Goal: Task Accomplishment & Management: Manage account settings

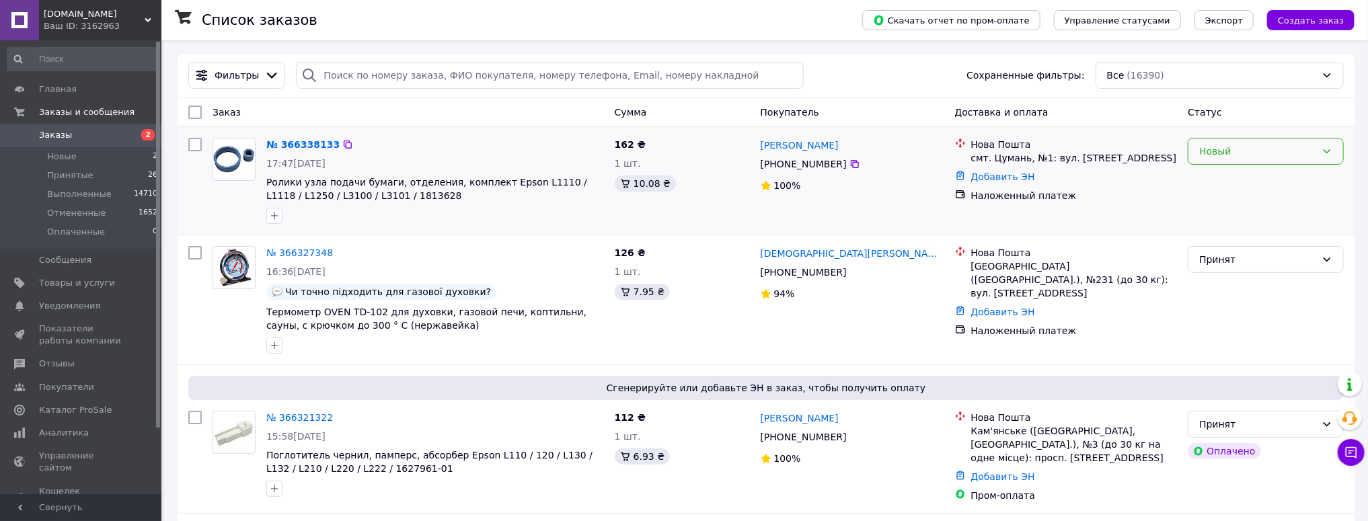
click at [1232, 155] on div "Новый" at bounding box center [1257, 151] width 117 height 15
click at [1211, 182] on li "Принят" at bounding box center [1266, 181] width 155 height 24
drag, startPoint x: 439, startPoint y: 5, endPoint x: 77, endPoint y: 284, distance: 456.9
click at [77, 284] on span "Товары и услуги" at bounding box center [77, 283] width 76 height 12
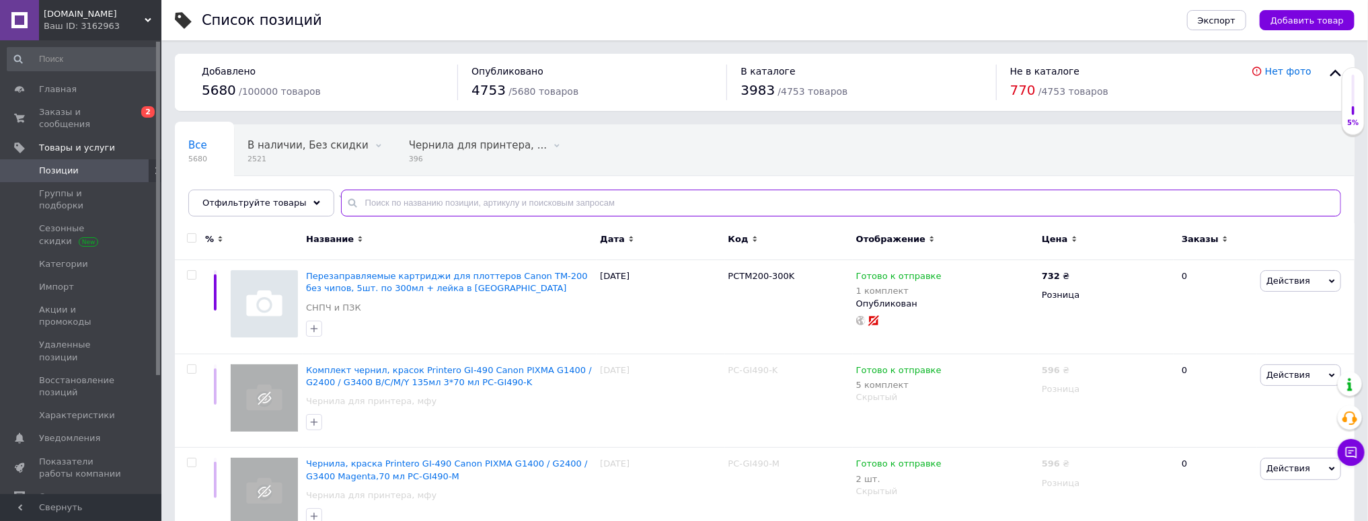
click at [384, 202] on input "text" at bounding box center [841, 203] width 1000 height 27
paste input "HT.S"
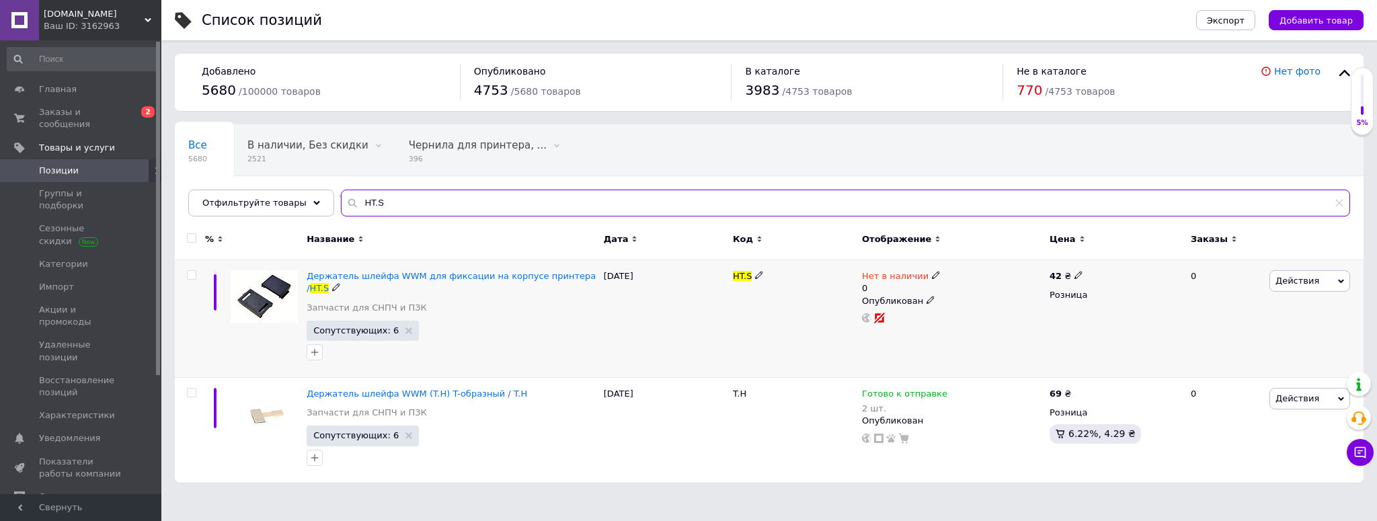
type input "HT.S"
click at [859, 284] on div "Нет в наличии 0 Опубликован" at bounding box center [953, 319] width 188 height 118
click at [862, 283] on div "Нет в наличии 0" at bounding box center [901, 282] width 79 height 24
click at [976, 268] on span "Нет в наличии" at bounding box center [987, 265] width 67 height 10
drag, startPoint x: 956, startPoint y: 311, endPoint x: 936, endPoint y: 320, distance: 21.4
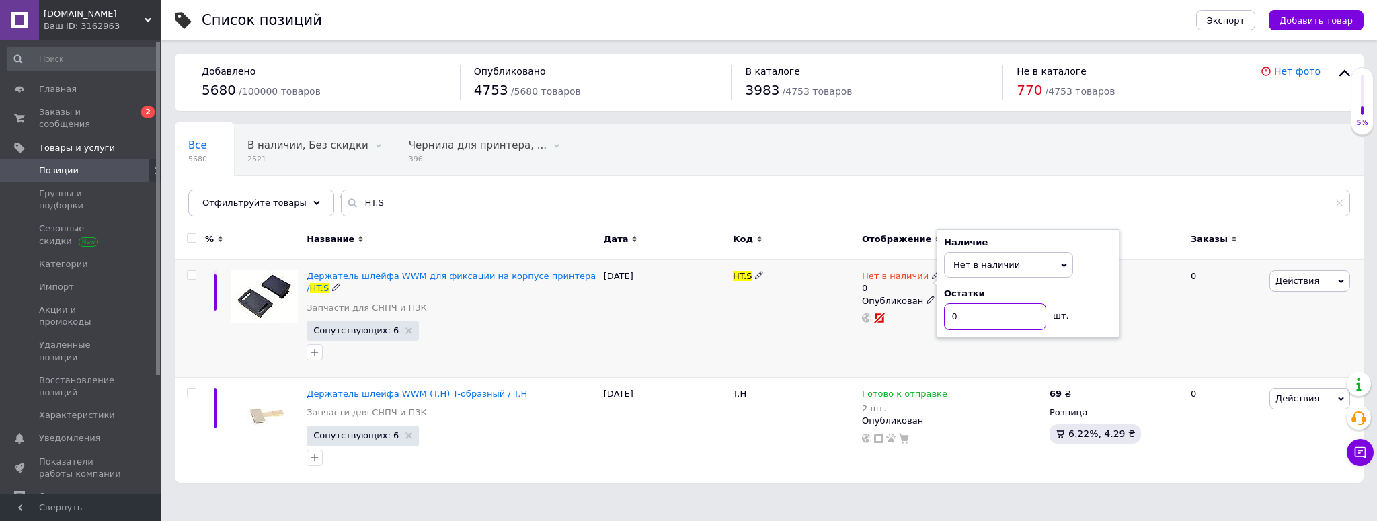
click at [937, 320] on div "Наличие Нет в наличии В наличии Под заказ Готово к отправке Остатки 0 шт." at bounding box center [1028, 283] width 183 height 109
type input "2"
click at [986, 269] on span "Нет в наличии" at bounding box center [987, 265] width 67 height 10
click at [966, 329] on li "Готово к отправке" at bounding box center [1009, 330] width 128 height 19
click at [664, 330] on div "[DATE]" at bounding box center [665, 319] width 129 height 118
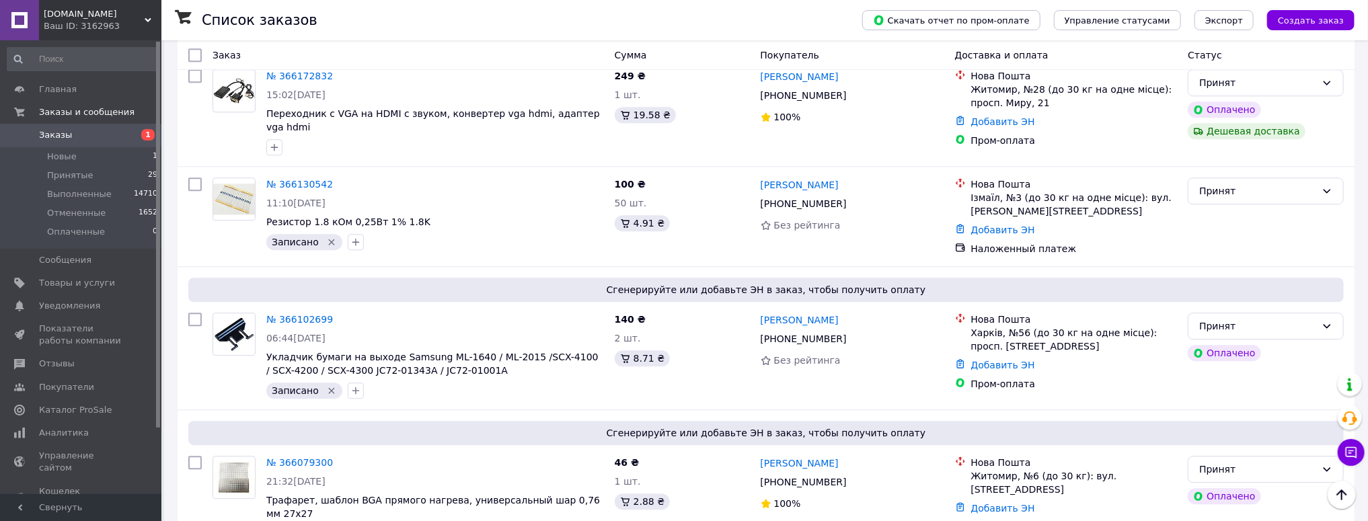
scroll to position [2343, 0]
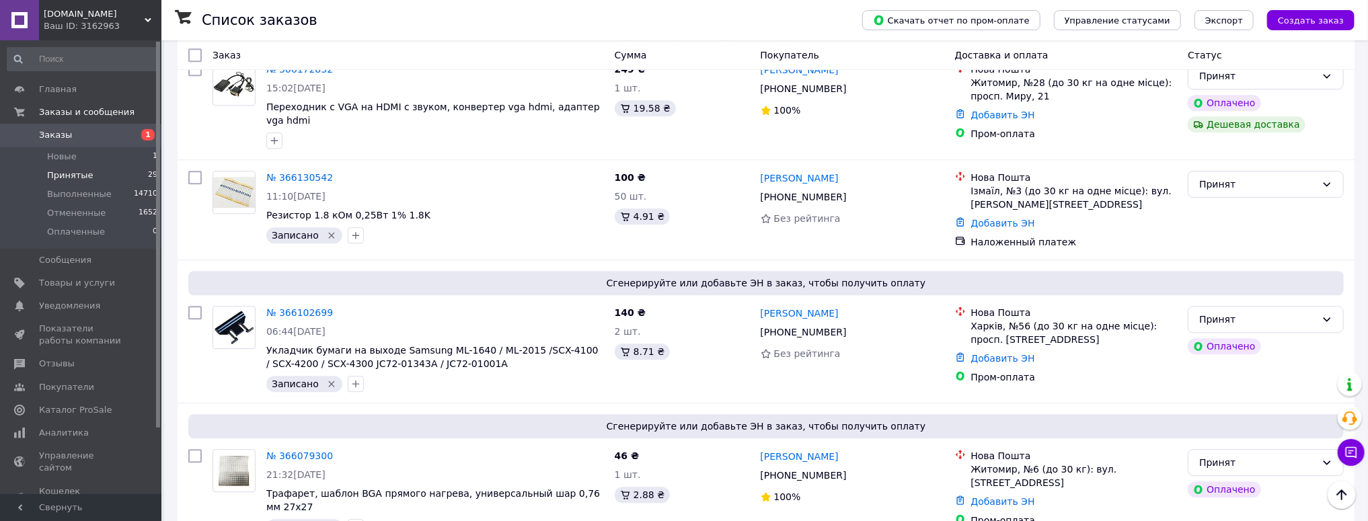
drag, startPoint x: 70, startPoint y: 169, endPoint x: 74, endPoint y: 183, distance: 14.0
click at [71, 169] on span "Принятые" at bounding box center [70, 175] width 46 height 12
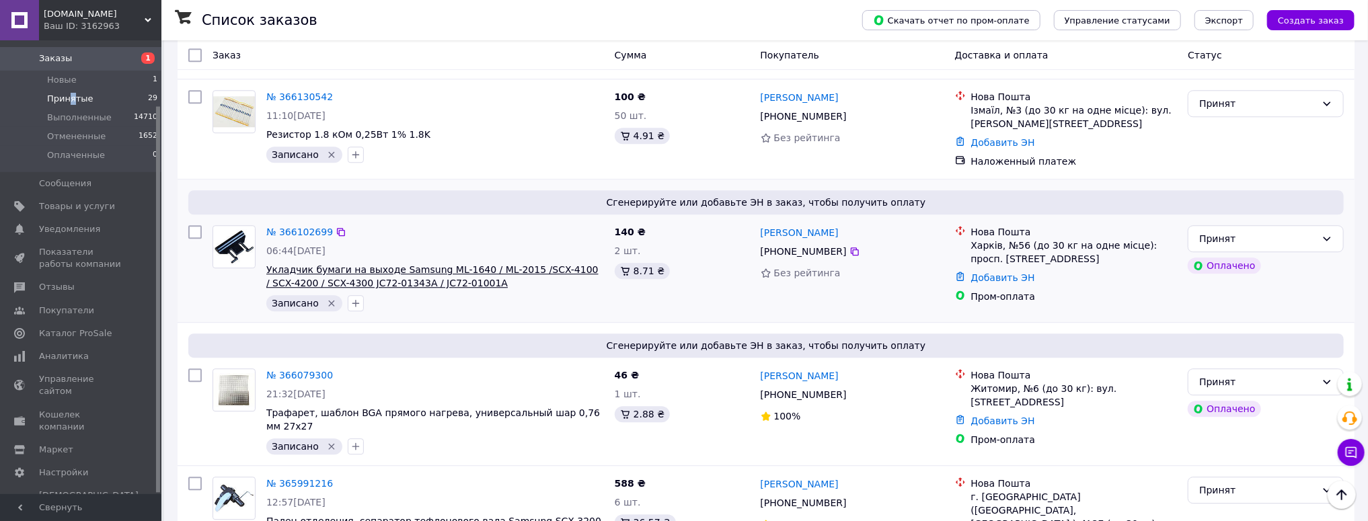
scroll to position [2406, 0]
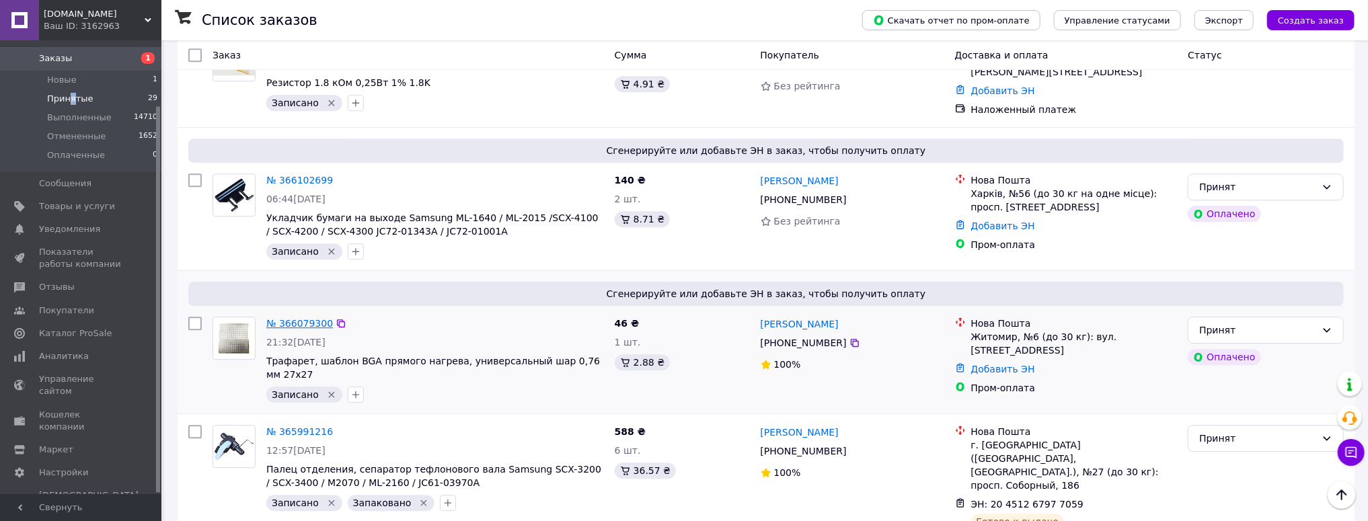
click at [308, 318] on link "№ 366079300" at bounding box center [299, 323] width 67 height 11
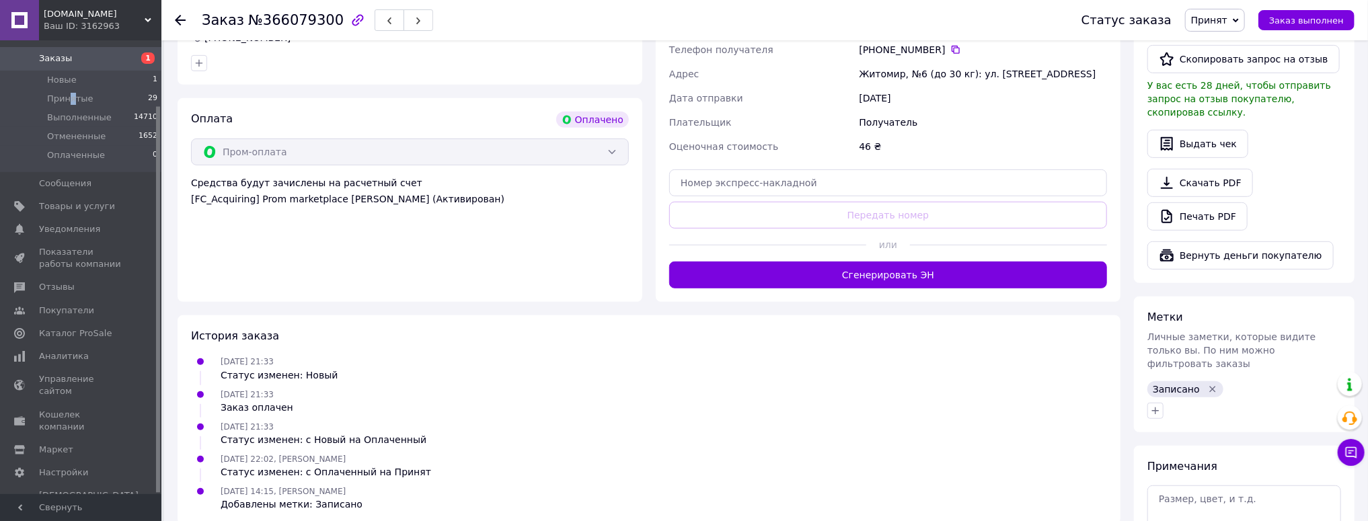
scroll to position [430, 0]
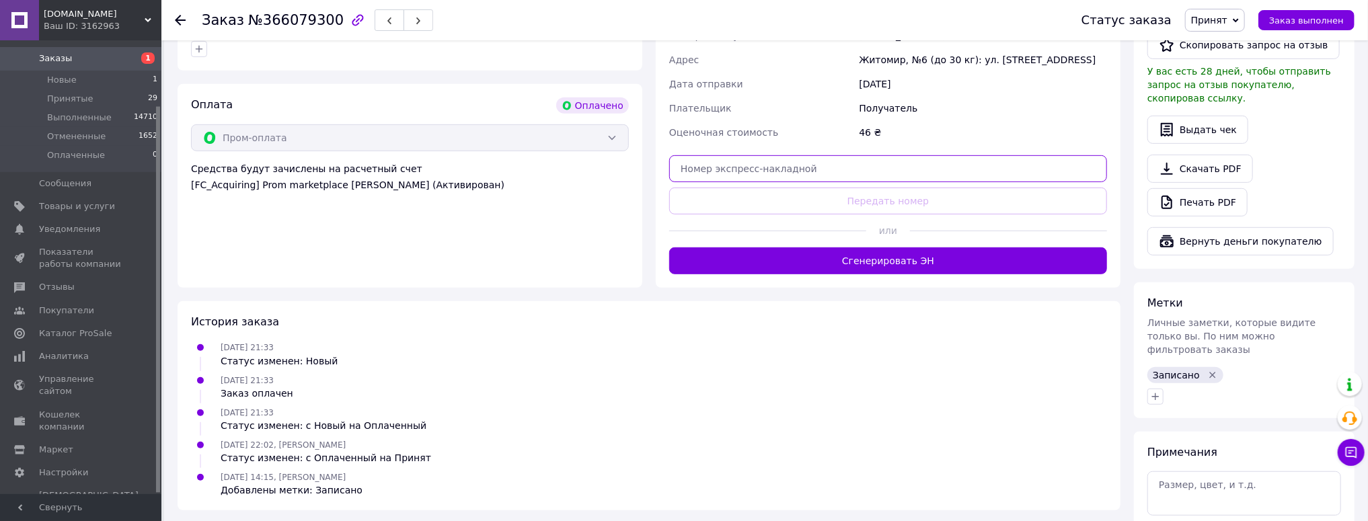
click at [700, 174] on input "text" at bounding box center [888, 168] width 438 height 27
paste input "20451269234694"
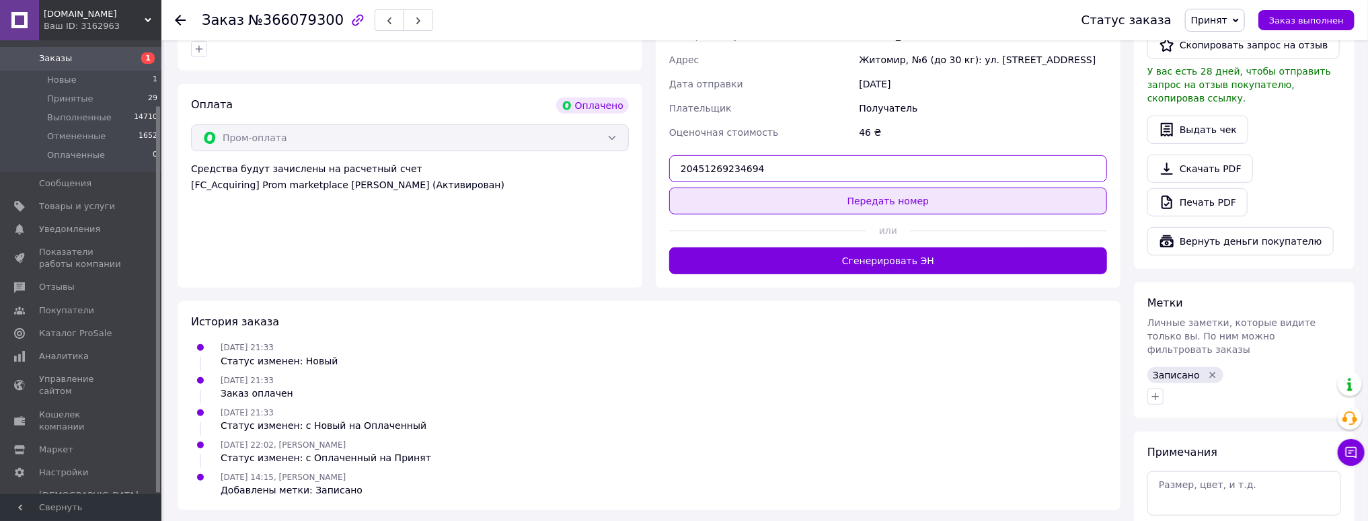
type input "20451269234694"
click at [872, 202] on button "Передать номер" at bounding box center [888, 201] width 438 height 27
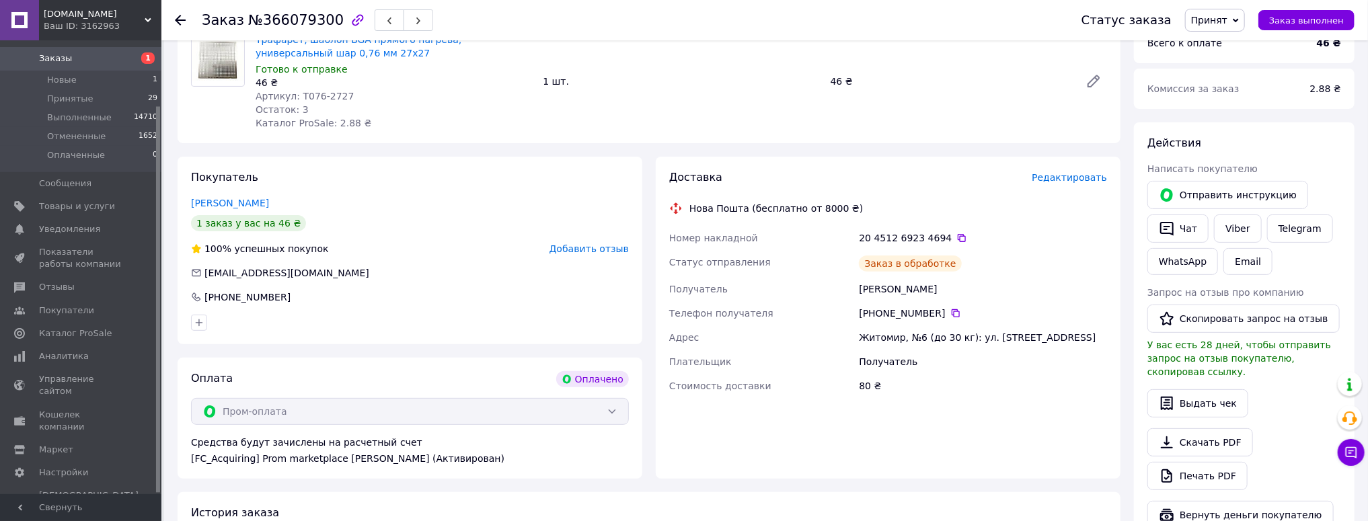
scroll to position [0, 0]
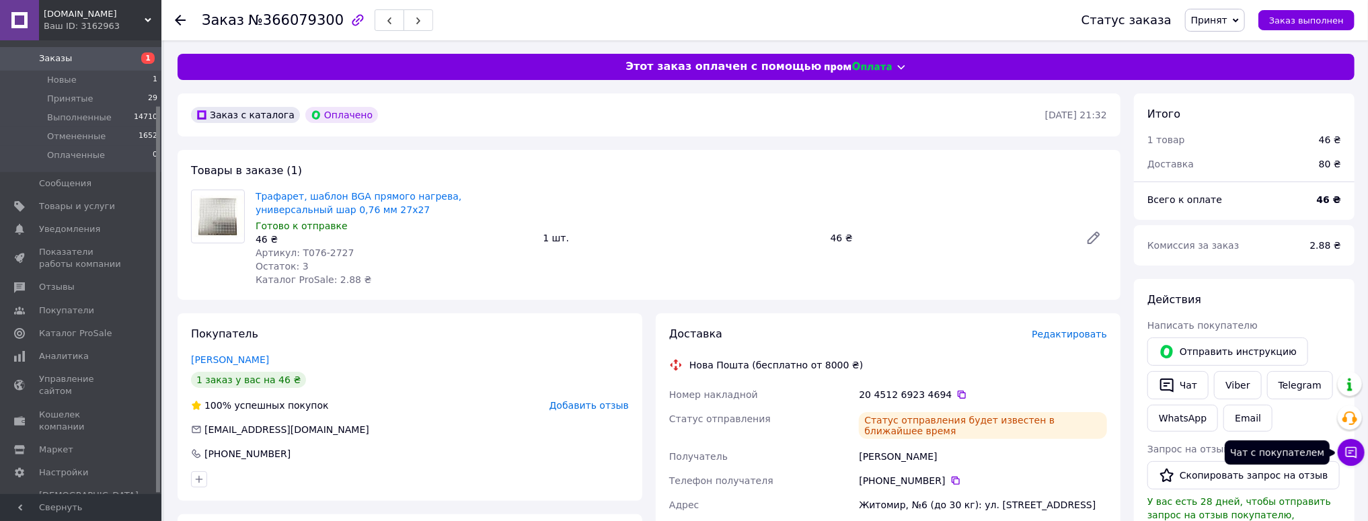
click at [1351, 455] on icon at bounding box center [1350, 452] width 13 height 13
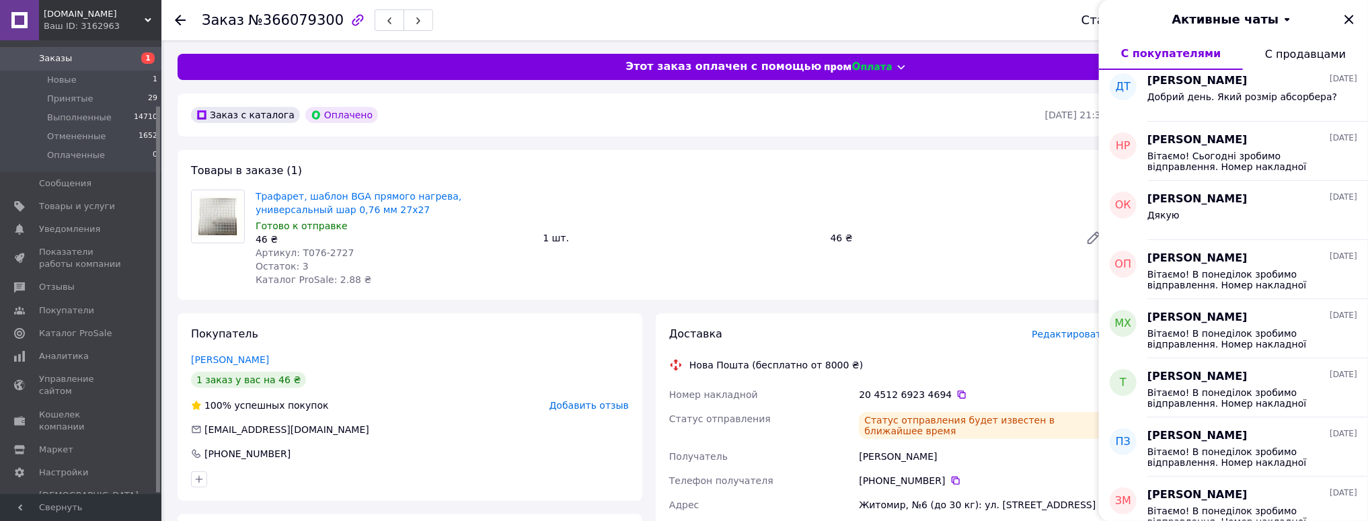
scroll to position [4283, 0]
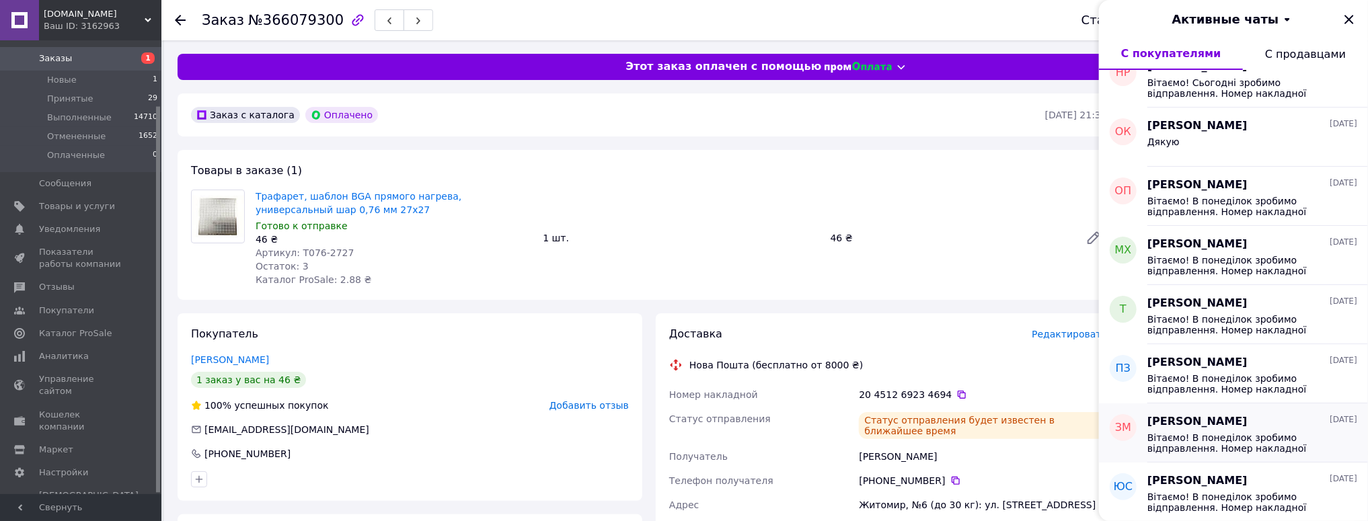
click at [1263, 432] on span "Вітаємо! В понеділок зробимо відправлення. Номер накладної 20451258422998 Дякує…" at bounding box center [1242, 443] width 191 height 22
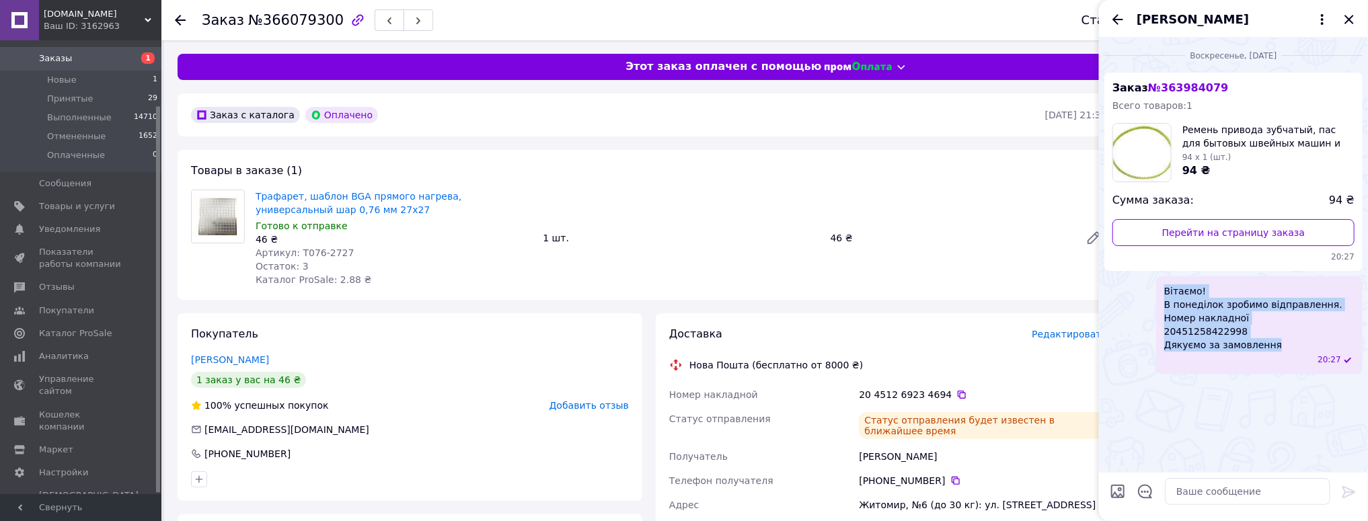
drag, startPoint x: 1207, startPoint y: 335, endPoint x: 1147, endPoint y: 292, distance: 73.7
click at [1147, 292] on div "Вітаємо! В понеділок зробимо відправлення. Номер накладної 20451258422998 Дякує…" at bounding box center [1233, 325] width 258 height 98
copy span "Вітаємо! В понеділок зробимо відправлення. Номер накладної 20451258422998 Дякує…"
click at [1352, 18] on icon "Закрыть" at bounding box center [1349, 19] width 16 height 16
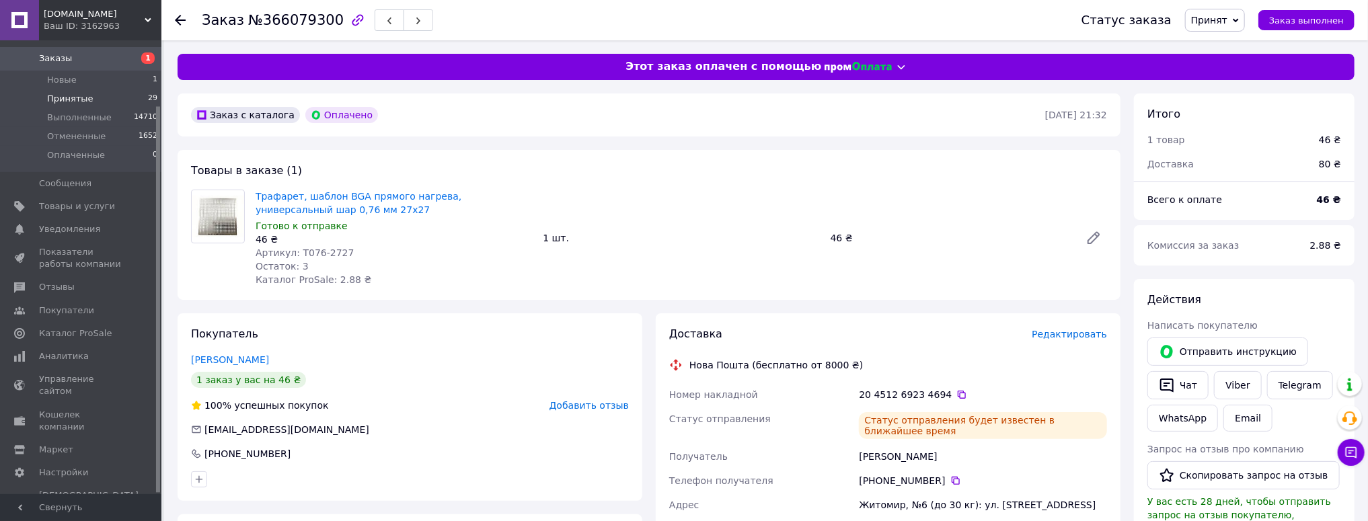
click at [62, 93] on span "Принятые" at bounding box center [70, 99] width 46 height 12
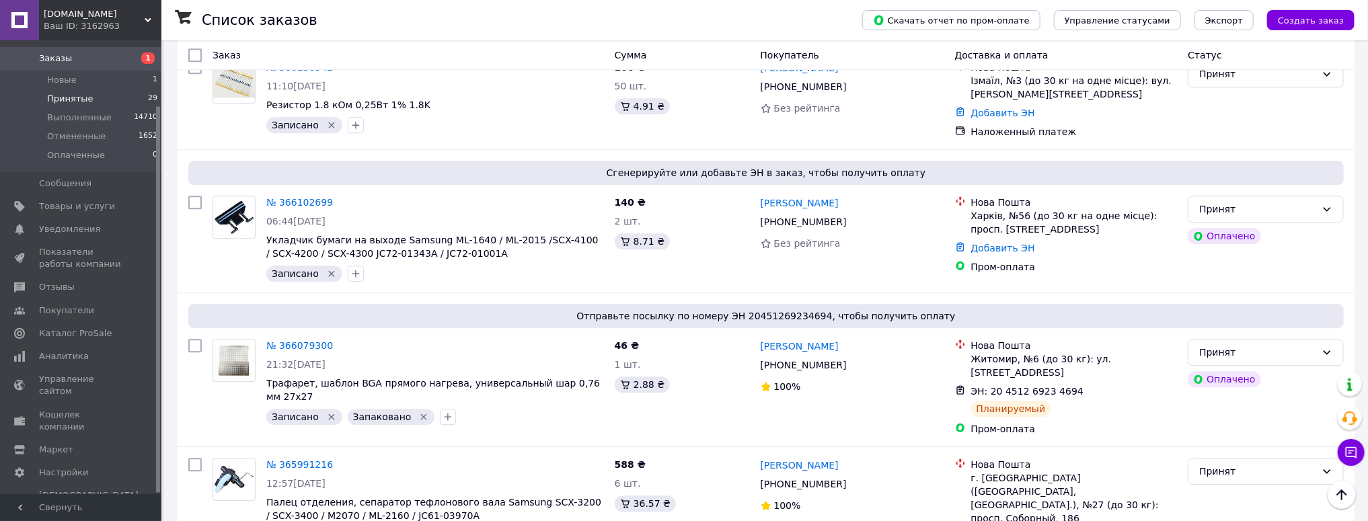
scroll to position [2416, 0]
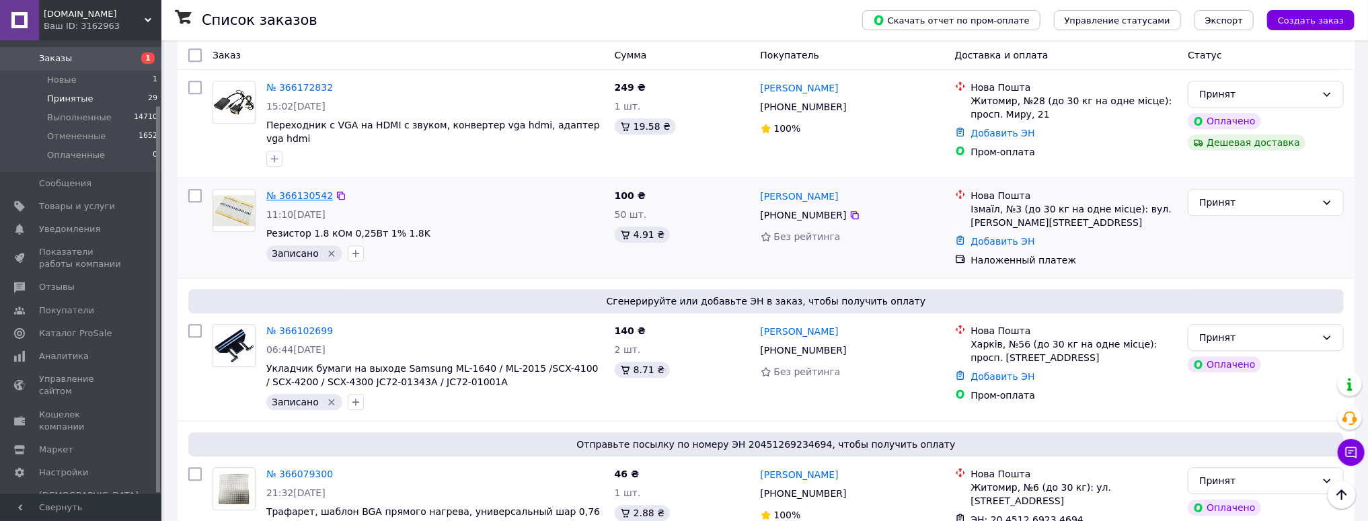
click at [298, 190] on link "№ 366130542" at bounding box center [299, 195] width 67 height 11
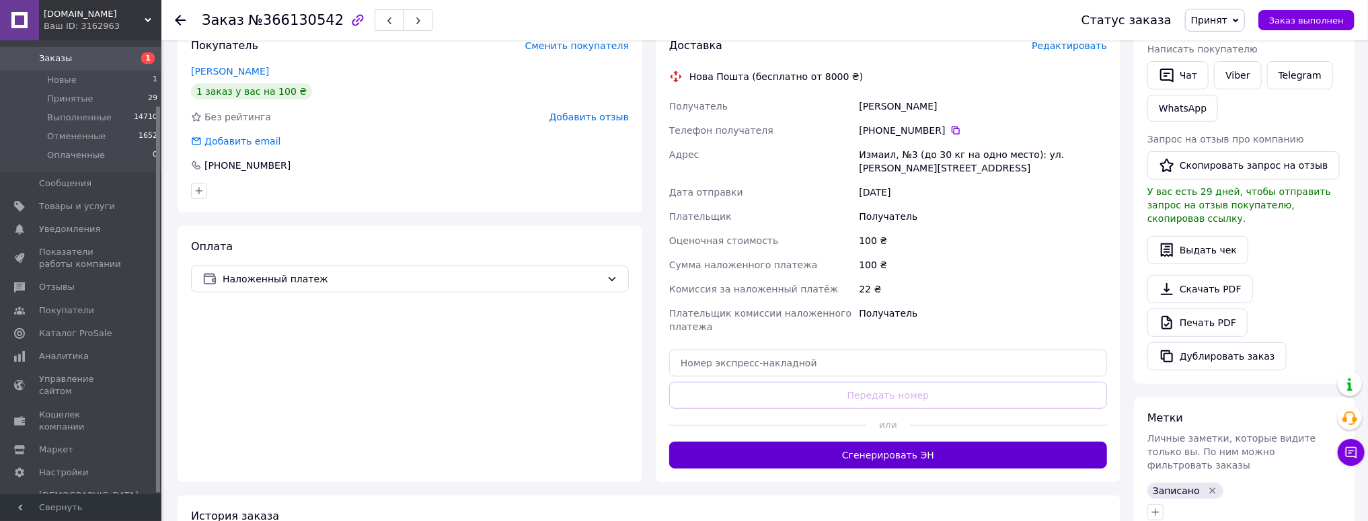
scroll to position [450, 0]
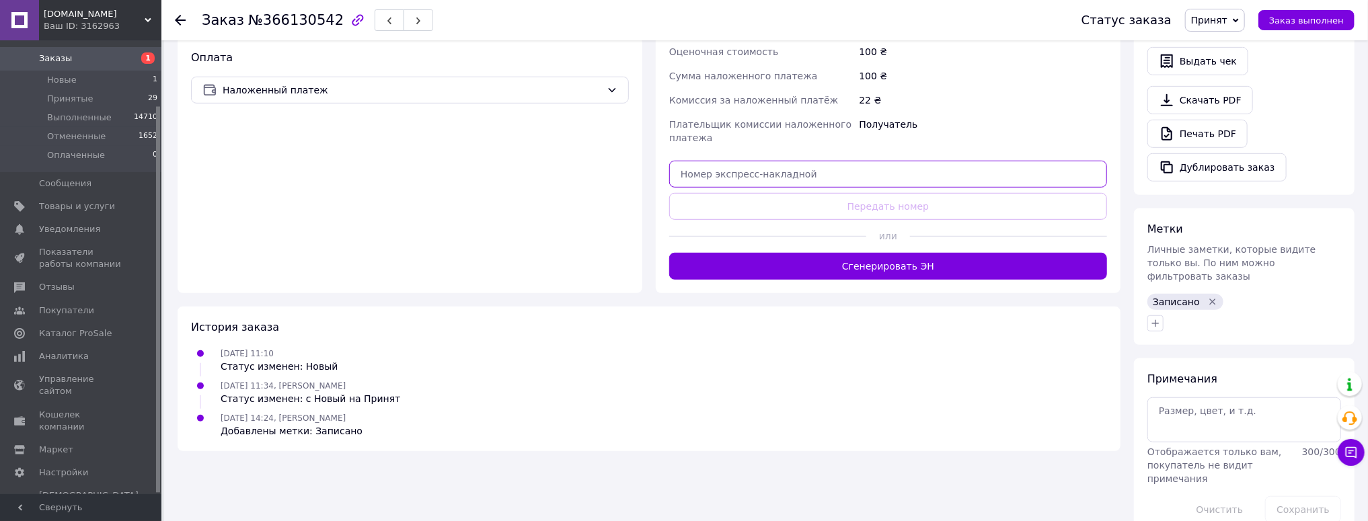
click at [697, 167] on input "text" at bounding box center [888, 174] width 438 height 27
paste input "20451269239455"
type input "20451269239455"
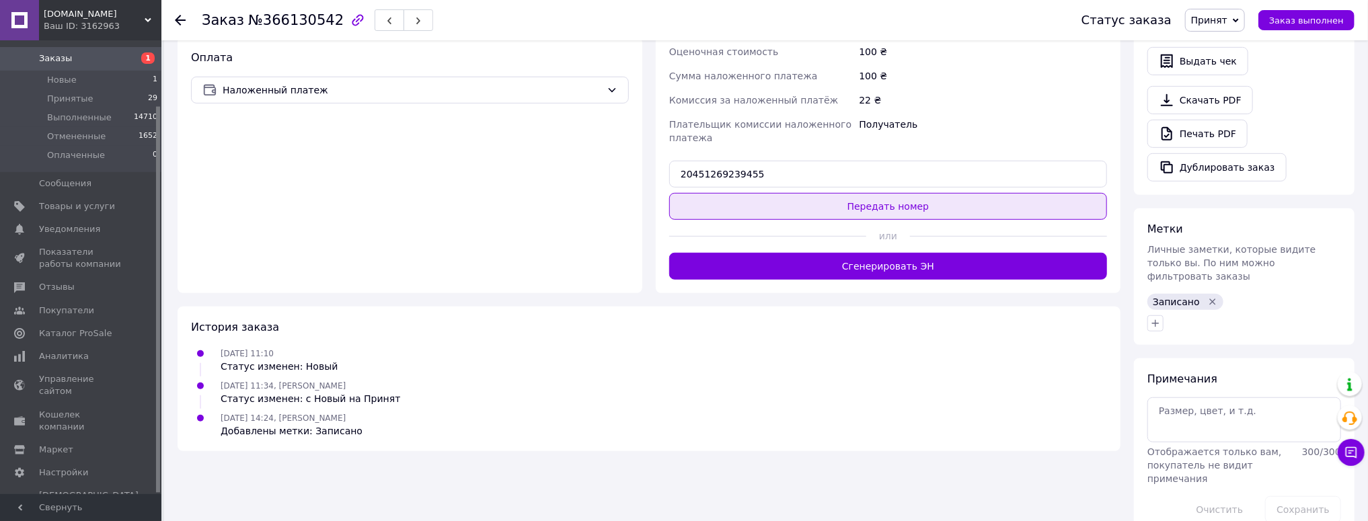
click at [890, 193] on button "Передать номер" at bounding box center [888, 206] width 438 height 27
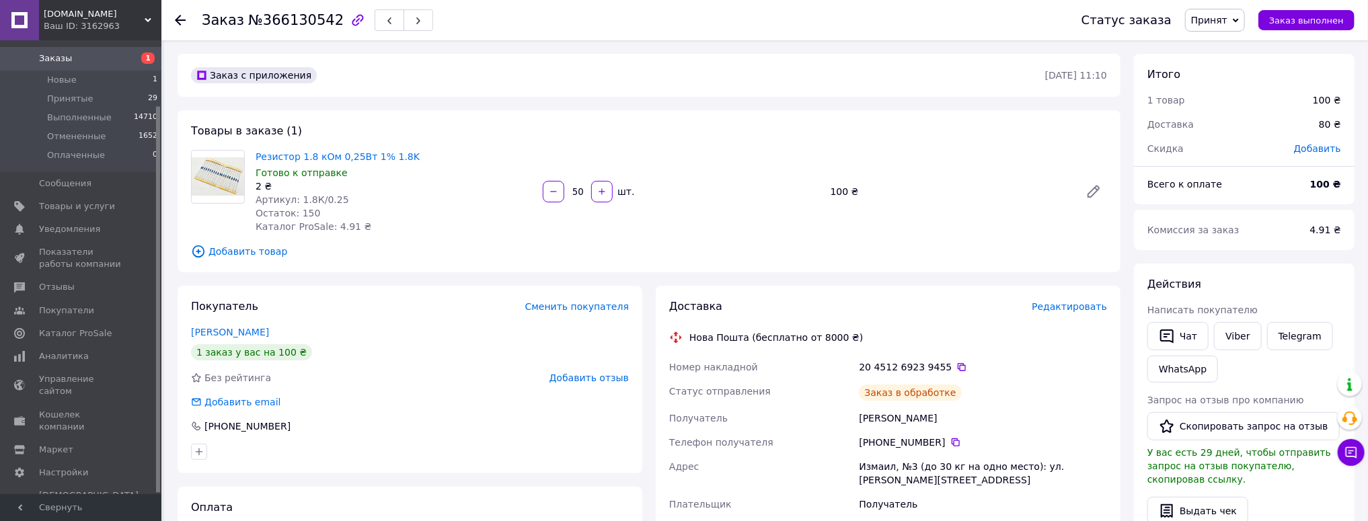
scroll to position [0, 0]
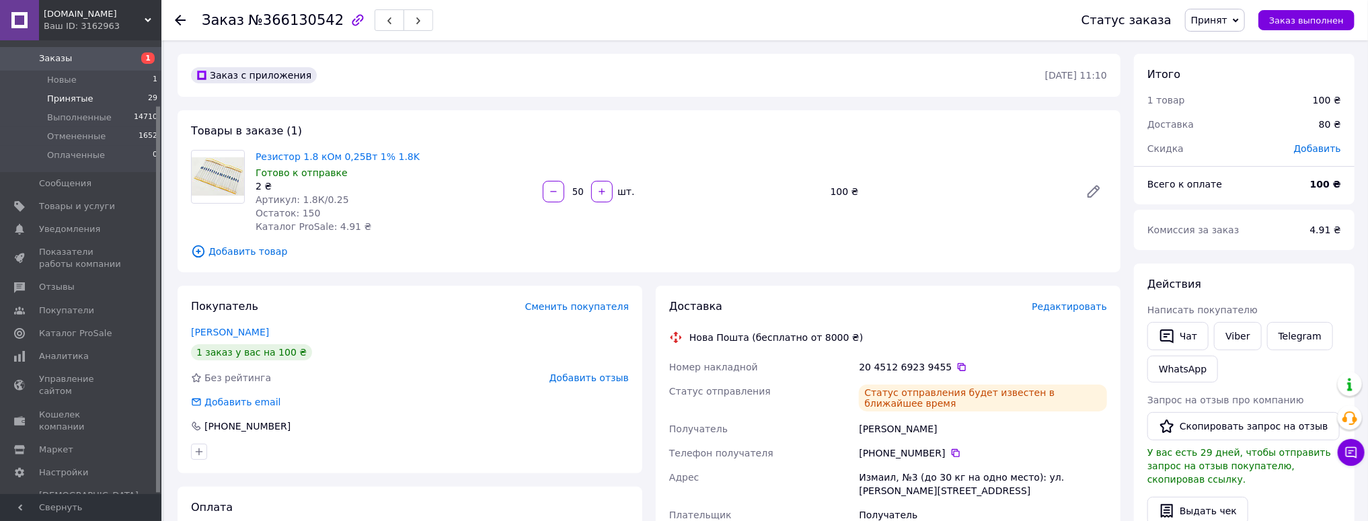
click at [71, 97] on span "Принятые" at bounding box center [70, 99] width 46 height 12
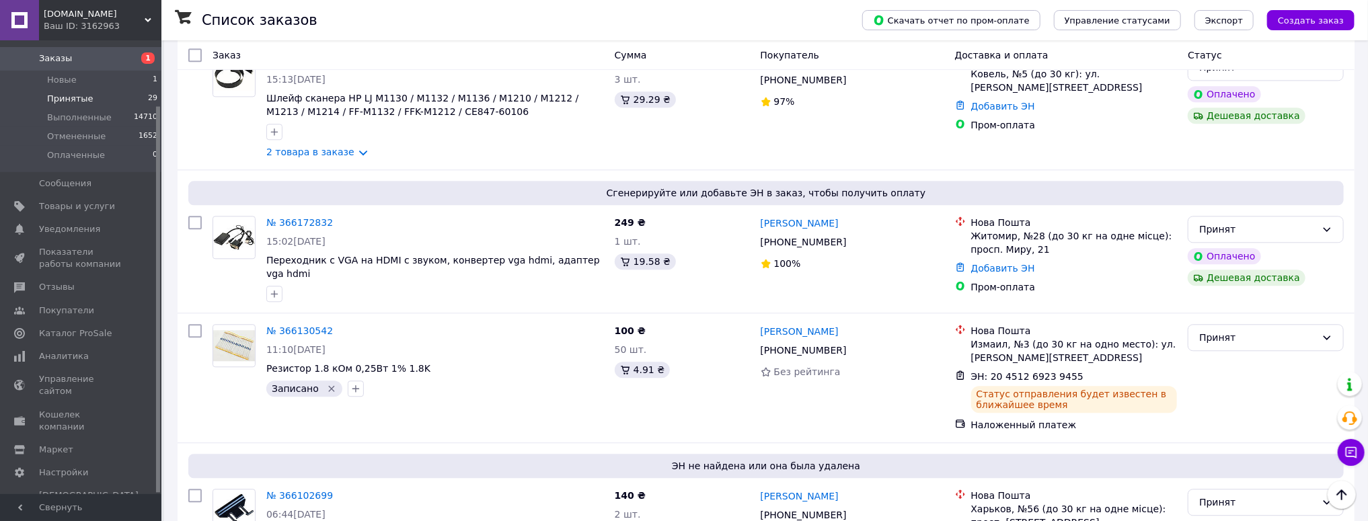
scroll to position [2098, 0]
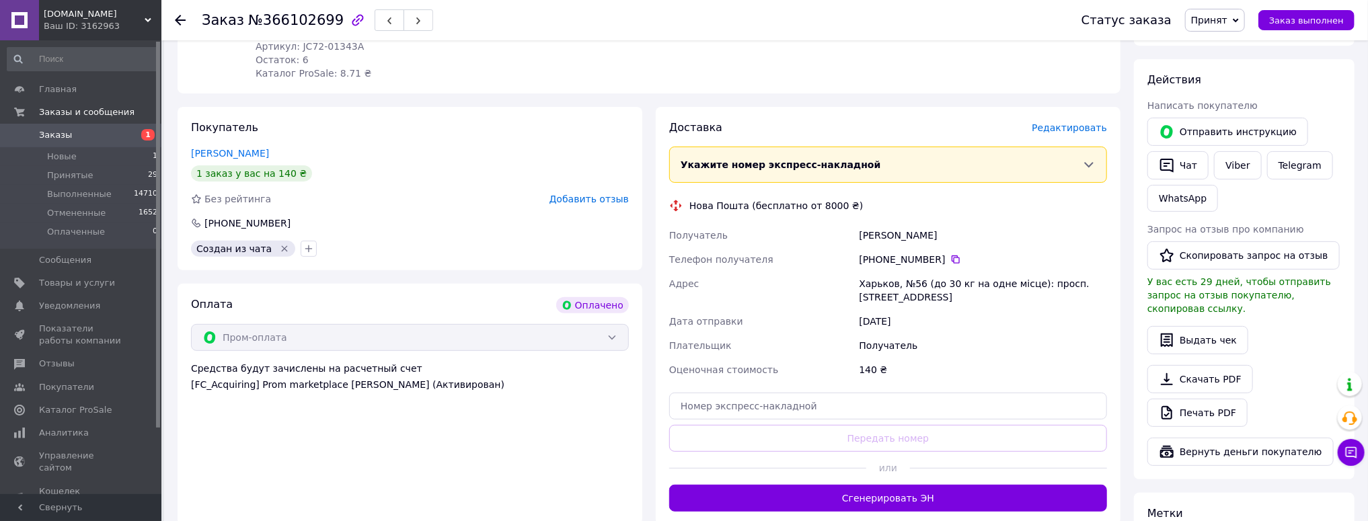
scroll to position [323, 0]
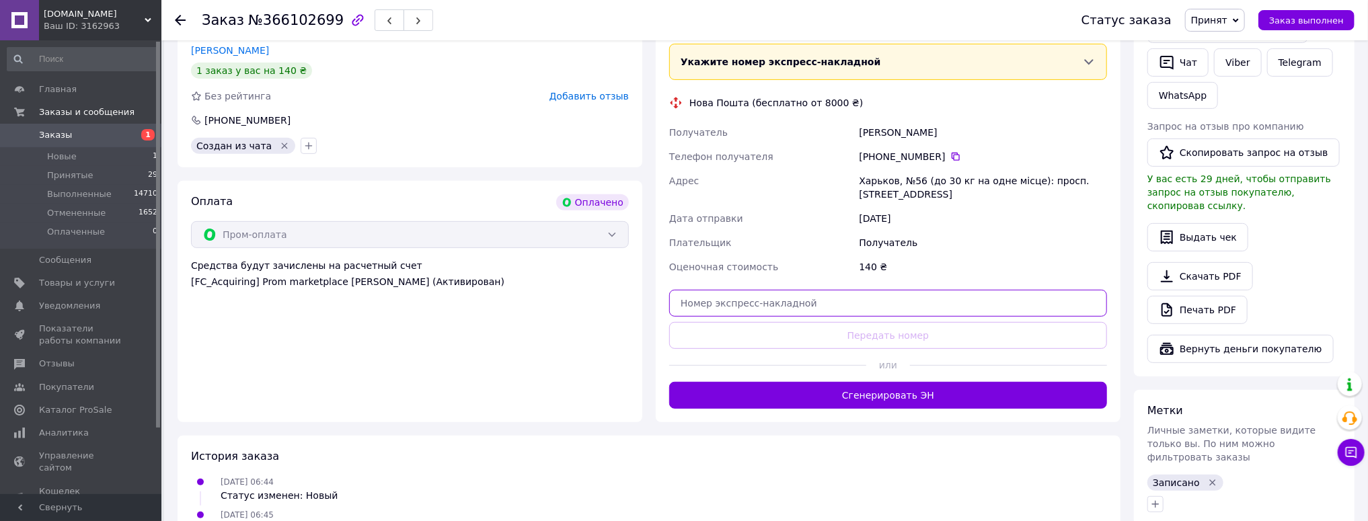
click at [737, 290] on input "text" at bounding box center [888, 303] width 438 height 27
paste input "20451269238952"
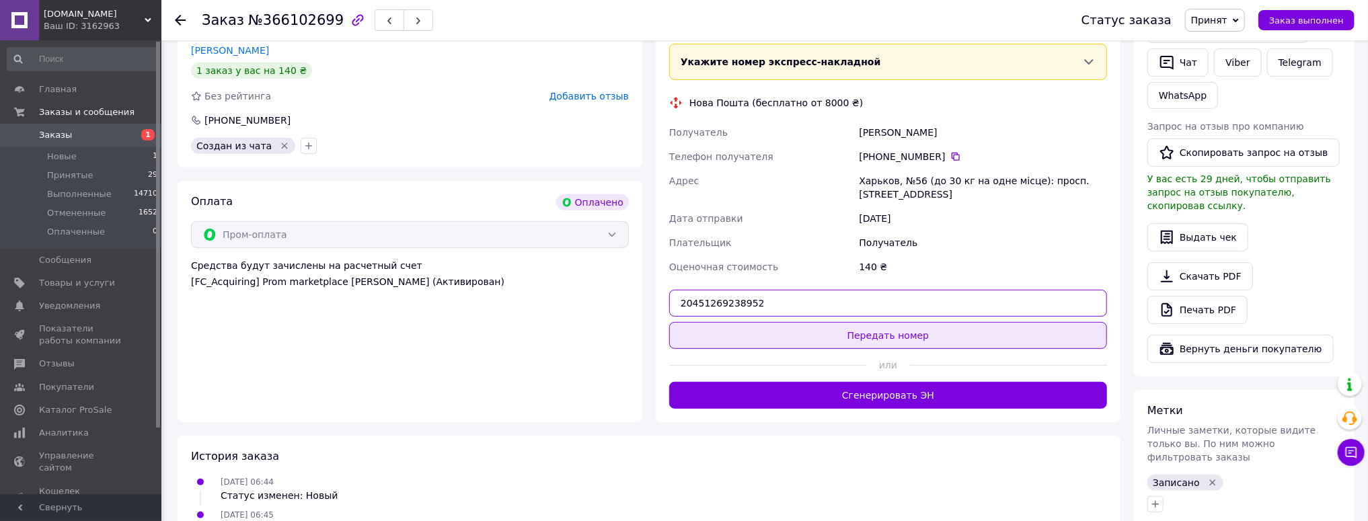
type input "20451269238952"
click at [862, 323] on button "Передать номер" at bounding box center [888, 335] width 438 height 27
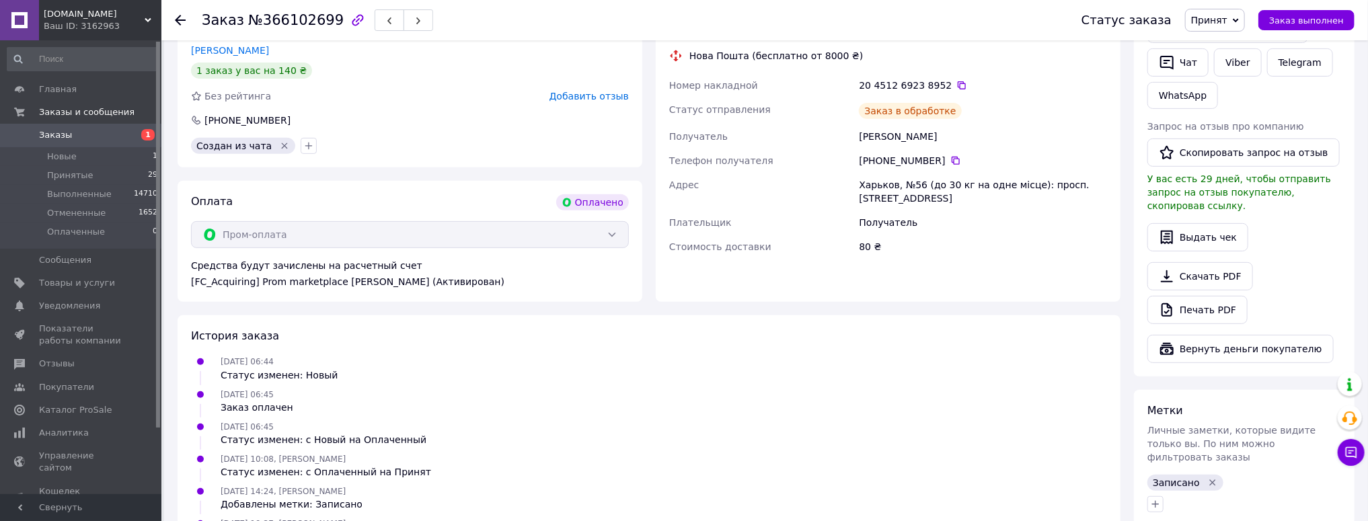
scroll to position [0, 0]
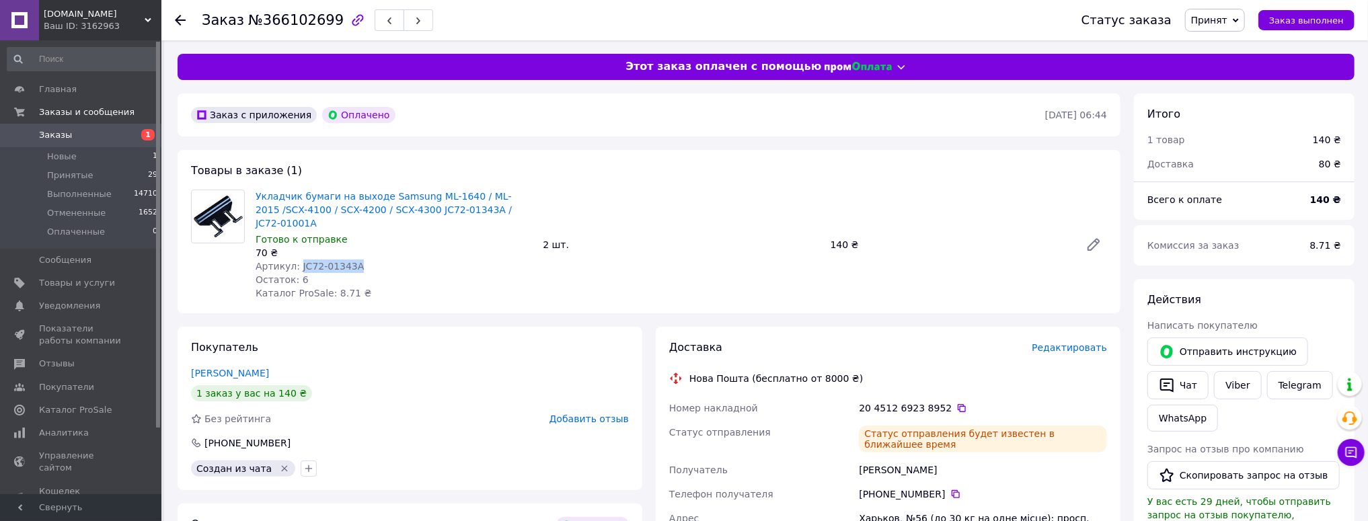
drag, startPoint x: 336, startPoint y: 255, endPoint x: 295, endPoint y: 258, distance: 41.1
click at [295, 260] on div "Артикул: JC72-01343A" at bounding box center [394, 266] width 276 height 13
copy span "JC72-01343A"
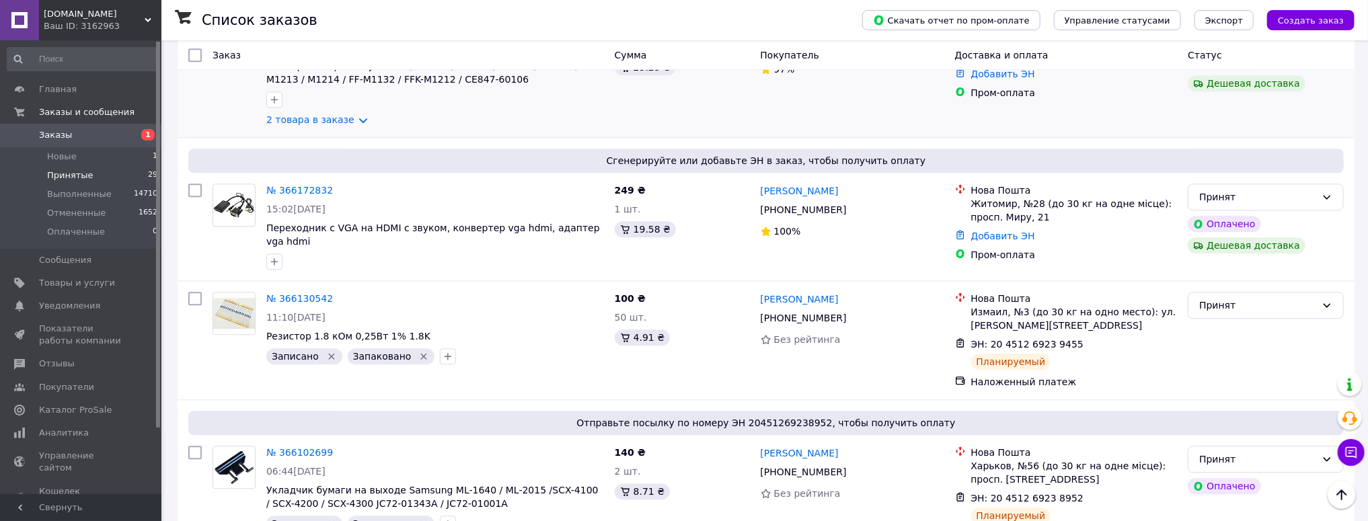
scroll to position [2151, 0]
click at [296, 186] on link "№ 366172832" at bounding box center [299, 191] width 67 height 11
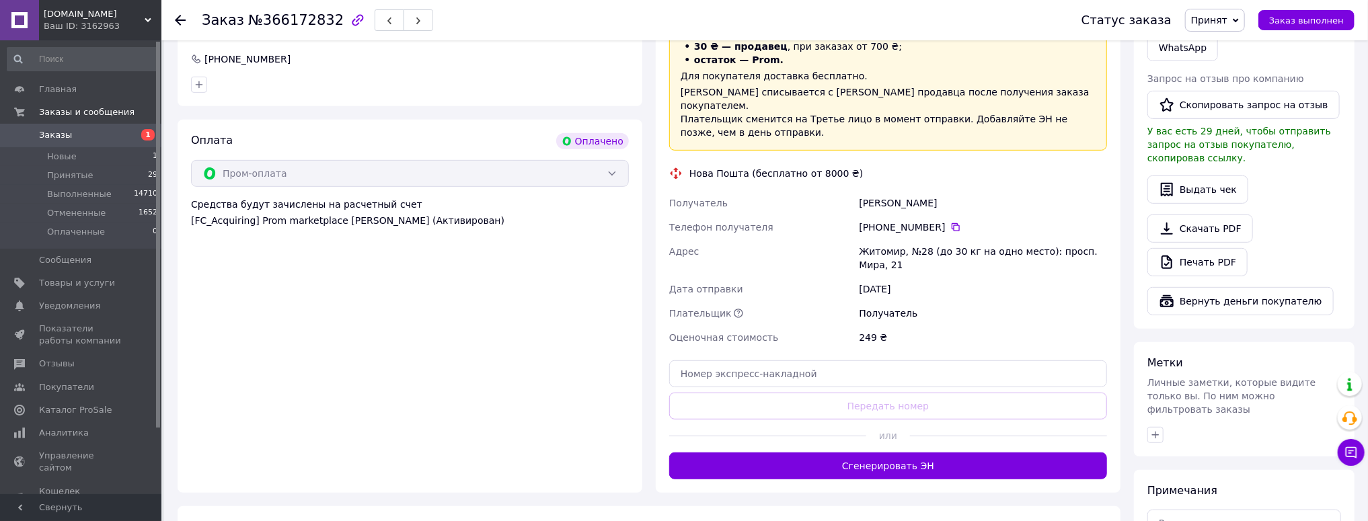
scroll to position [377, 0]
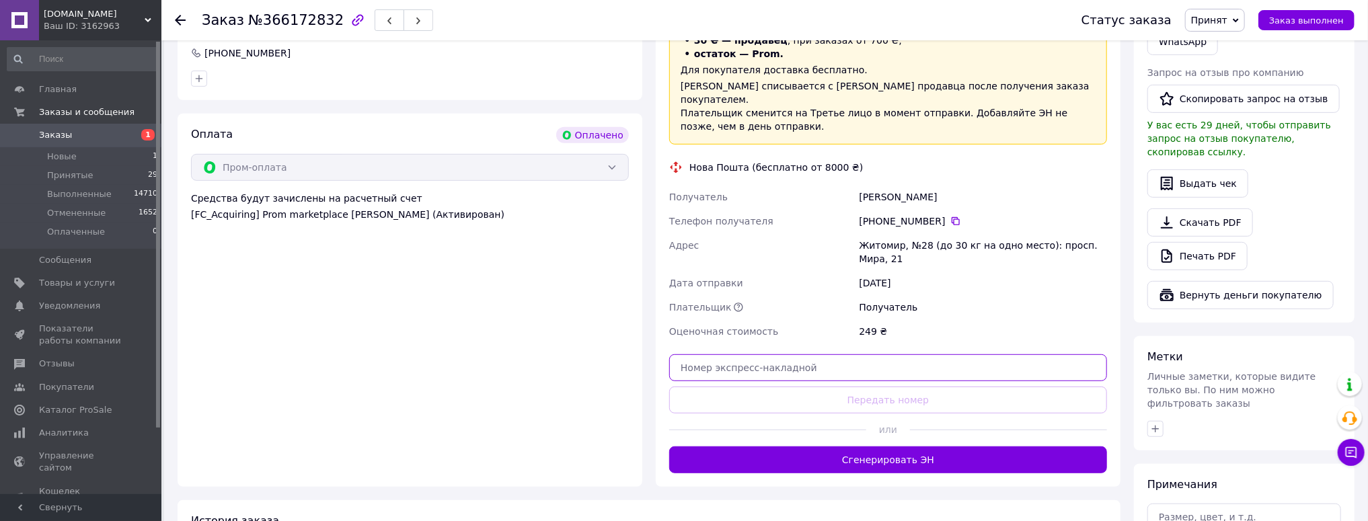
click at [720, 354] on input "text" at bounding box center [888, 367] width 438 height 27
paste input "20451269244104"
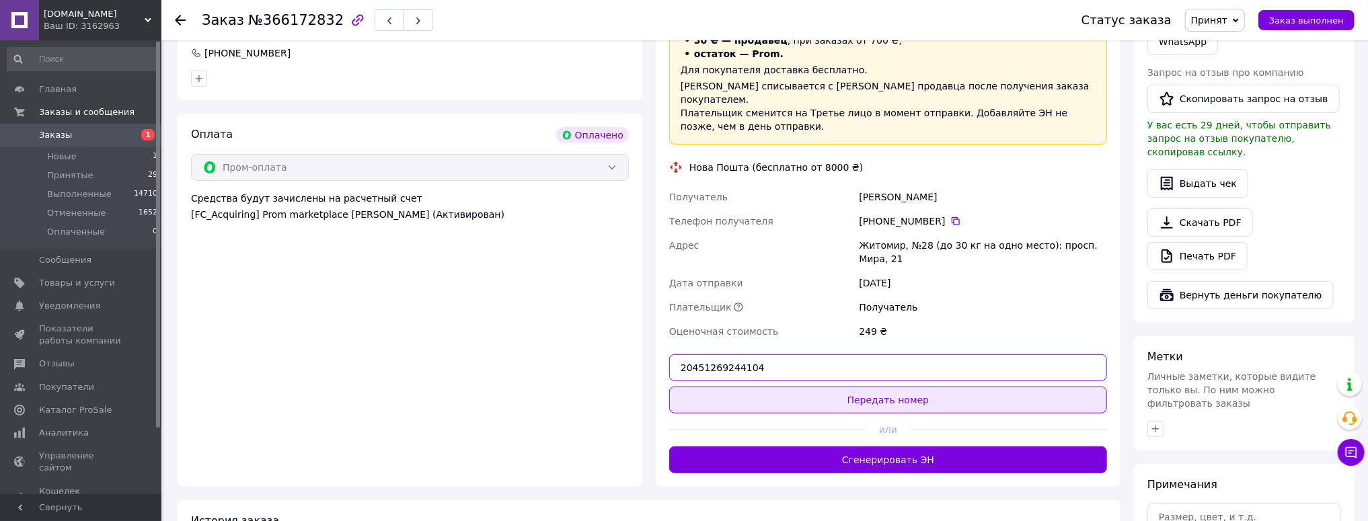
type input "20451269244104"
click at [841, 387] on button "Передать номер" at bounding box center [888, 400] width 438 height 27
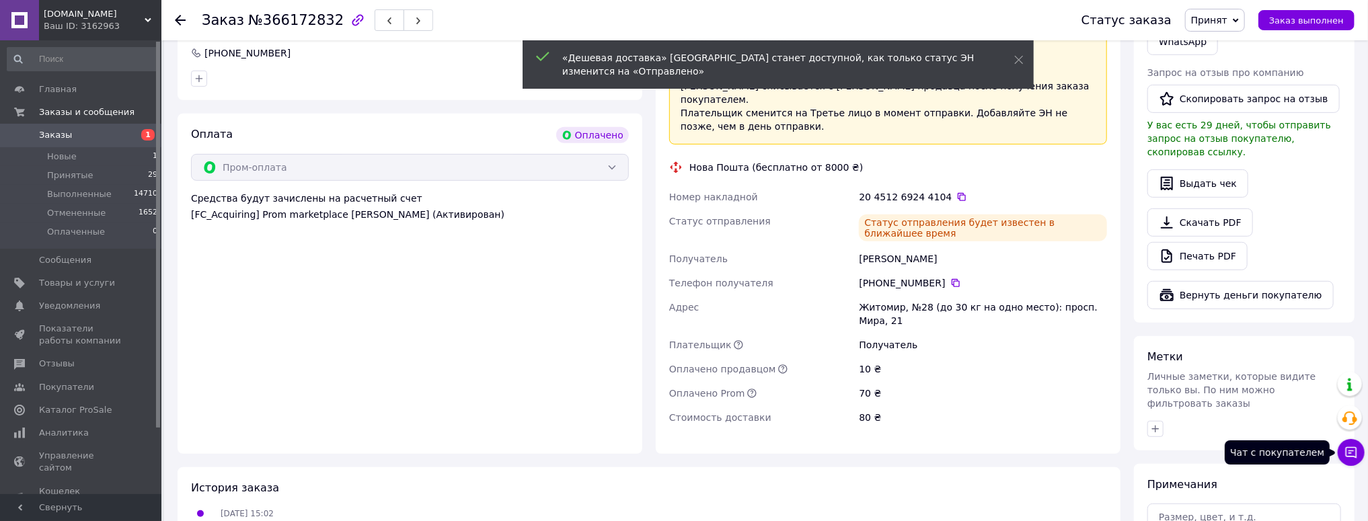
click at [1355, 450] on icon at bounding box center [1350, 452] width 13 height 13
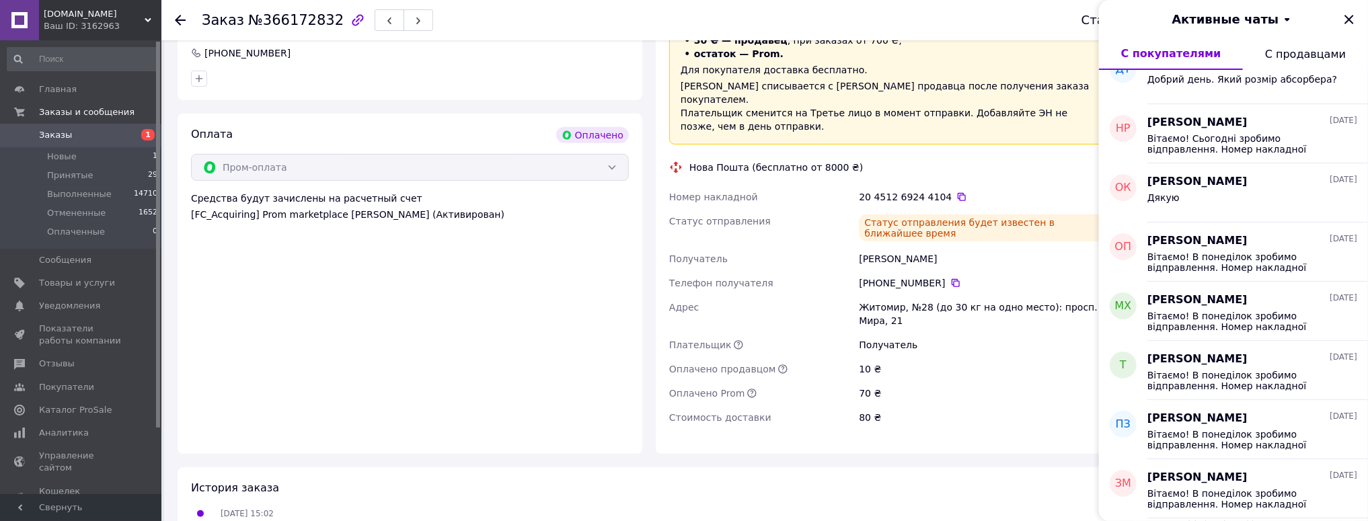
scroll to position [4283, 0]
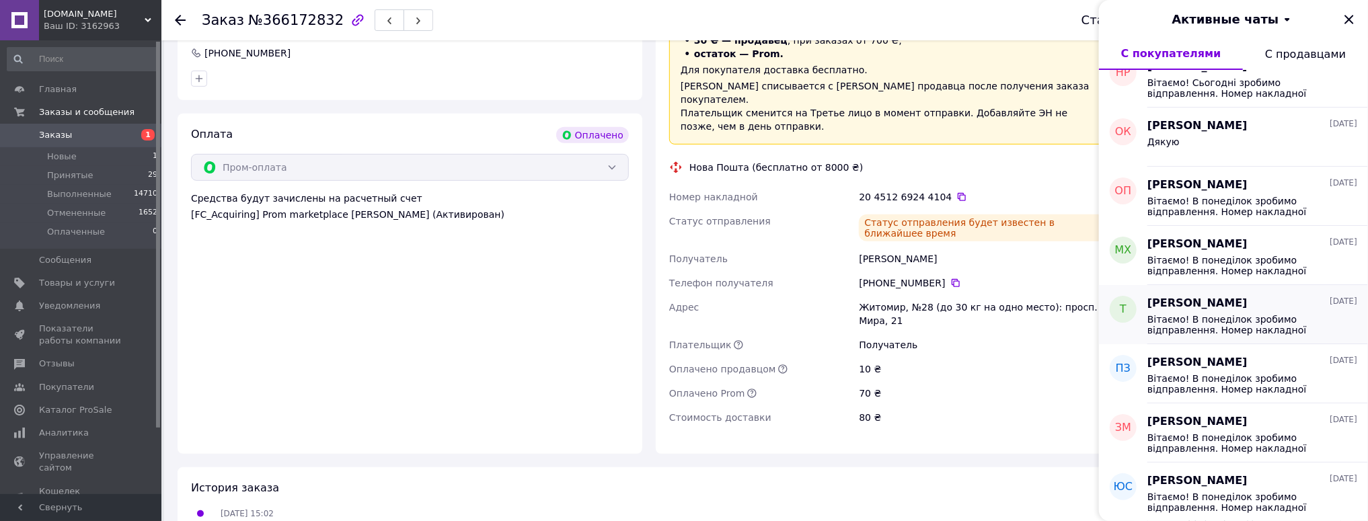
click at [1233, 325] on span "Вітаємо! В понеділок зробимо відправлення. Номер накладної 20451258425425 Дякує…" at bounding box center [1242, 325] width 191 height 22
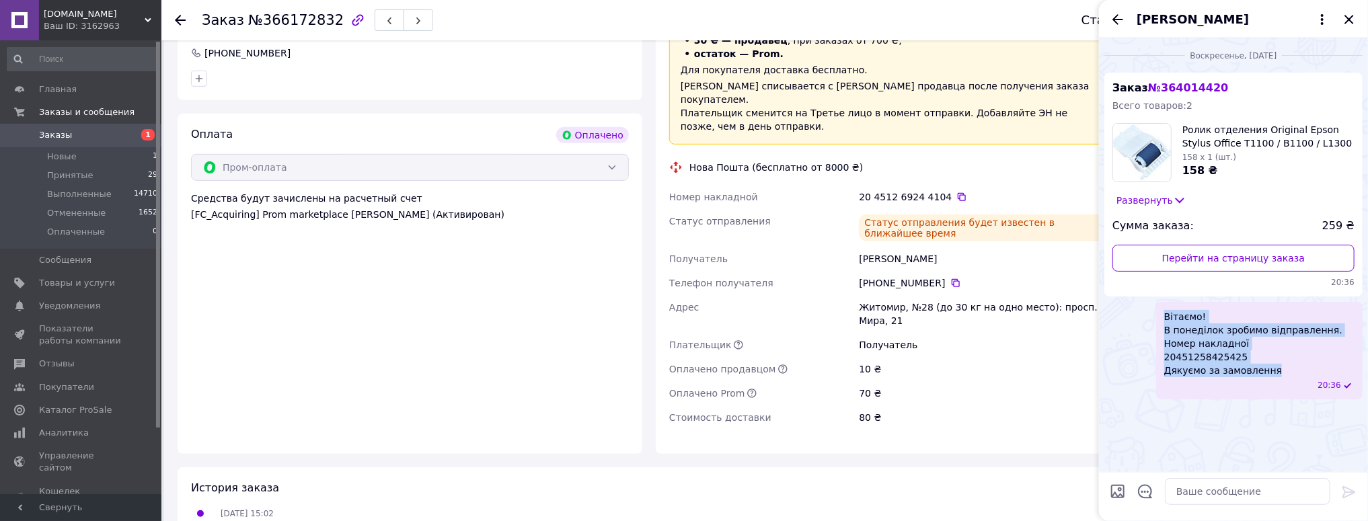
drag, startPoint x: 1283, startPoint y: 375, endPoint x: 1146, endPoint y: 316, distance: 149.4
click at [1146, 316] on div "Вітаємо! В понеділок зробимо відправлення. Номер накладної 20451258425425 Дякує…" at bounding box center [1233, 351] width 258 height 98
copy span "Вітаємо! В понеділок зробимо відправлення. Номер накладної 20451258425425 Дякує…"
click at [1352, 17] on icon "Закрыть" at bounding box center [1349, 19] width 16 height 16
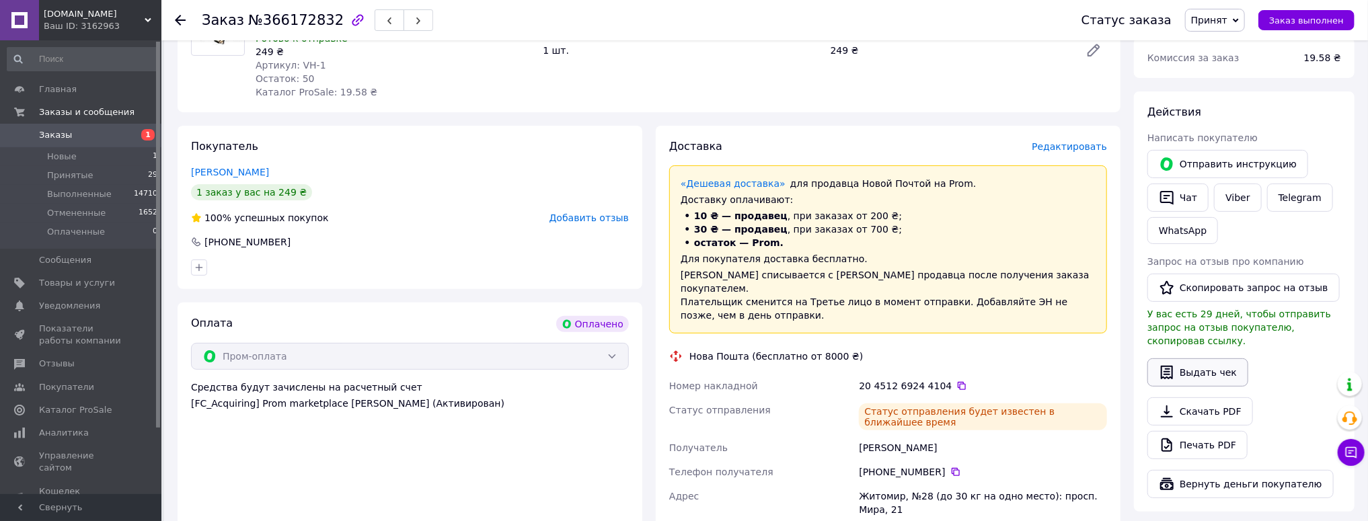
scroll to position [54, 0]
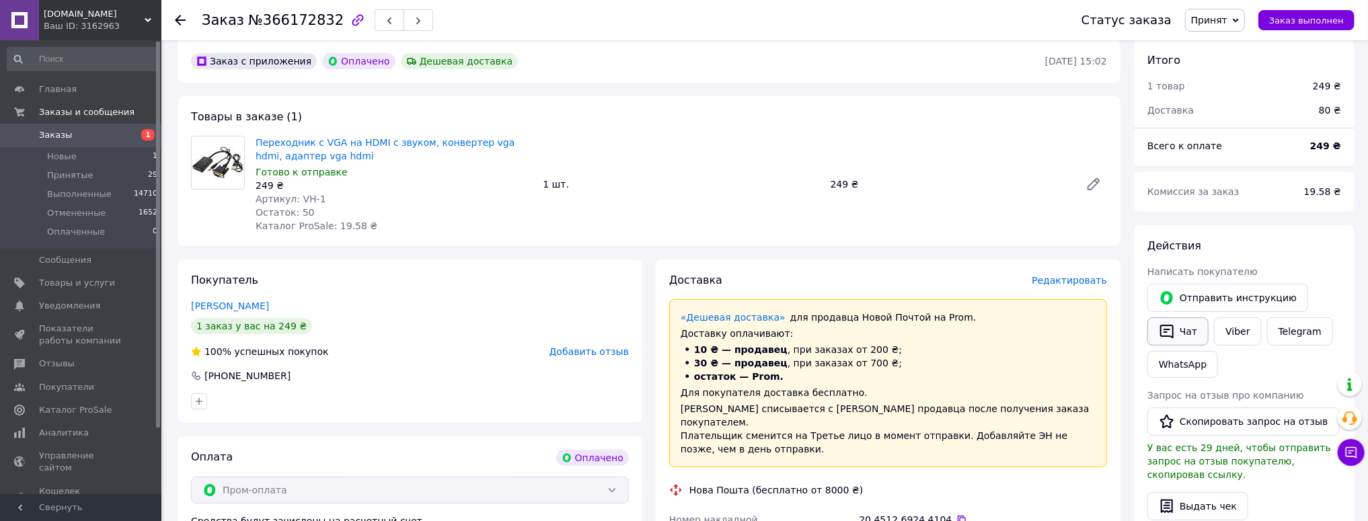
click at [1189, 329] on button "Чат" at bounding box center [1177, 331] width 61 height 28
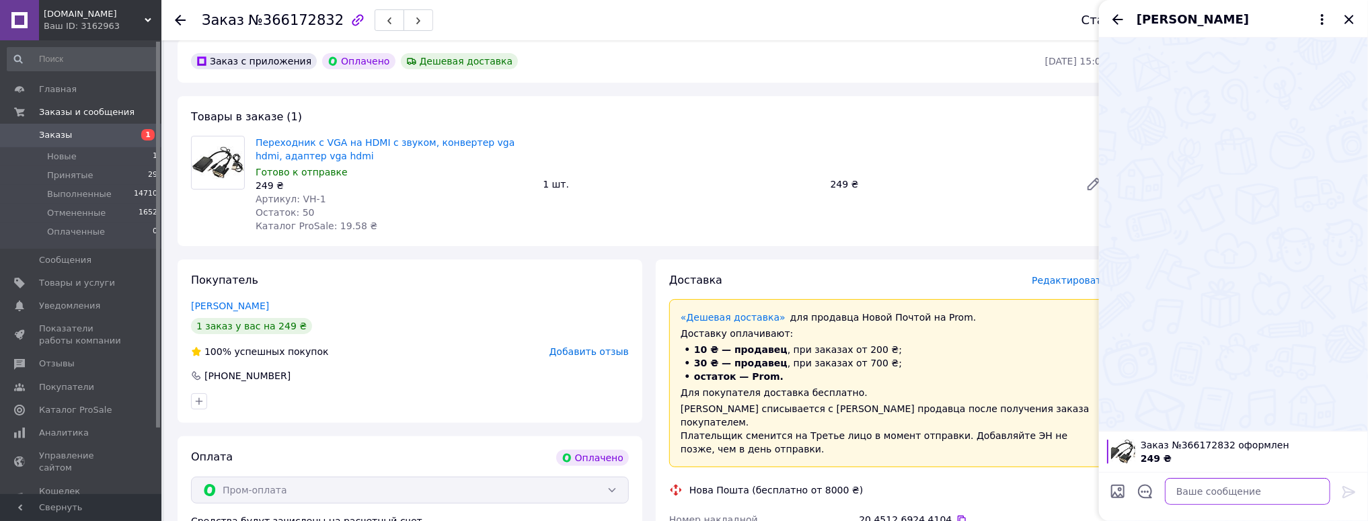
click at [1221, 488] on textarea at bounding box center [1247, 491] width 165 height 27
paste textarea "Вітаємо! В понеділок зробимо відправлення. Номер накладної 20451258425425 Дякує…"
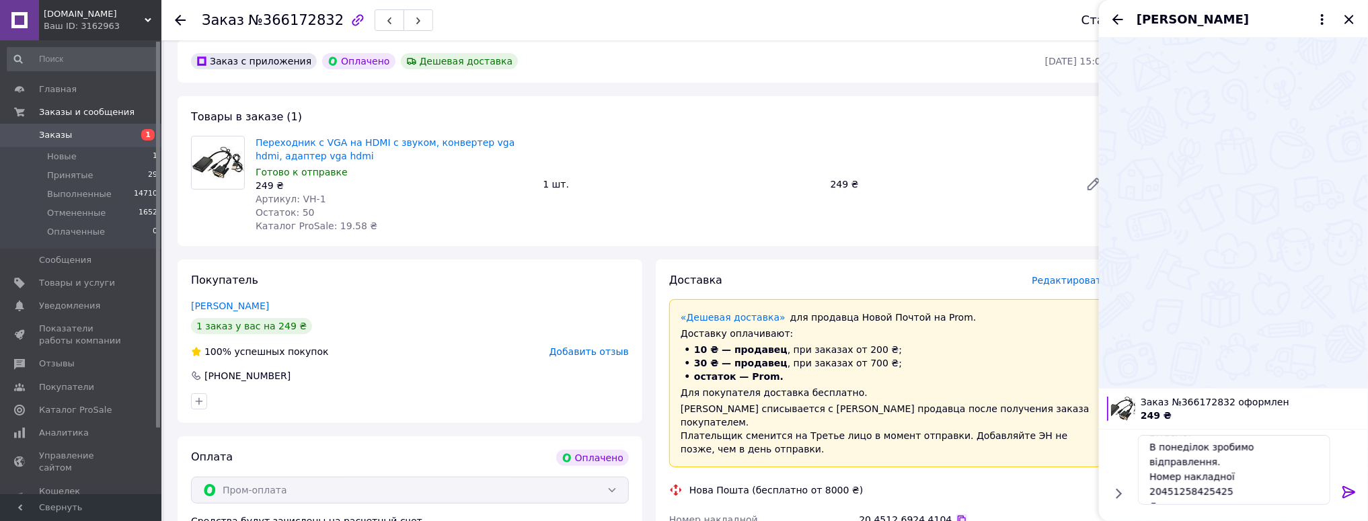
click at [956, 514] on icon at bounding box center [961, 519] width 11 height 11
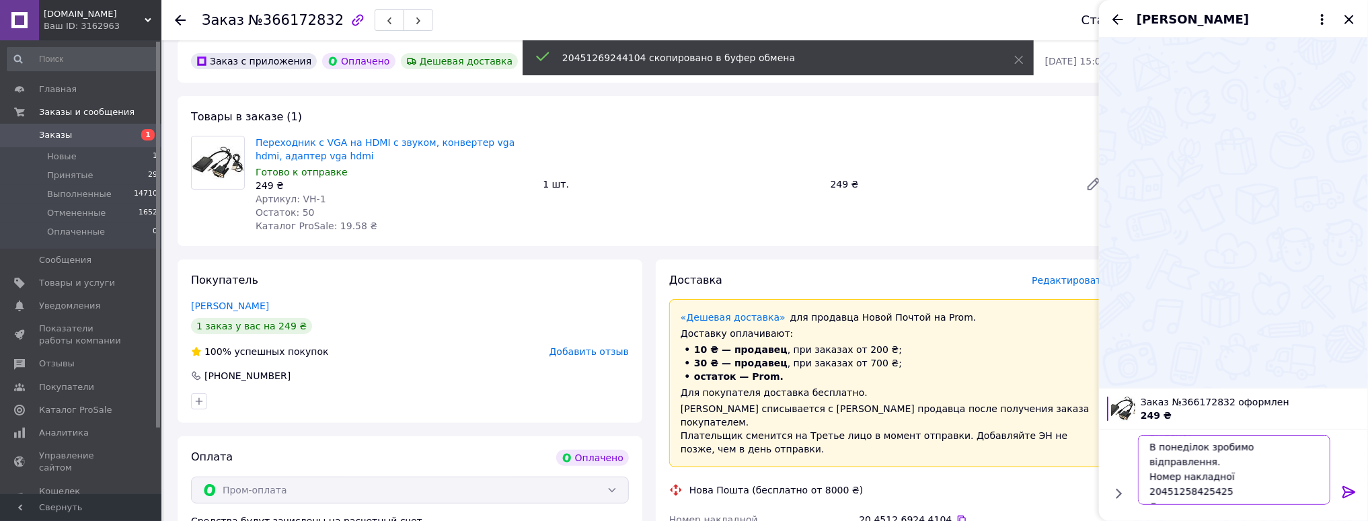
drag, startPoint x: 1155, startPoint y: 473, endPoint x: 1121, endPoint y: 473, distance: 33.6
click at [1121, 473] on div "Вітаємо! В понеділок зробимо відправлення. Номер накладної 20451258425425 Дякує…" at bounding box center [1233, 470] width 258 height 81
paste textarea "69244104"
type textarea "Вітаємо! В понеділок зробимо відправлення. Номер накладної 20451269244104 Дякує…"
click at [1348, 494] on icon at bounding box center [1349, 492] width 16 height 16
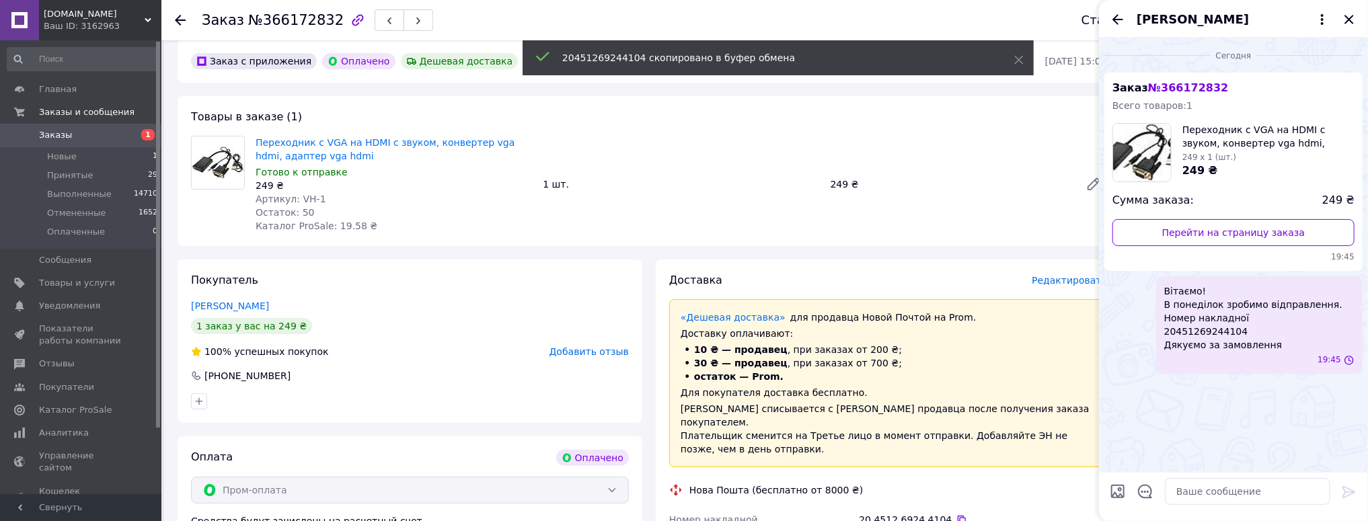
scroll to position [0, 0]
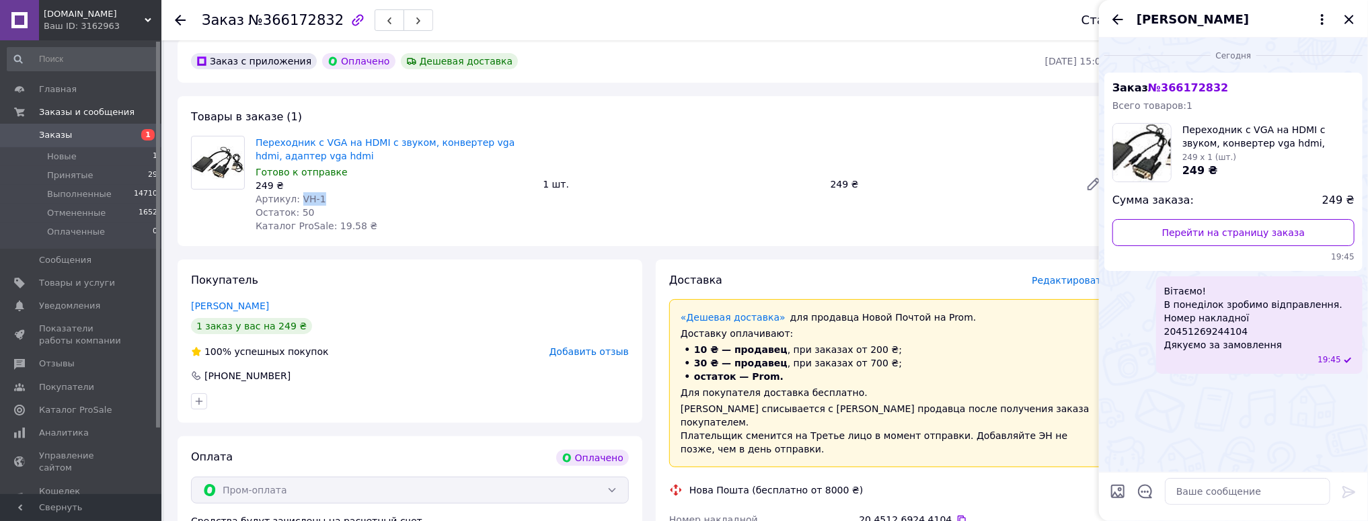
drag, startPoint x: 313, startPoint y: 204, endPoint x: 296, endPoint y: 204, distance: 17.5
click at [296, 204] on div "Артикул: VH-1" at bounding box center [394, 198] width 276 height 13
copy span "VH-1"
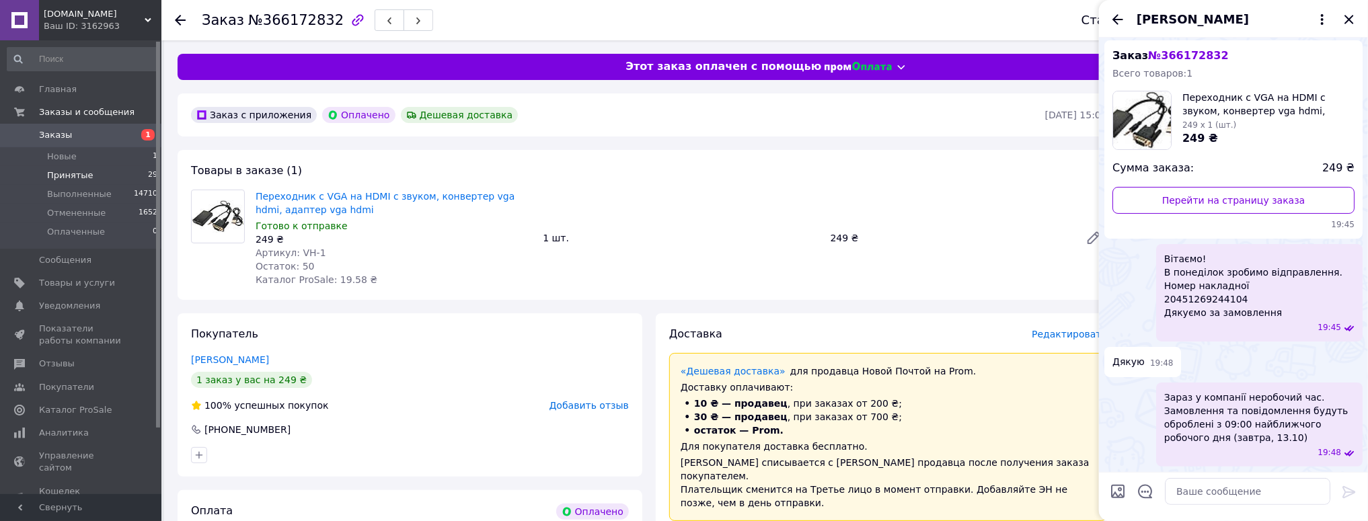
click at [74, 169] on span "Принятые" at bounding box center [70, 175] width 46 height 12
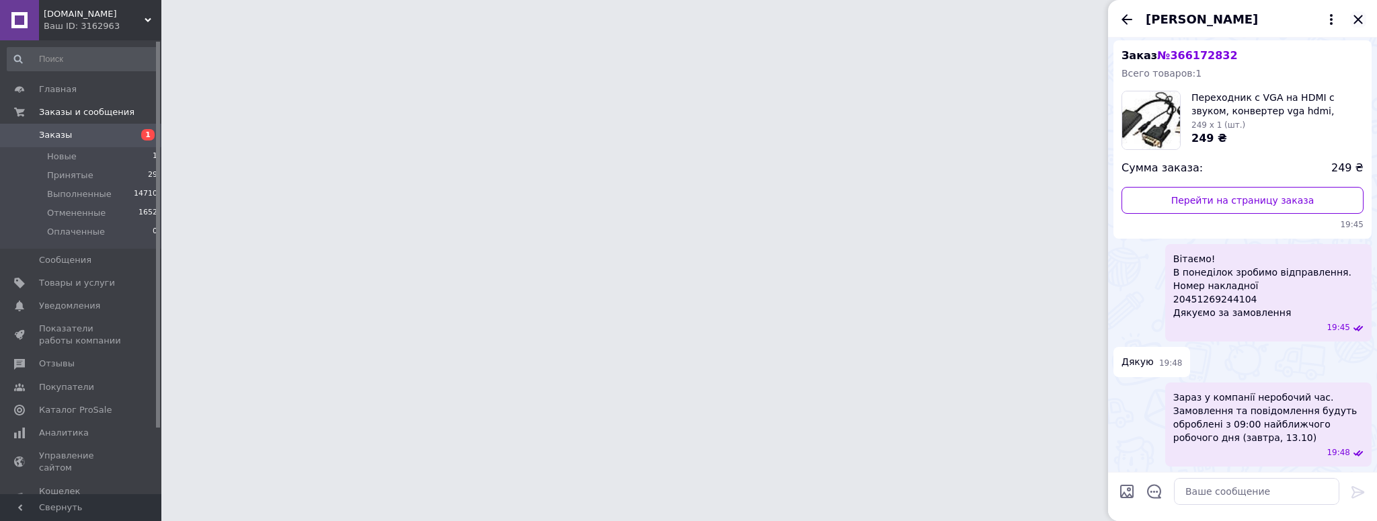
click at [1358, 14] on div "[PERSON_NAME]" at bounding box center [1242, 19] width 269 height 38
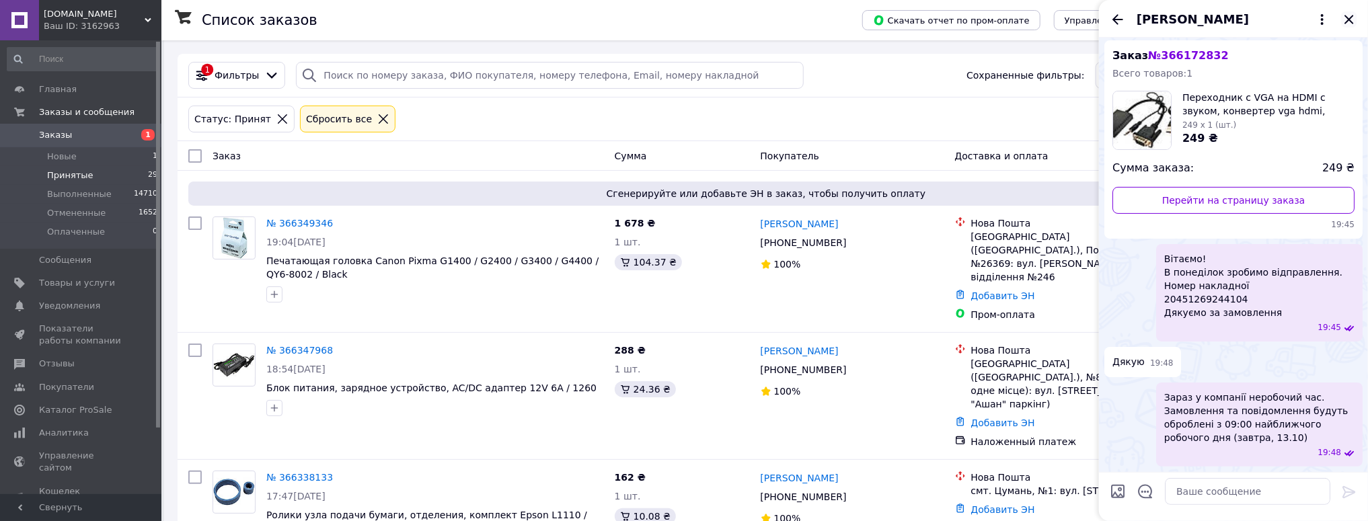
click at [1349, 16] on icon "Закрыть" at bounding box center [1349, 19] width 16 height 16
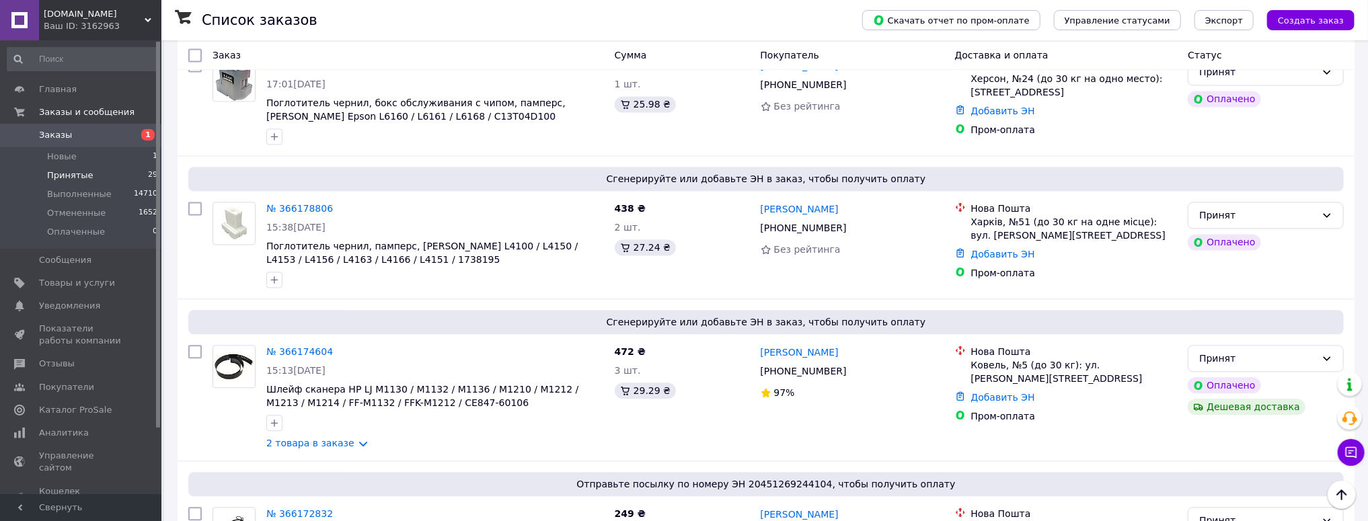
scroll to position [1829, 0]
click at [297, 346] on link "№ 366174604" at bounding box center [299, 351] width 67 height 11
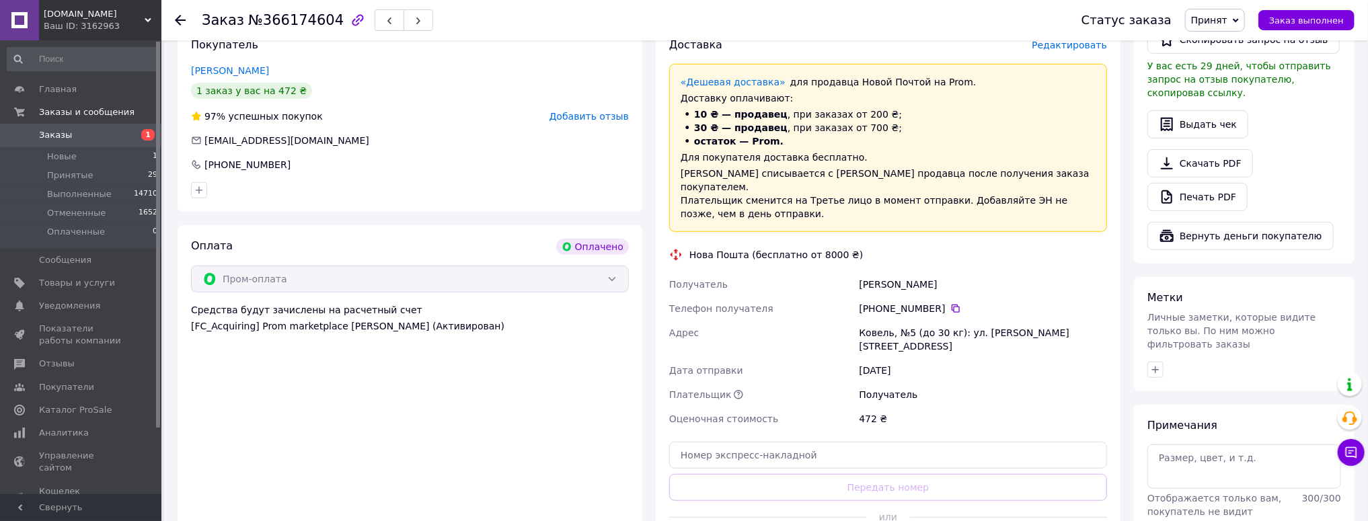
scroll to position [436, 0]
click at [739, 441] on input "text" at bounding box center [888, 454] width 438 height 27
paste input "20451269248391"
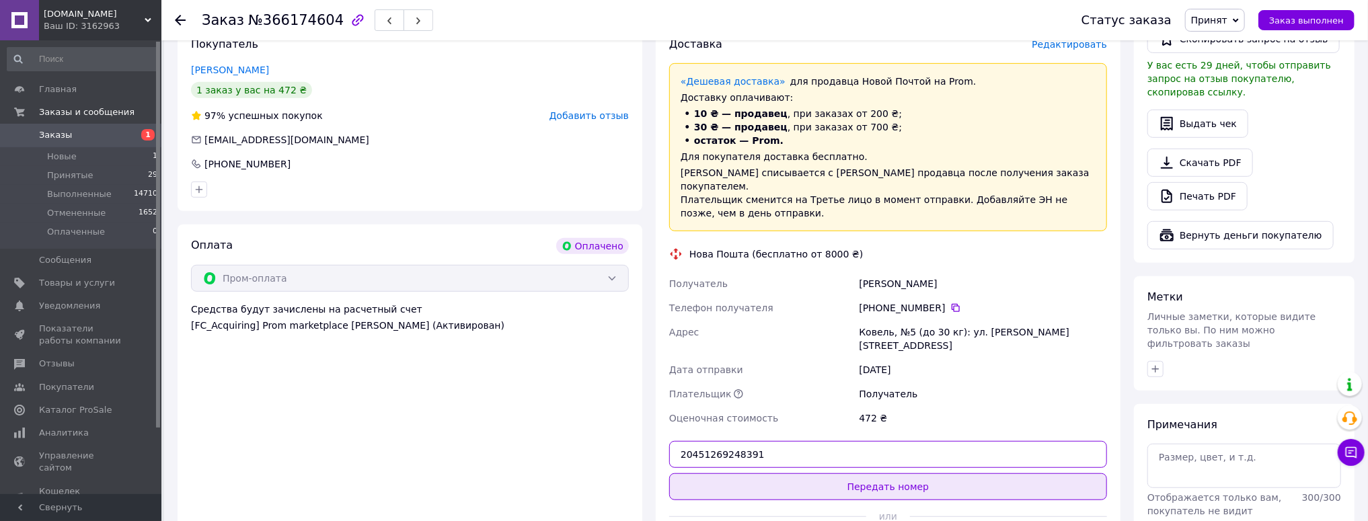
type input "20451269248391"
click at [864, 473] on button "Передать номер" at bounding box center [888, 486] width 438 height 27
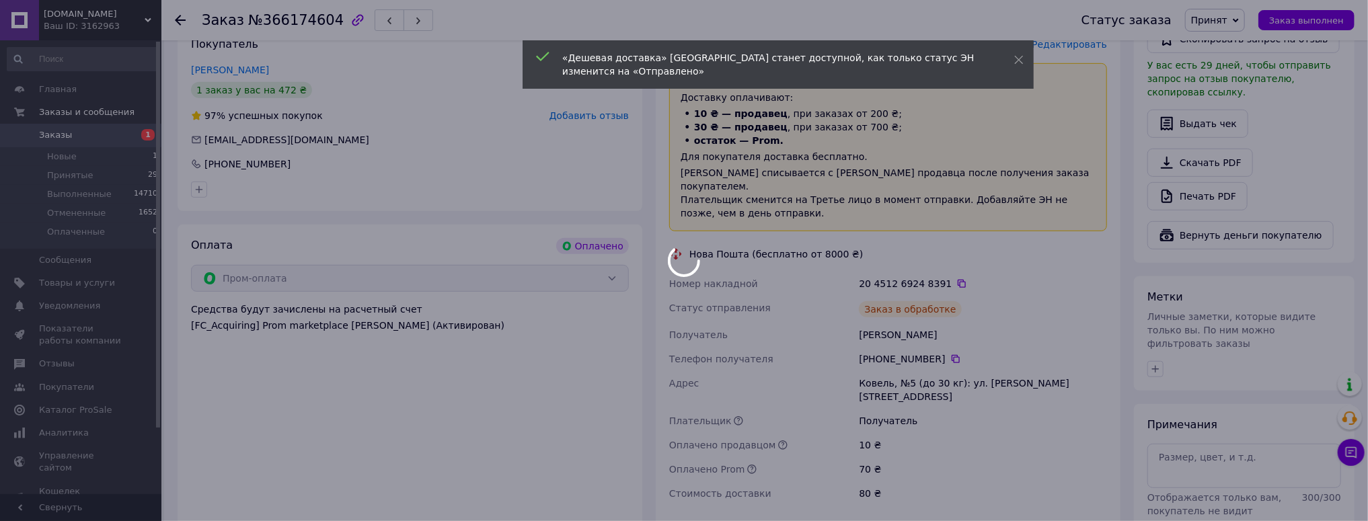
click at [1350, 453] on div at bounding box center [684, 260] width 1368 height 521
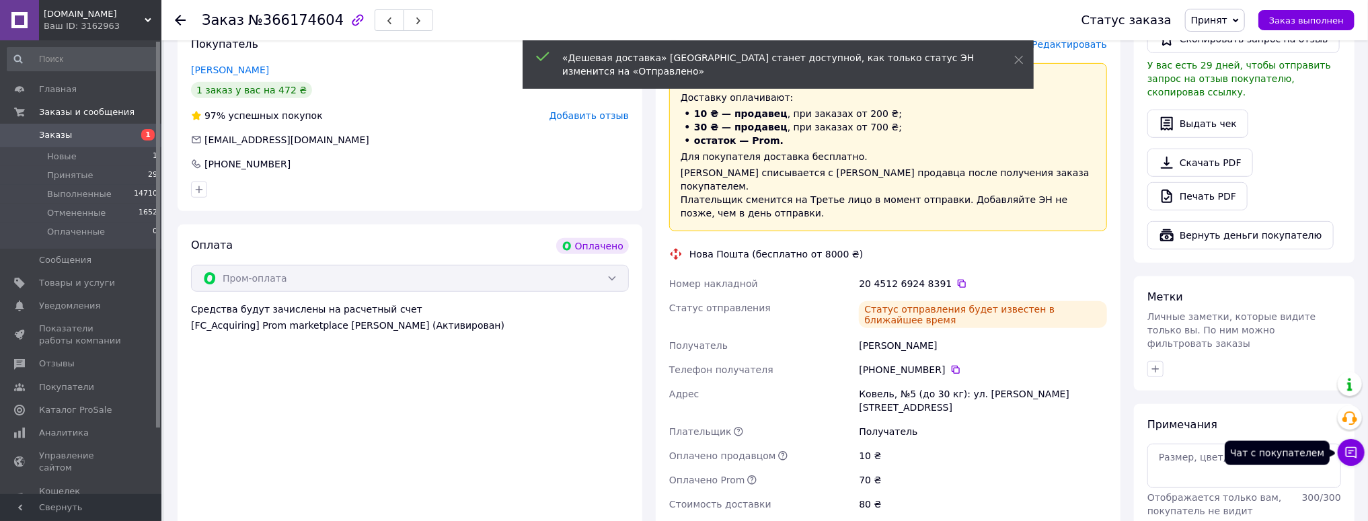
click at [1350, 449] on icon at bounding box center [1350, 452] width 13 height 13
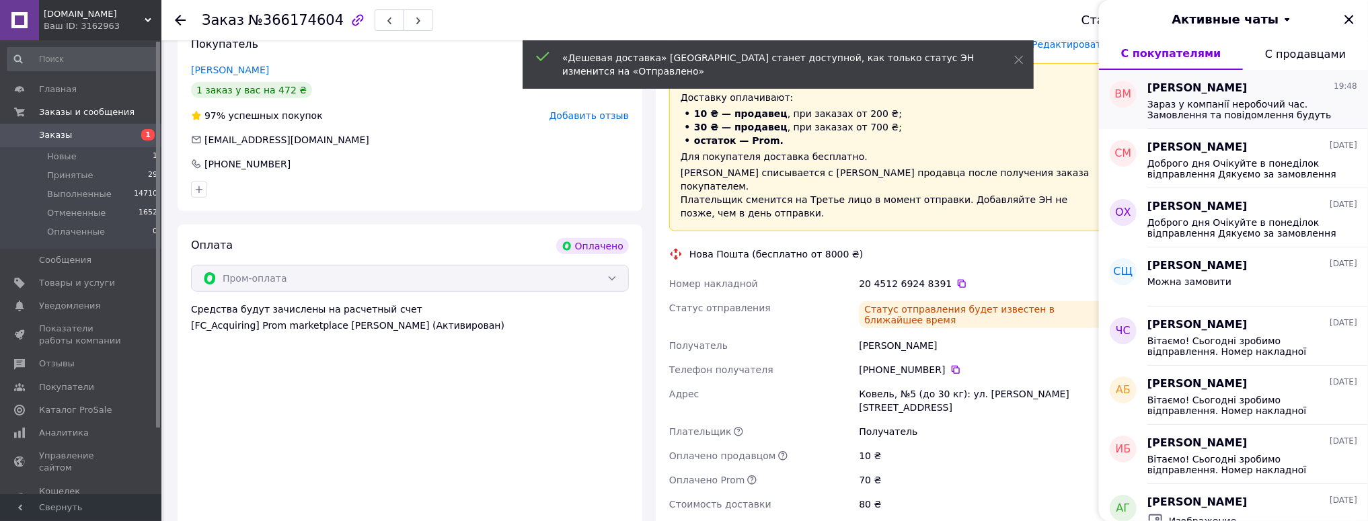
click at [1197, 106] on span "Зараз у компанії неробочий час. Замовлення та повідомлення будуть оброблені з 0…" at bounding box center [1242, 110] width 191 height 22
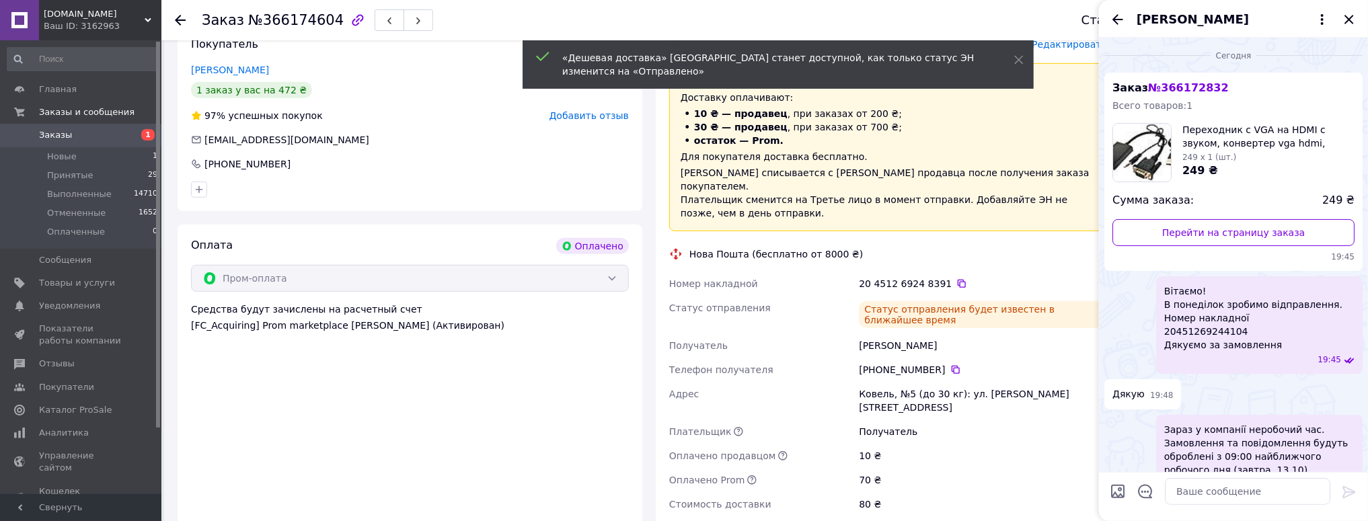
scroll to position [32, 0]
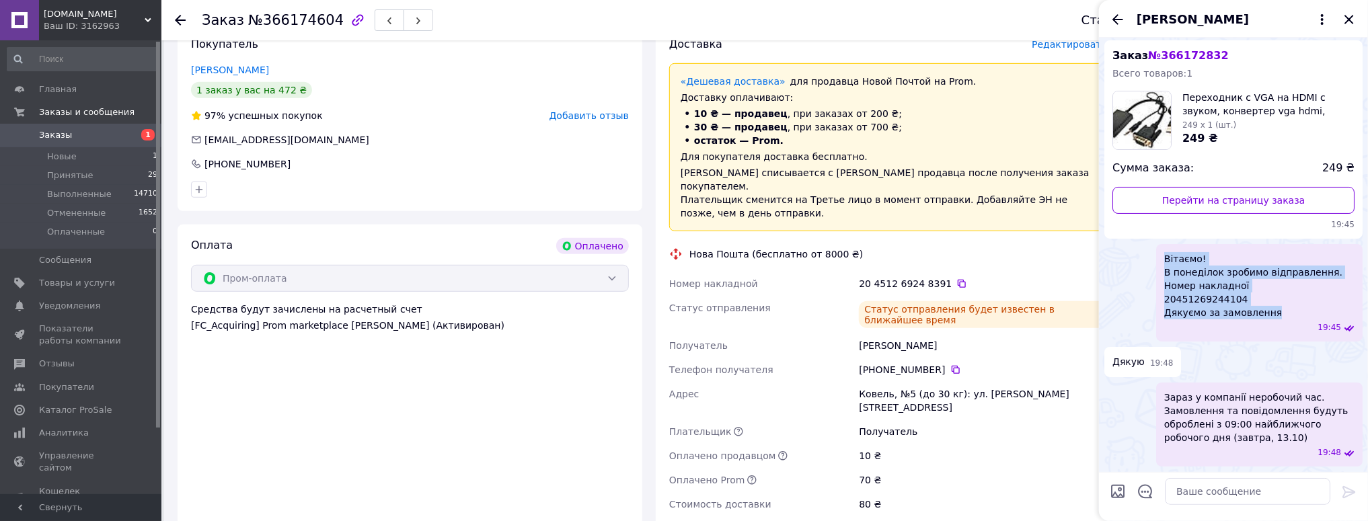
drag, startPoint x: 1280, startPoint y: 308, endPoint x: 1153, endPoint y: 251, distance: 138.8
click at [1153, 251] on div "Вітаємо! В понеділок зробимо відправлення. Номер накладної 20451269244104 Дякує…" at bounding box center [1233, 293] width 258 height 98
copy span "Вітаємо! В понеділок зробимо відправлення. Номер накладної 20451269244104 Дякує…"
click at [1348, 16] on icon "Закрыть" at bounding box center [1349, 19] width 16 height 16
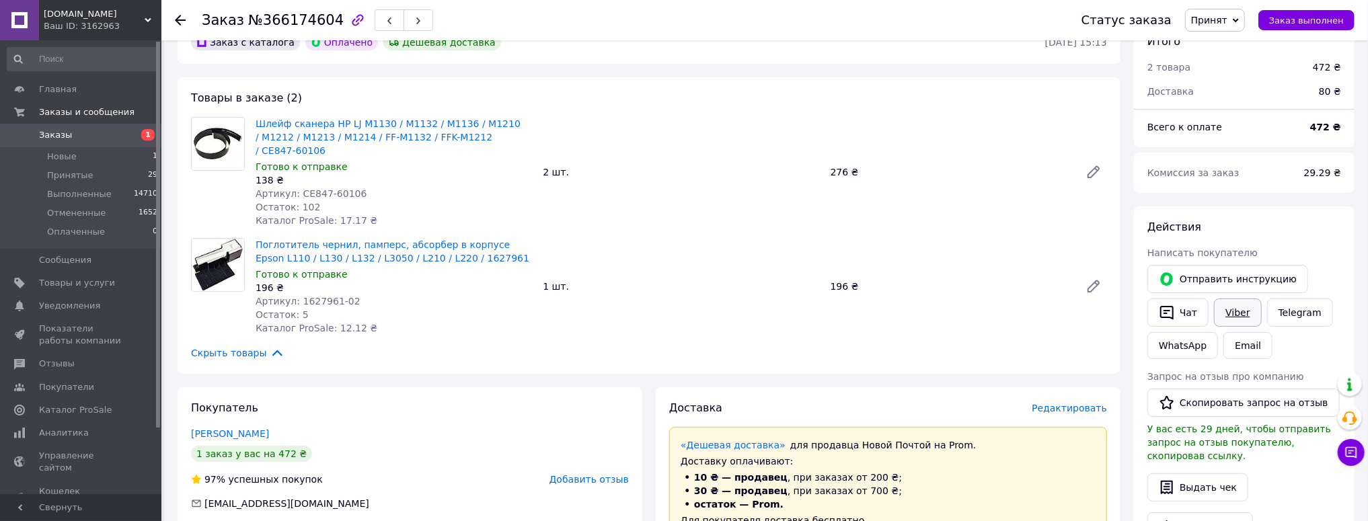
scroll to position [60, 0]
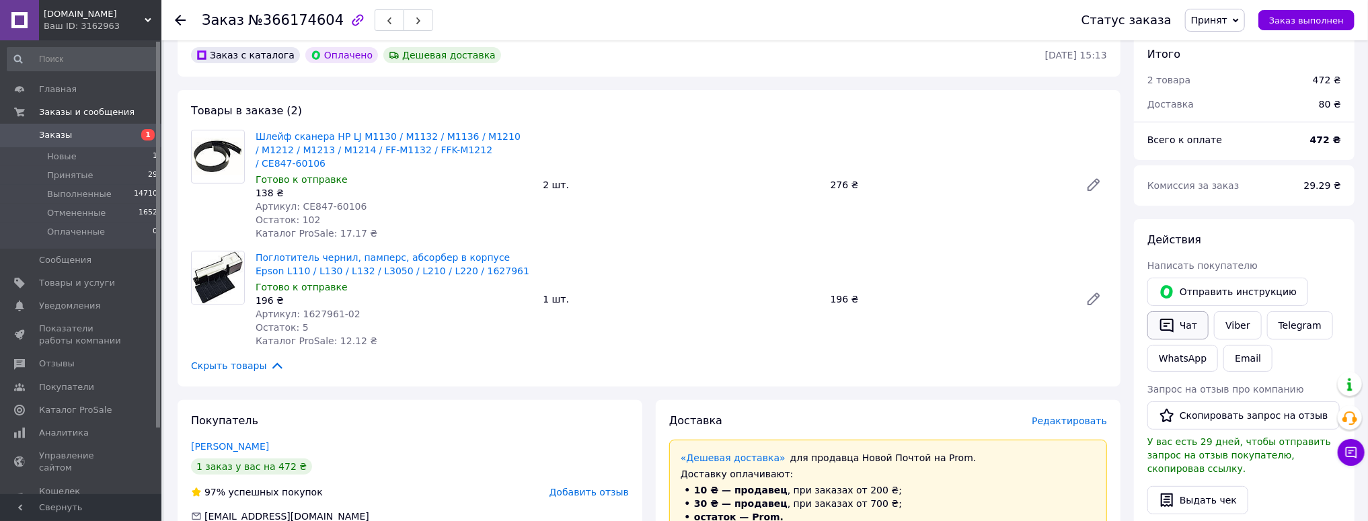
click at [1191, 325] on button "Чат" at bounding box center [1177, 325] width 61 height 28
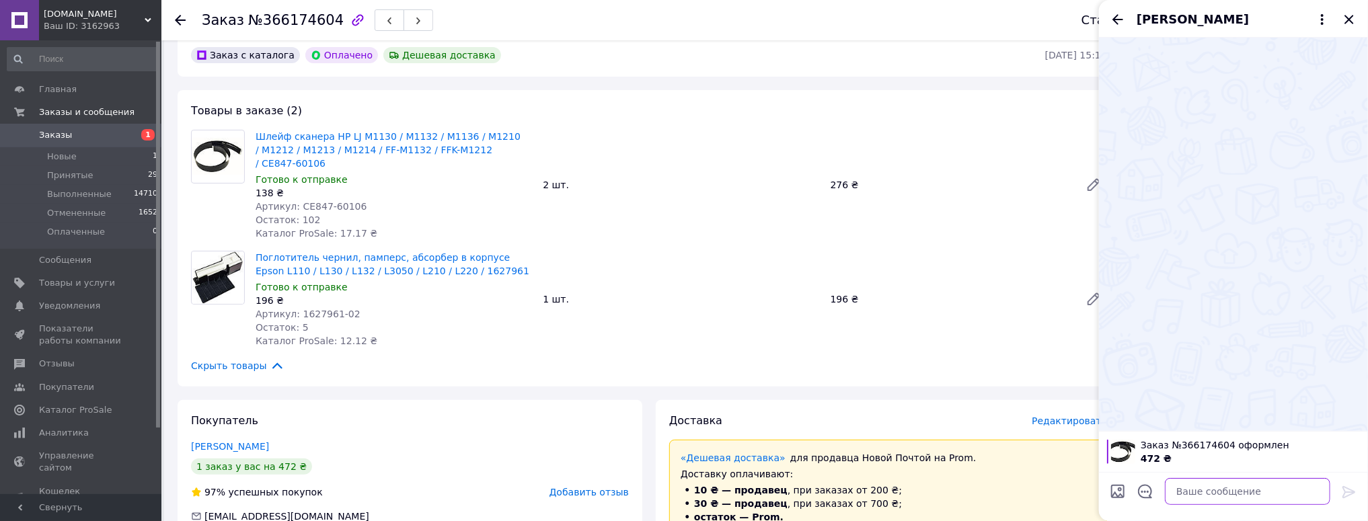
click at [1219, 494] on textarea at bounding box center [1247, 491] width 165 height 27
paste textarea "Вітаємо! В понеділок зробимо відправлення. Номер накладної 20451269244104 Дякує…"
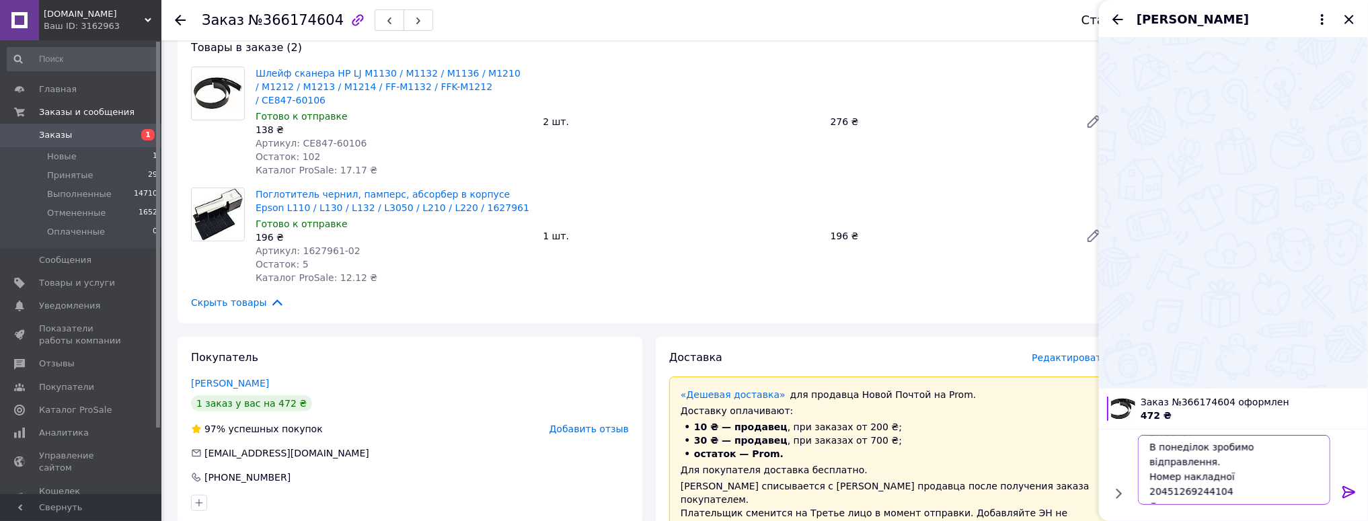
scroll to position [383, 0]
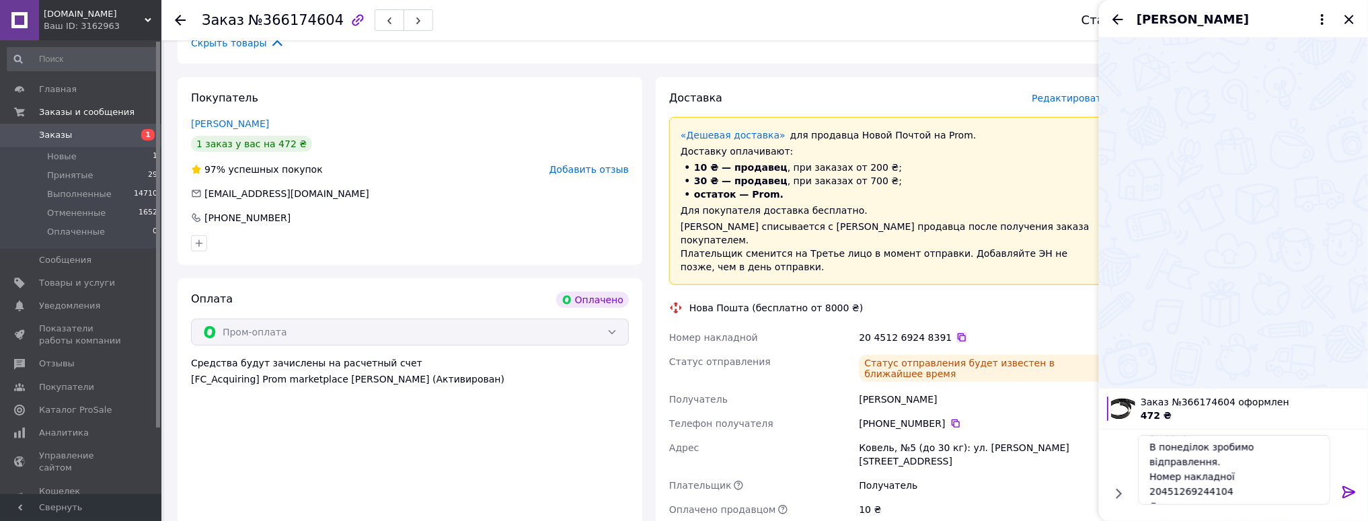
click at [956, 332] on icon at bounding box center [961, 337] width 11 height 11
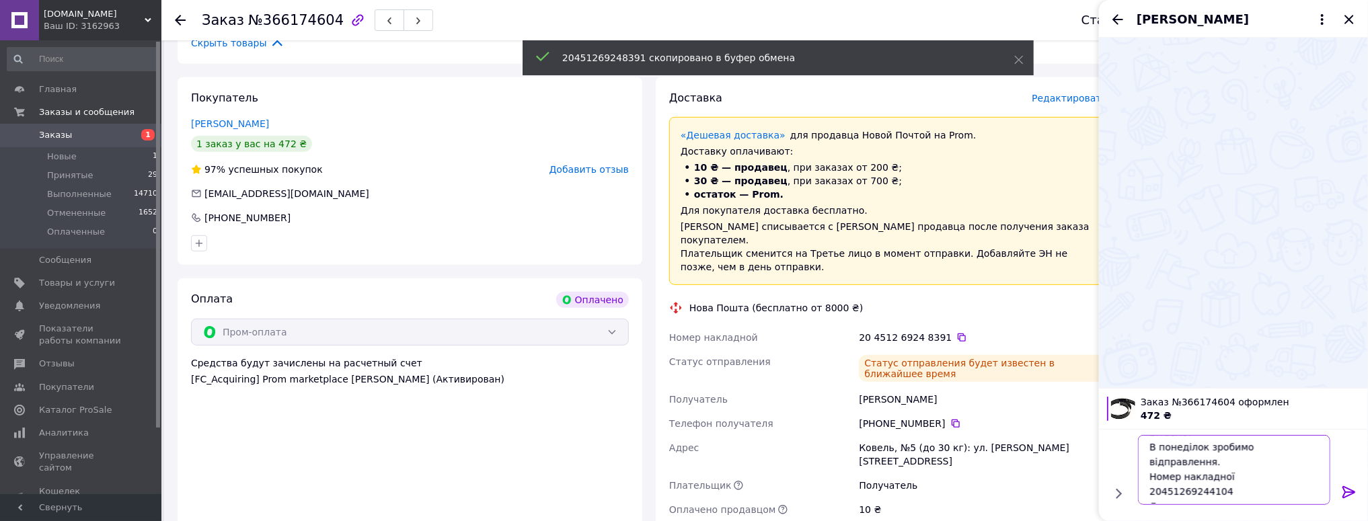
drag, startPoint x: 1230, startPoint y: 483, endPoint x: 1137, endPoint y: 482, distance: 93.5
click at [1137, 482] on div "Вітаємо! В понеділок зробимо відправлення. Номер накладної 20451269244104 Дякує…" at bounding box center [1234, 470] width 203 height 81
paste textarea "8391"
type textarea "Вітаємо! В понеділок зробимо відправлення. Номер накладної 20451269248391 Дякує…"
click at [1348, 490] on icon at bounding box center [1349, 492] width 16 height 16
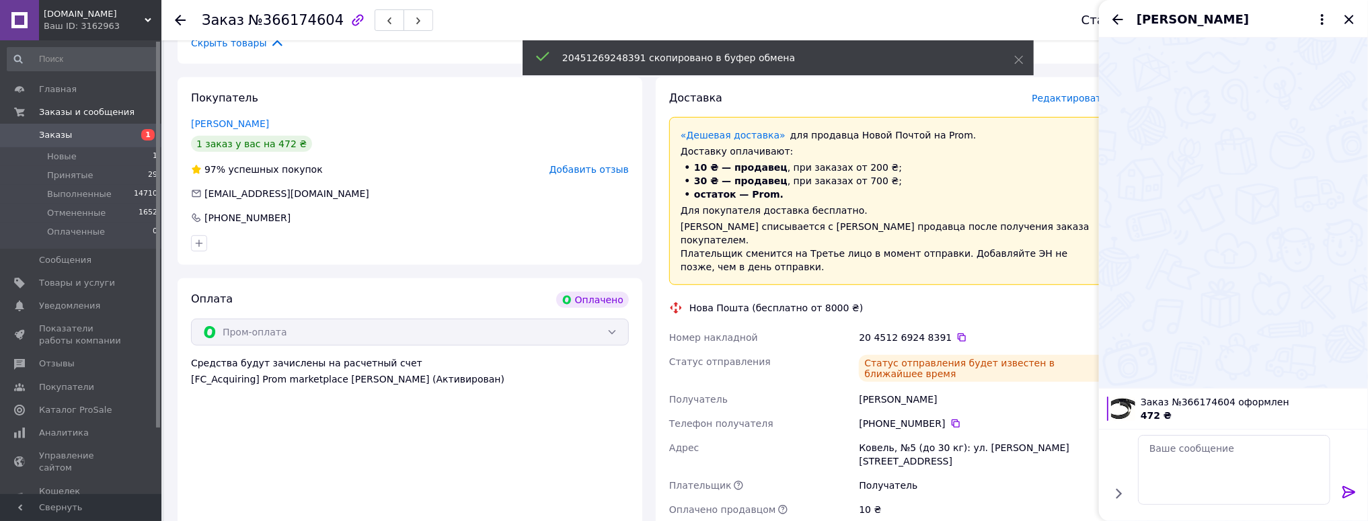
scroll to position [0, 0]
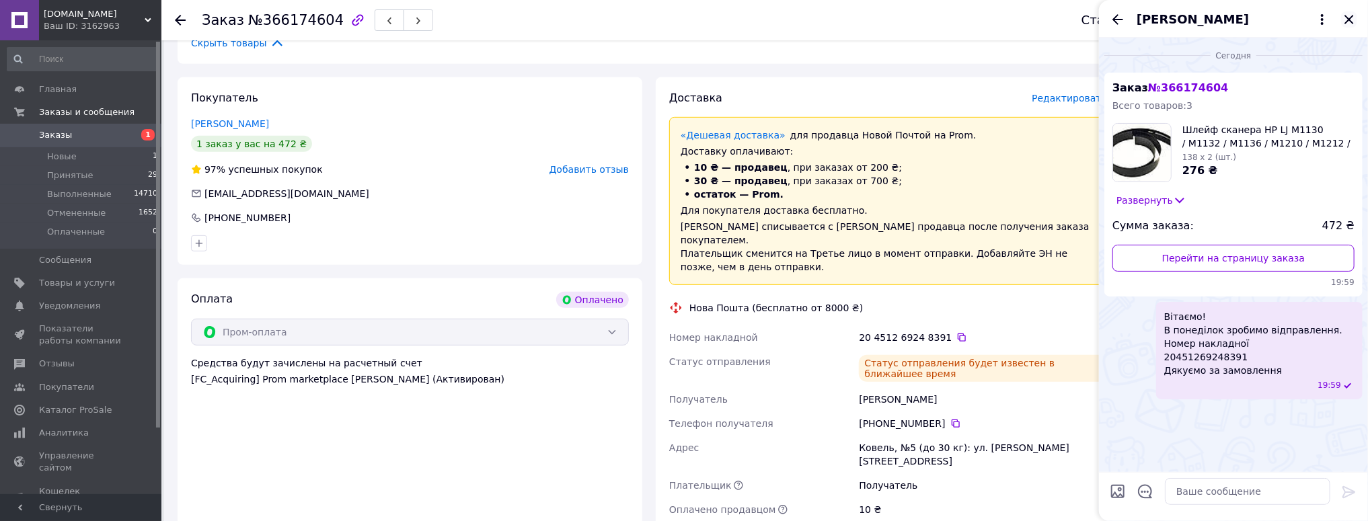
click at [1345, 16] on icon "Закрыть" at bounding box center [1348, 19] width 9 height 9
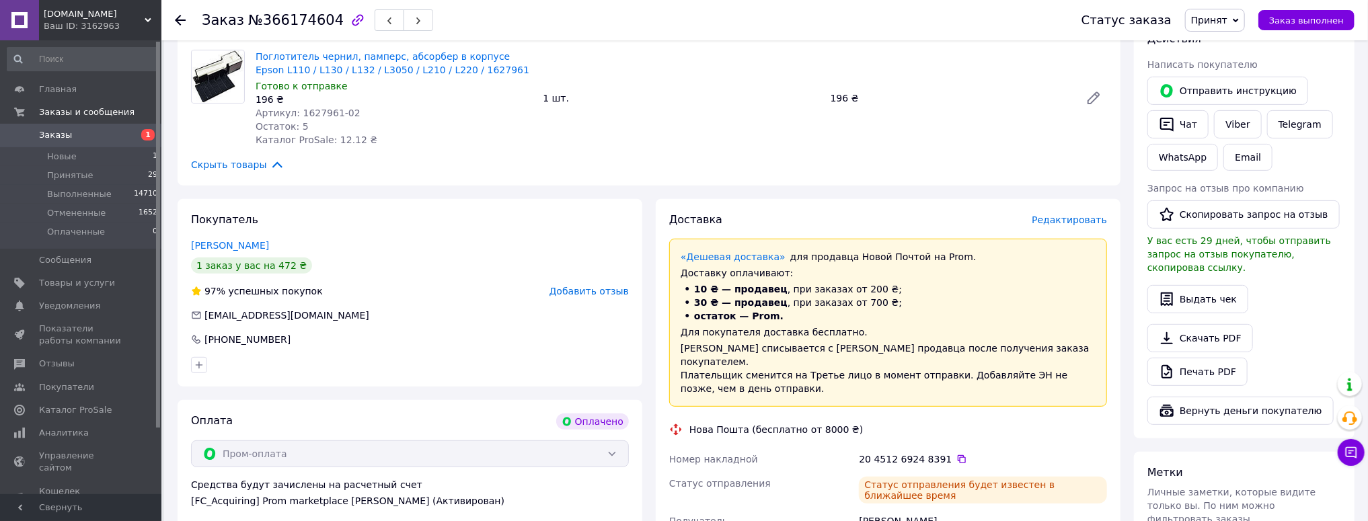
scroll to position [114, 0]
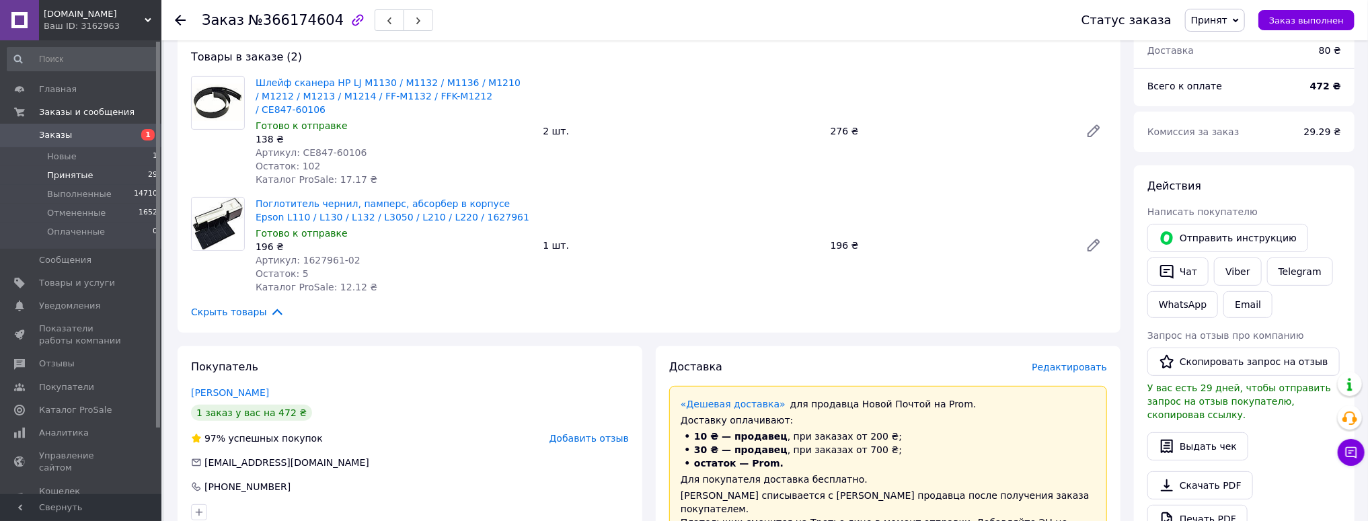
click at [71, 175] on span "Принятые" at bounding box center [70, 175] width 46 height 12
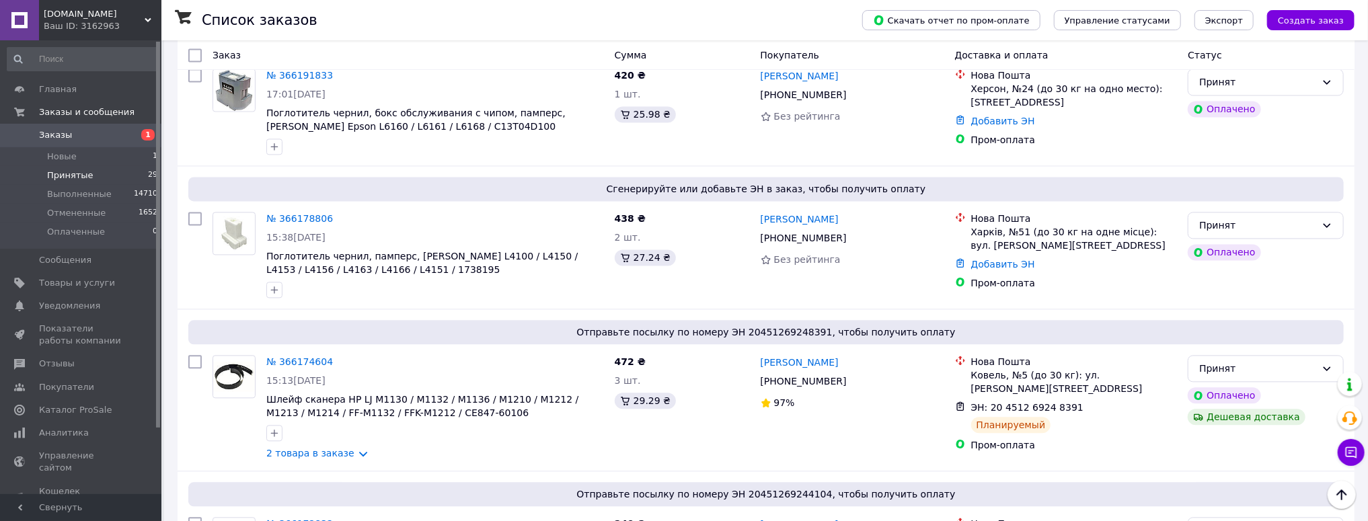
scroll to position [1829, 0]
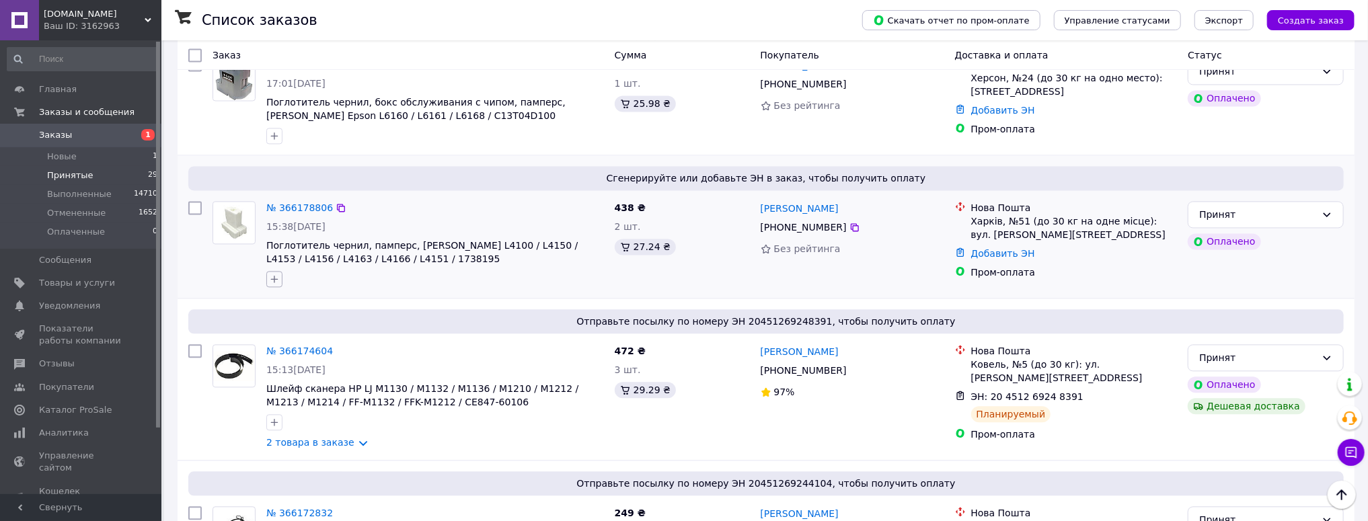
click at [277, 274] on icon "button" at bounding box center [274, 279] width 11 height 11
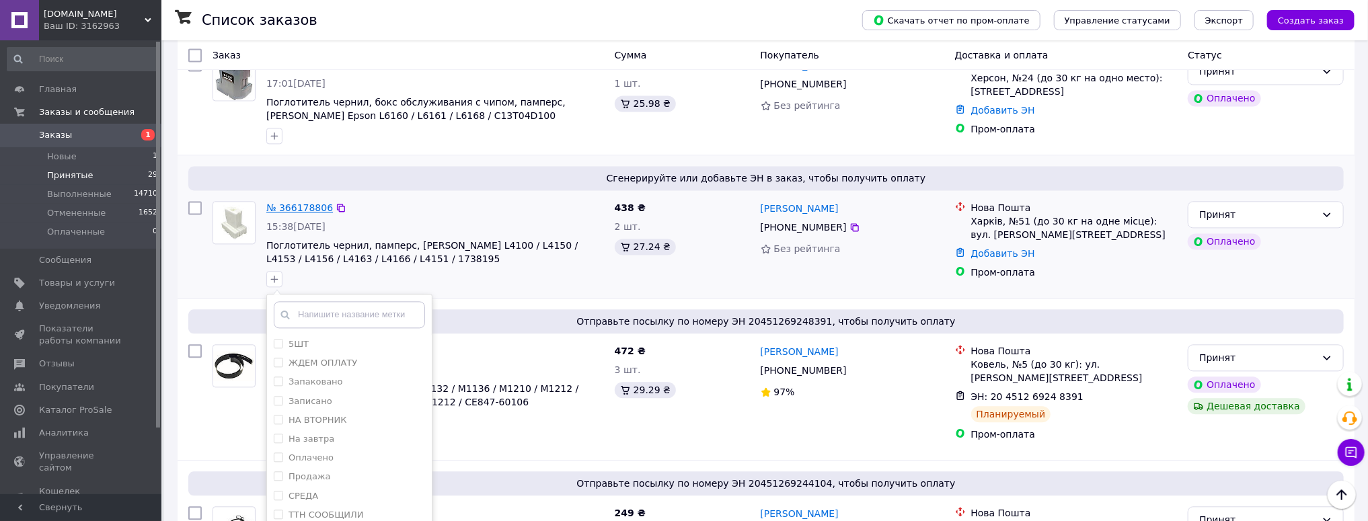
click at [291, 202] on link "№ 366178806" at bounding box center [299, 207] width 67 height 11
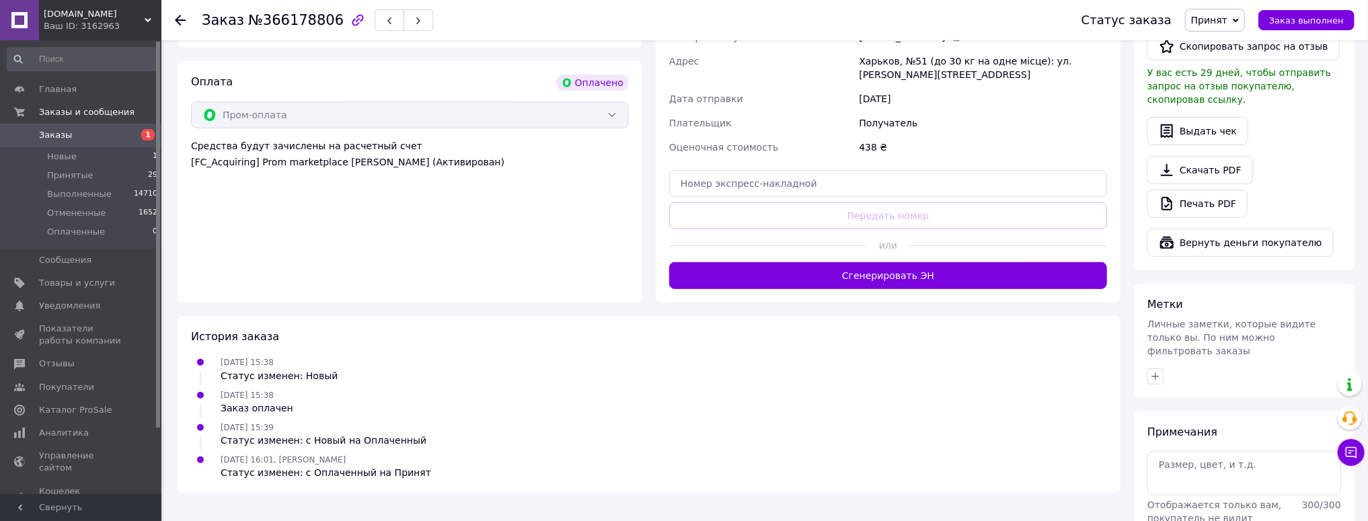
scroll to position [428, 0]
click at [721, 182] on input "text" at bounding box center [888, 184] width 438 height 27
paste input "20451269249162"
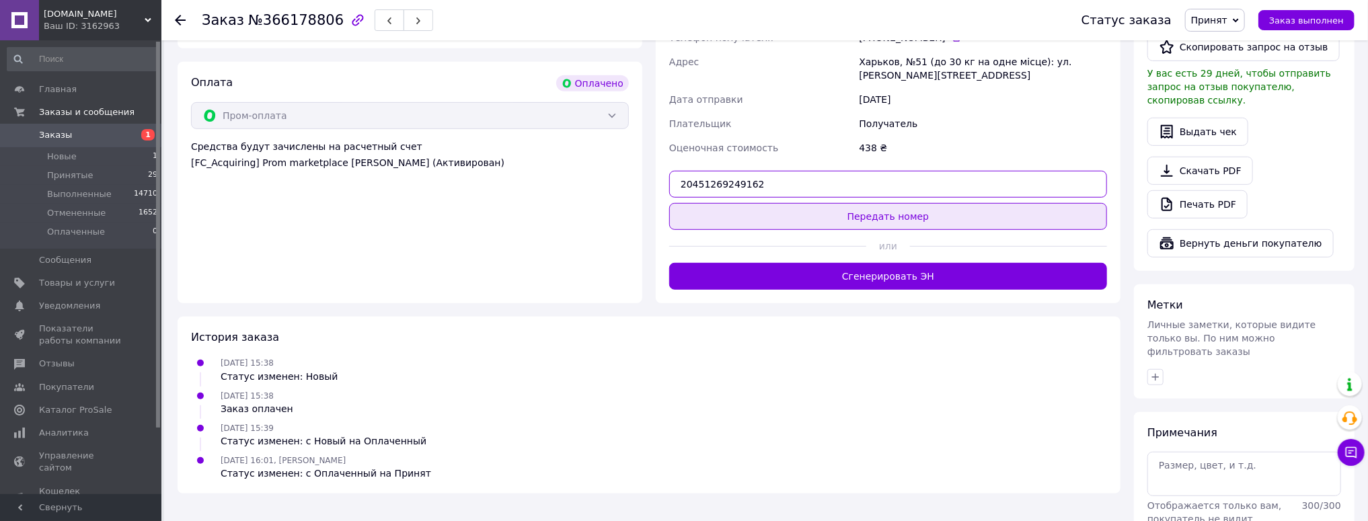
type input "20451269249162"
click at [855, 217] on button "Передать номер" at bounding box center [888, 216] width 438 height 27
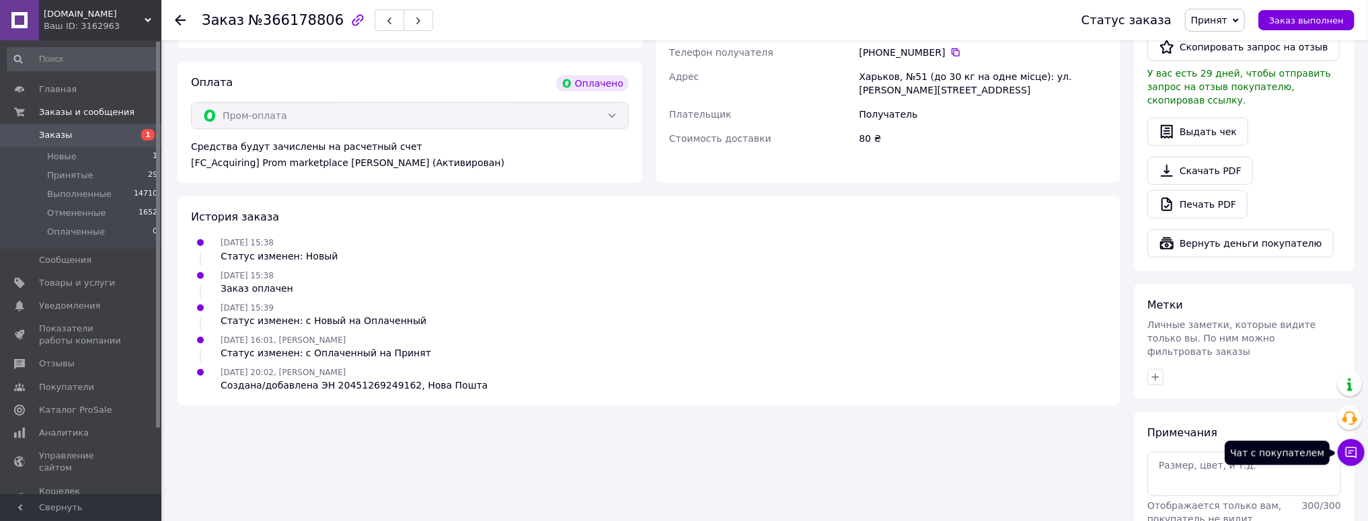
click at [1356, 447] on icon at bounding box center [1351, 452] width 11 height 11
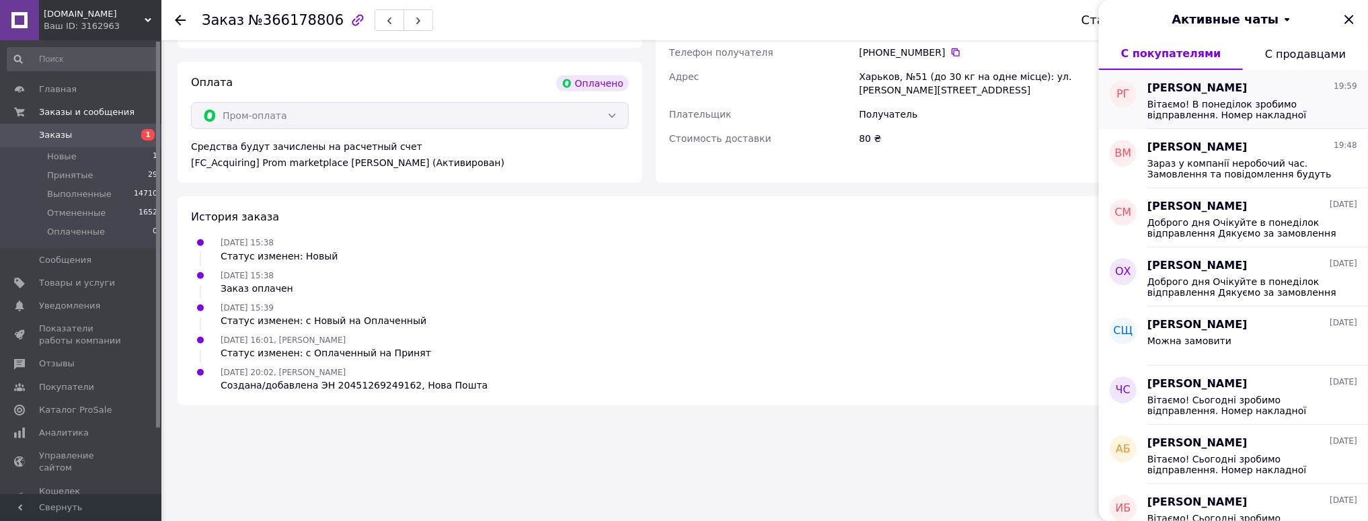
click at [1182, 104] on span "Вітаємо! В понеділок зробимо відправлення. Номер накладної 20451269248391 Дякує…" at bounding box center [1242, 110] width 191 height 22
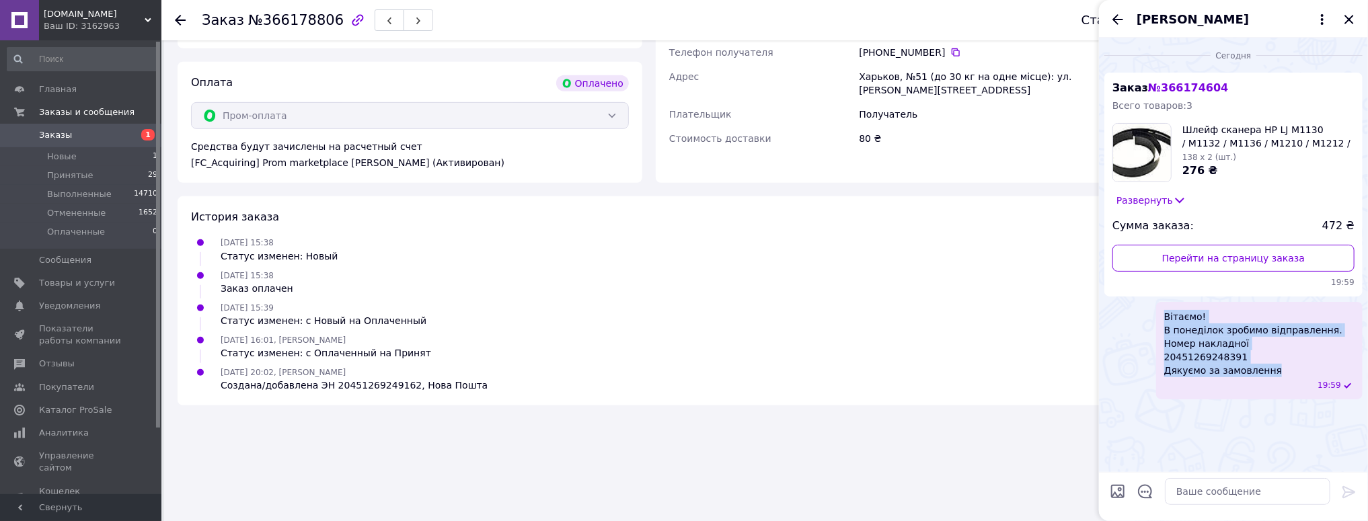
drag, startPoint x: 1274, startPoint y: 377, endPoint x: 1141, endPoint y: 322, distance: 143.9
click at [1141, 325] on div "Вітаємо! В понеділок зробимо відправлення. Номер накладної 20451269248391 Дякує…" at bounding box center [1233, 351] width 258 height 98
copy span "Вітаємо! В понеділок зробимо відправлення. Номер накладної 20451269248391 Дякує…"
click at [1346, 16] on icon "Закрыть" at bounding box center [1349, 19] width 16 height 16
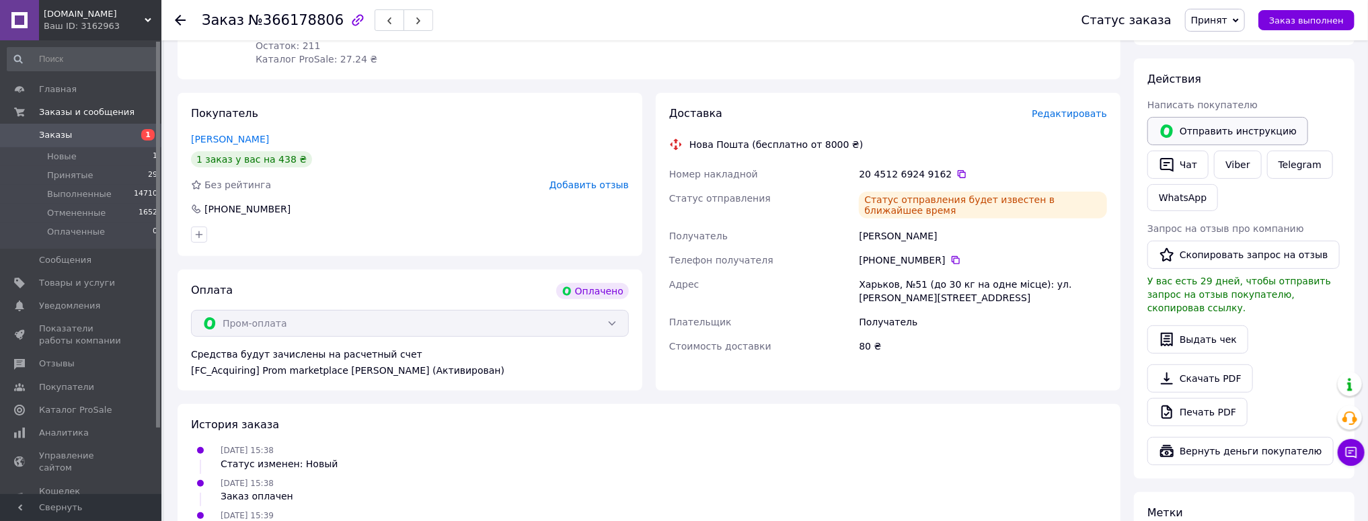
scroll to position [106, 0]
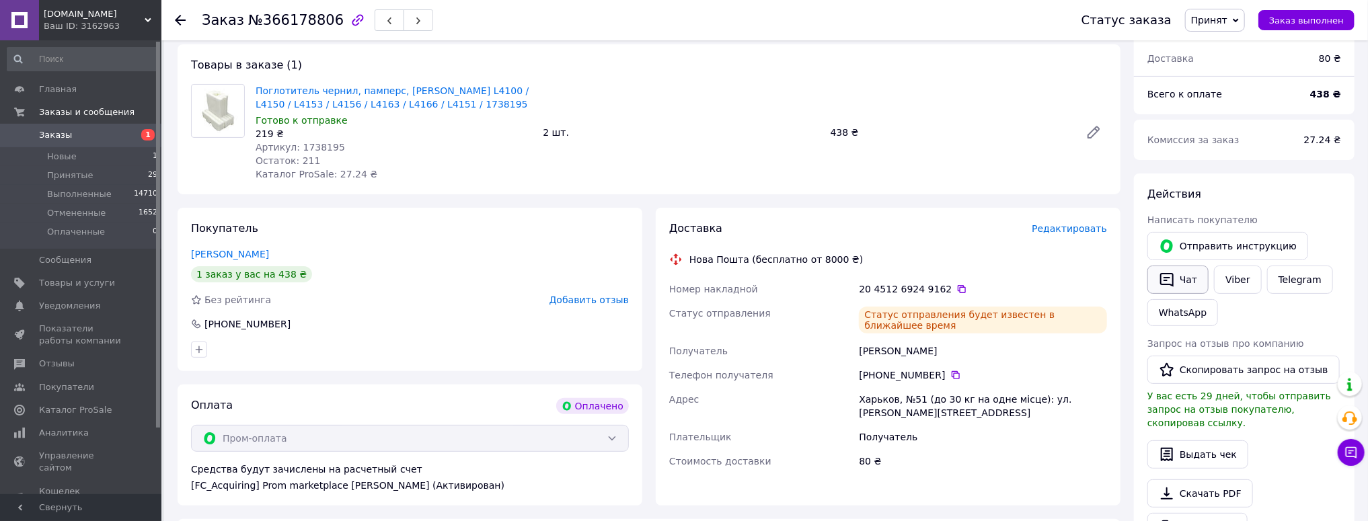
click at [1187, 282] on button "Чат" at bounding box center [1177, 280] width 61 height 28
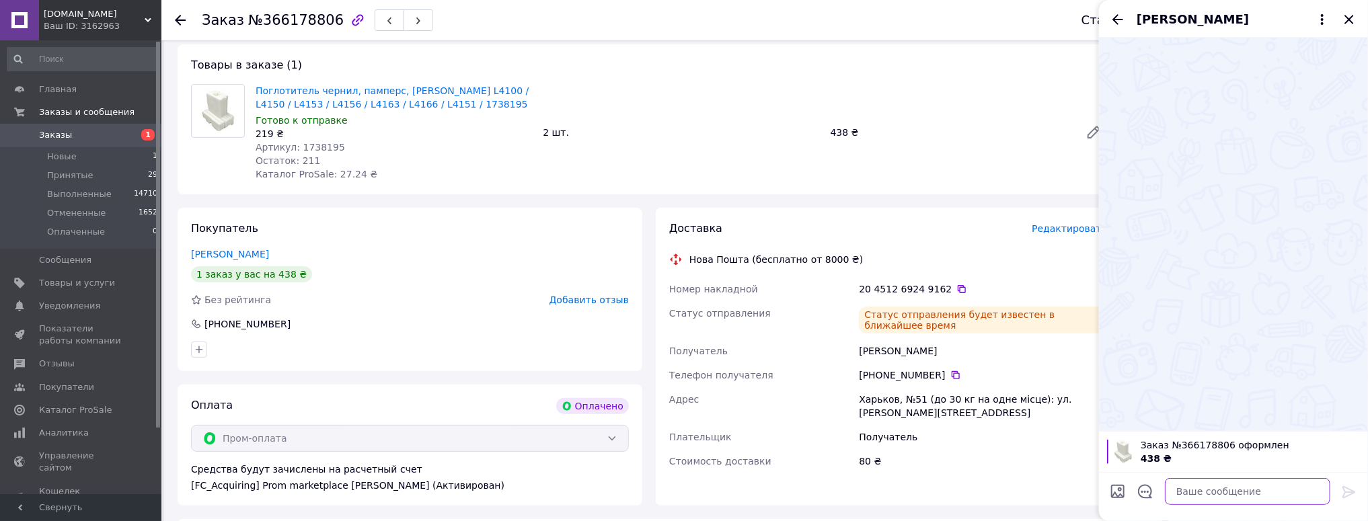
click at [1232, 499] on textarea at bounding box center [1247, 491] width 165 height 27
paste textarea "Вітаємо! В понеділок зробимо відправлення. Номер накладної 20451269248391 Дякує…"
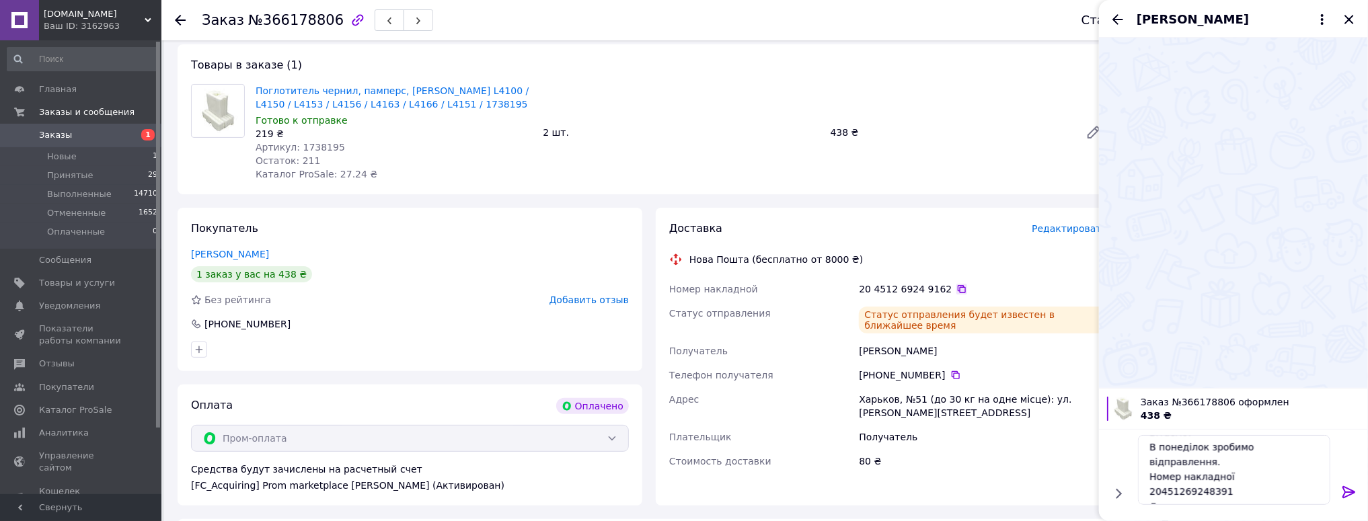
click at [958, 292] on icon at bounding box center [962, 289] width 8 height 8
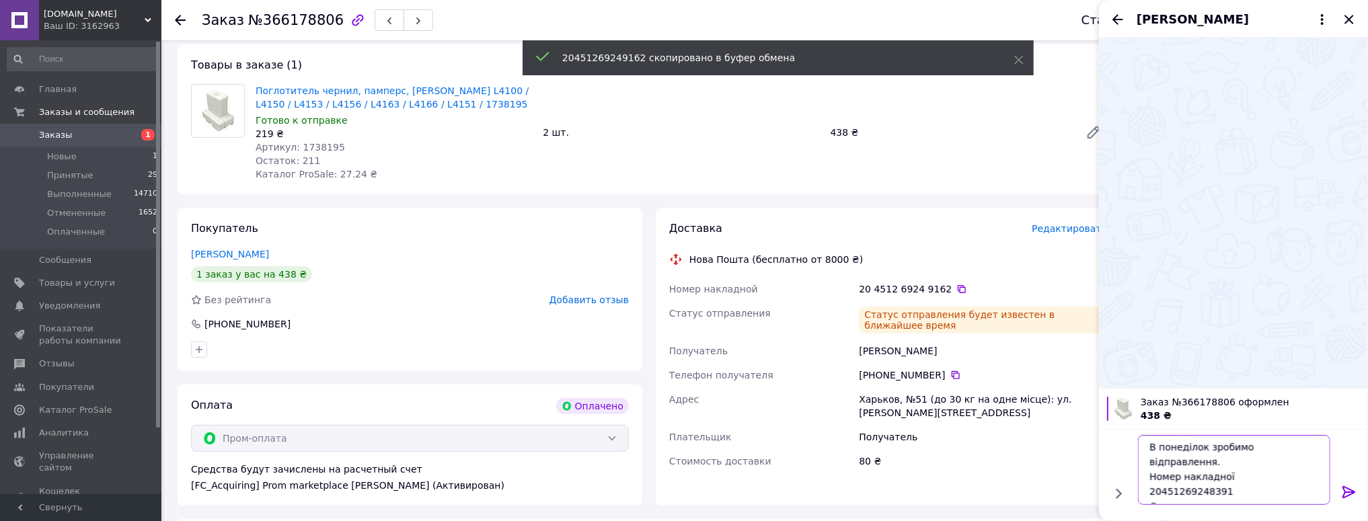
drag, startPoint x: 1223, startPoint y: 476, endPoint x: 1120, endPoint y: 479, distance: 102.9
click at [1118, 479] on div "Вітаємо! В понеділок зробимо відправлення. Номер накладної 20451269248391 Дякує…" at bounding box center [1233, 470] width 258 height 81
paste textarea "9162"
type textarea "Вітаємо! В понеділок зробимо відправлення. Номер накладної 20451269249162 Дякує…"
click at [1346, 490] on icon at bounding box center [1349, 492] width 16 height 16
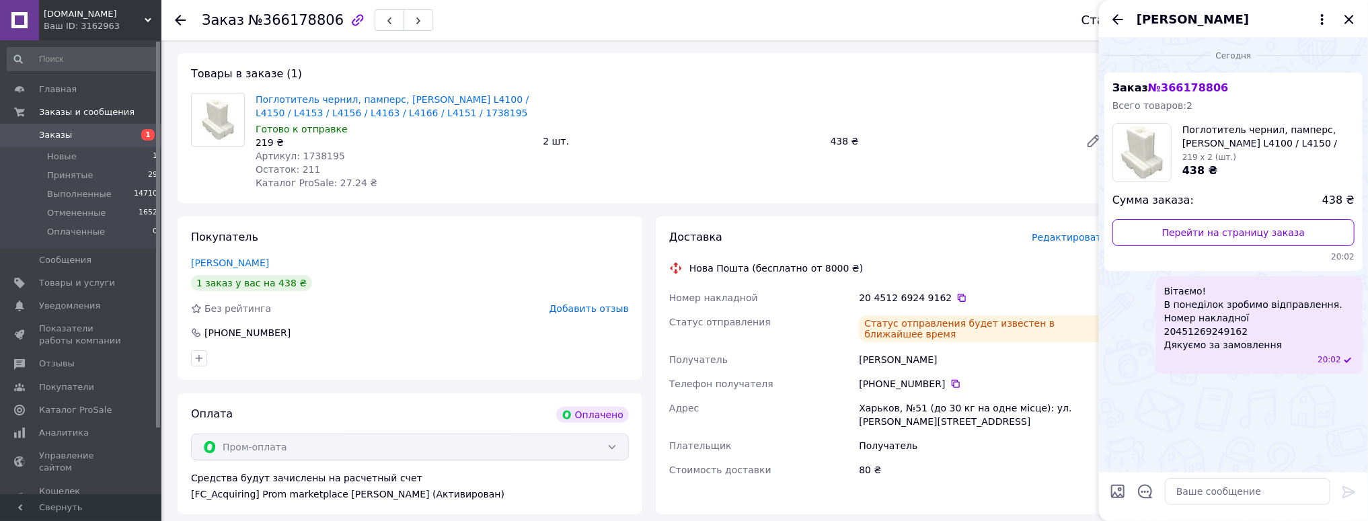
scroll to position [0, 0]
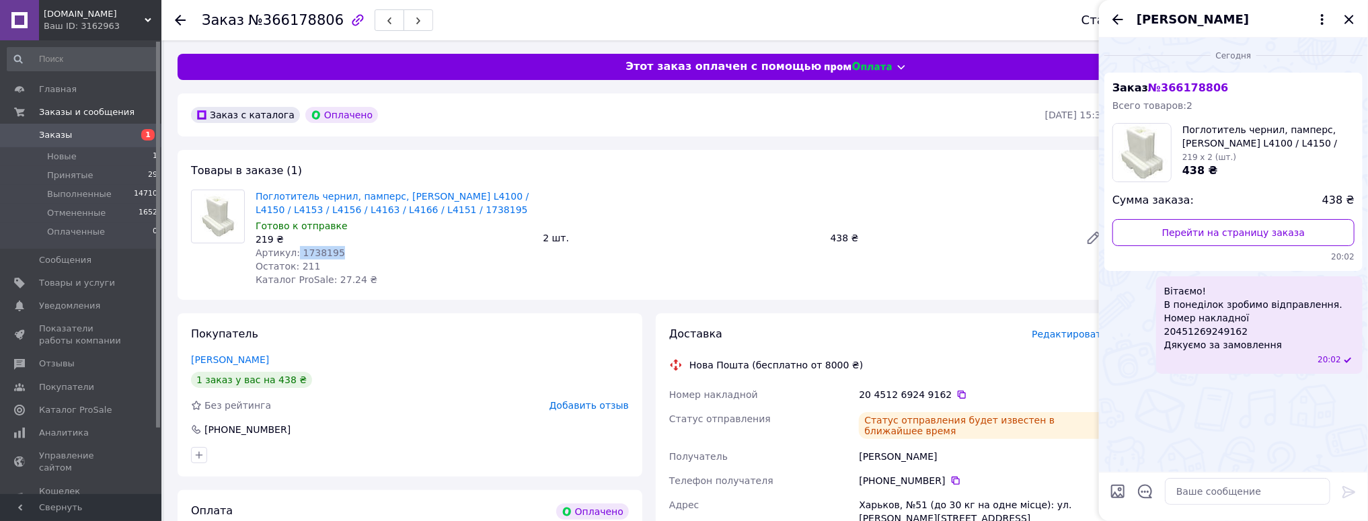
drag, startPoint x: 352, startPoint y: 250, endPoint x: 291, endPoint y: 254, distance: 61.3
click at [291, 254] on div "Артикул: 1738195" at bounding box center [394, 252] width 276 height 13
copy span "1738195"
click at [63, 175] on span "Принятые" at bounding box center [70, 175] width 46 height 12
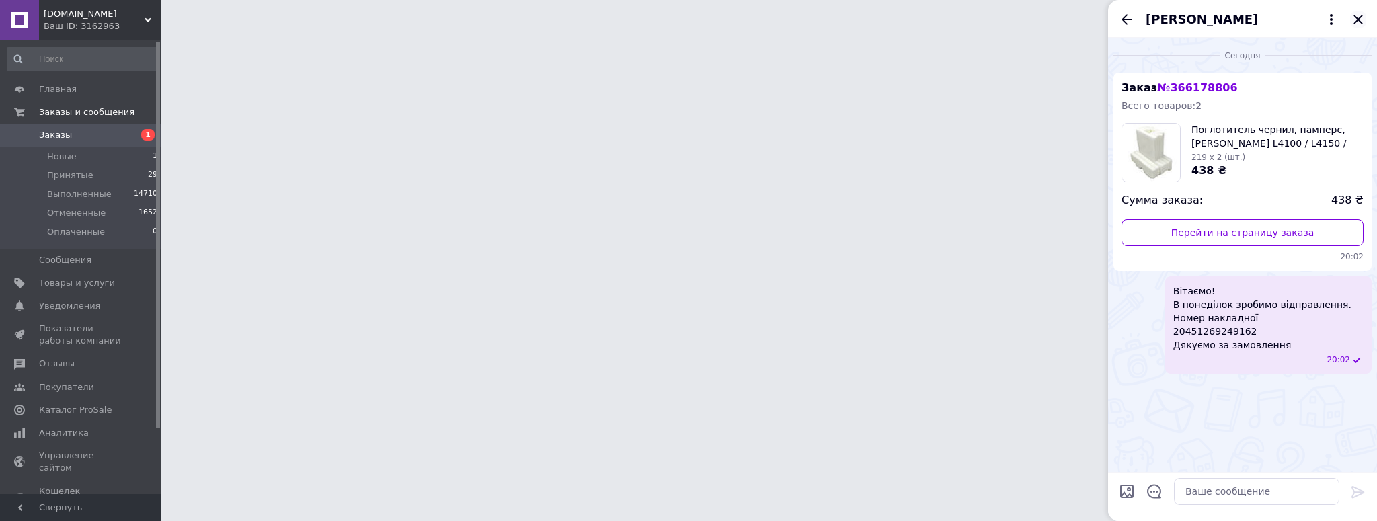
click at [1352, 19] on icon "Закрыть" at bounding box center [1358, 19] width 16 height 16
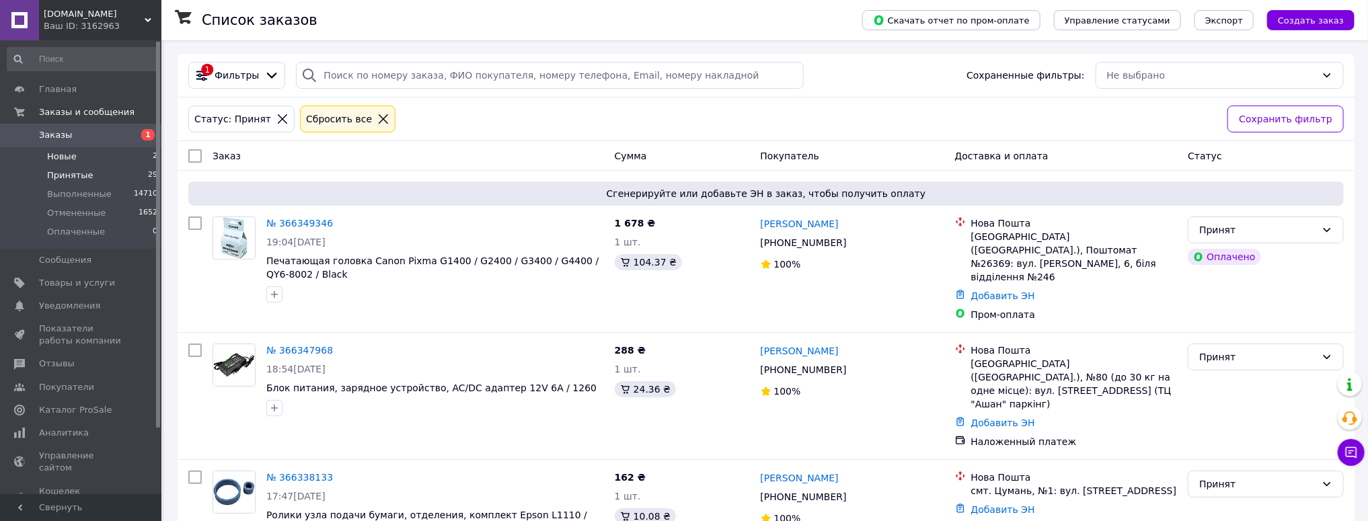
click at [120, 159] on li "Новые 2" at bounding box center [82, 156] width 165 height 19
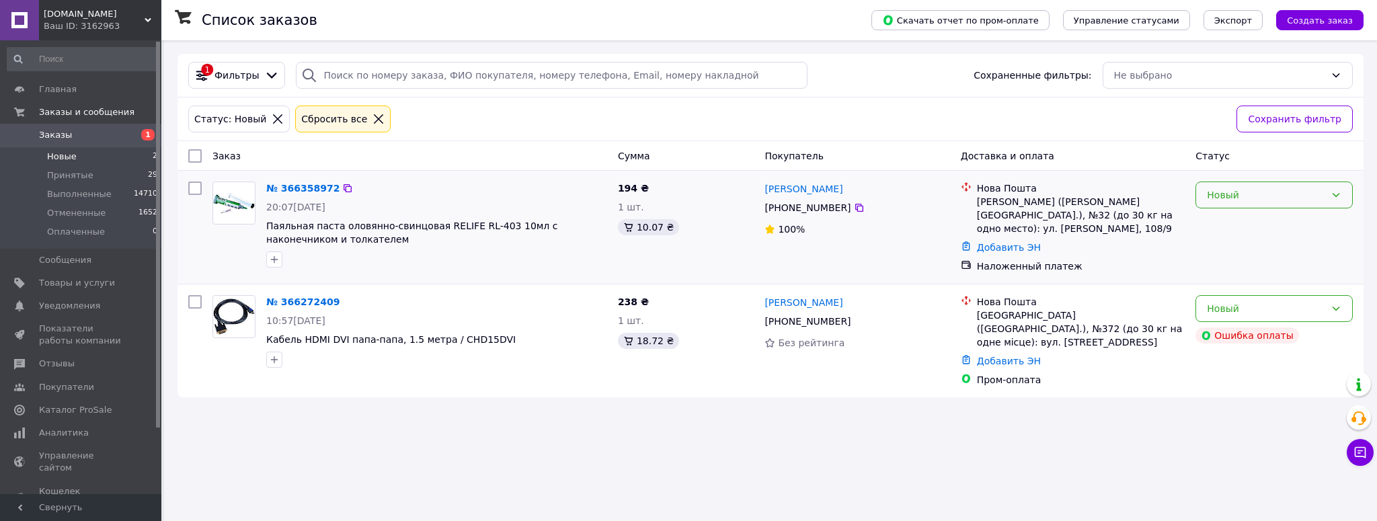
click at [1252, 194] on div "Новый" at bounding box center [1266, 195] width 118 height 15
click at [1221, 223] on li "Принят" at bounding box center [1274, 224] width 156 height 24
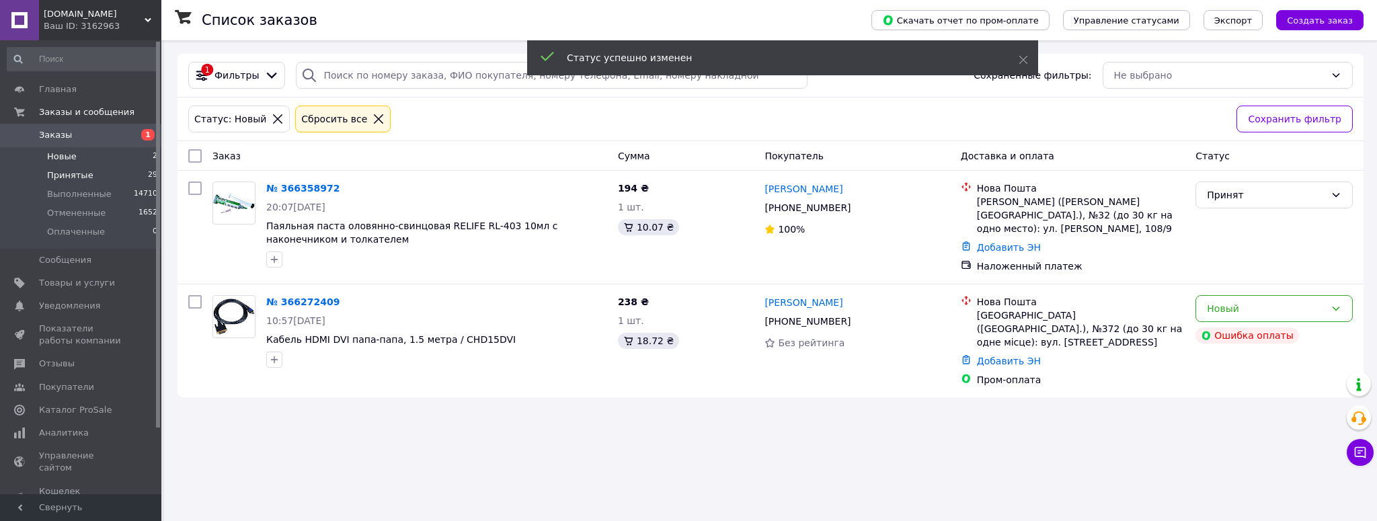
click at [67, 172] on span "Принятые" at bounding box center [70, 175] width 46 height 12
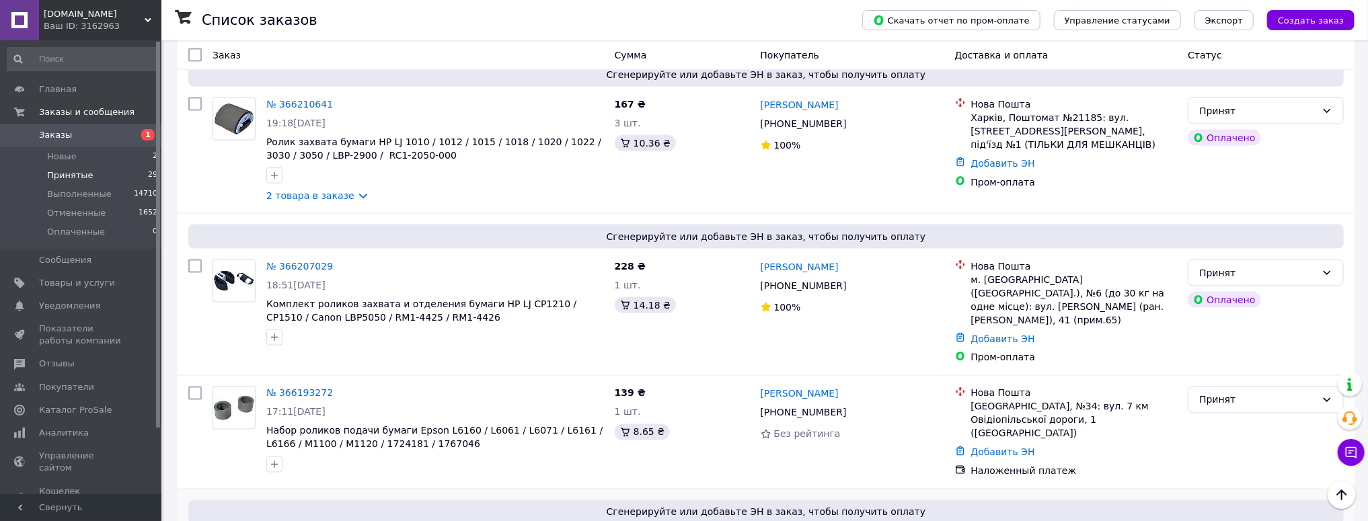
scroll to position [1345, 0]
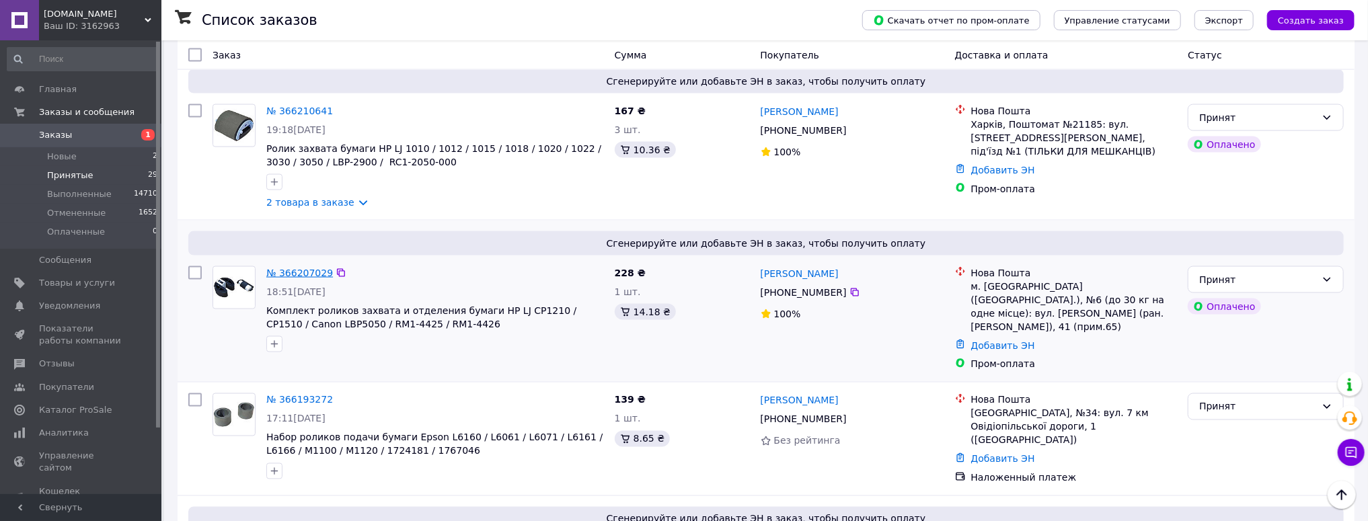
click at [282, 268] on link "№ 366207029" at bounding box center [299, 273] width 67 height 11
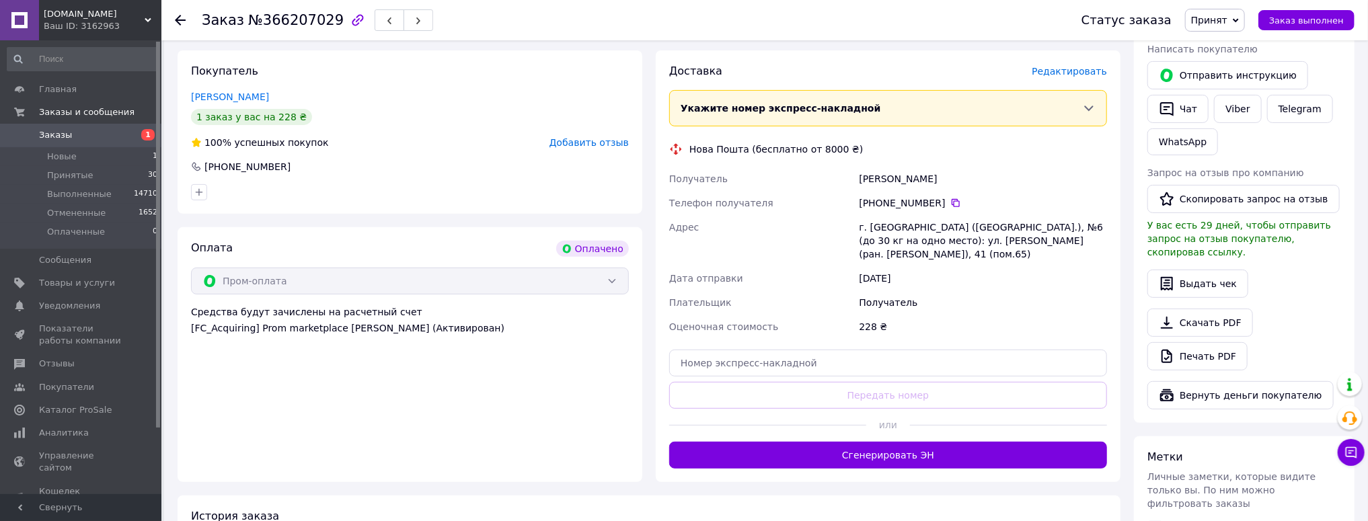
scroll to position [482, 0]
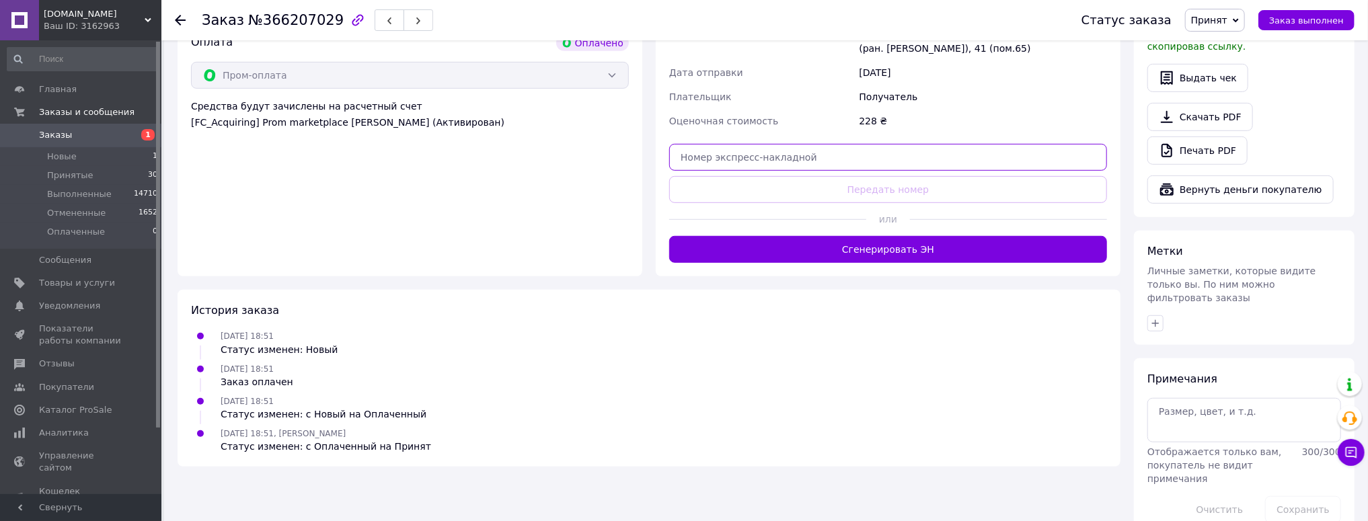
click at [712, 144] on input "text" at bounding box center [888, 157] width 438 height 27
paste input "20451269252998"
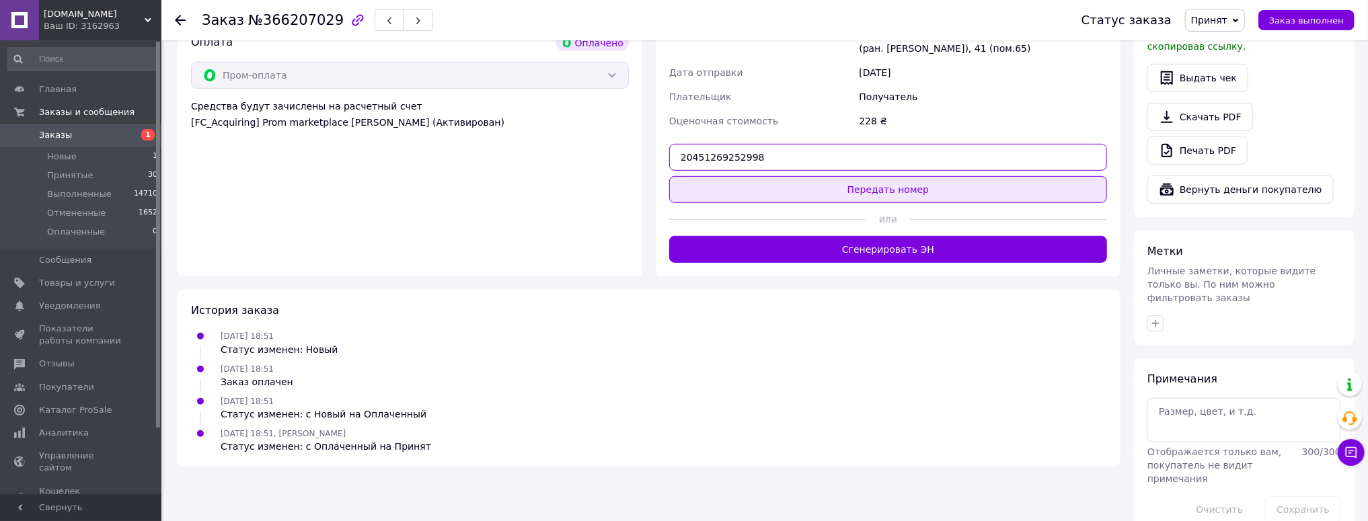
type input "20451269252998"
click at [886, 178] on button "Передать номер" at bounding box center [888, 189] width 438 height 27
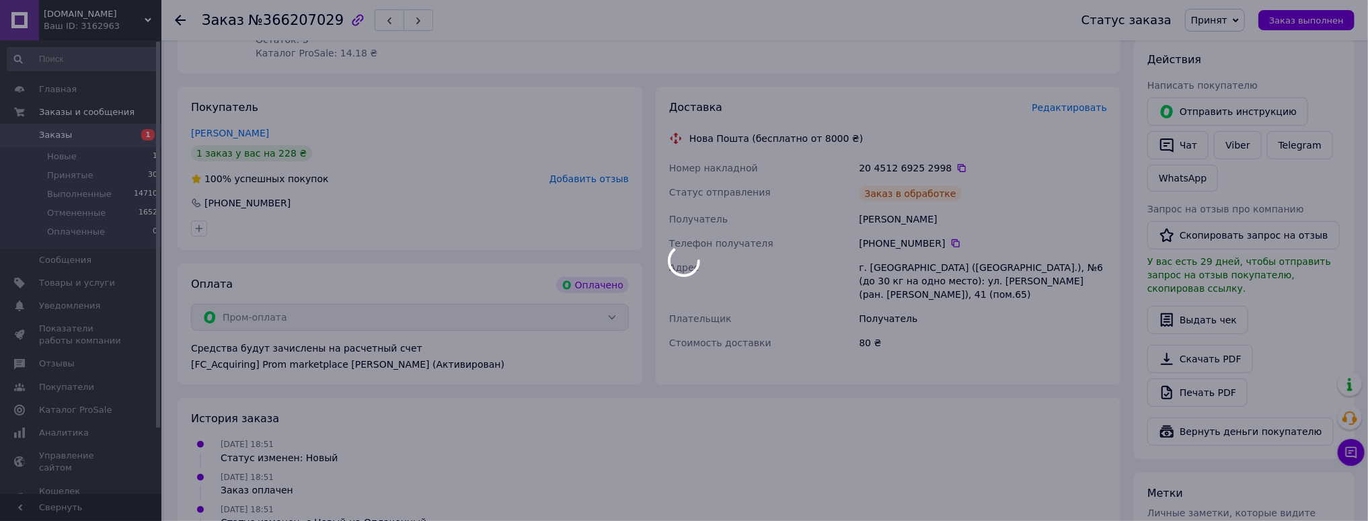
scroll to position [159, 0]
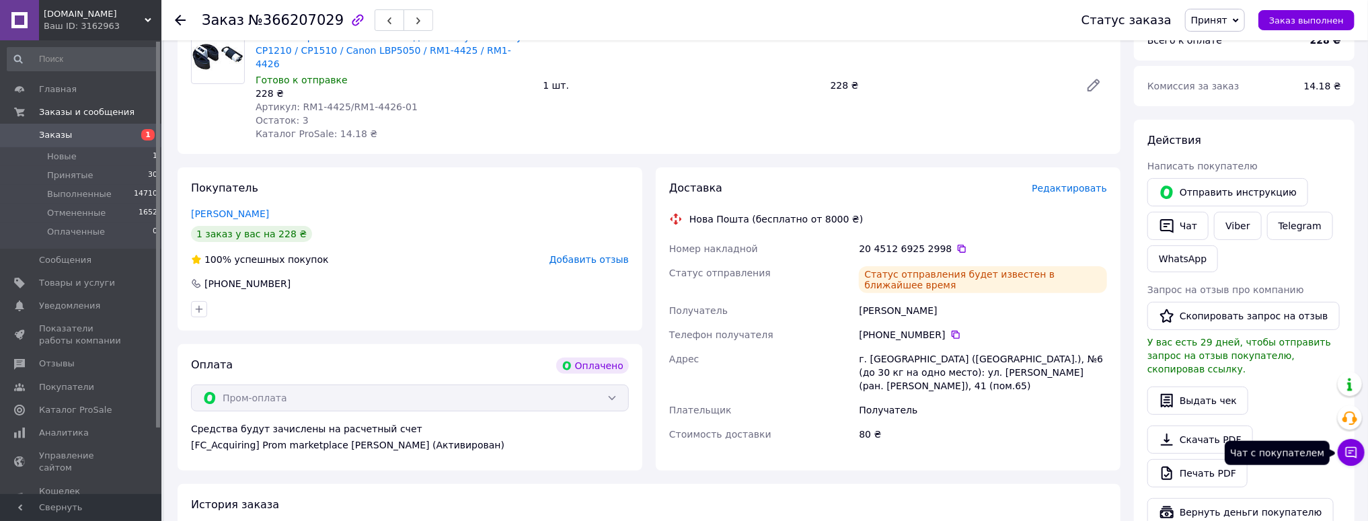
click at [1352, 455] on icon at bounding box center [1350, 452] width 13 height 13
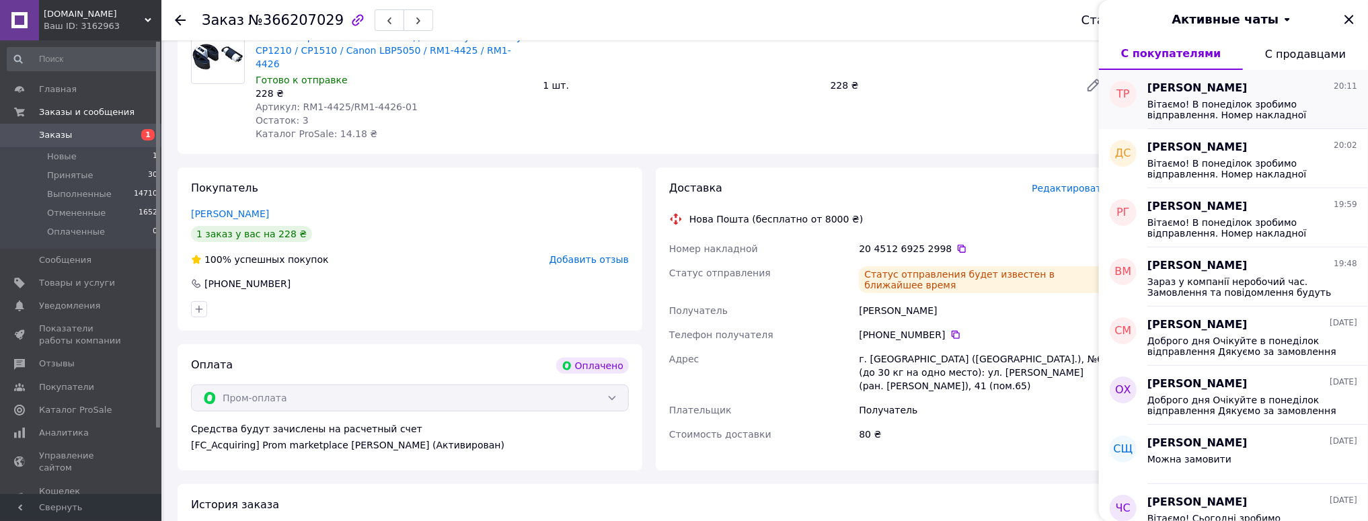
click at [1211, 113] on span "Вітаємо! В понеділок зробимо відправлення. Номер накладної 20451269251732 Дякує…" at bounding box center [1242, 110] width 191 height 22
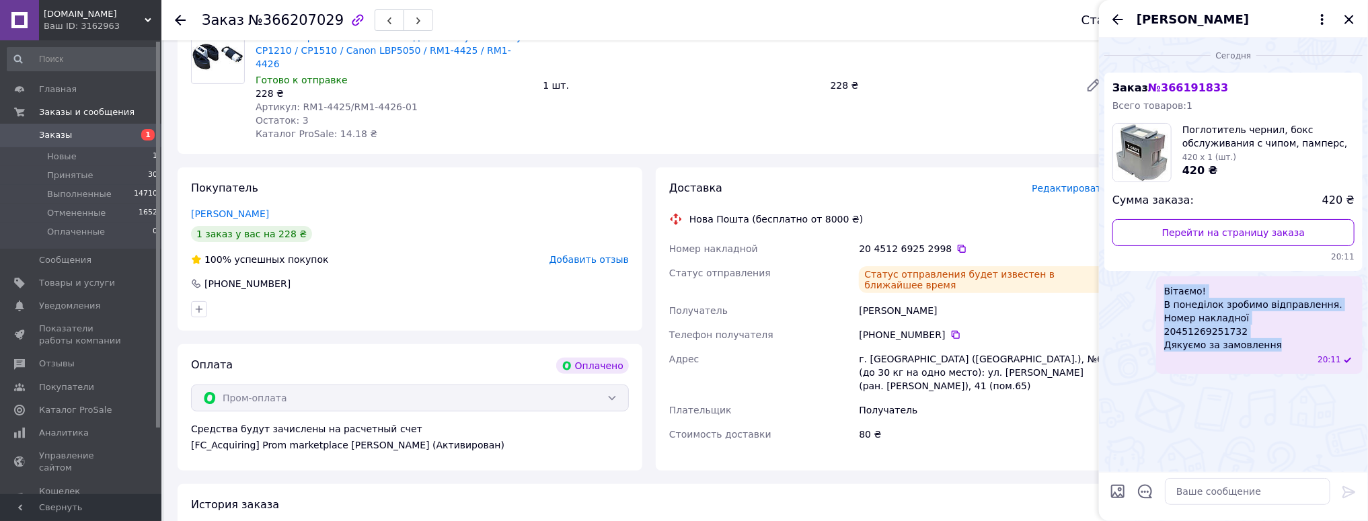
drag, startPoint x: 1297, startPoint y: 346, endPoint x: 1150, endPoint y: 293, distance: 155.9
click at [1152, 296] on div "Вітаємо! В понеділок зробимо відправлення. Номер накладної 20451269251732 Дякує…" at bounding box center [1233, 325] width 258 height 98
copy span "Вітаємо! В понеділок зробимо відправлення. Номер накладної 20451269251732 Дякує…"
click at [1345, 19] on icon "Закрыть" at bounding box center [1349, 19] width 16 height 16
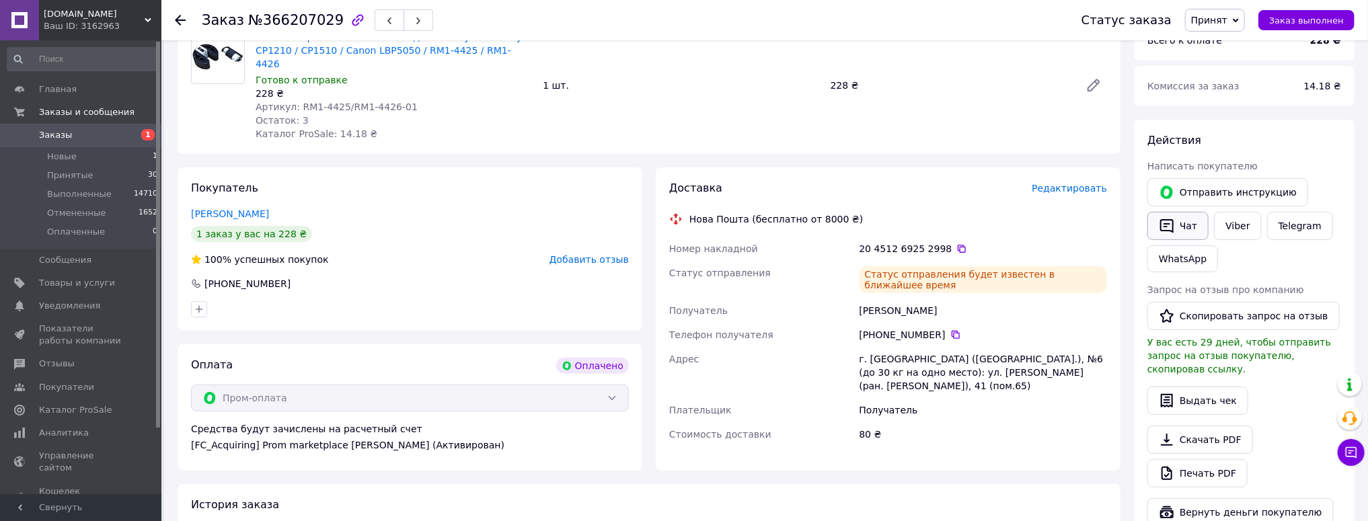
click at [1190, 224] on button "Чат" at bounding box center [1177, 226] width 61 height 28
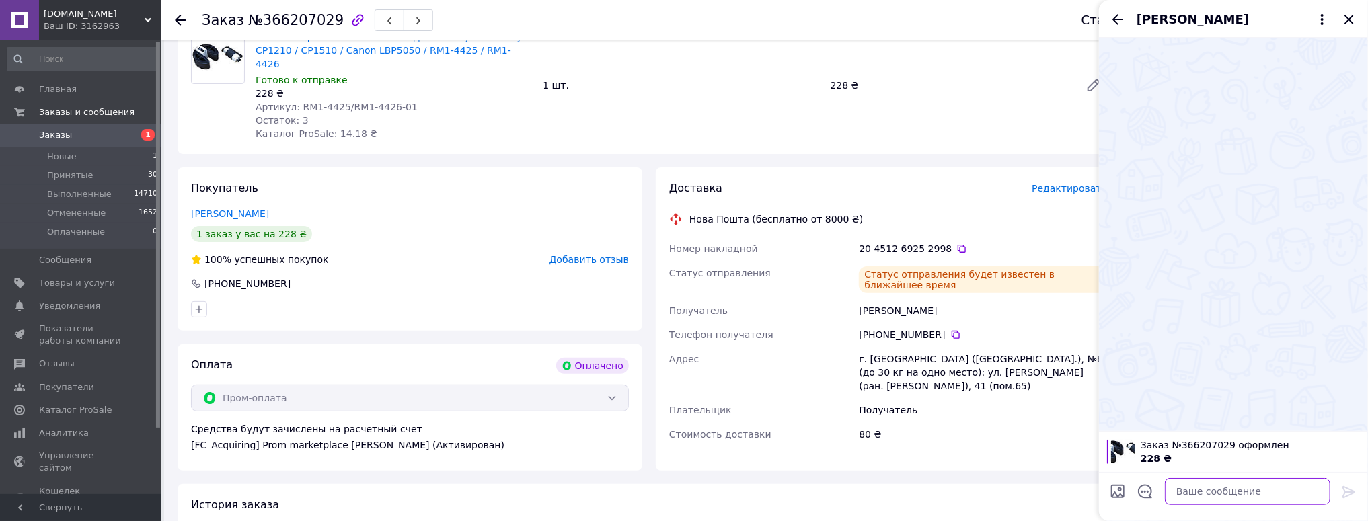
click at [1190, 488] on textarea at bounding box center [1247, 491] width 165 height 27
paste textarea "Вітаємо! В понеділок зробимо відправлення. Номер накладної 20451269251732 Дякує…"
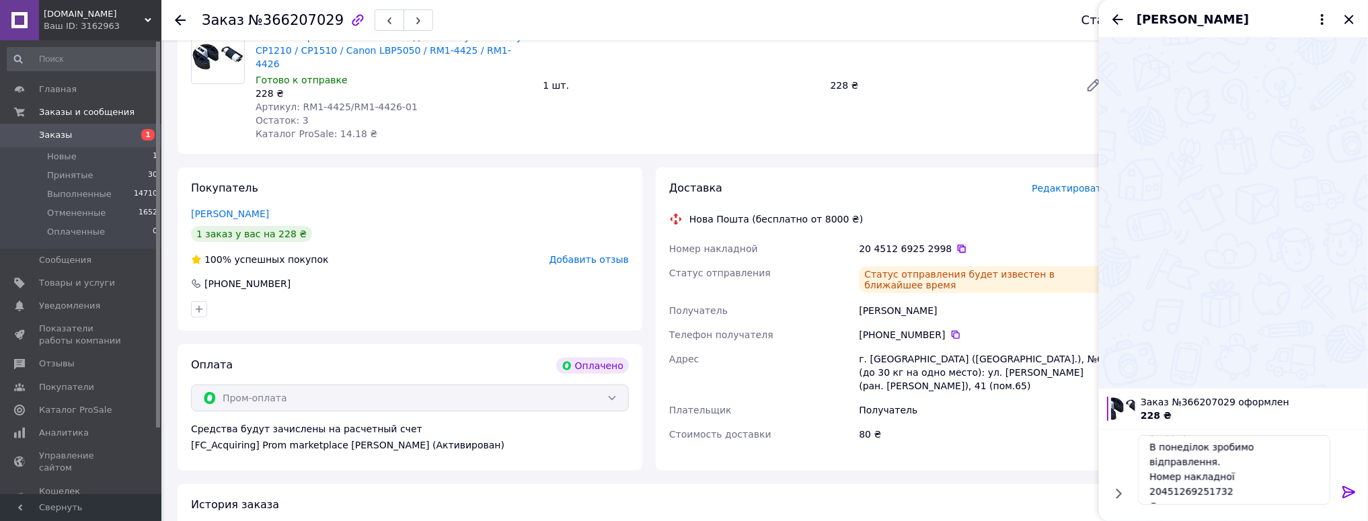
click at [958, 245] on icon at bounding box center [962, 249] width 8 height 8
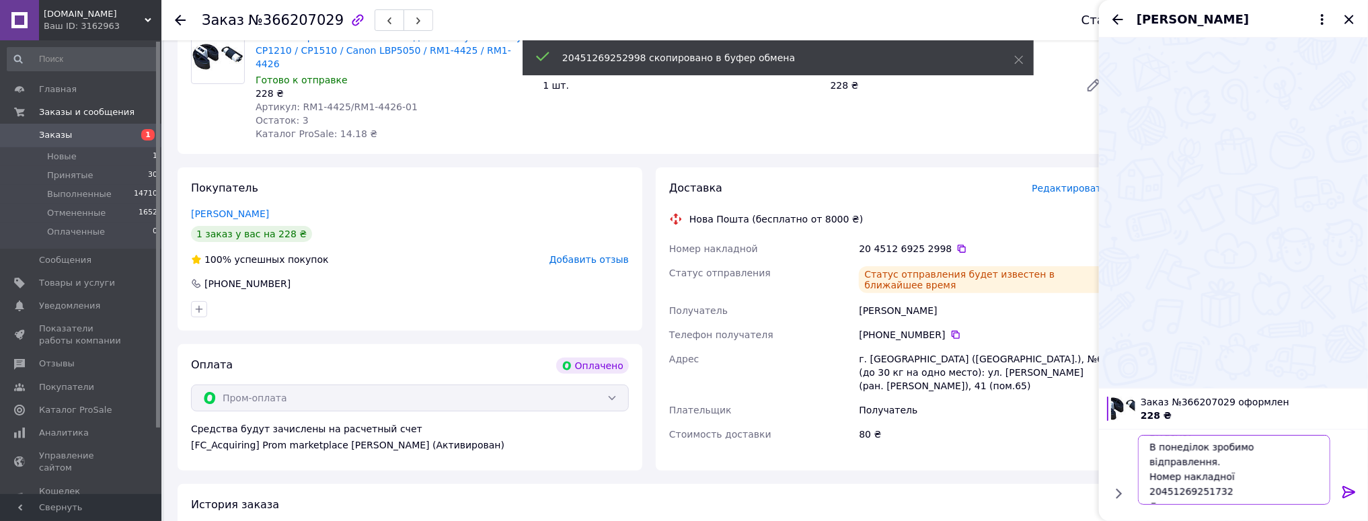
drag, startPoint x: 1241, startPoint y: 471, endPoint x: 1145, endPoint y: 475, distance: 96.3
click at [1145, 475] on textarea "Вітаємо! В понеділок зробимо відправлення. Номер накладної 20451269251732 Дякує…" at bounding box center [1234, 470] width 192 height 70
paste textarea "2998"
type textarea "Вітаємо! В понеділок зробимо відправлення. Номер накладної 20451269252998 Дякує…"
click at [1349, 490] on icon at bounding box center [1348, 492] width 13 height 12
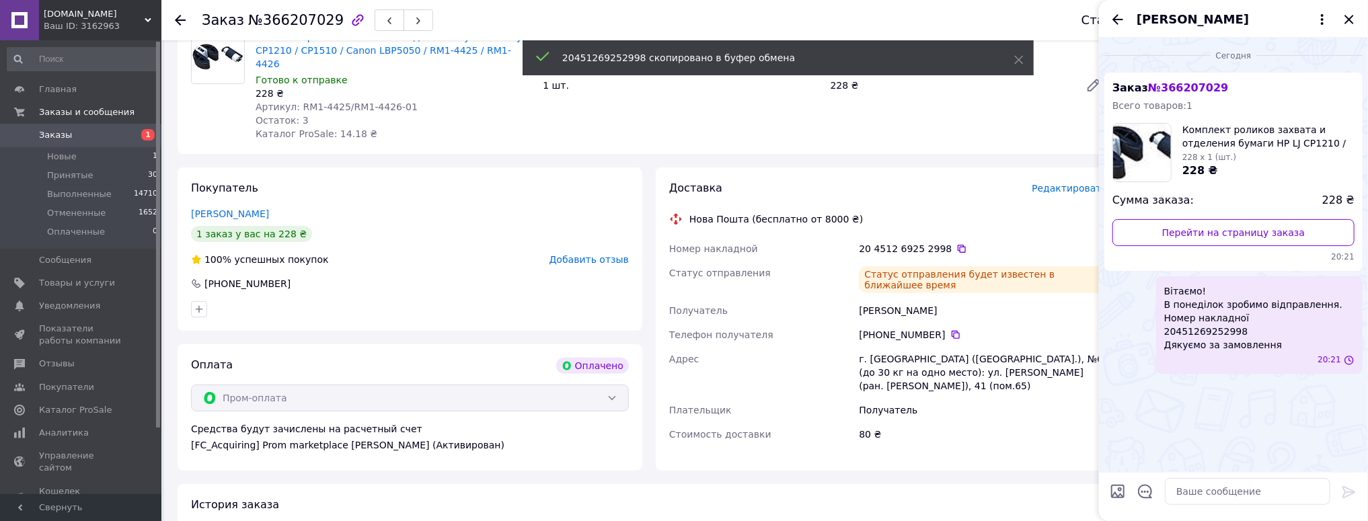
scroll to position [0, 0]
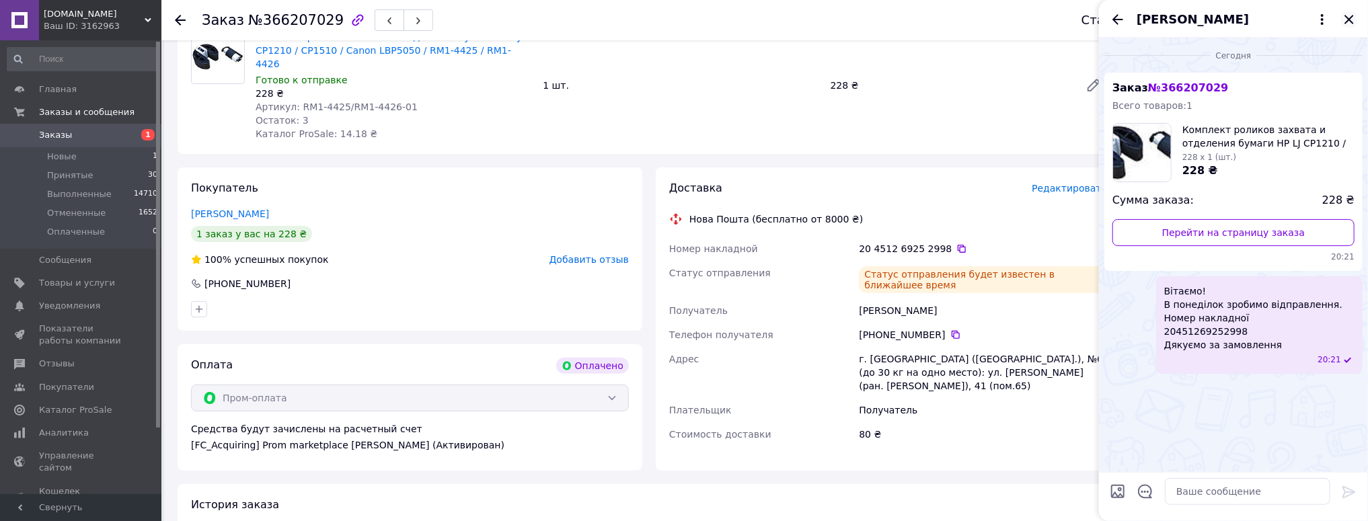
click at [1350, 22] on icon "Закрыть" at bounding box center [1348, 19] width 9 height 9
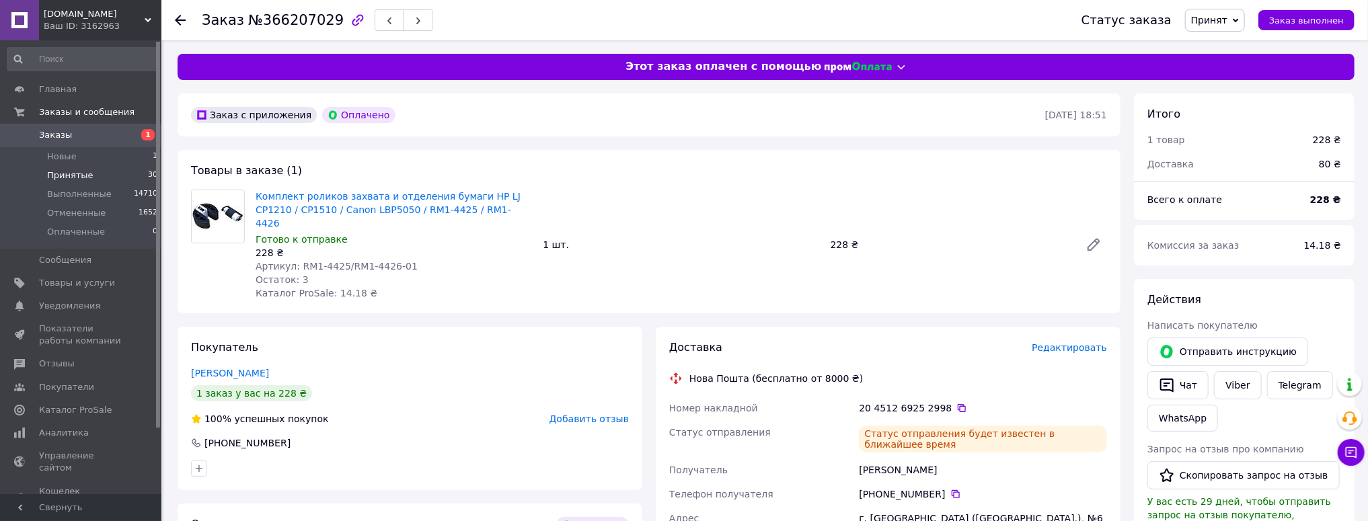
click at [69, 178] on span "Принятые" at bounding box center [70, 175] width 46 height 12
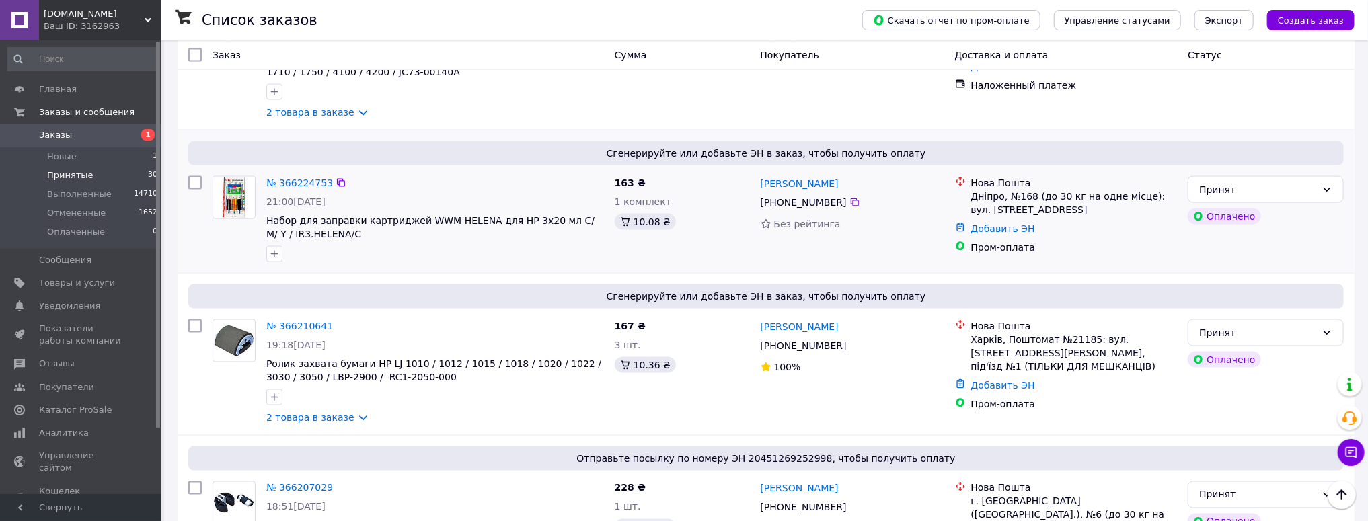
scroll to position [1237, 0]
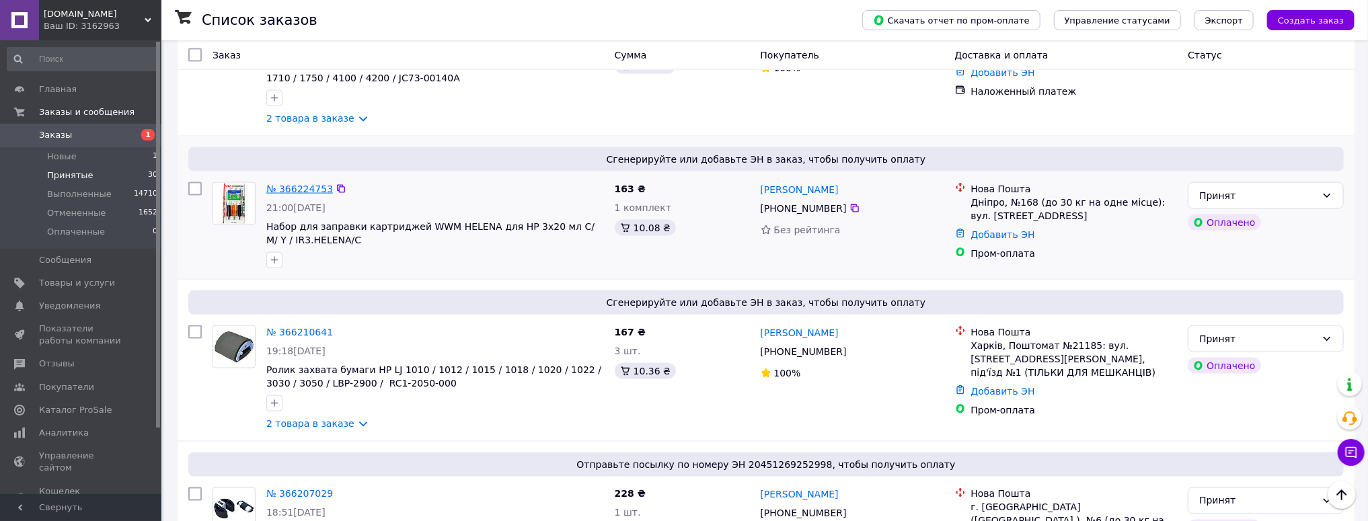
click at [309, 184] on link "№ 366224753" at bounding box center [299, 189] width 67 height 11
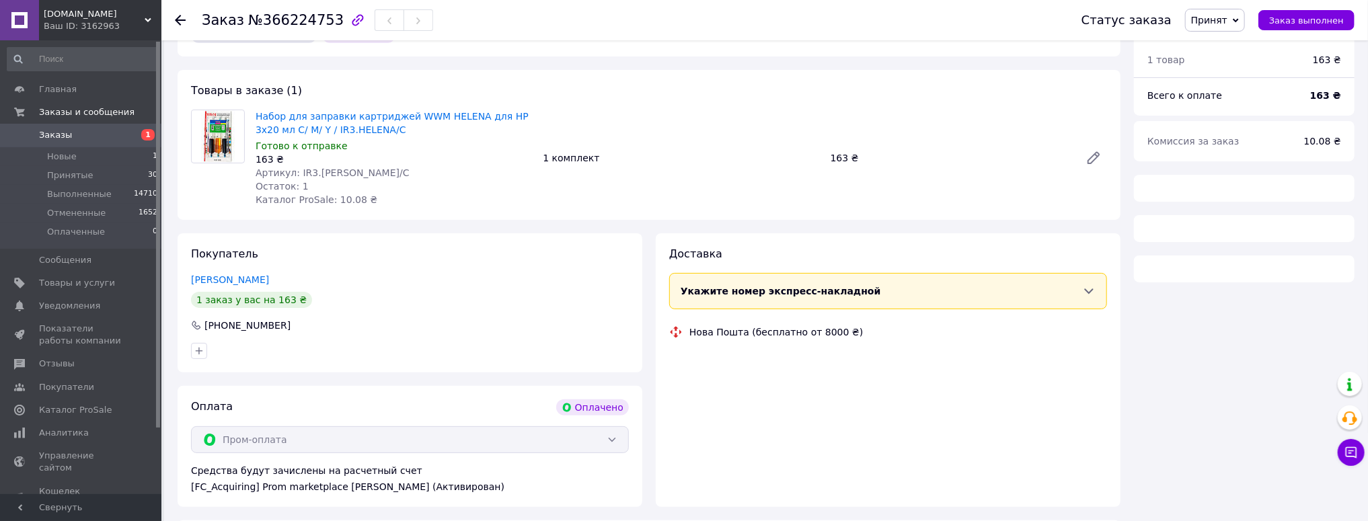
scroll to position [482, 0]
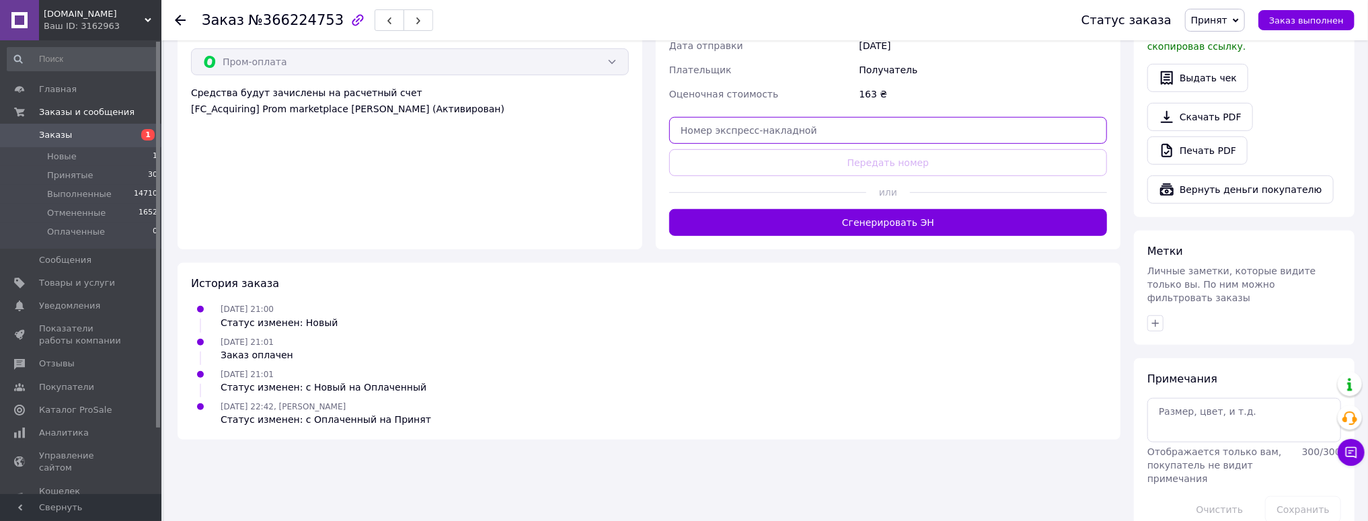
click at [721, 129] on input "text" at bounding box center [888, 130] width 438 height 27
paste input "20451269256033"
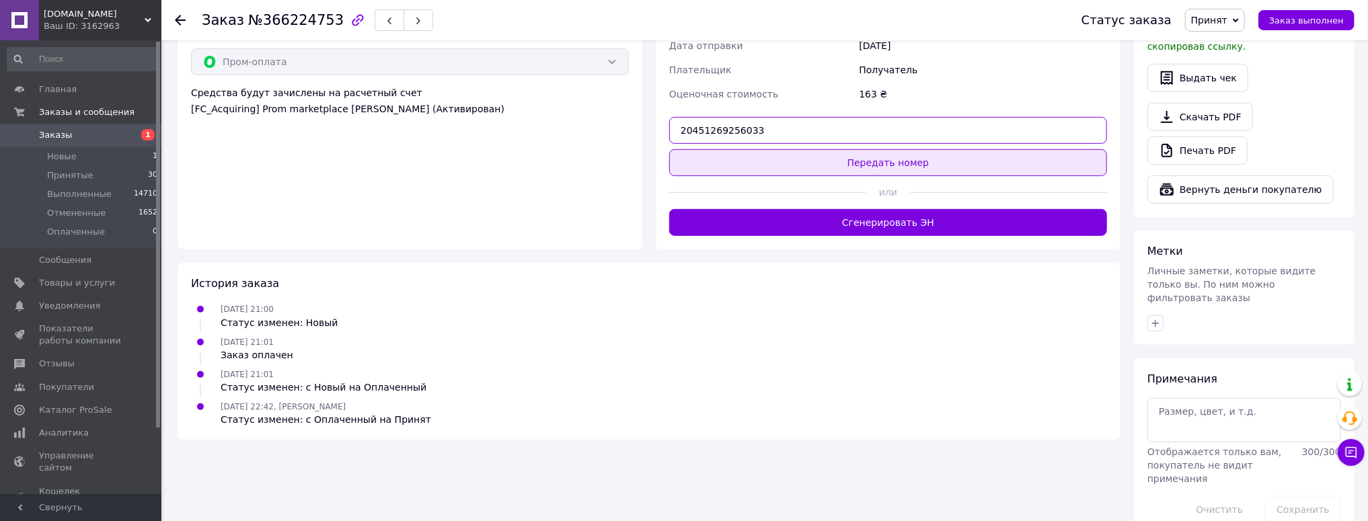
type input "20451269256033"
click at [856, 164] on button "Передать номер" at bounding box center [888, 162] width 438 height 27
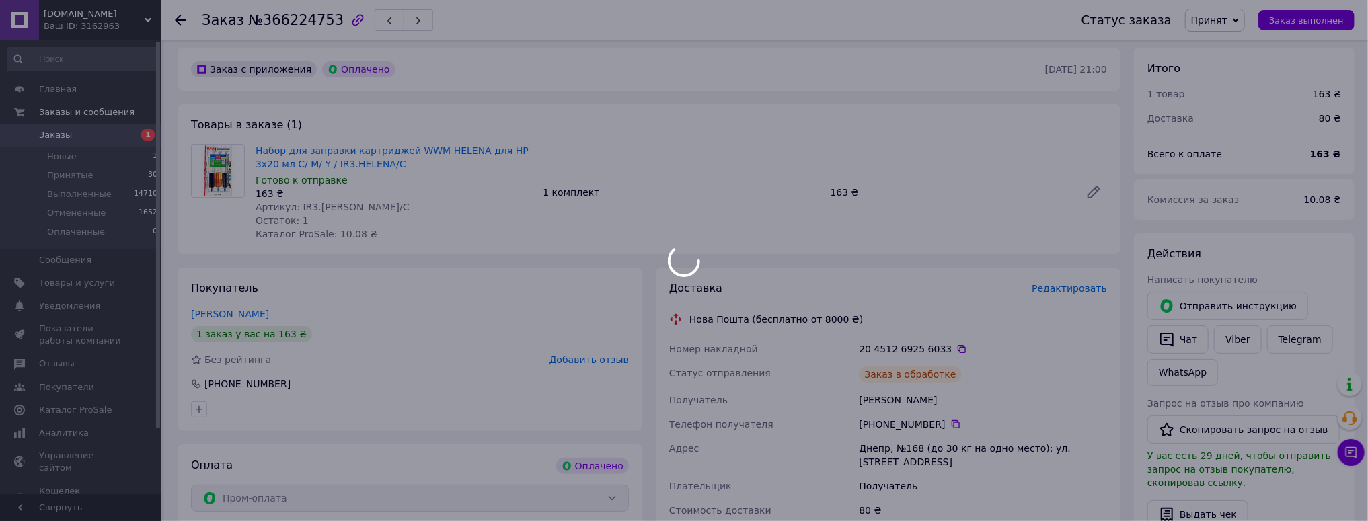
scroll to position [0, 0]
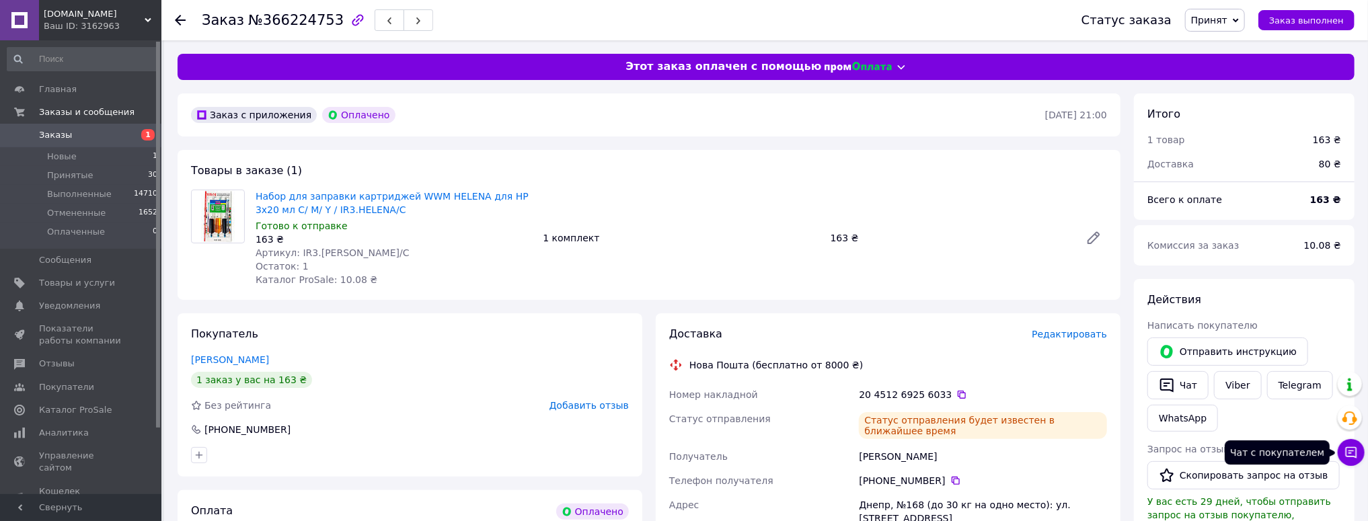
click at [1349, 457] on icon at bounding box center [1351, 452] width 11 height 11
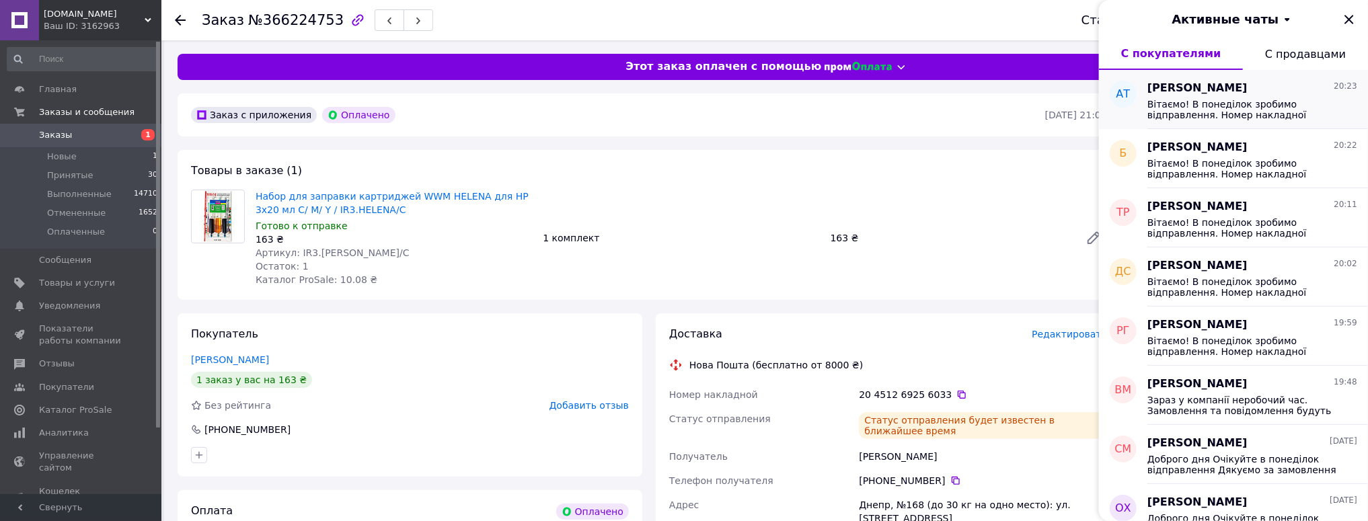
click at [1199, 108] on span "Вітаємо! В понеділок зробимо відправлення. Номер накладної 20451269255293 Дякує…" at bounding box center [1242, 110] width 191 height 22
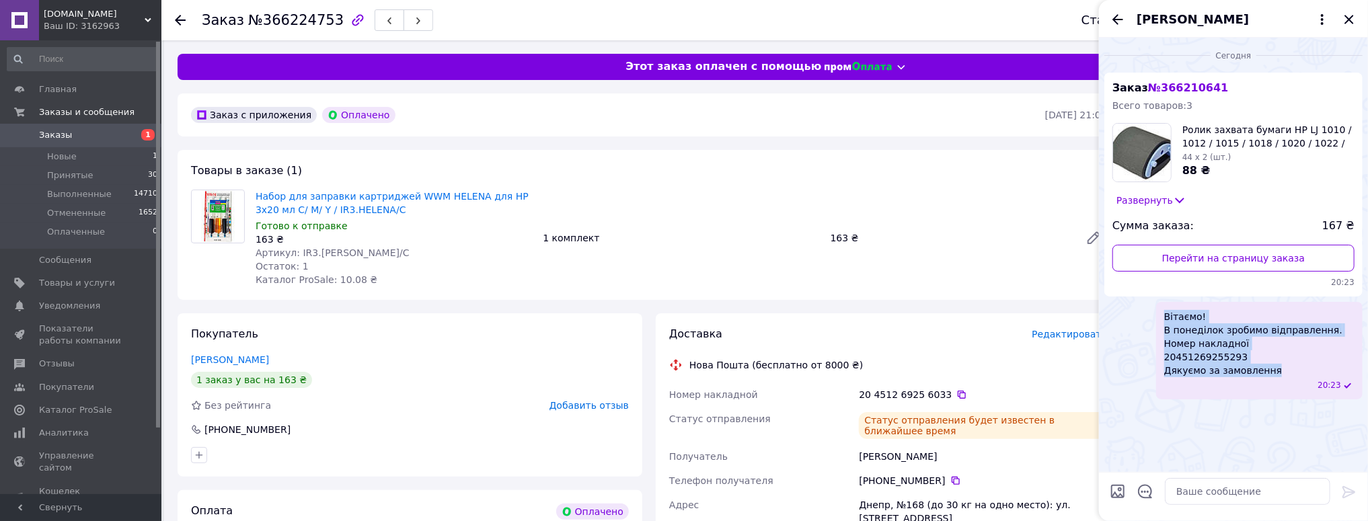
drag, startPoint x: 1213, startPoint y: 363, endPoint x: 1134, endPoint y: 332, distance: 85.4
click at [1134, 332] on div "Вітаємо! В понеділок зробимо відправлення. Номер накладної 20451269255293 Дякує…" at bounding box center [1233, 351] width 258 height 98
copy span "Вітаємо! В понеділок зробимо відправлення. Номер накладної 20451269255293 Дякує…"
click at [1348, 19] on icon "Закрыть" at bounding box center [1348, 19] width 9 height 9
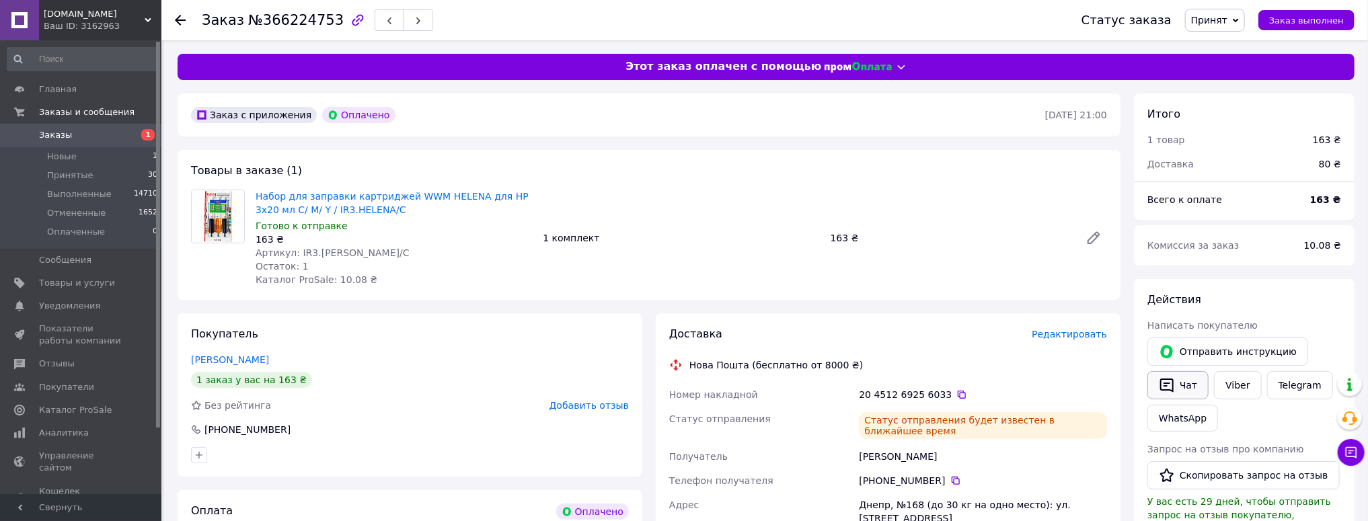
click at [1186, 392] on button "Чат" at bounding box center [1177, 385] width 61 height 28
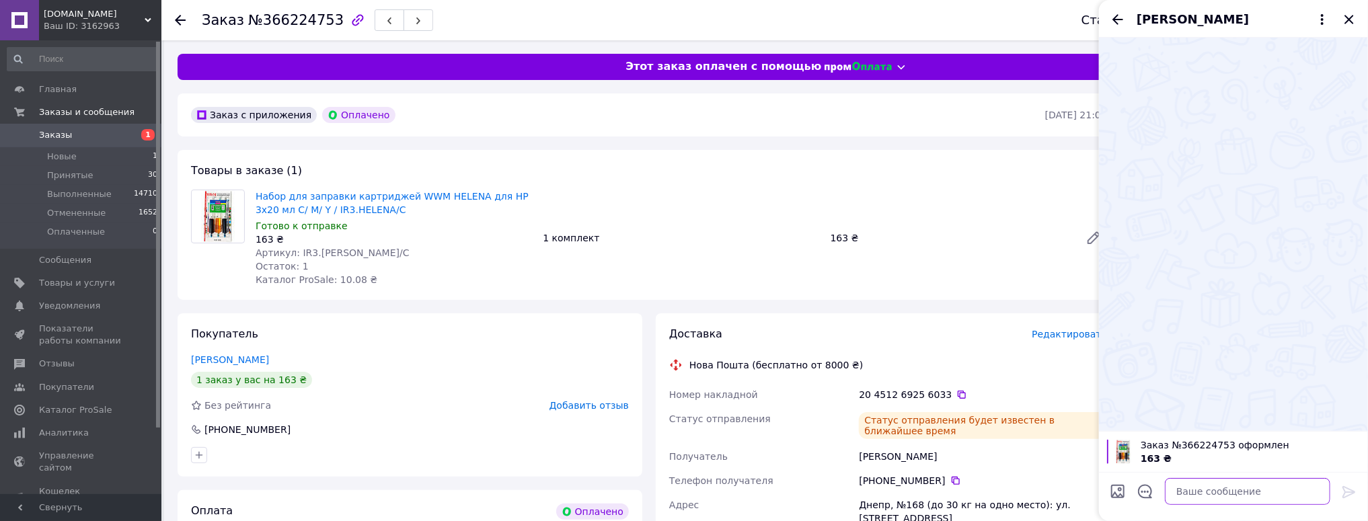
click at [1226, 491] on textarea at bounding box center [1247, 491] width 165 height 27
paste textarea "Вітаємо! В понеділок зробимо відправлення. Номер накладної 20451269255293 Дякує…"
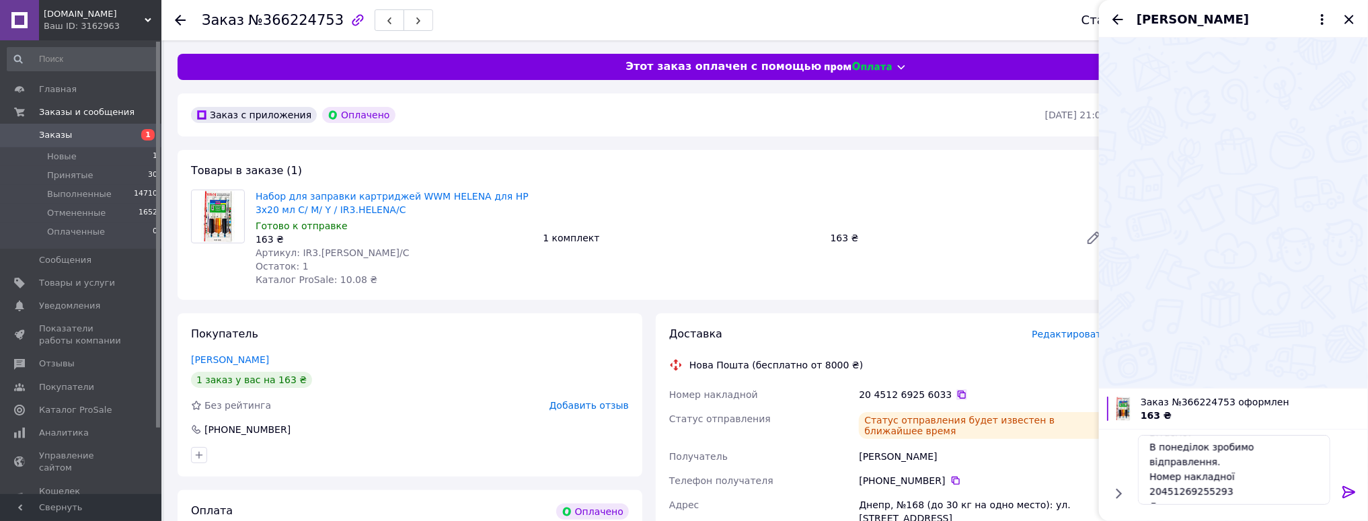
click at [956, 393] on icon at bounding box center [961, 394] width 11 height 11
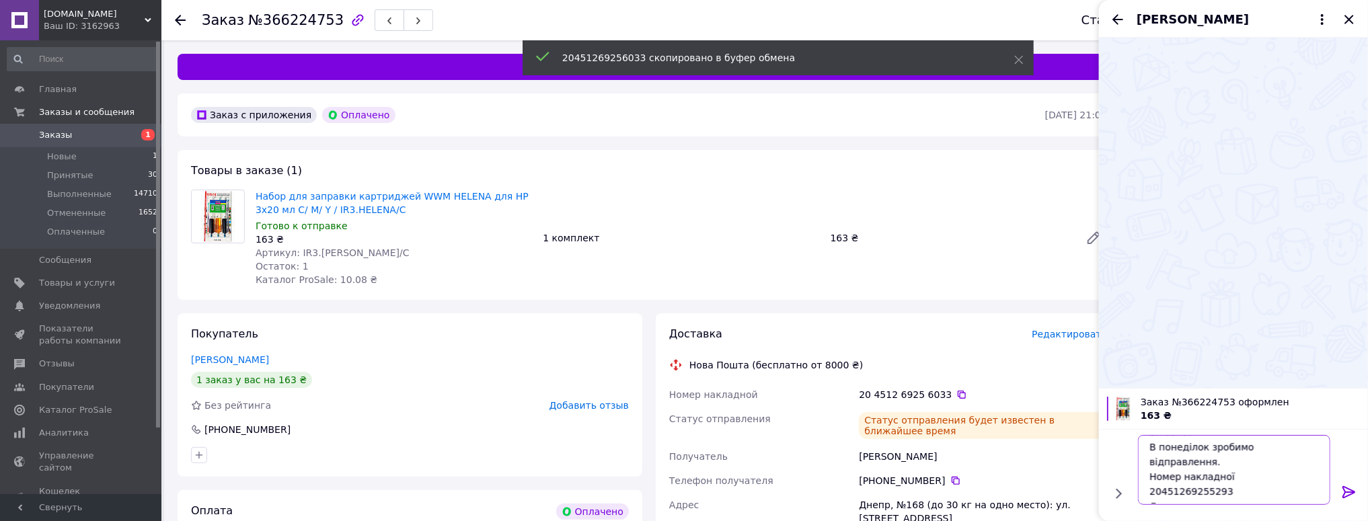
drag, startPoint x: 1227, startPoint y: 471, endPoint x: 1133, endPoint y: 476, distance: 95.0
click at [1135, 477] on div "Вітаємо! В понеділок зробимо відправлення. Номер накладної 20451269255293 Дякує…" at bounding box center [1234, 470] width 203 height 81
paste textarea "603"
type textarea "Вітаємо! В понеділок зробимо відправлення. Номер накладної 20451269256033 Дякує…"
click at [1350, 490] on icon at bounding box center [1348, 492] width 13 height 12
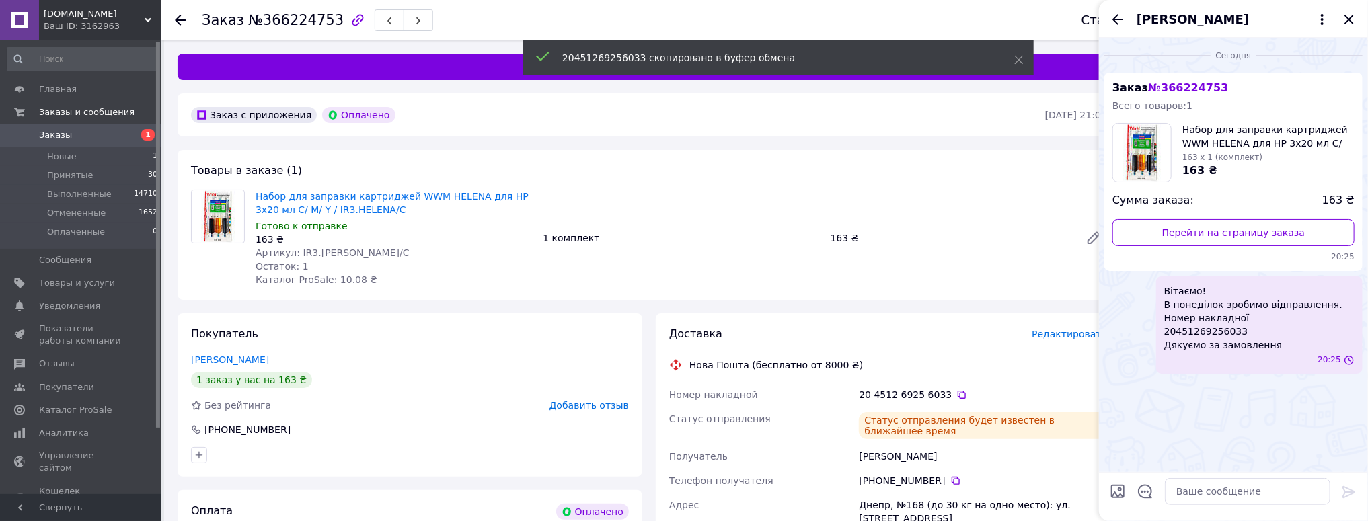
scroll to position [0, 0]
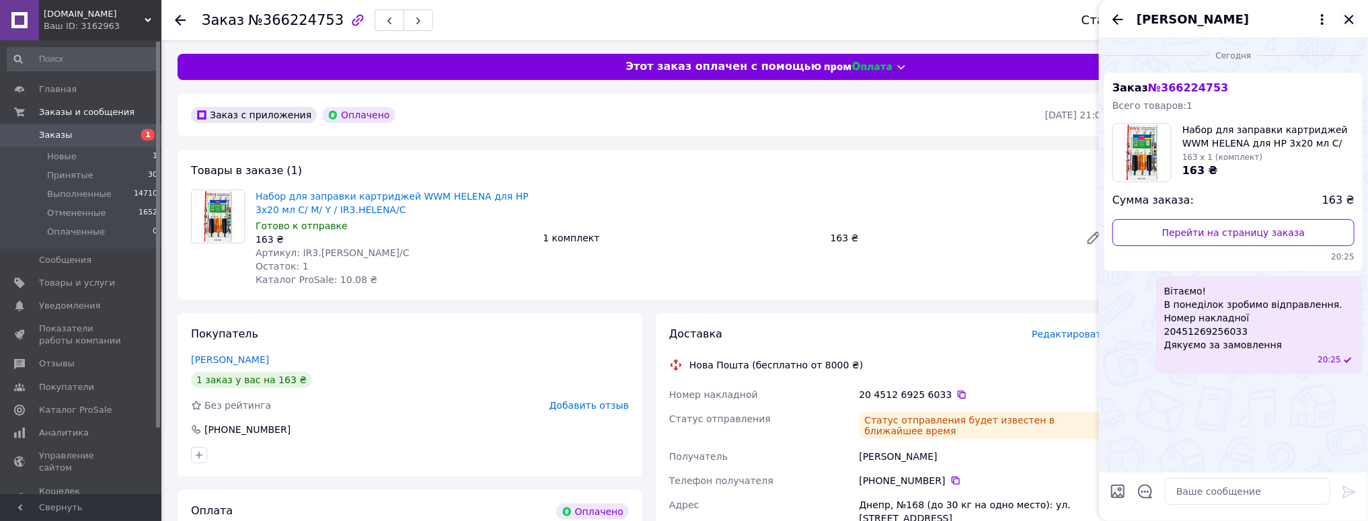
click at [1353, 13] on icon "Закрыть" at bounding box center [1349, 19] width 16 height 16
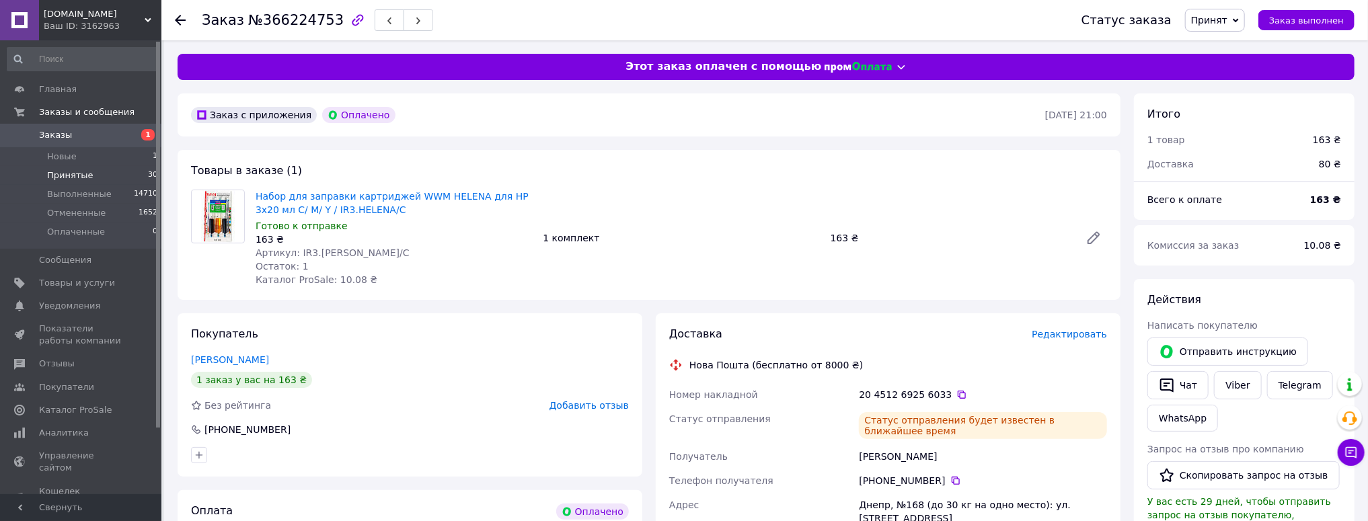
click at [88, 172] on li "Принятые 30" at bounding box center [82, 175] width 165 height 19
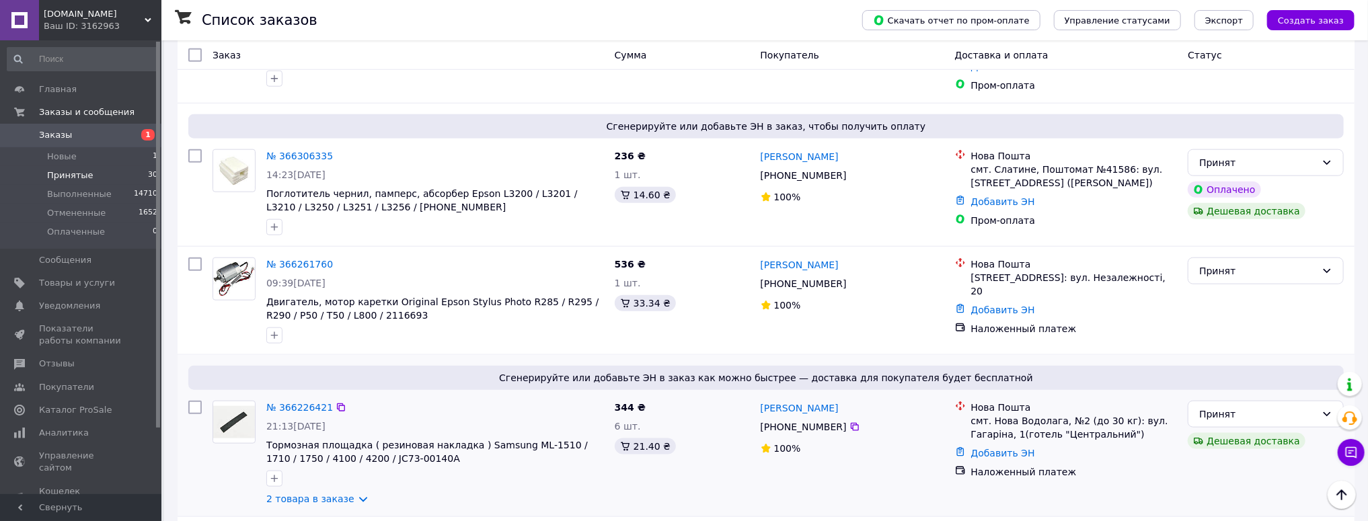
scroll to position [753, 0]
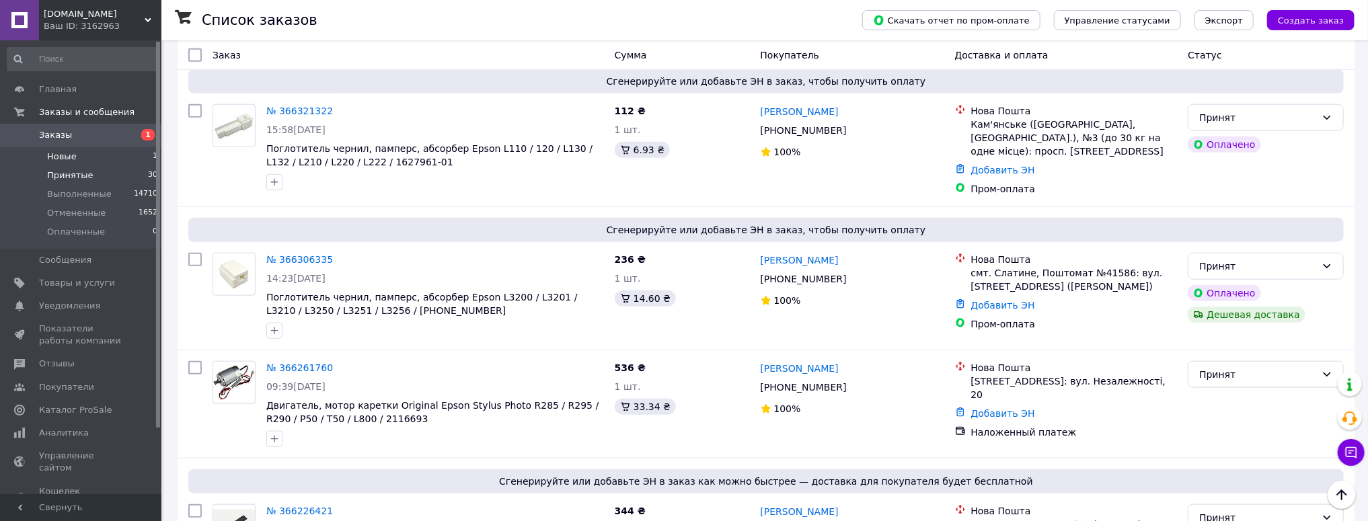
click at [127, 155] on li "Новые 1" at bounding box center [82, 156] width 165 height 19
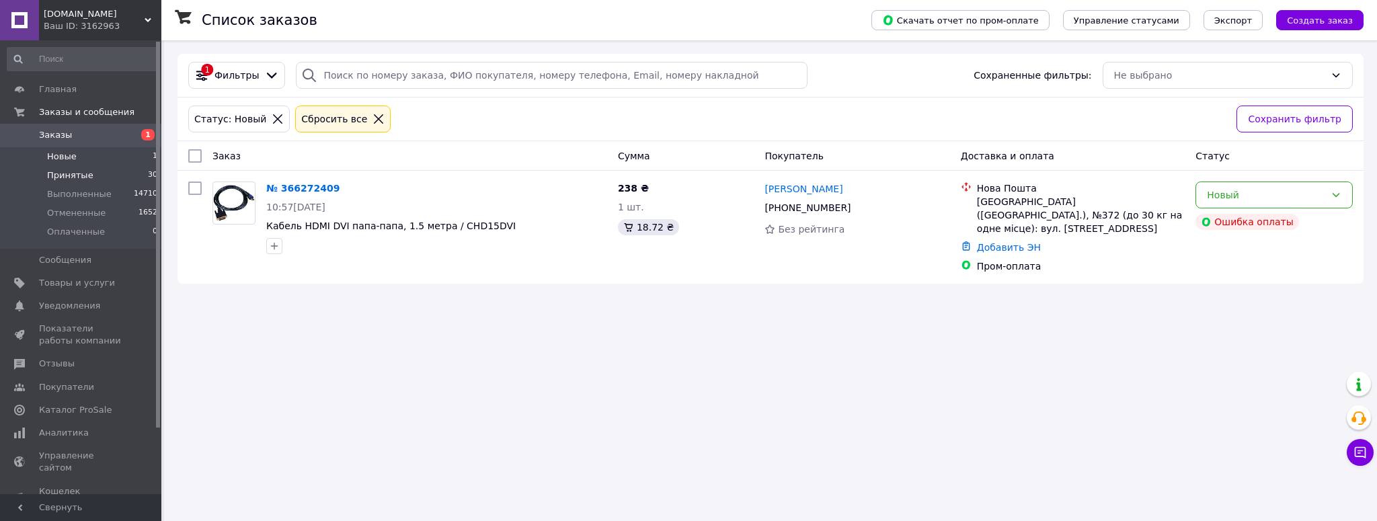
click at [92, 175] on li "Принятые 30" at bounding box center [82, 175] width 165 height 19
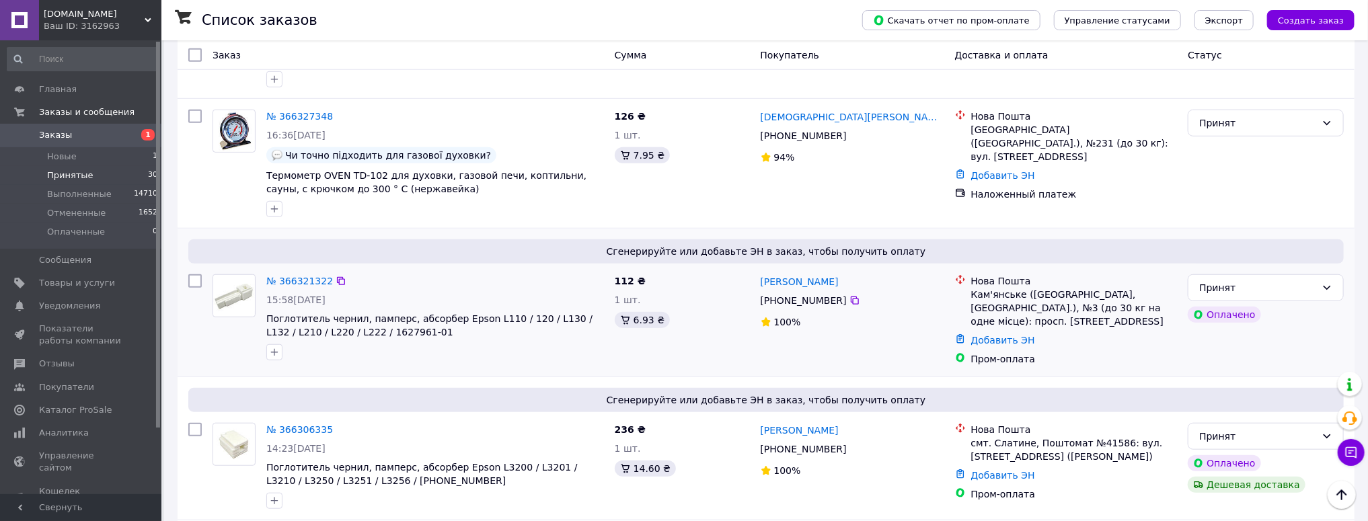
scroll to position [592, 0]
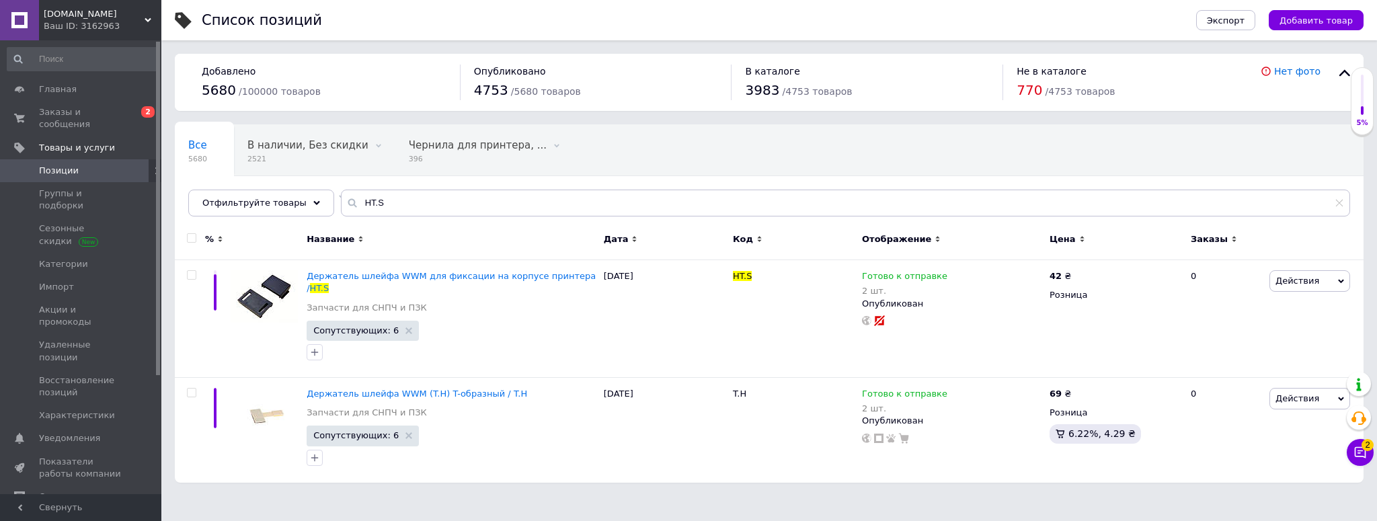
click at [314, 210] on div "Отфильтруйте товары HT.S" at bounding box center [769, 203] width 1162 height 27
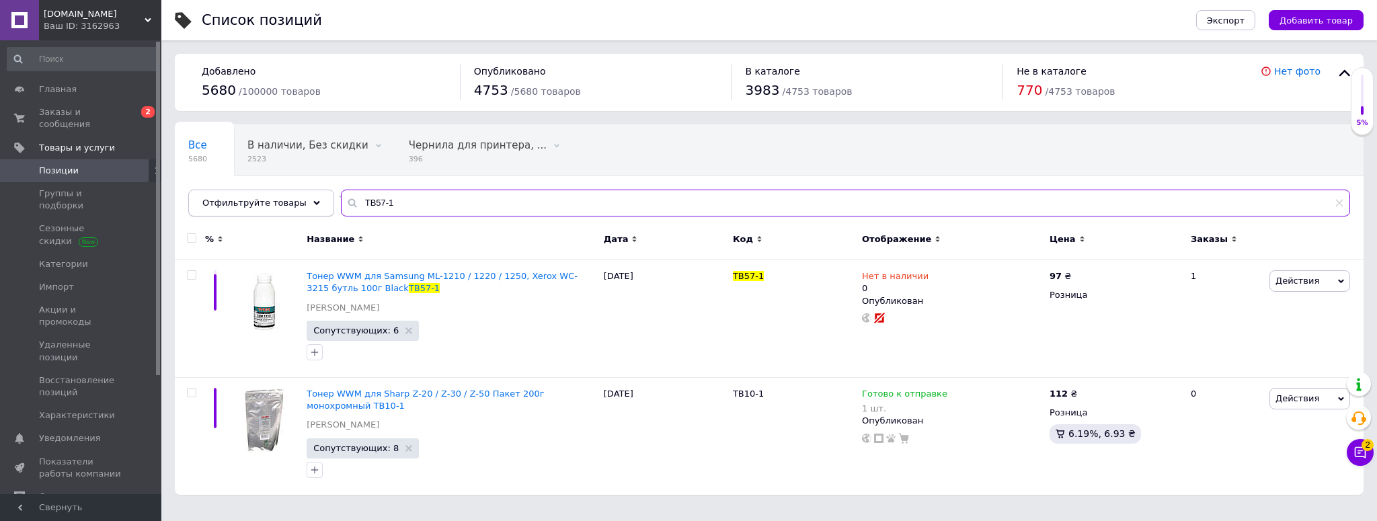
drag, startPoint x: 414, startPoint y: 204, endPoint x: 304, endPoint y: 206, distance: 110.3
click at [304, 206] on div "Отфильтруйте товары TB57-1" at bounding box center [769, 203] width 1162 height 27
paste input "PEML16102K"
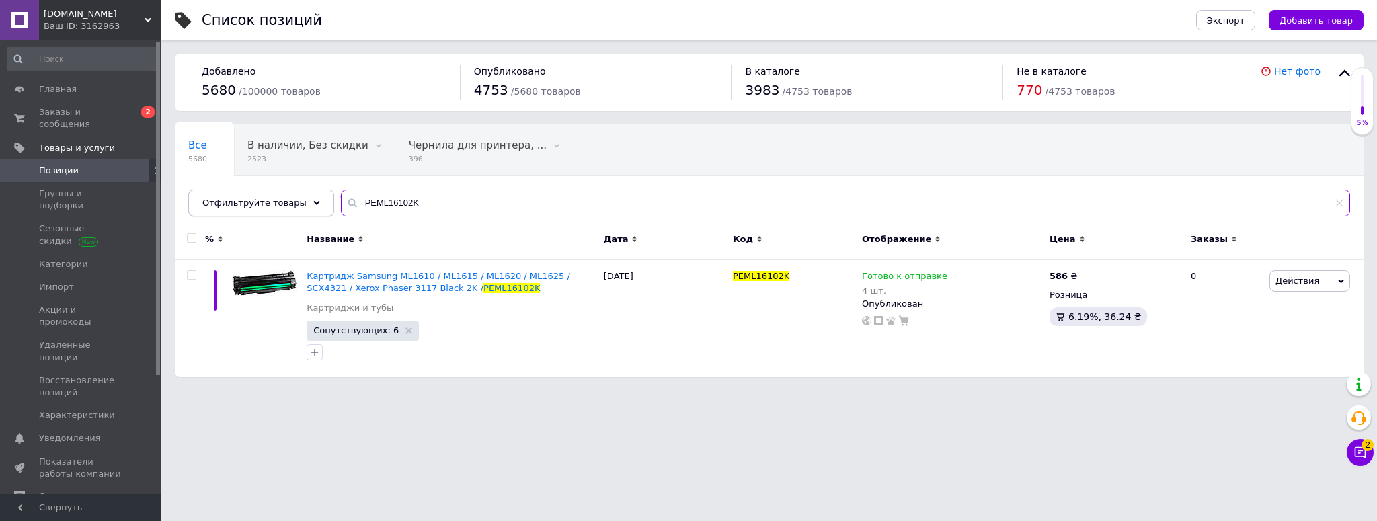
paste input "CE847-60106"
drag, startPoint x: 404, startPoint y: 201, endPoint x: 269, endPoint y: 202, distance: 134.5
click at [269, 202] on div "Отфильтруйте товары CE847-60106" at bounding box center [769, 203] width 1162 height 27
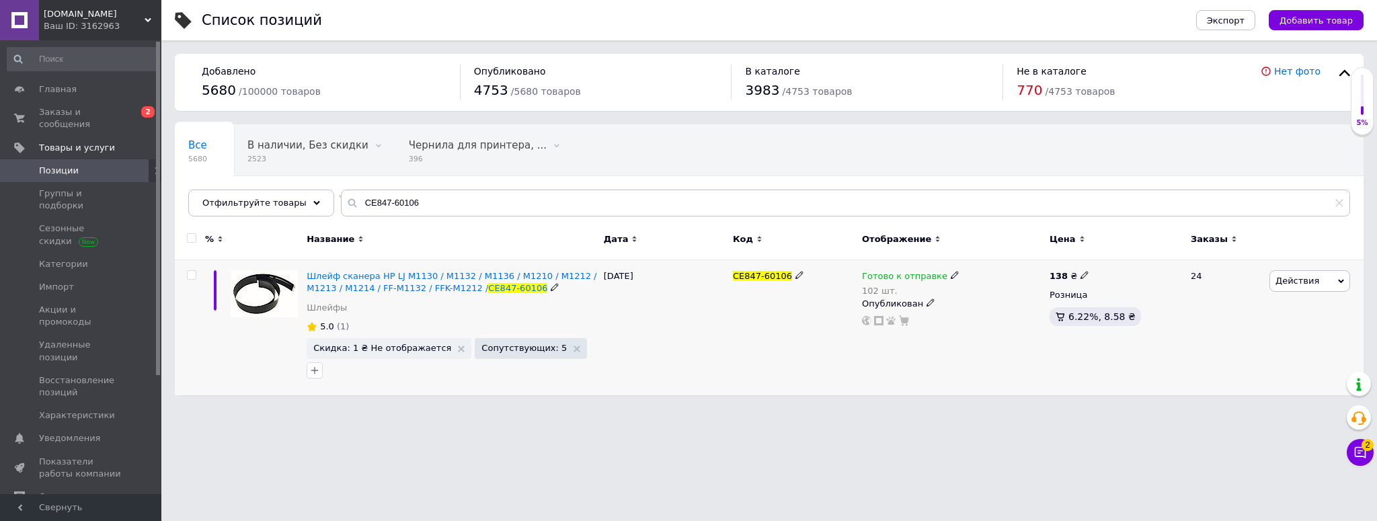
click at [875, 289] on div "102 шт." at bounding box center [911, 291] width 98 height 10
drag, startPoint x: 409, startPoint y: 206, endPoint x: 202, endPoint y: 215, distance: 207.3
click at [202, 215] on div "Отфильтруйте товары CE847-60106" at bounding box center [769, 203] width 1162 height 27
paste input "МВ102-400"
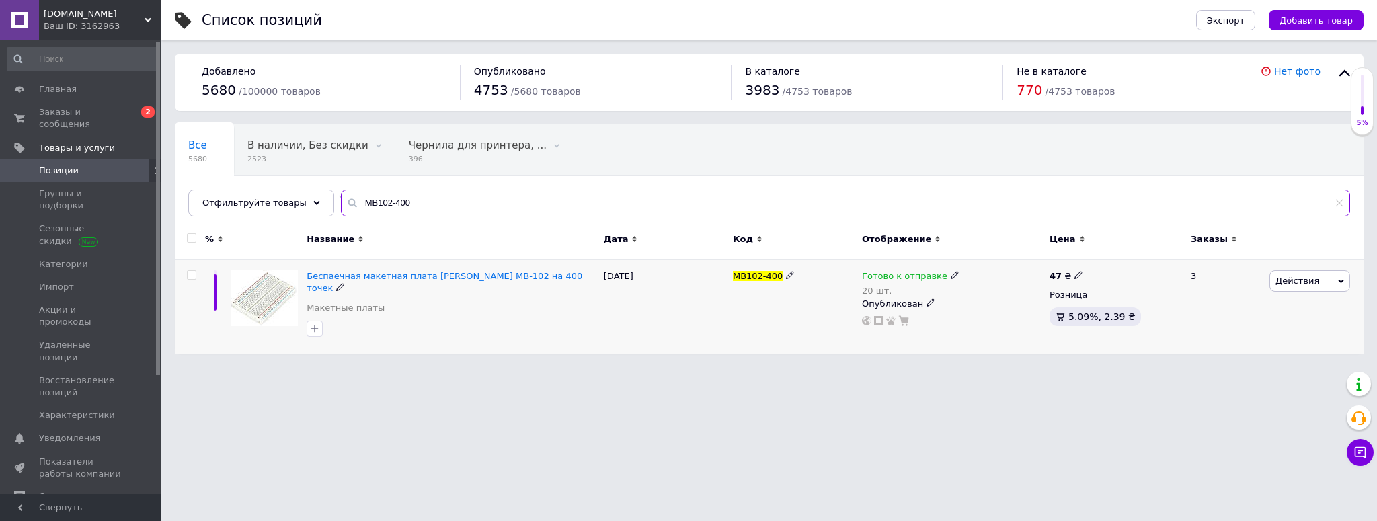
type input "МВ102-400"
click at [866, 289] on div "20 шт." at bounding box center [911, 291] width 98 height 10
click at [1023, 271] on span "Готово к отправке" at bounding box center [1010, 266] width 85 height 10
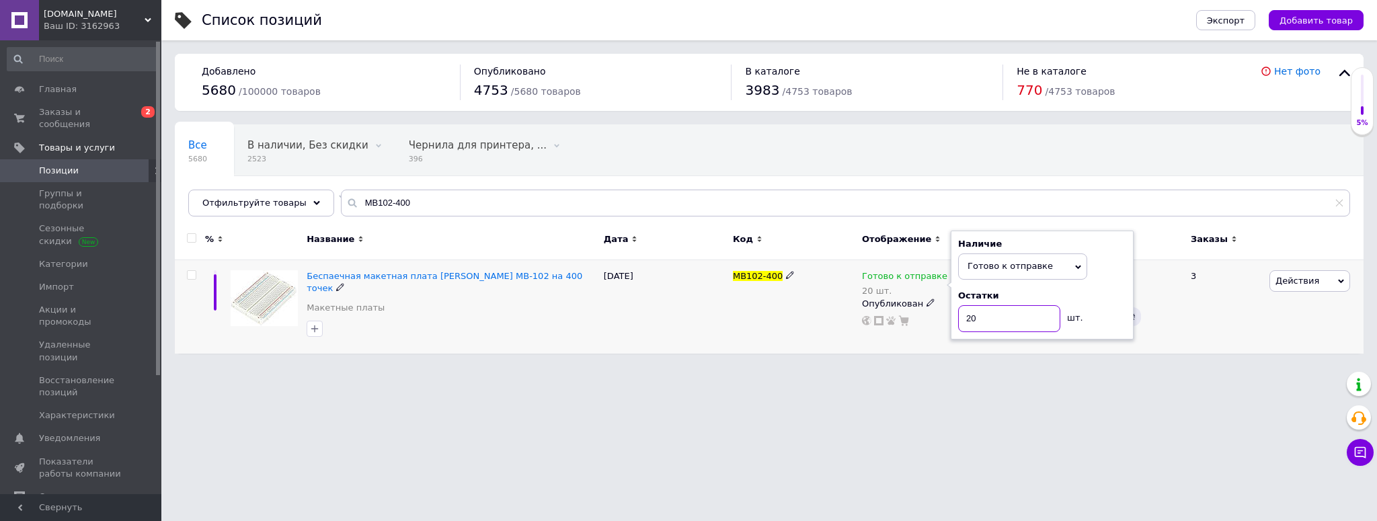
drag, startPoint x: 964, startPoint y: 325, endPoint x: 954, endPoint y: 324, distance: 10.2
click at [960, 327] on input "20" at bounding box center [1009, 318] width 102 height 27
type input "19"
click at [703, 346] on div "Список позиций Экспорт Добавить товар Добавлено 5680 / 100000 товаров Опубликов…" at bounding box center [769, 183] width 1216 height 367
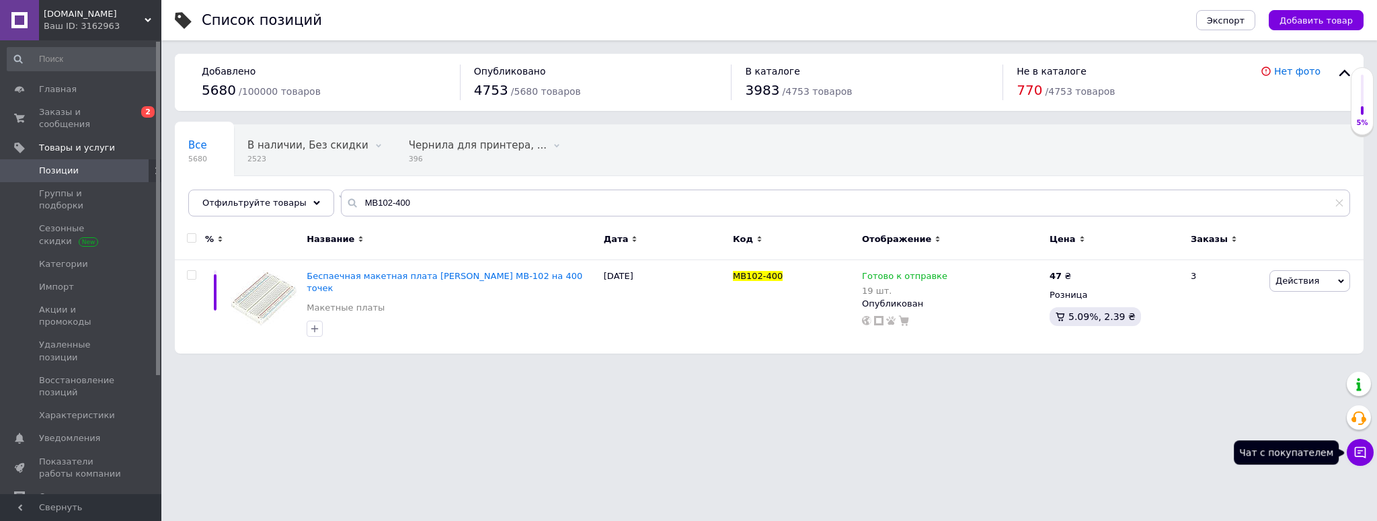
click at [1355, 451] on icon at bounding box center [1360, 452] width 11 height 11
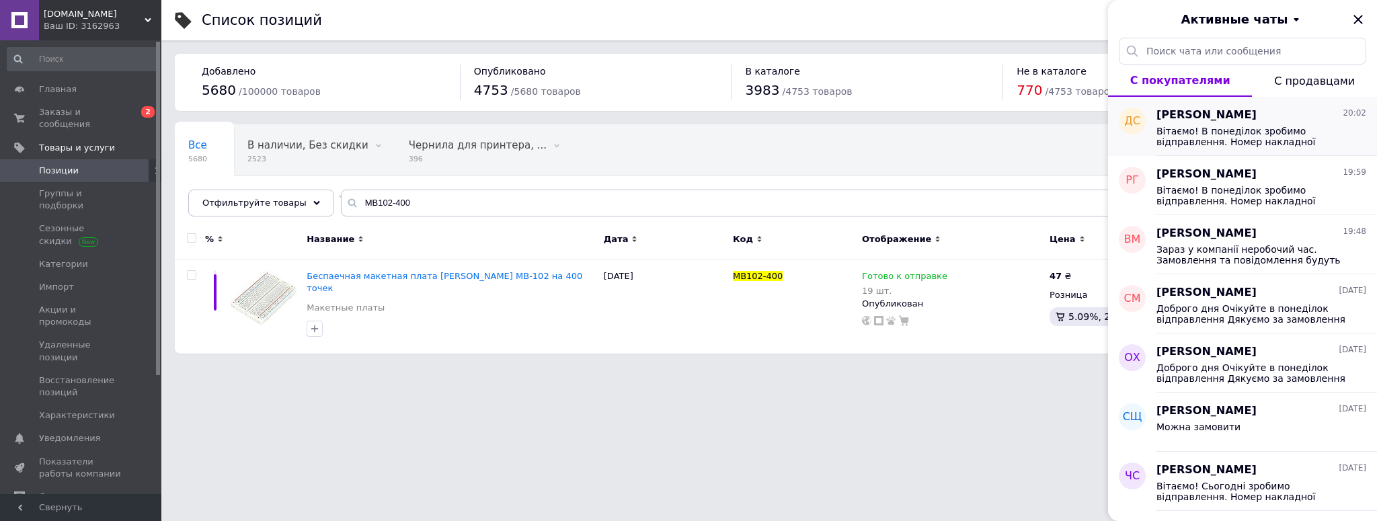
click at [1237, 136] on span "Вітаємо! В понеділок зробимо відправлення. Номер накладної 20451269249162 Дякує…" at bounding box center [1252, 137] width 191 height 22
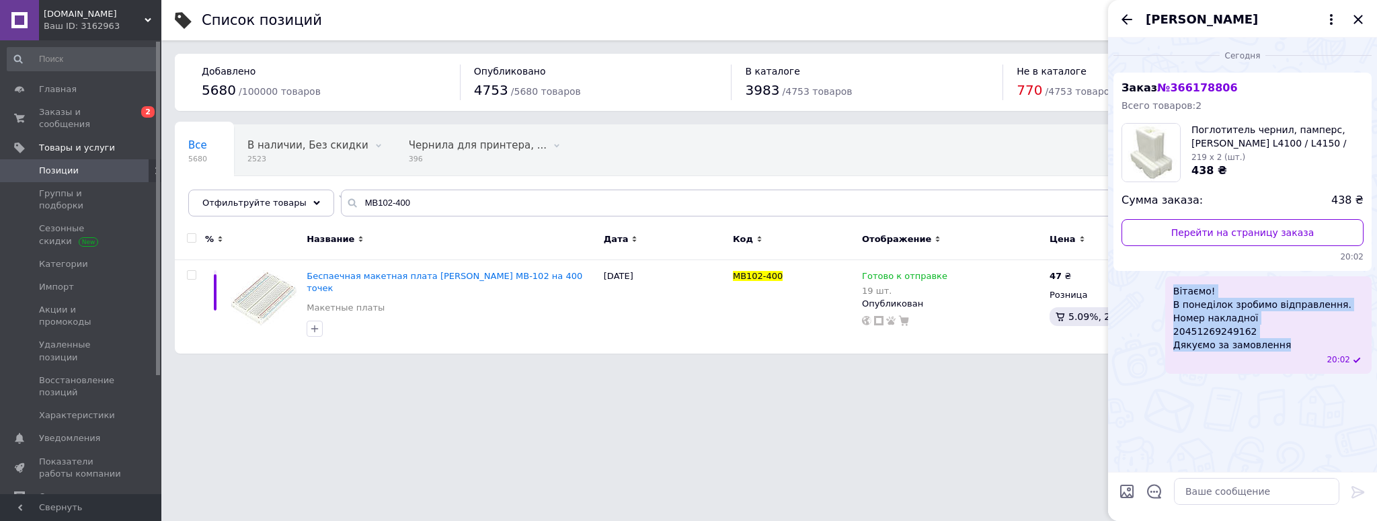
drag, startPoint x: 1259, startPoint y: 347, endPoint x: 1167, endPoint y: 303, distance: 102.0
click at [1167, 304] on div "Вітаємо! В понеділок зробимо відправлення. Номер накладної 20451269249162 Дякує…" at bounding box center [1268, 325] width 206 height 98
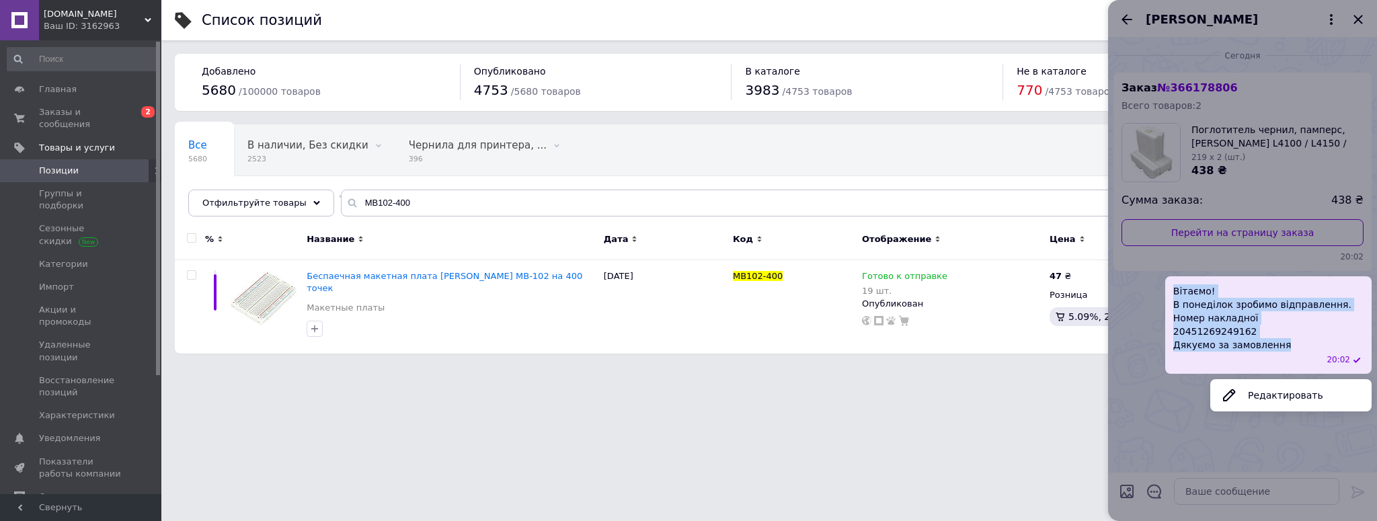
copy span "Вітаємо! В понеділок зробимо відправлення. Номер накладної 20451269249162 Дякує…"
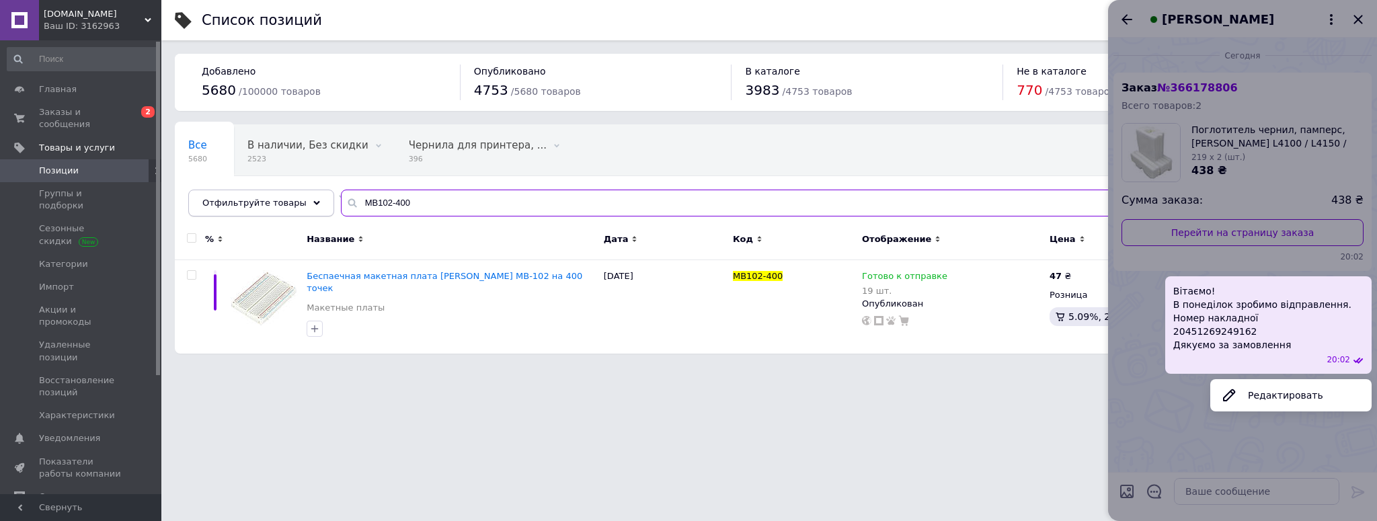
drag, startPoint x: 234, startPoint y: 200, endPoint x: 201, endPoint y: 200, distance: 33.0
click at [201, 200] on div "Отфильтруйте товары МВ102-400" at bounding box center [769, 203] width 1162 height 27
paste input "RC1-205"
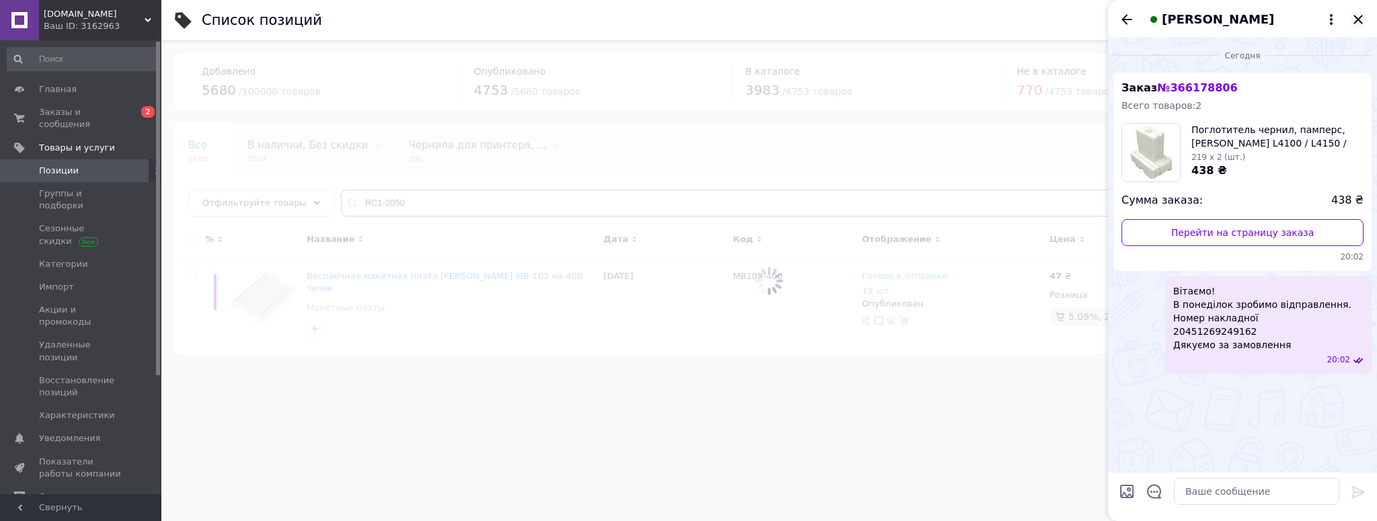
type input "RC1-2050"
click at [1356, 20] on icon "Закрыть" at bounding box center [1358, 19] width 9 height 9
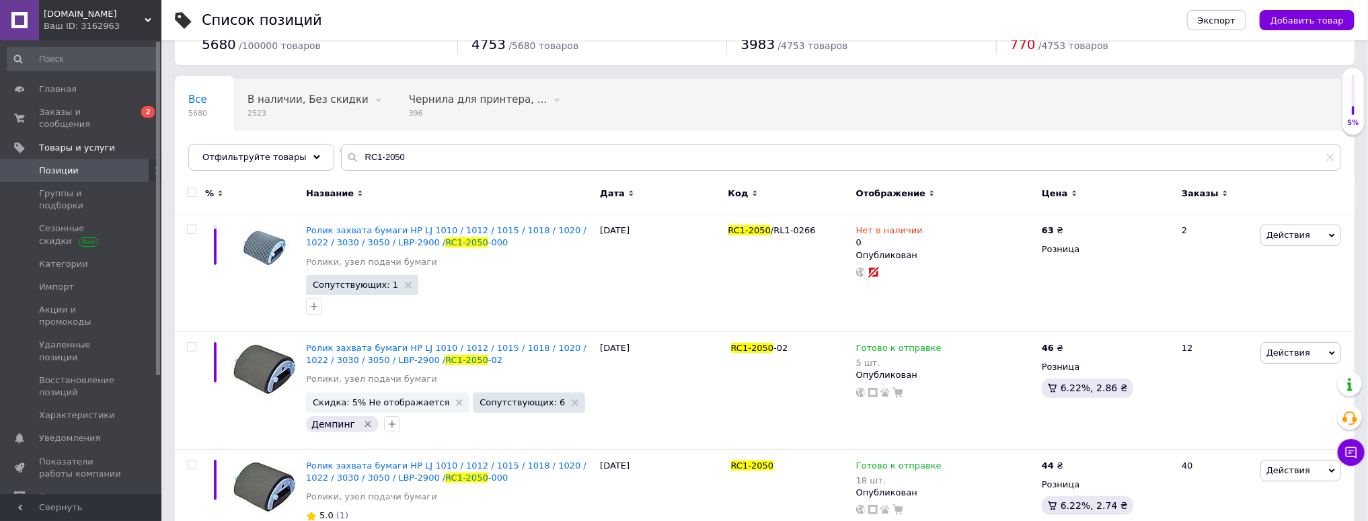
scroll to position [215, 0]
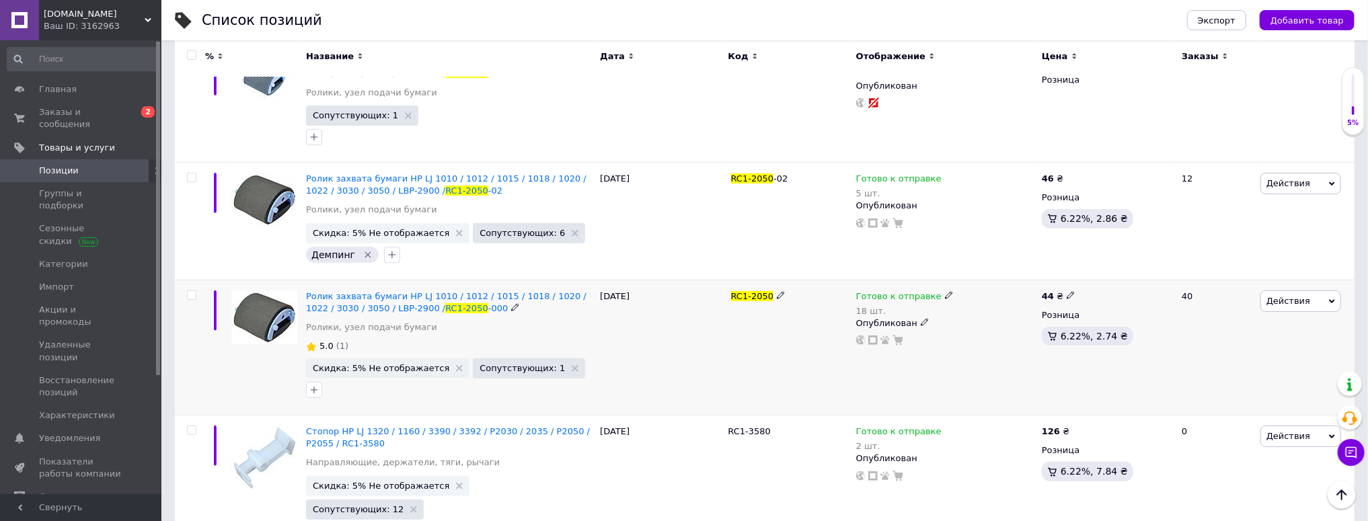
click at [1050, 296] on b "44" at bounding box center [1048, 296] width 12 height 10
drag, startPoint x: 1125, startPoint y: 286, endPoint x: 1049, endPoint y: 284, distance: 76.0
click at [1049, 284] on div "44 ₴ Цена 44 Валюта ₴ $ € CHF £ ¥ PLN ₸ MDL HUF KGS CN¥ TRY ₩ lei Розница 6.22%…" at bounding box center [1105, 347] width 135 height 135
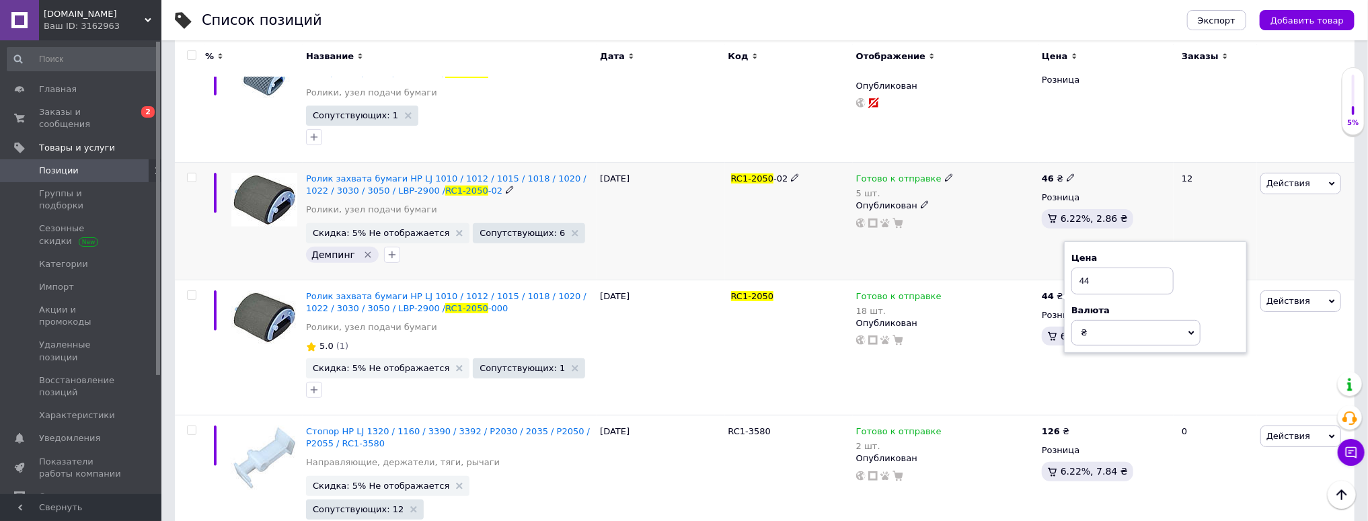
click at [1044, 176] on b "46" at bounding box center [1048, 179] width 12 height 10
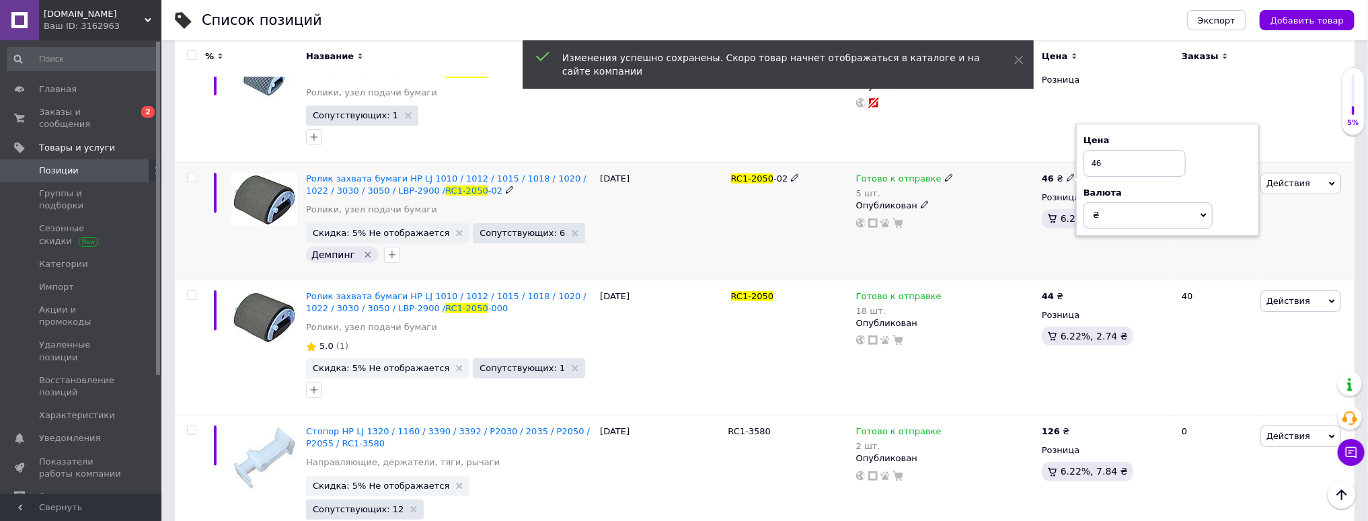
drag, startPoint x: 1133, startPoint y: 165, endPoint x: 1057, endPoint y: 163, distance: 76.0
click at [1059, 167] on div "46 ₴ Цена 46 Валюта ₴ $ € CHF £ ¥ PLN ₸ MDL HUF KGS CN¥ TRY ₩ lei Розница 6.22%…" at bounding box center [1105, 222] width 135 height 118
type input "48"
click at [1046, 293] on b "44" at bounding box center [1048, 296] width 12 height 10
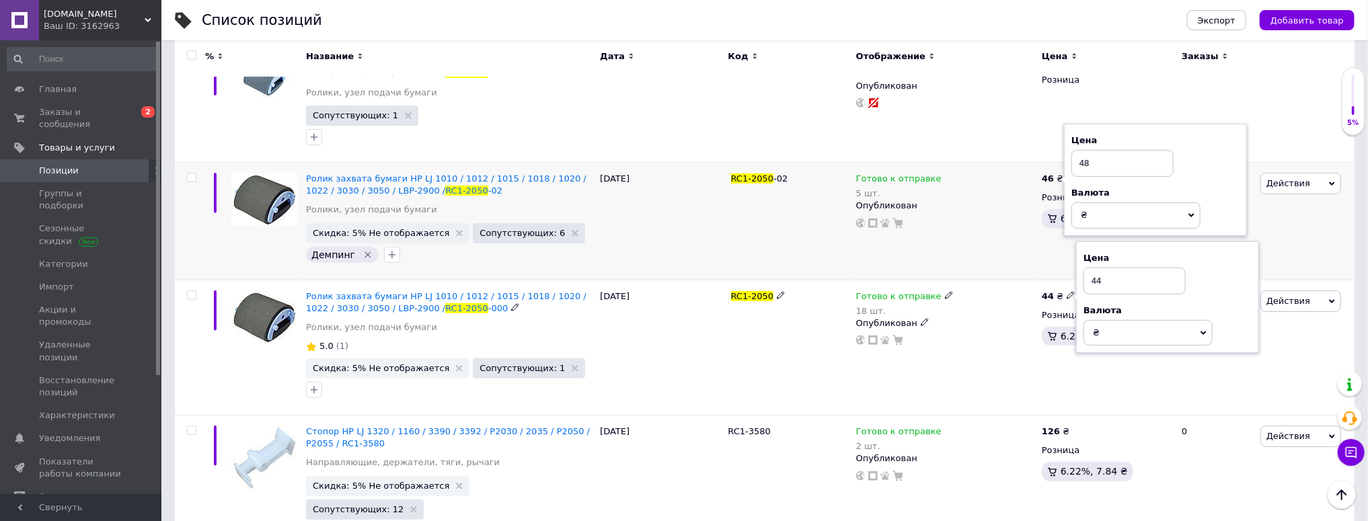
drag, startPoint x: 1129, startPoint y: 278, endPoint x: 995, endPoint y: 276, distance: 134.5
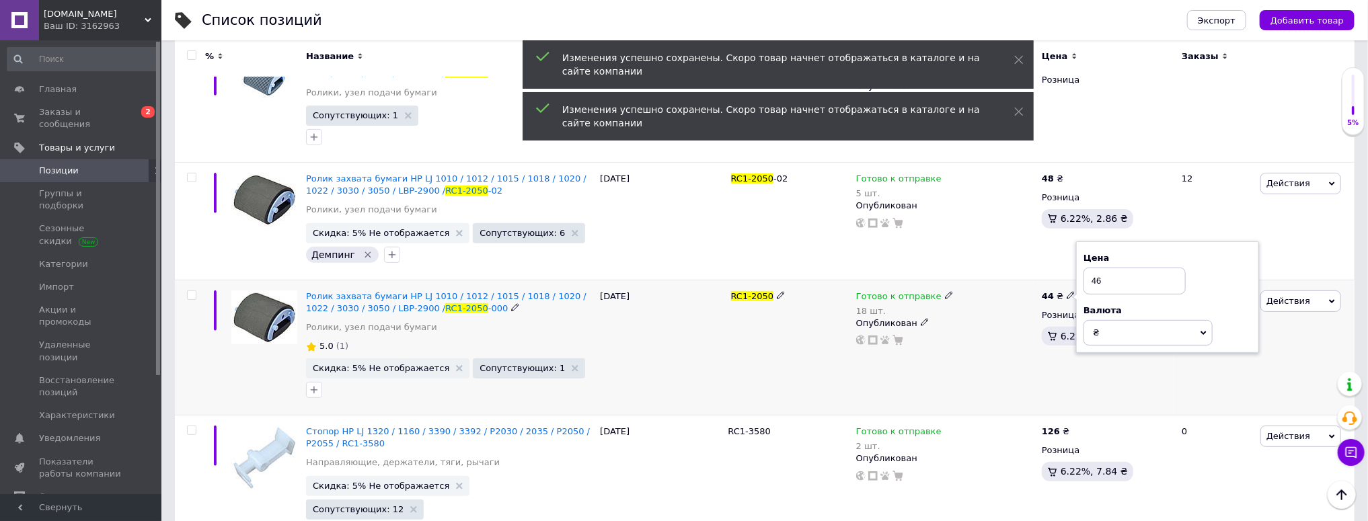
type input "46"
click at [1024, 312] on div "Готово к отправке 18 шт." at bounding box center [945, 304] width 179 height 27
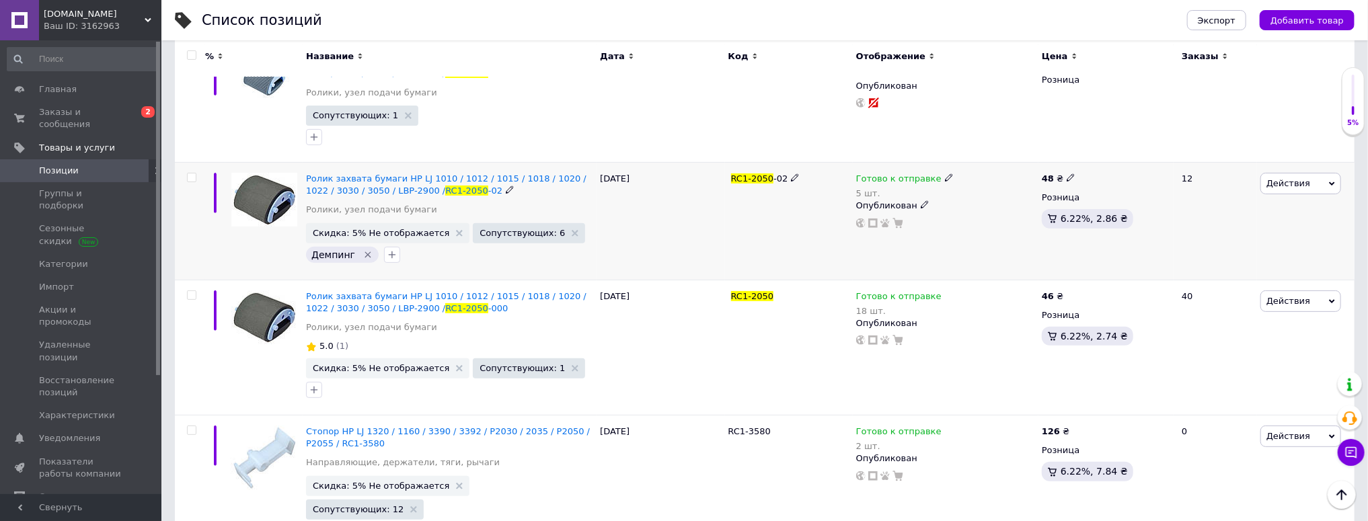
scroll to position [0, 0]
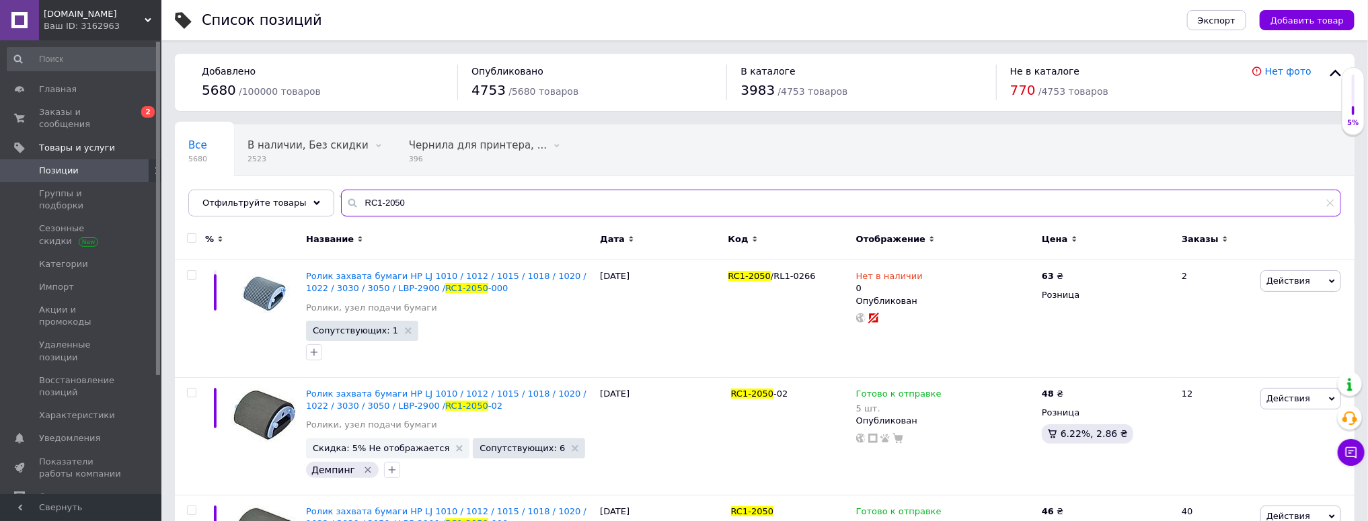
drag, startPoint x: 410, startPoint y: 199, endPoint x: 285, endPoint y: 217, distance: 125.6
click at [285, 217] on div "Все 5680 В наличии, Без скидки 2523 Удалить Редактировать Чернила для принтера,…" at bounding box center [765, 170] width 1180 height 92
paste input "C10/BP"
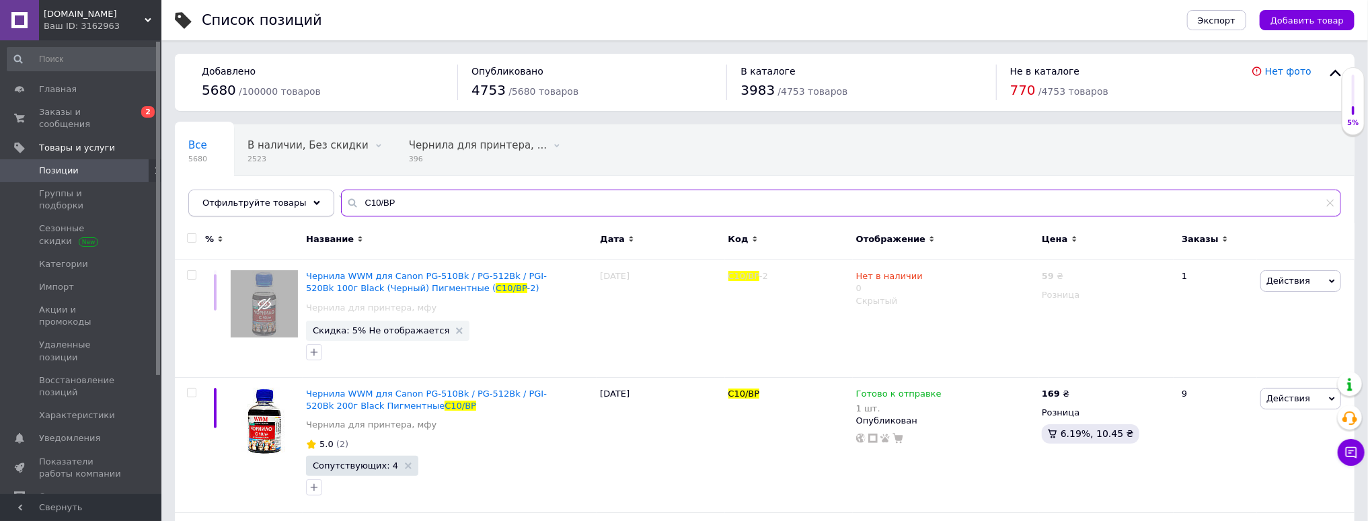
drag, startPoint x: 403, startPoint y: 209, endPoint x: 284, endPoint y: 209, distance: 119.0
click at [284, 209] on div "Отфильтруйте товары C10/BP" at bounding box center [764, 203] width 1153 height 27
paste input "SW-92SA"
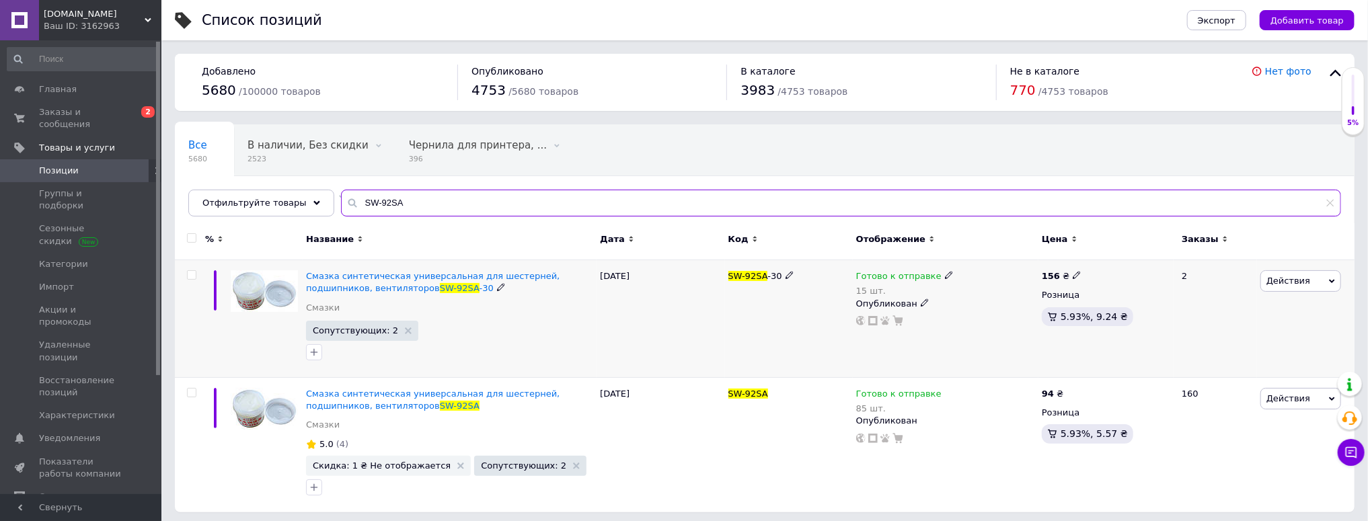
type input "SW-92SA"
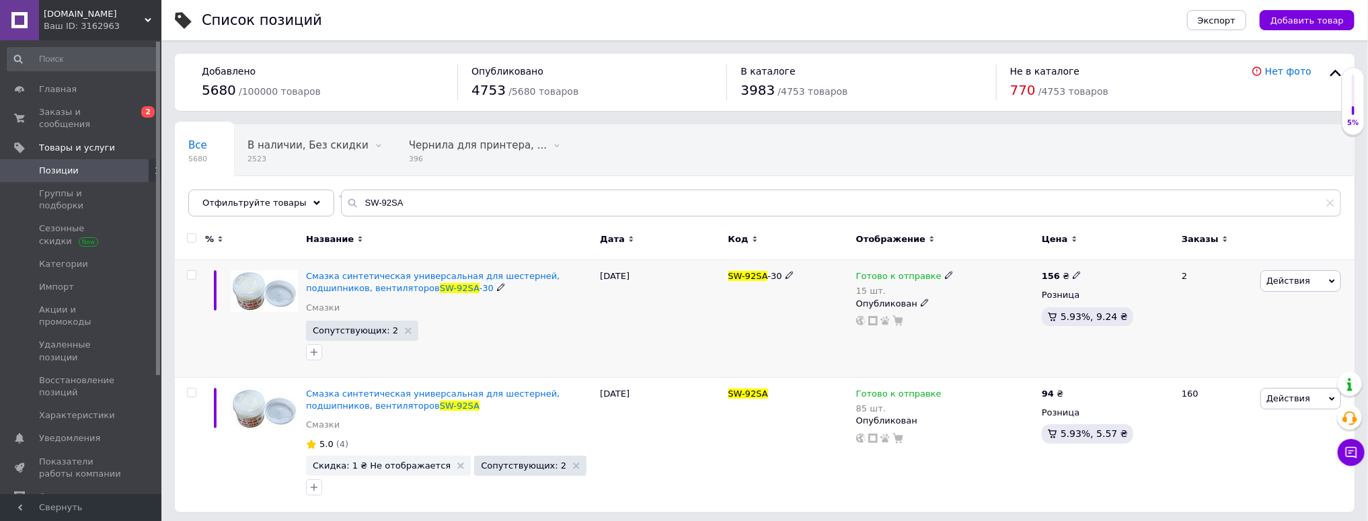
click at [862, 289] on div "15 шт." at bounding box center [905, 291] width 98 height 10
click at [1003, 274] on span "Готово к отправке" at bounding box center [1016, 267] width 129 height 26
drag, startPoint x: 976, startPoint y: 317, endPoint x: 940, endPoint y: 329, distance: 38.7
click at [940, 329] on div "Готово к отправке 15 шт. Наличие Готово к отправке В наличии Нет в наличии Под …" at bounding box center [946, 319] width 186 height 118
type input "14"
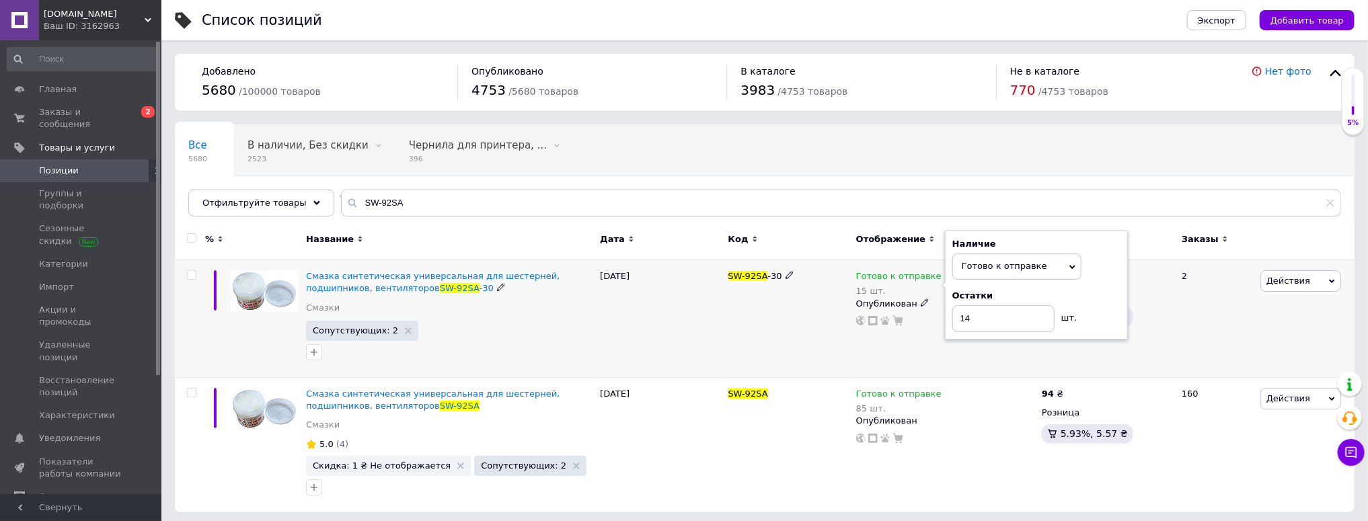
click at [773, 317] on div "SW-92SA -30" at bounding box center [789, 319] width 128 height 118
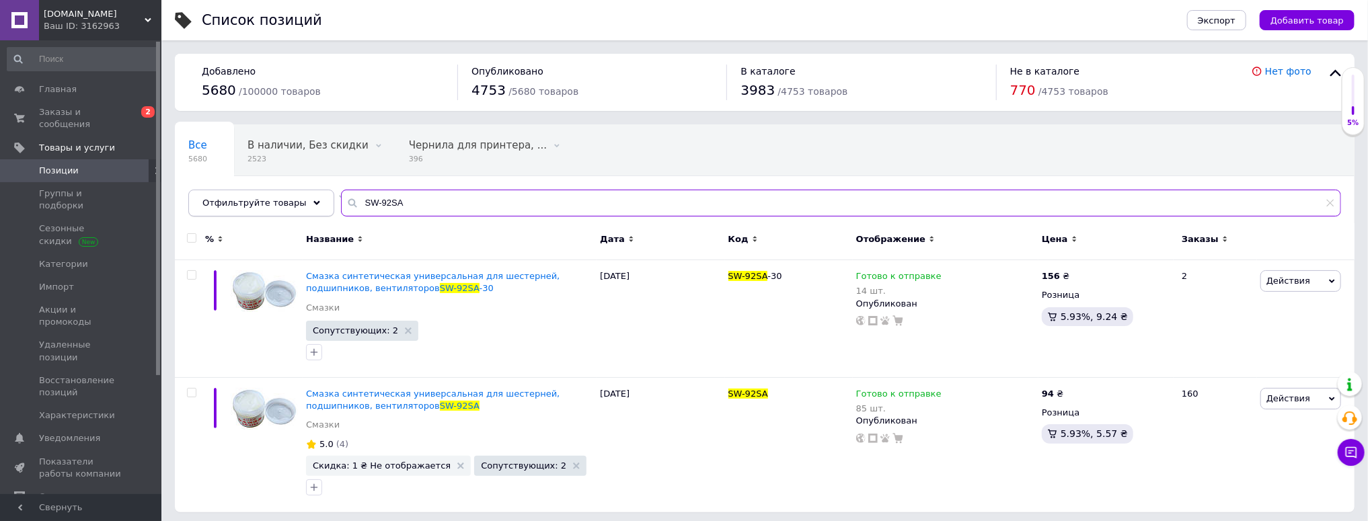
drag, startPoint x: 404, startPoint y: 199, endPoint x: 292, endPoint y: 204, distance: 111.8
click at [292, 204] on div "Отфильтруйте товары SW-92SA" at bounding box center [764, 203] width 1153 height 27
paste input "1529149 / 1635690"
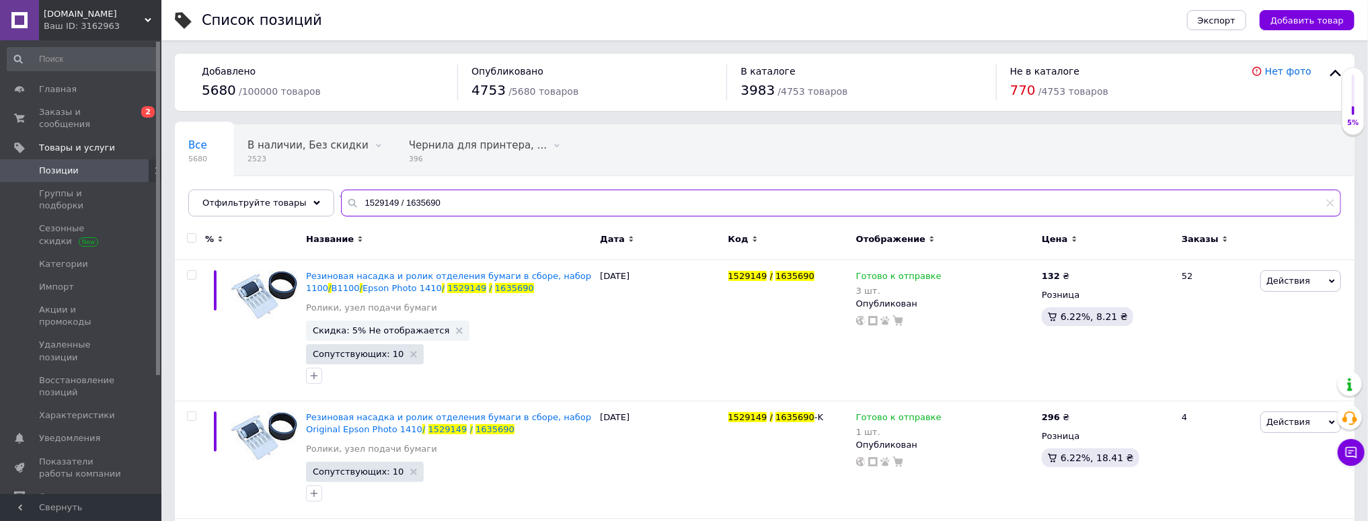
type input "1529149 / 1635690"
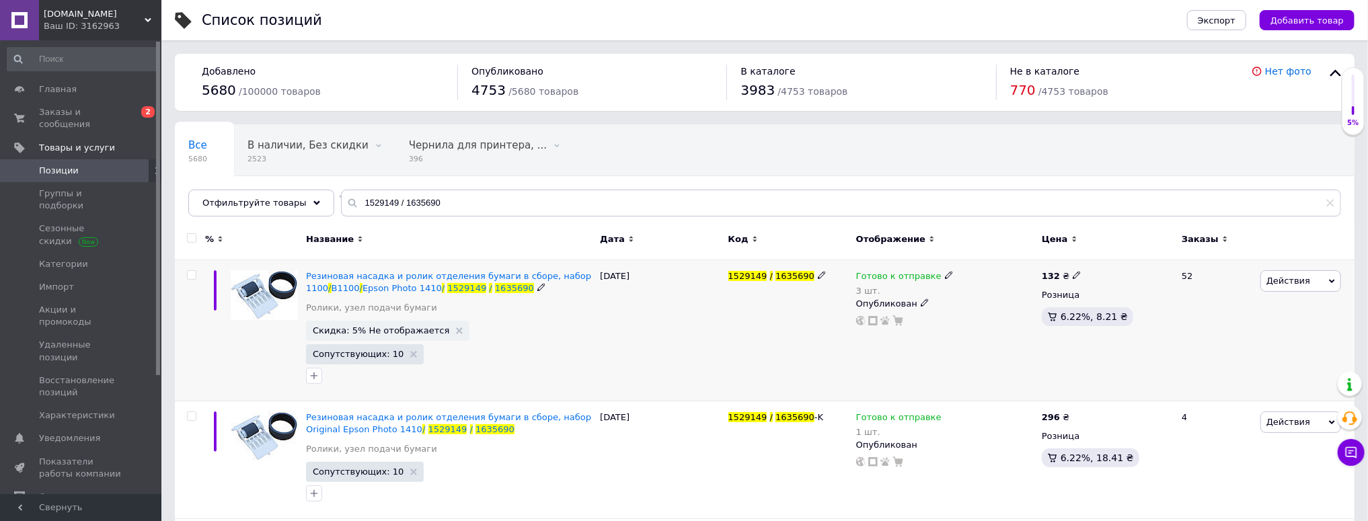
click at [859, 291] on div "3 шт." at bounding box center [905, 291] width 98 height 10
click at [979, 269] on span "Готово к отправке" at bounding box center [1004, 266] width 85 height 10
drag, startPoint x: 950, startPoint y: 315, endPoint x: 927, endPoint y: 320, distance: 24.0
click at [929, 321] on div "Готово к отправке 3 шт. Наличие Готово к отправке В наличии Нет в наличии Под з…" at bounding box center [945, 298] width 179 height 56
type input "2"
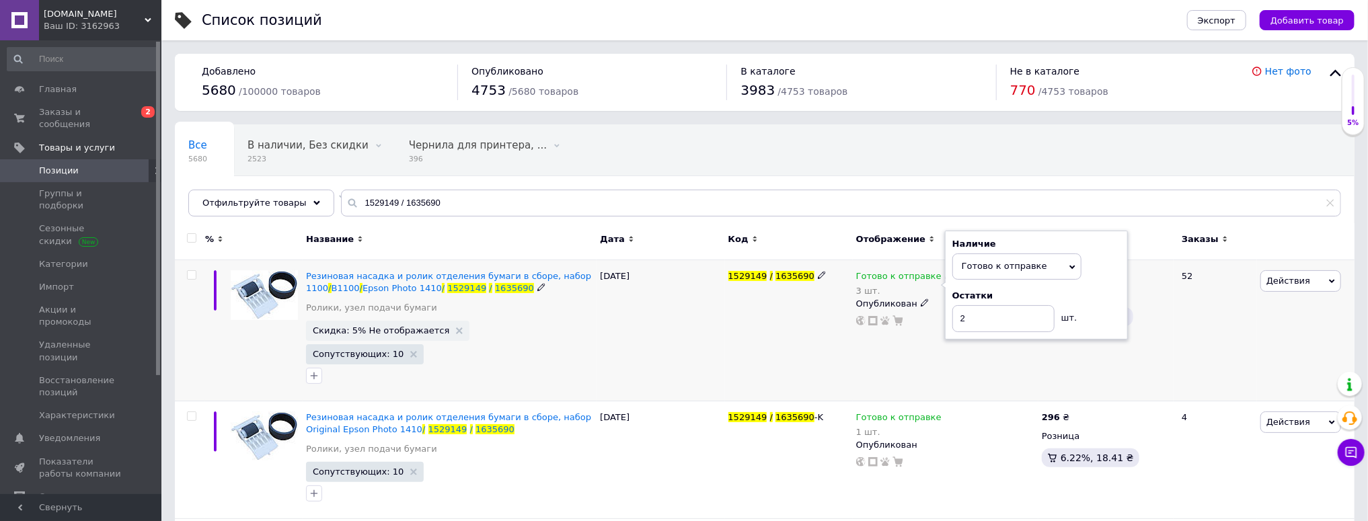
click at [816, 323] on div "1529149 / 1635690" at bounding box center [789, 330] width 128 height 141
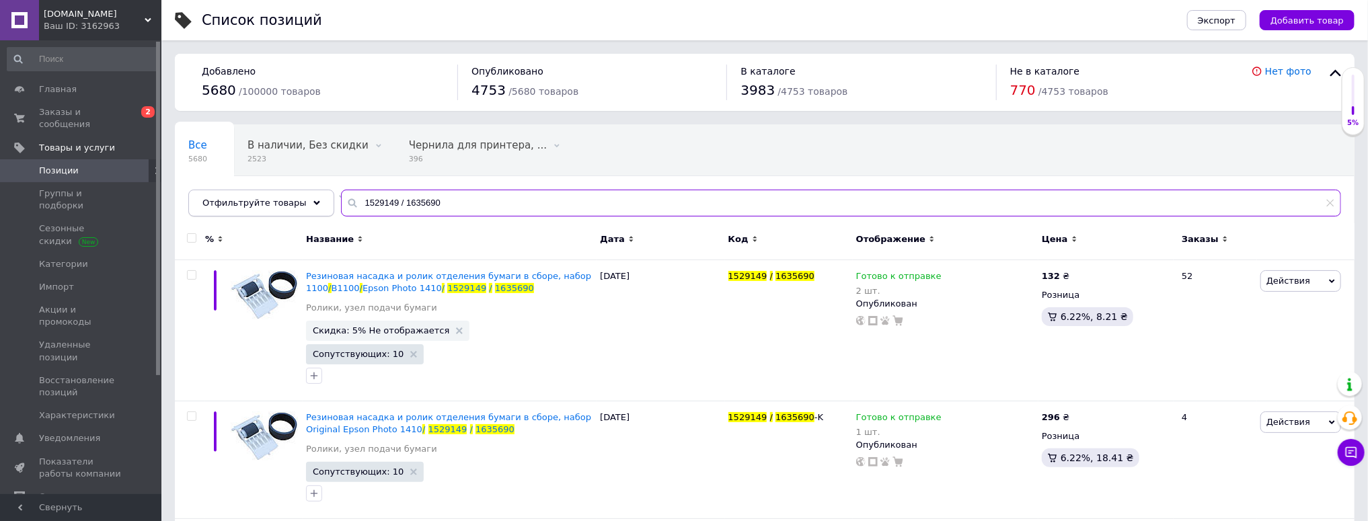
drag, startPoint x: 274, startPoint y: 204, endPoint x: 243, endPoint y: 206, distance: 31.7
click at [243, 206] on div "Отфильтруйте товары 1529149 / 1635690" at bounding box center [764, 203] width 1153 height 27
paste input "ICL12133"
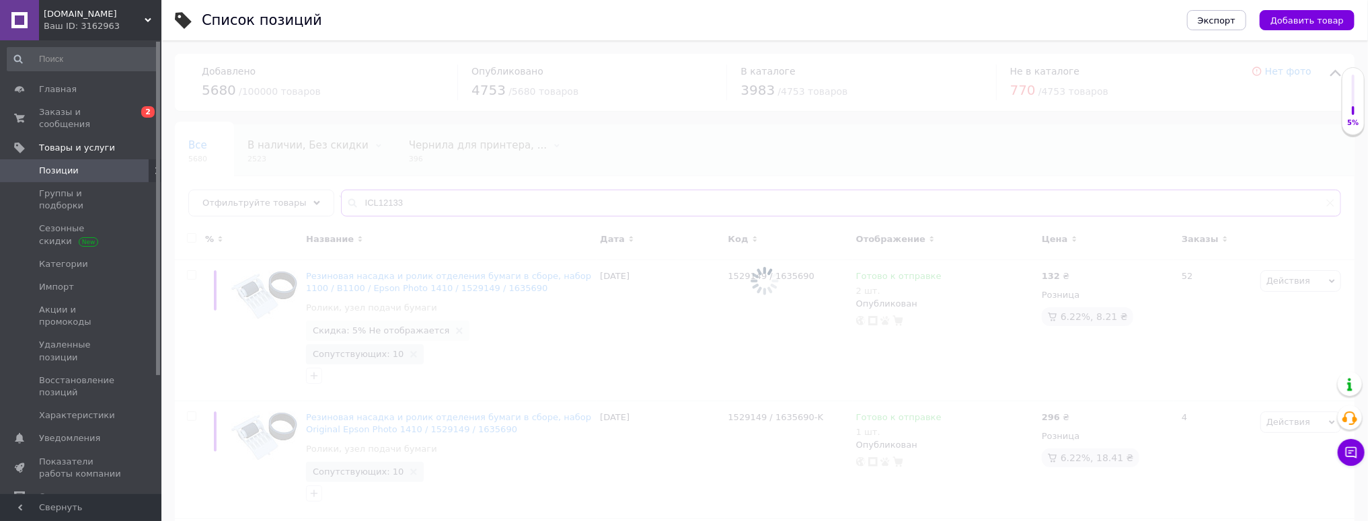
type input "ICL12133"
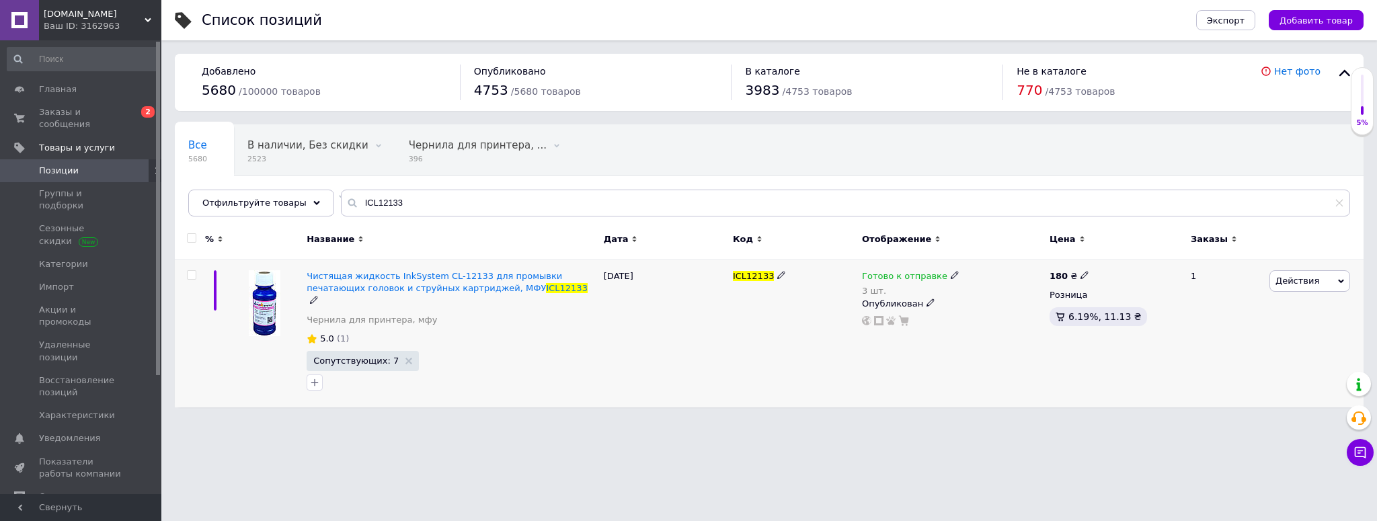
click at [867, 290] on div "3 шт." at bounding box center [911, 291] width 98 height 10
click at [1005, 270] on span "Готово к отправке" at bounding box center [1010, 266] width 85 height 10
click at [964, 317] on input "3" at bounding box center [1009, 318] width 102 height 27
type input "2"
click at [779, 336] on div "ICL12133" at bounding box center [794, 333] width 129 height 147
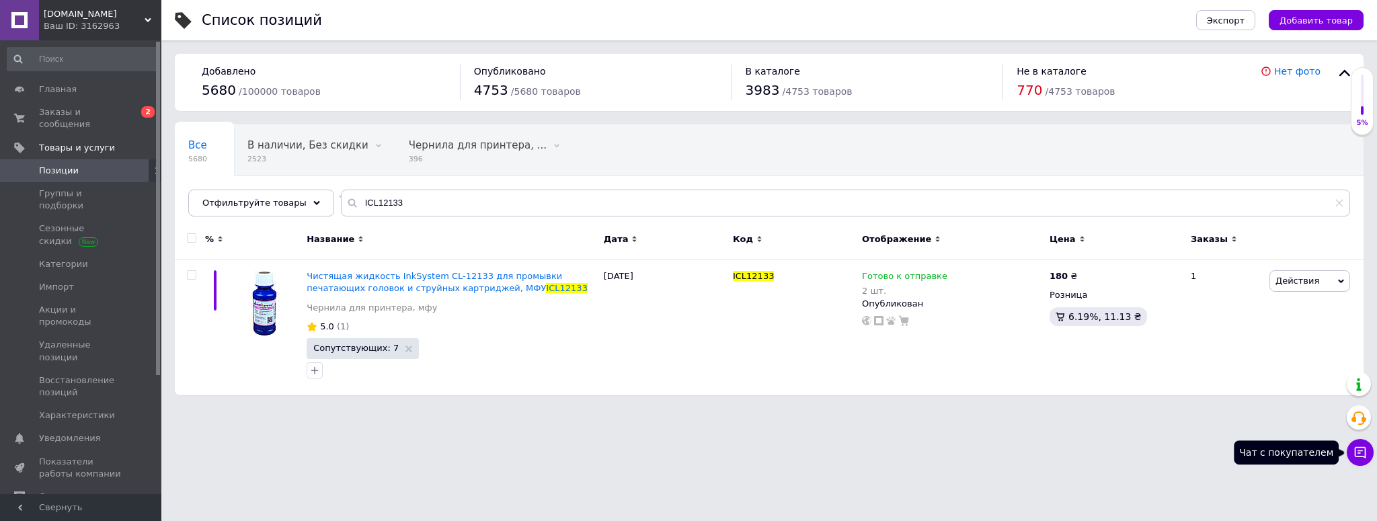
click at [1368, 452] on button "Чат с покупателем" at bounding box center [1360, 452] width 27 height 27
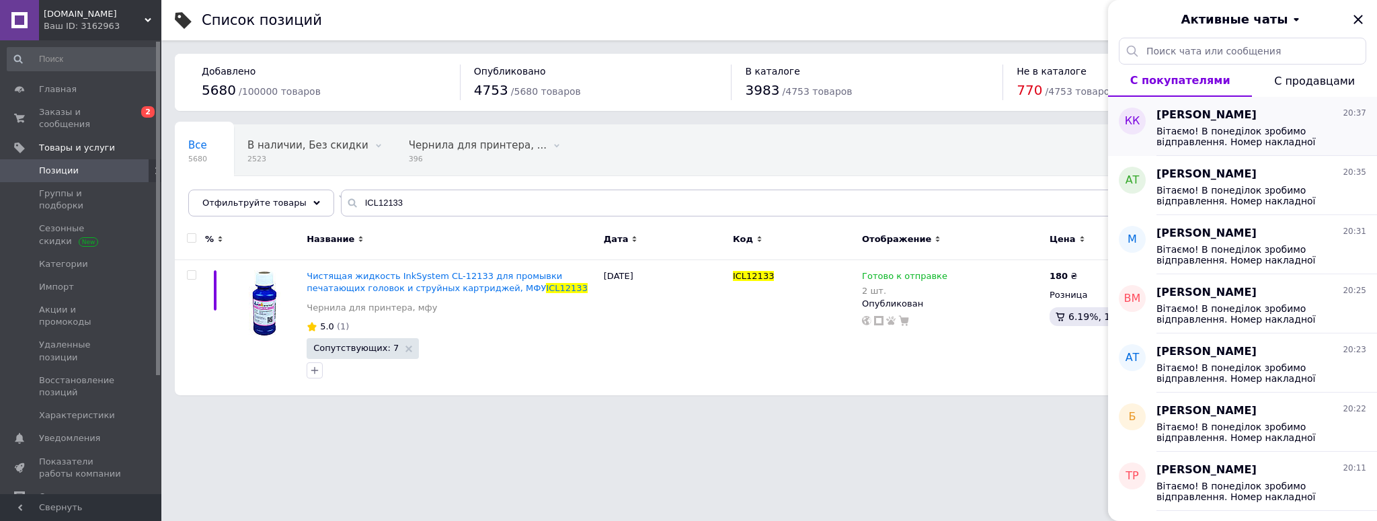
click at [1219, 139] on span "Вітаємо! В понеділок зробимо відправлення. Номер накладної 20451269259455 Дякує…" at bounding box center [1252, 137] width 191 height 22
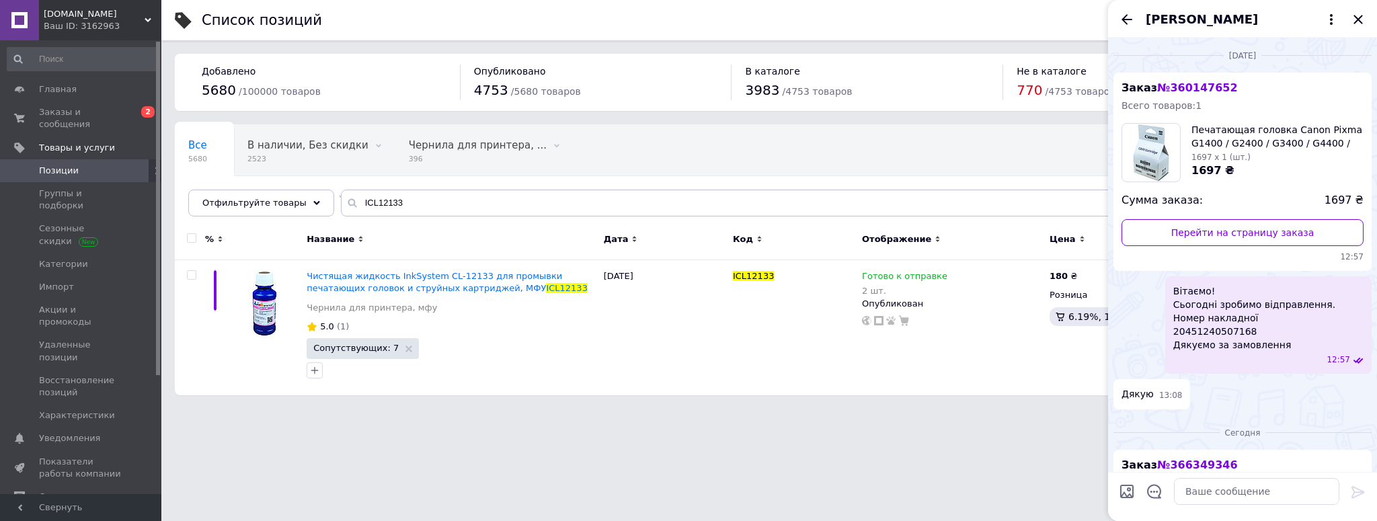
scroll to position [270, 0]
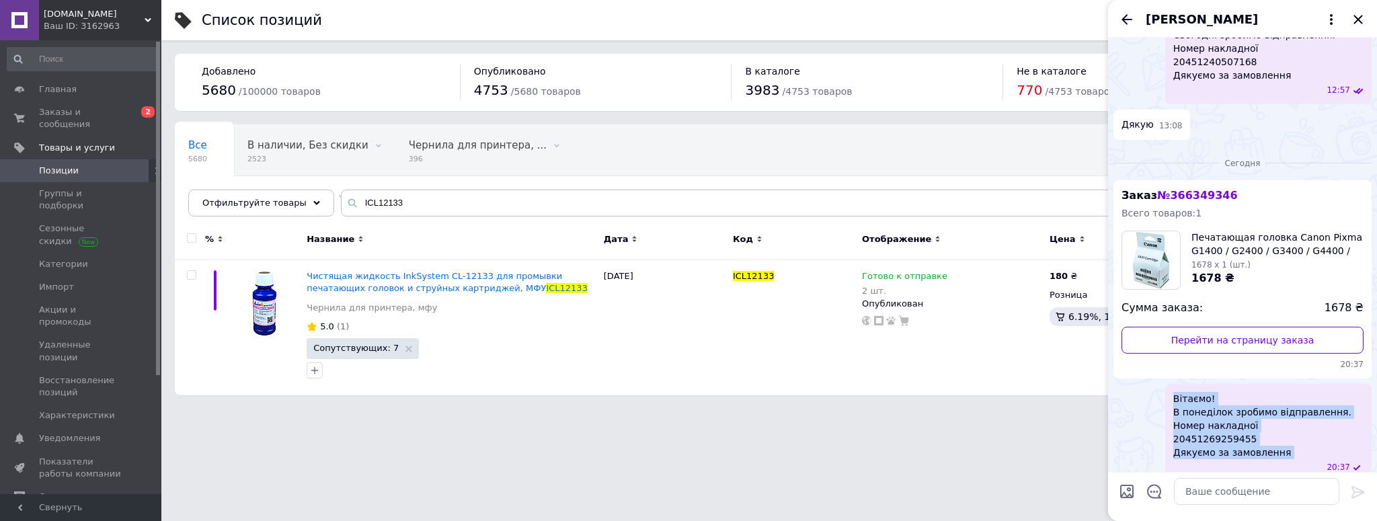
drag, startPoint x: 1289, startPoint y: 447, endPoint x: 1138, endPoint y: 381, distance: 164.4
click at [1137, 395] on div "Вітаємо! В понеділок зробимо відправлення. Номер накладної 20451269259455 Дякує…" at bounding box center [1243, 433] width 258 height 98
copy span "Вітаємо! В понеділок зробимо відправлення. Номер накладної 20451269259455 Дякує…"
drag, startPoint x: 383, startPoint y: 206, endPoint x: 286, endPoint y: 207, distance: 96.8
click at [287, 207] on div "Отфильтруйте товары ICL12133" at bounding box center [769, 203] width 1162 height 27
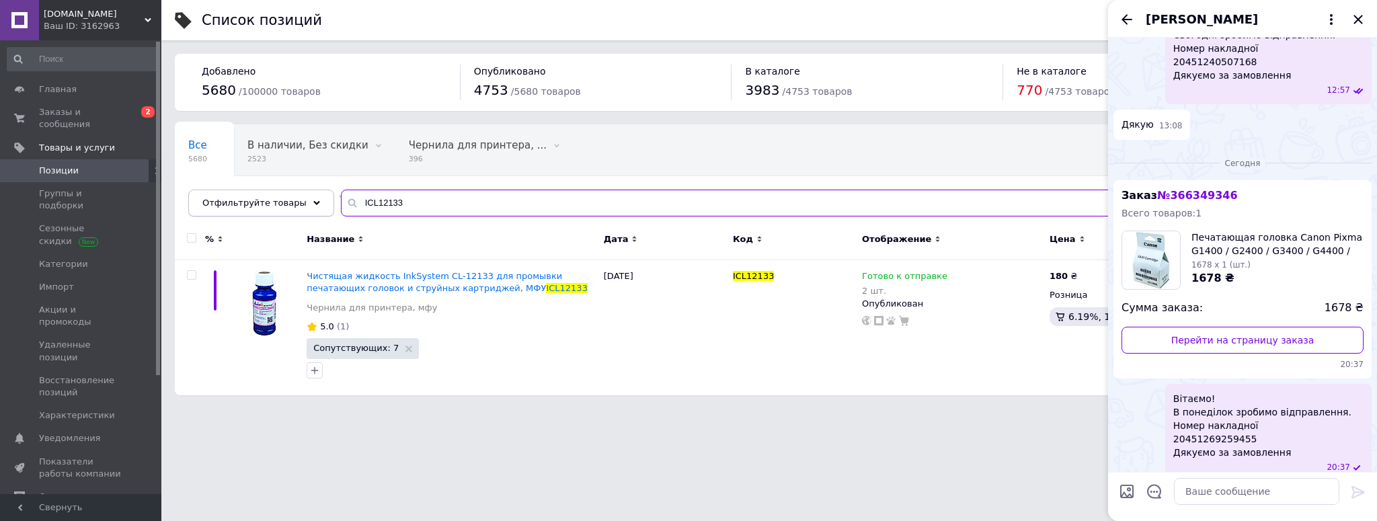
paste input "MC-G02K"
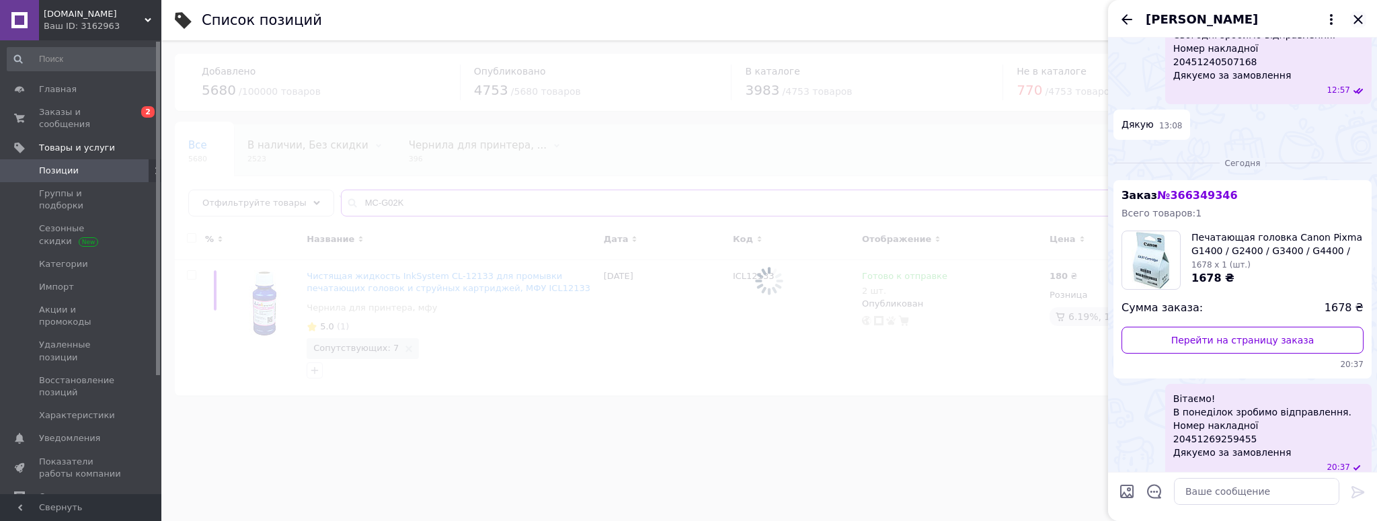
type input "MC-G02K"
click at [1358, 19] on icon "Закрыть" at bounding box center [1358, 19] width 9 height 9
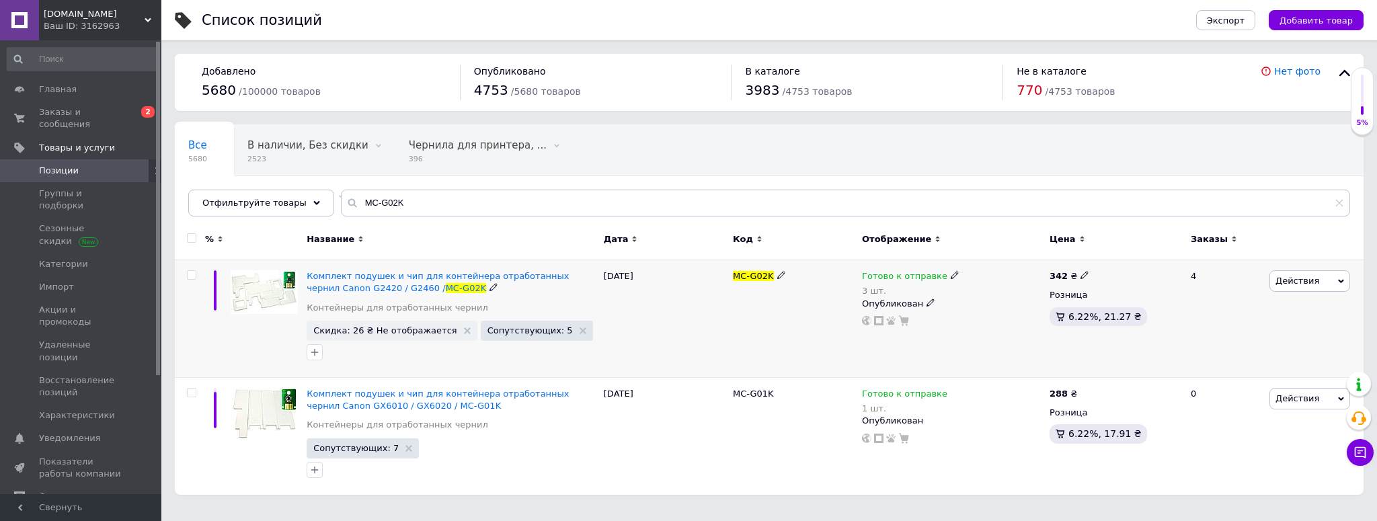
click at [870, 291] on div "3 шт." at bounding box center [911, 291] width 98 height 10
drag, startPoint x: 989, startPoint y: 264, endPoint x: 1001, endPoint y: 315, distance: 52.4
click at [990, 264] on span "Готово к отправке" at bounding box center [1010, 266] width 85 height 10
drag, startPoint x: 956, startPoint y: 325, endPoint x: 940, endPoint y: 328, distance: 16.5
click at [940, 328] on div "Готово к отправке 3 шт. Наличие Готово к отправке В наличии Нет в наличии Под з…" at bounding box center [953, 319] width 188 height 118
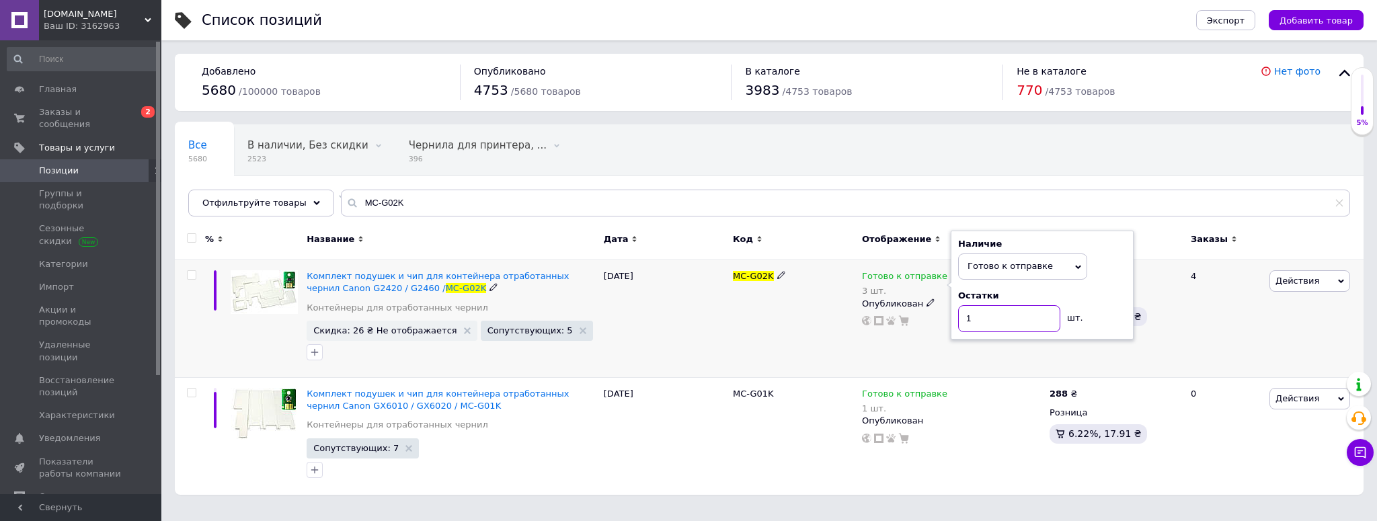
type input "1"
click at [753, 326] on div "MC-G02K" at bounding box center [794, 319] width 129 height 118
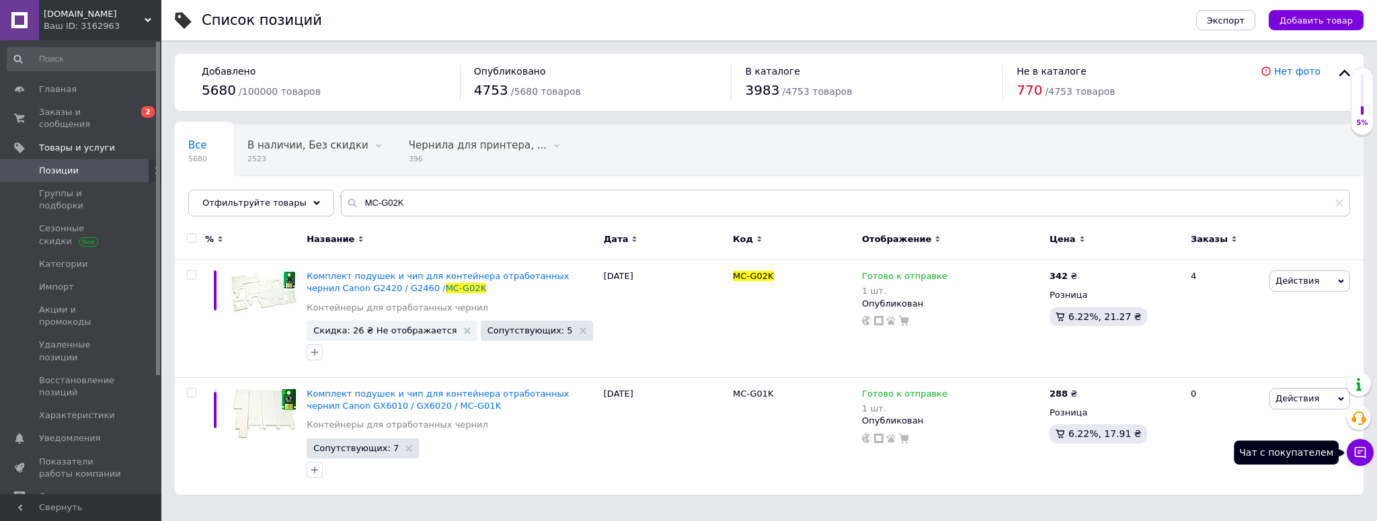
click at [1363, 448] on icon at bounding box center [1360, 452] width 11 height 11
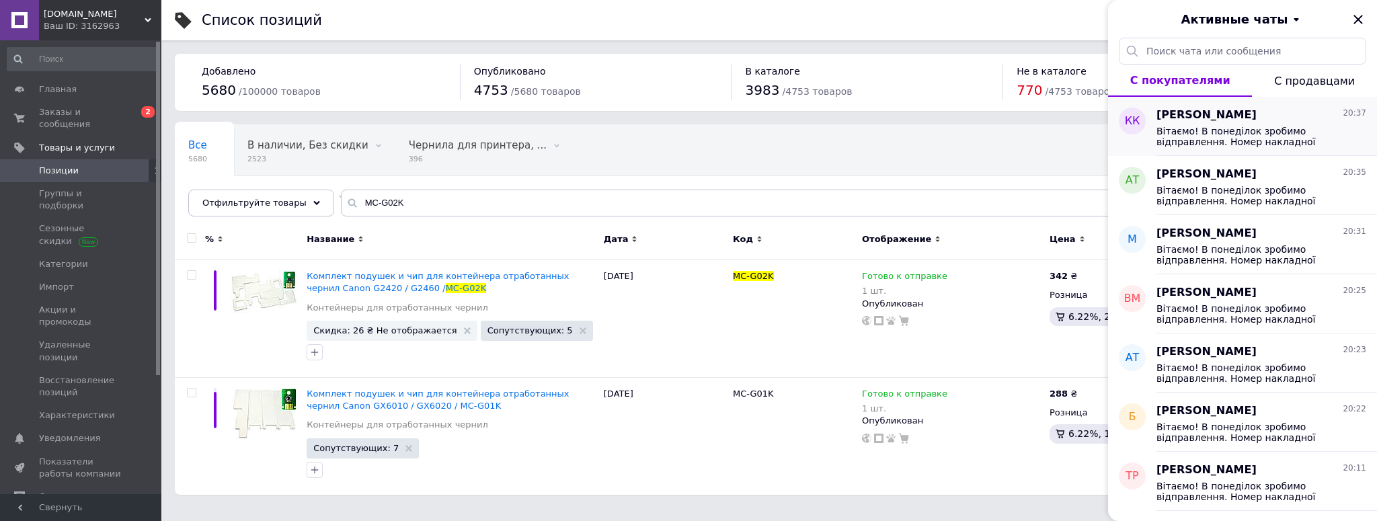
click at [1235, 126] on span "Вітаємо! В понеділок зробимо відправлення. Номер накладної 20451269259455 Дякує…" at bounding box center [1252, 137] width 191 height 22
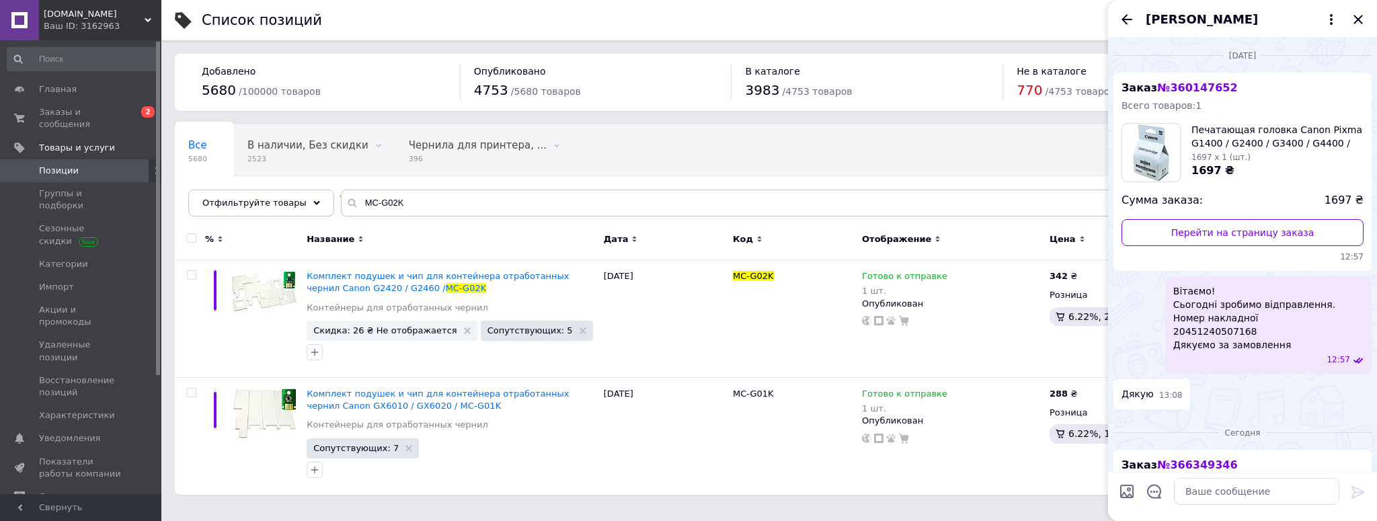
scroll to position [270, 0]
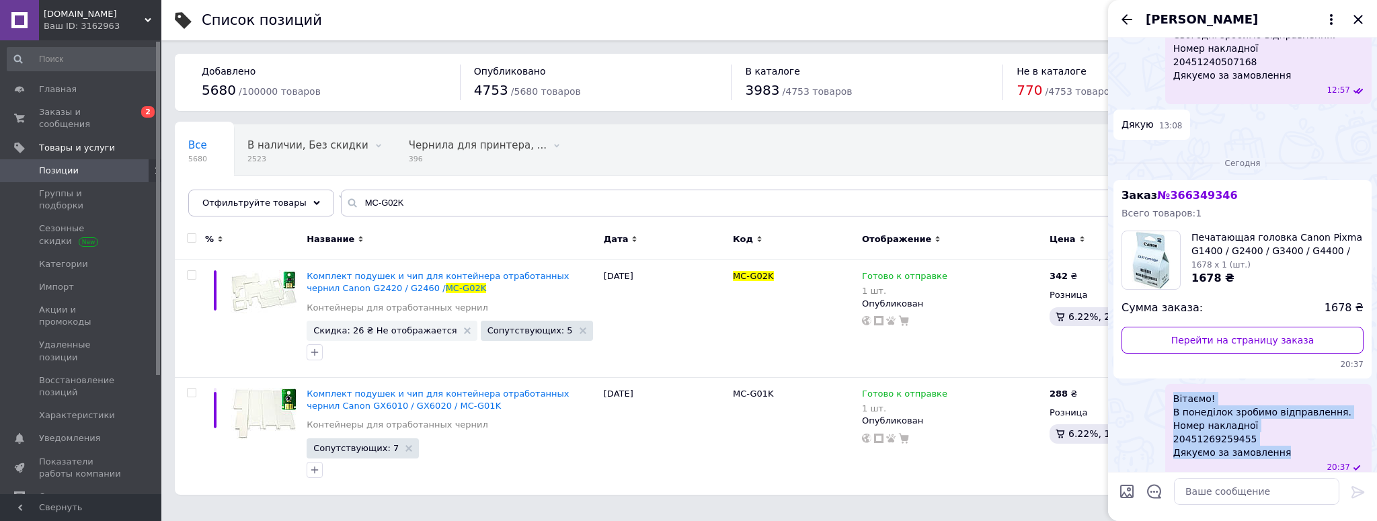
drag, startPoint x: 1284, startPoint y: 443, endPoint x: 1159, endPoint y: 387, distance: 137.6
click at [1160, 389] on div "Вітаємо! В понеділок зробимо відправлення. Номер накладної 20451269259455 Дякує…" at bounding box center [1243, 433] width 258 height 98
copy span "Вітаємо! В понеділок зробимо відправлення. Номер накладної 20451269259455 Дякує…"
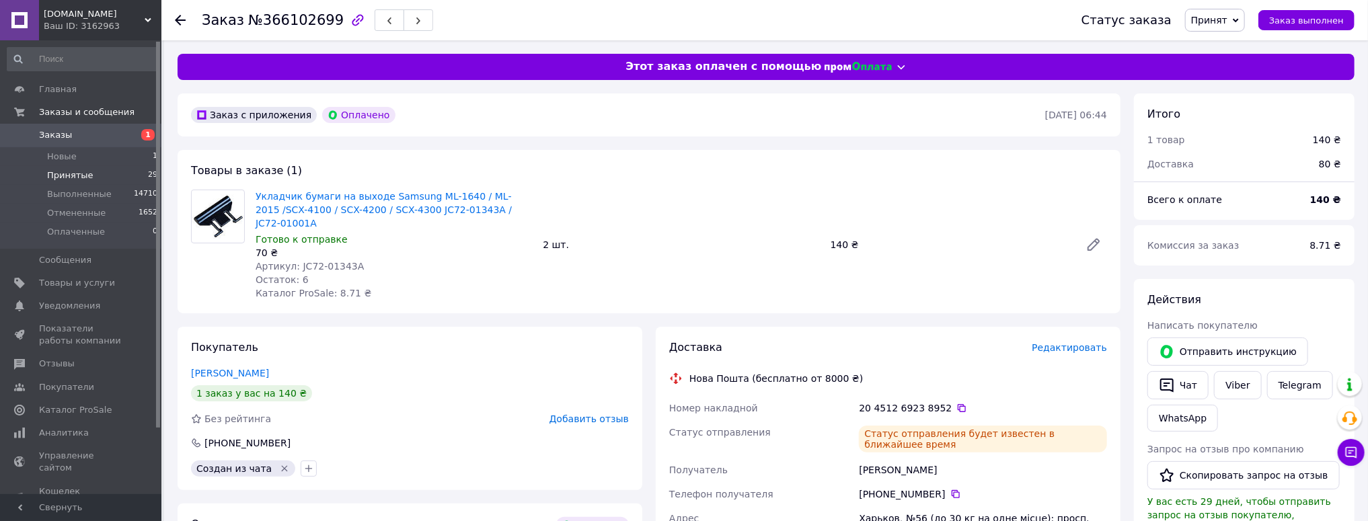
click at [59, 171] on span "Принятые" at bounding box center [70, 175] width 46 height 12
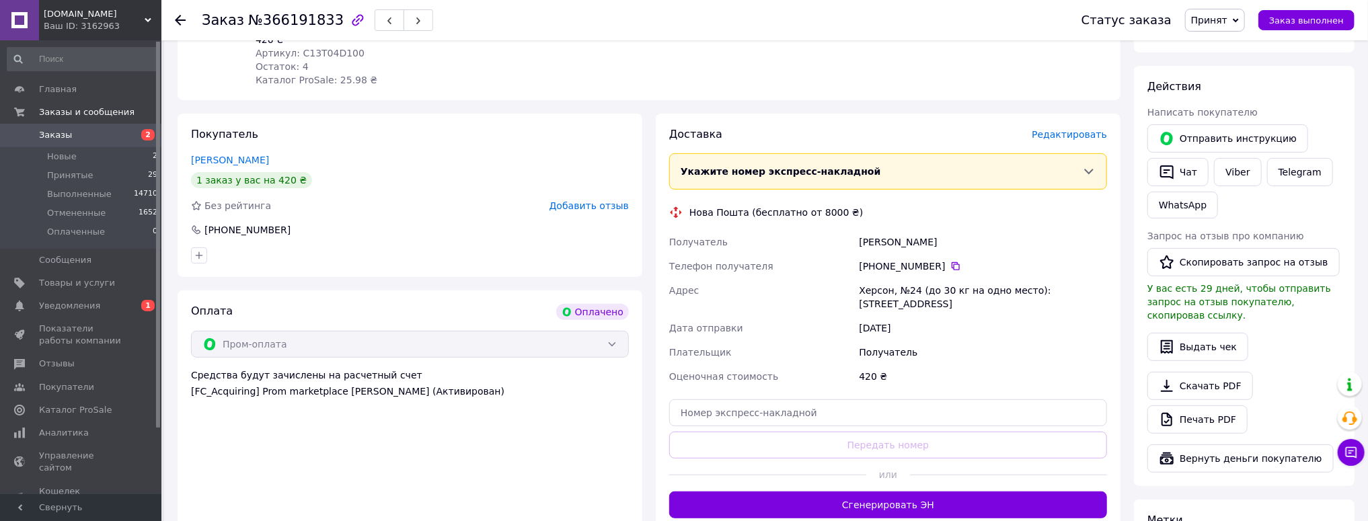
scroll to position [269, 0]
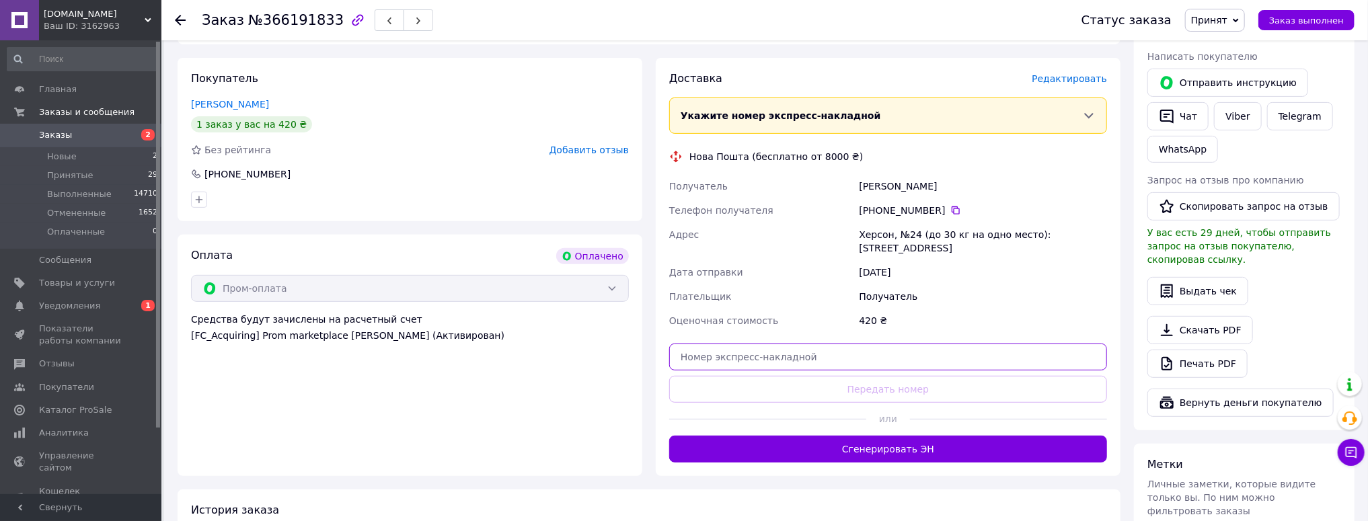
click at [739, 344] on input "text" at bounding box center [888, 357] width 438 height 27
paste input "20451269251732"
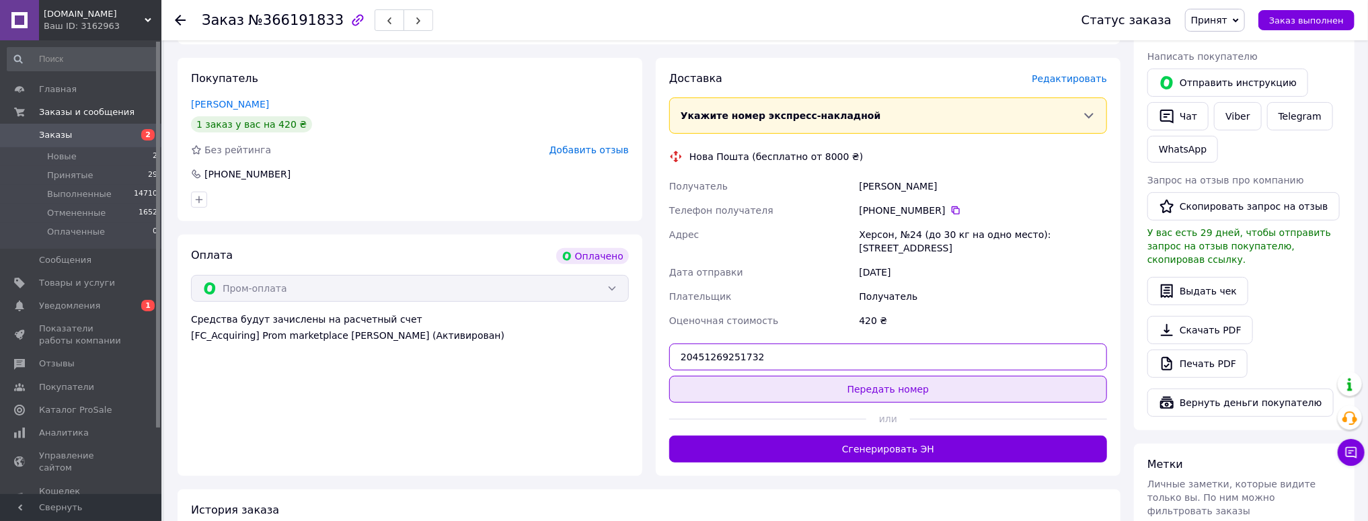
type input "20451269251732"
click at [892, 381] on button "Передать номер" at bounding box center [888, 389] width 438 height 27
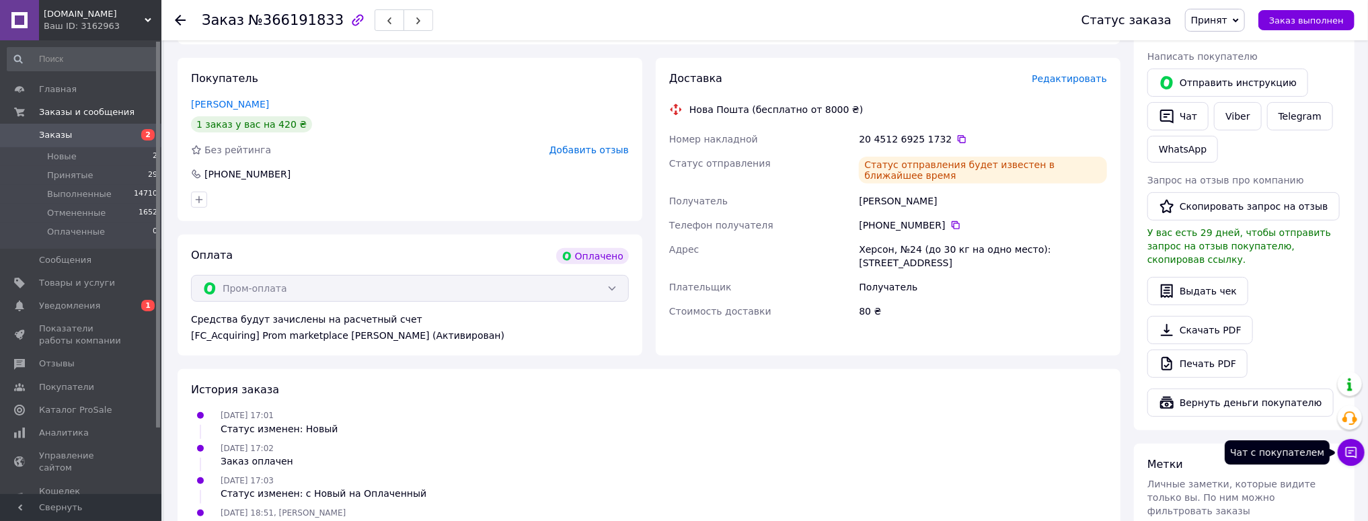
click at [1348, 453] on icon at bounding box center [1351, 452] width 11 height 11
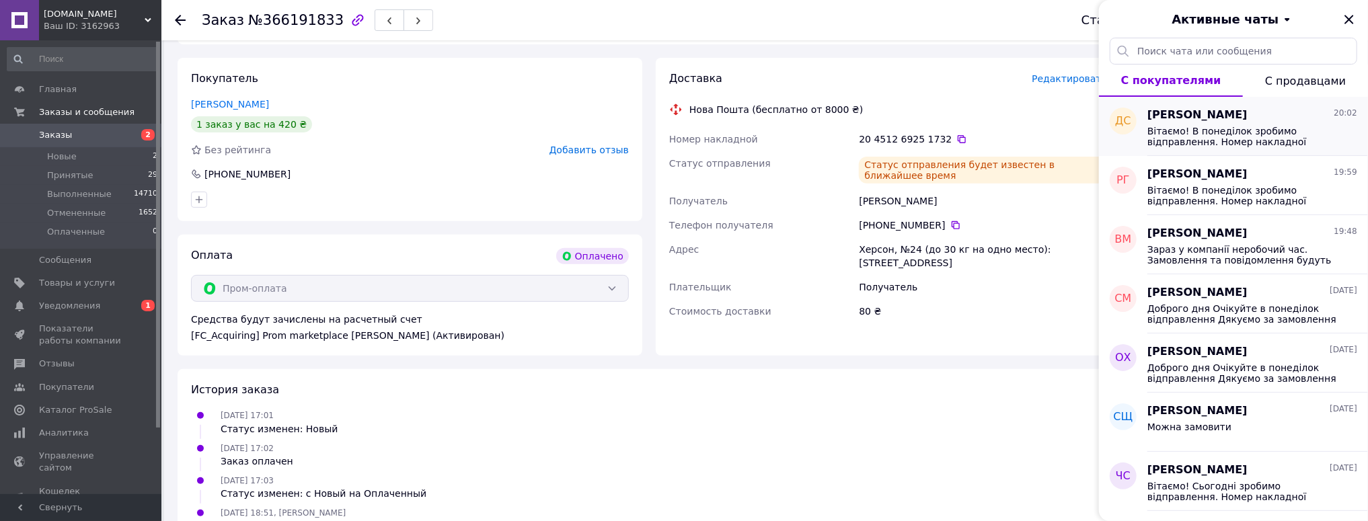
click at [1214, 127] on span "Вітаємо! В понеділок зробимо відправлення. Номер накладної 20451269249162 Дякує…" at bounding box center [1242, 137] width 191 height 22
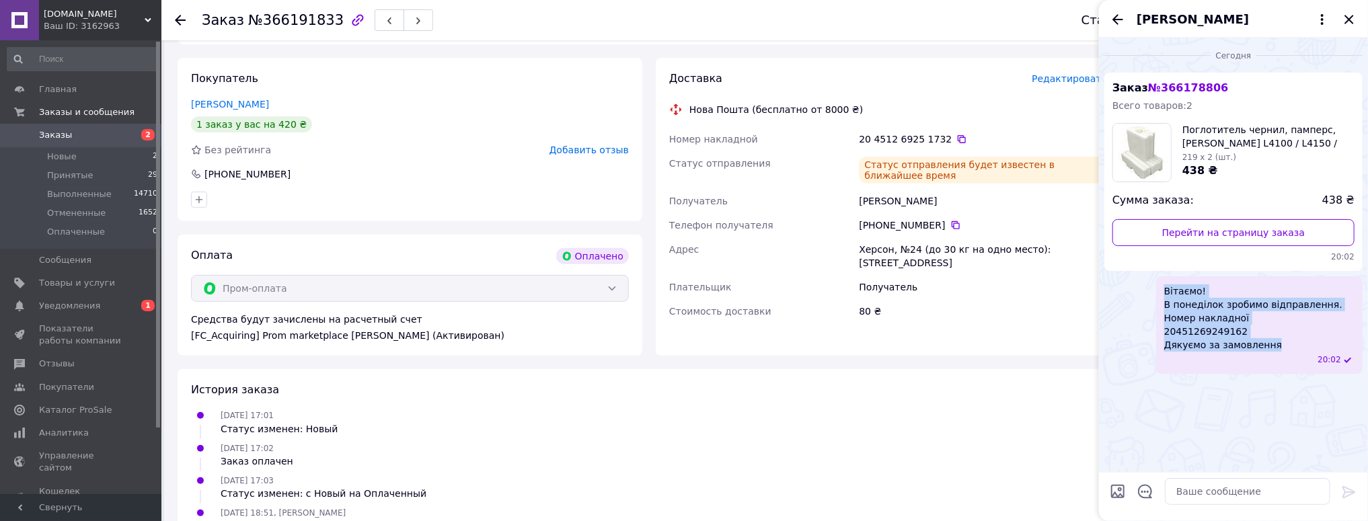
drag, startPoint x: 1272, startPoint y: 344, endPoint x: 1116, endPoint y: 282, distance: 167.8
click at [1116, 282] on div "Вітаємо! В понеділок зробимо відправлення. Номер накладної 20451269249162 Дякує…" at bounding box center [1233, 325] width 258 height 98
copy span "Вітаємо! В понеділок зробимо відправлення. Номер накладної 20451269249162 Дякує…"
click at [1352, 19] on icon "Закрыть" at bounding box center [1349, 19] width 16 height 16
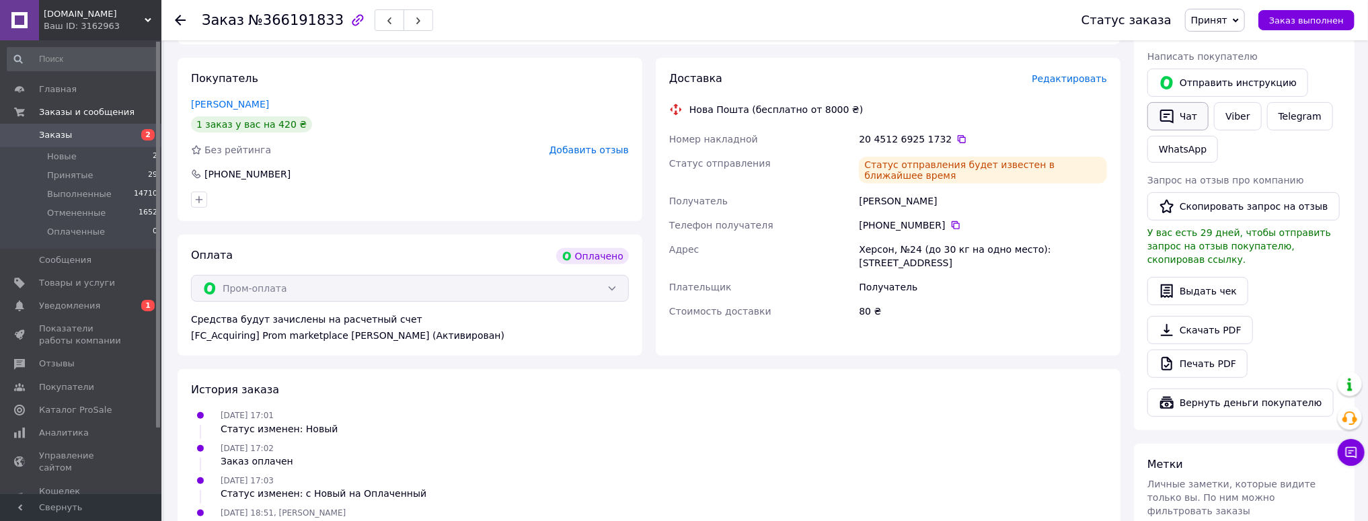
click at [1187, 111] on button "Чат" at bounding box center [1177, 116] width 61 height 28
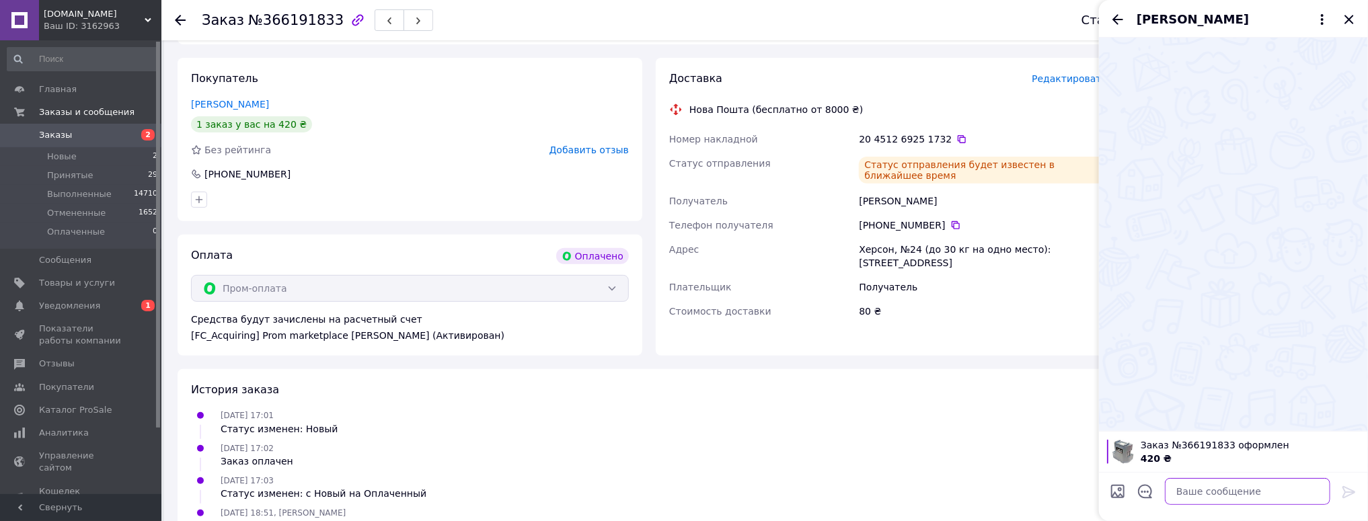
click at [1221, 492] on textarea at bounding box center [1247, 491] width 165 height 27
paste textarea "Вітаємо! В понеділок зробимо відправлення. Номер накладної 20451269249162 Дякує…"
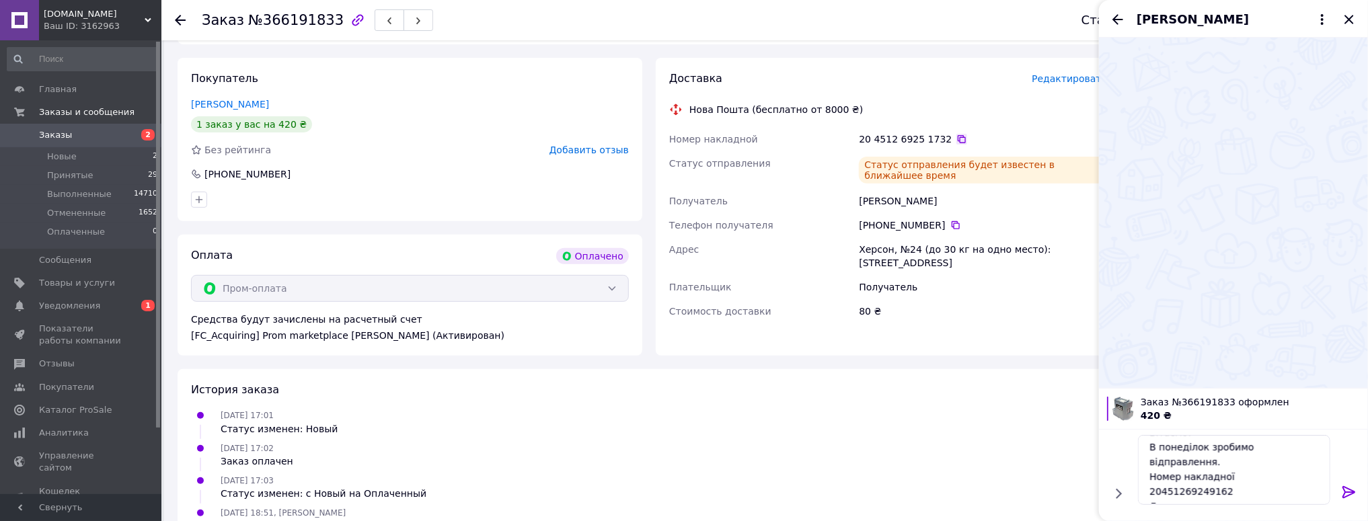
click at [956, 134] on icon at bounding box center [961, 139] width 11 height 11
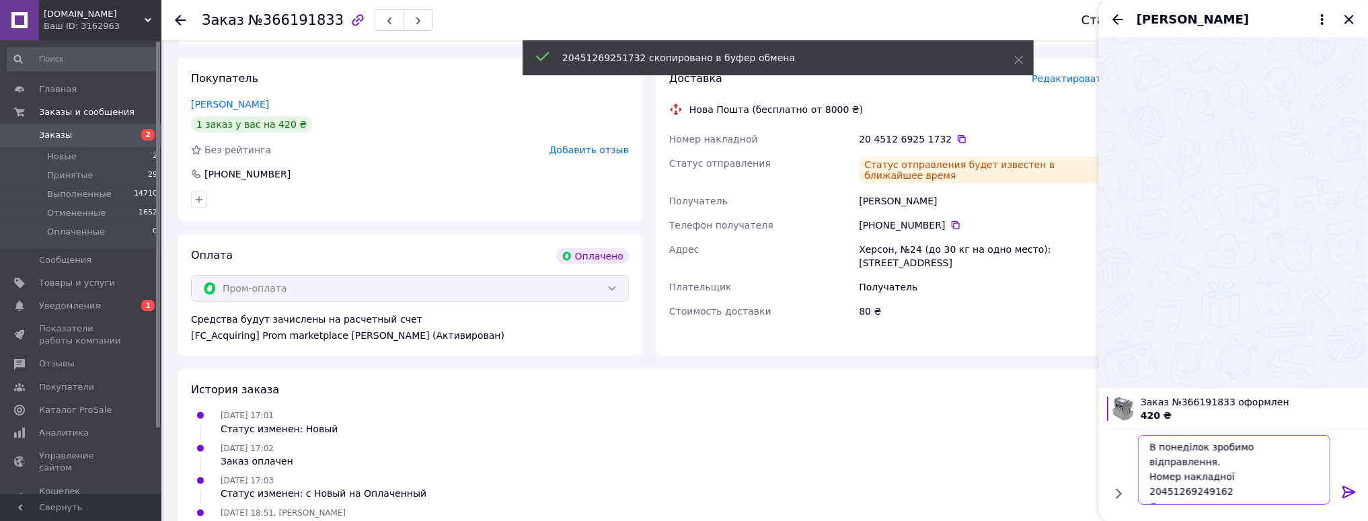
drag, startPoint x: 1229, startPoint y: 476, endPoint x: 1117, endPoint y: 480, distance: 112.4
click at [1119, 480] on div "Вітаємо! В понеділок зробимо відправлення. Номер накладної 20451269249162 Дякує…" at bounding box center [1233, 470] width 258 height 81
paste textarea "5173"
type textarea "Вітаємо! В понеділок зробимо відправлення. Номер накладної 20451269251732 Дякує…"
click at [1350, 488] on icon at bounding box center [1349, 492] width 16 height 16
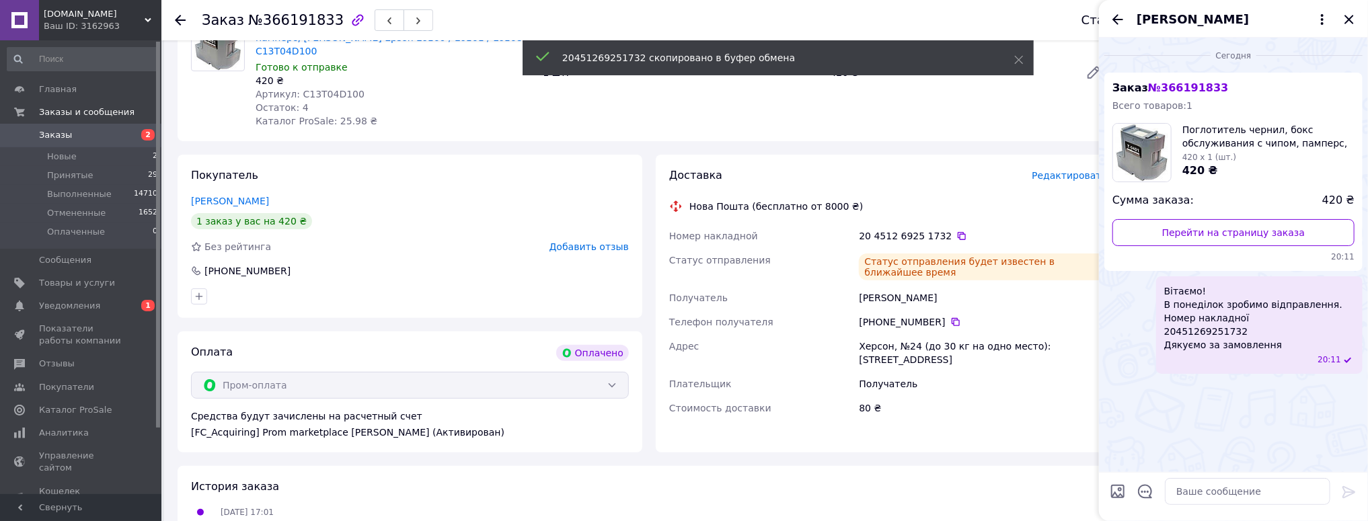
scroll to position [161, 0]
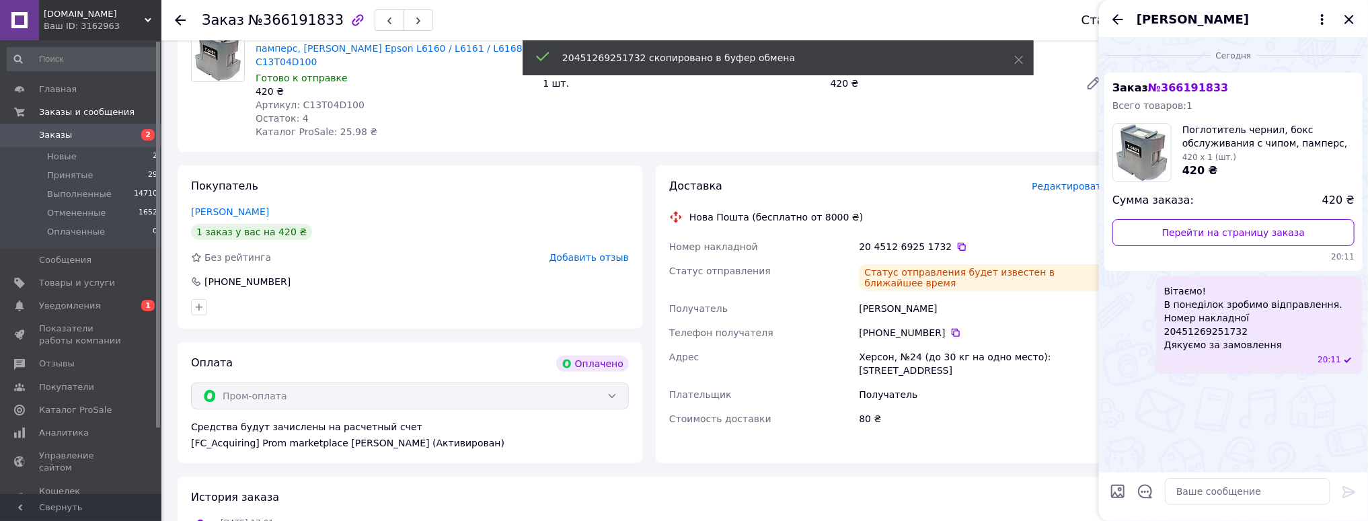
click at [1350, 16] on icon "Закрыть" at bounding box center [1349, 19] width 16 height 16
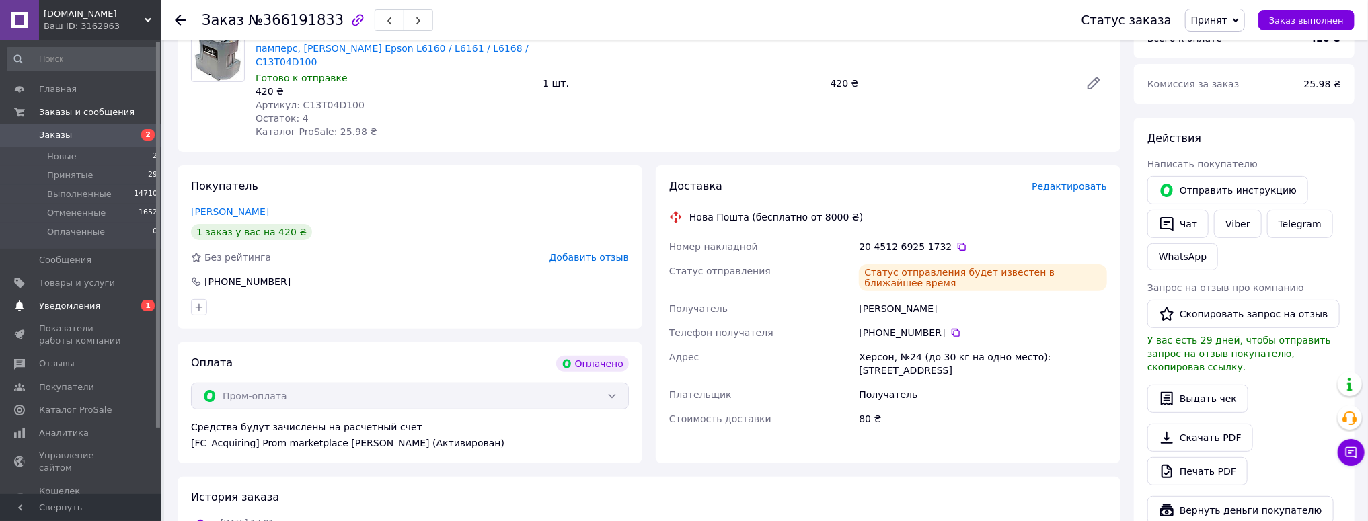
click at [102, 315] on link "Уведомления 0 1" at bounding box center [82, 306] width 165 height 23
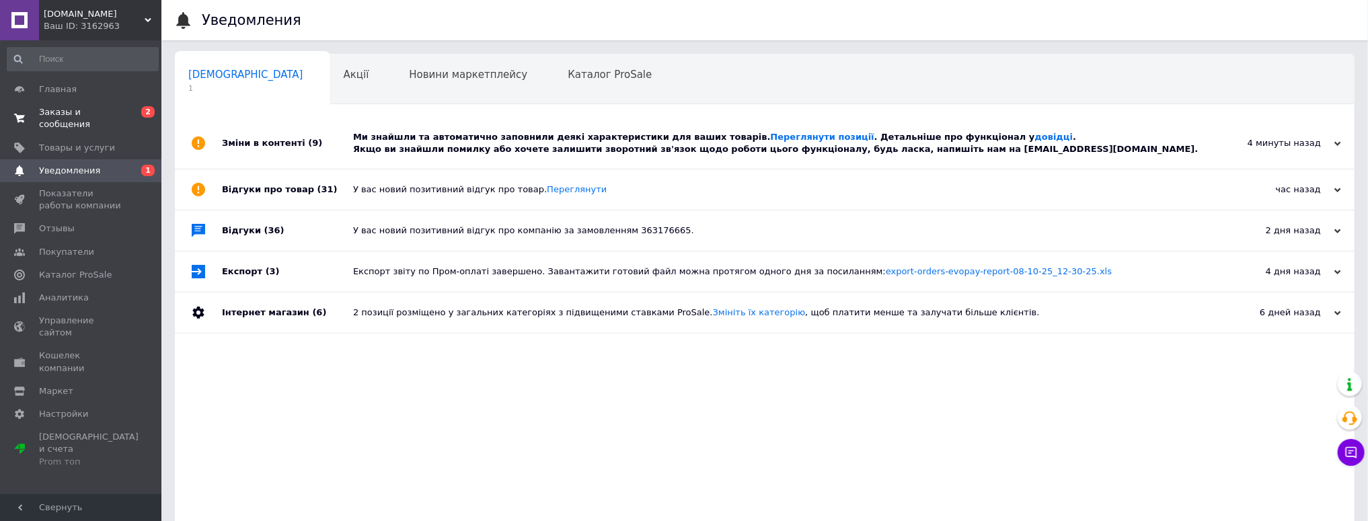
click at [63, 108] on span "Заказы и сообщения" at bounding box center [81, 118] width 85 height 24
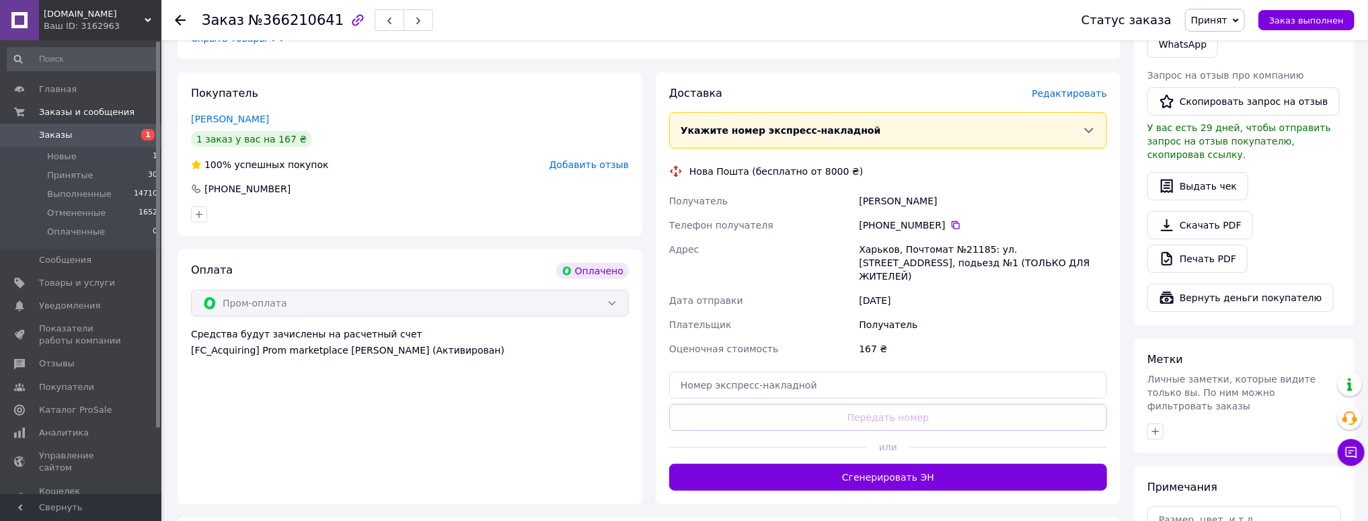
scroll to position [377, 0]
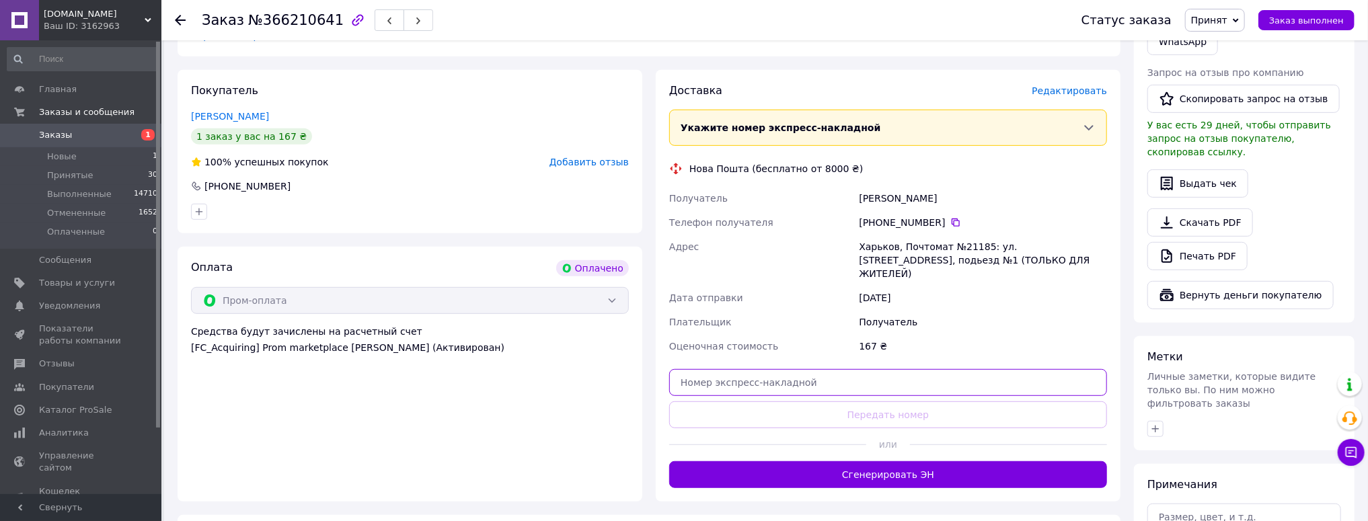
click at [717, 369] on input "text" at bounding box center [888, 382] width 438 height 27
paste input "20451269255293"
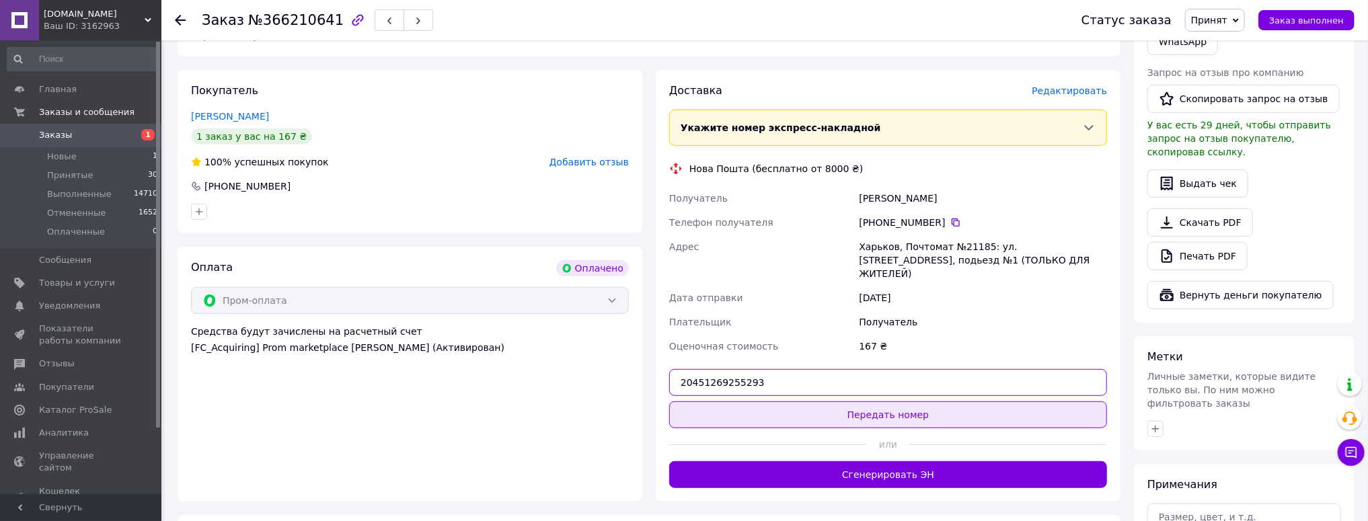
type input "20451269255293"
click at [917, 401] on button "Передать номер" at bounding box center [888, 414] width 438 height 27
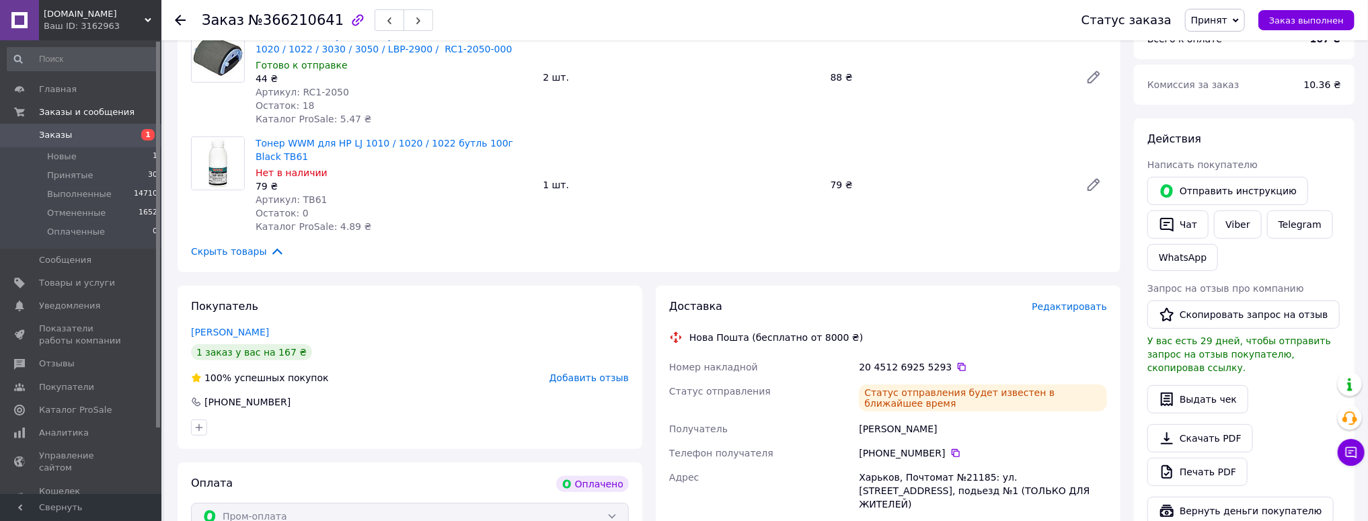
scroll to position [54, 0]
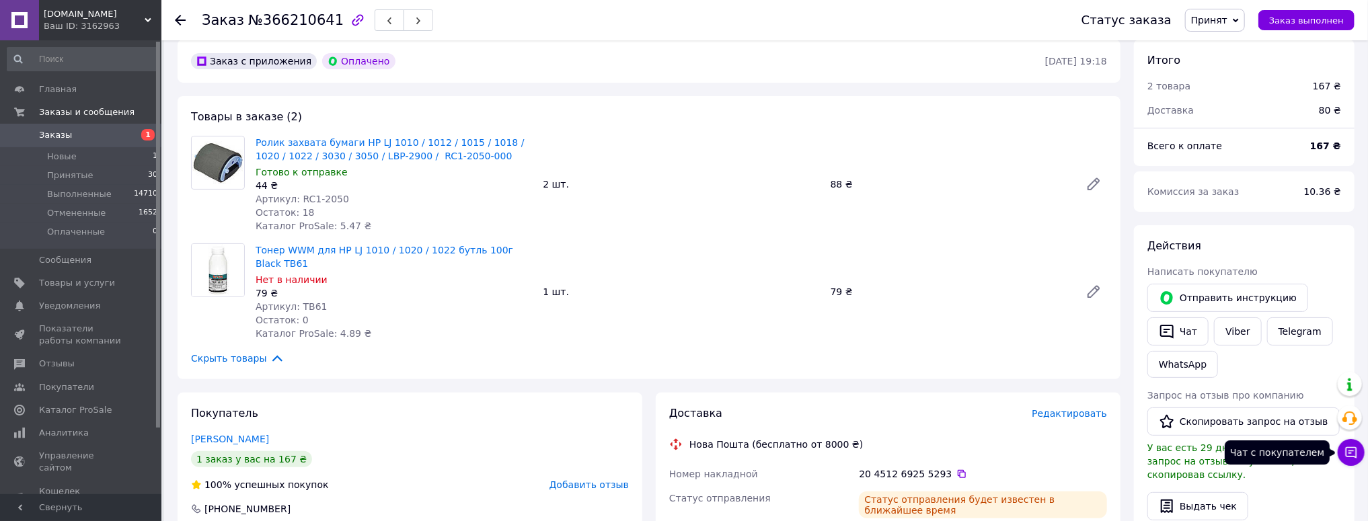
click at [1352, 451] on icon at bounding box center [1351, 452] width 11 height 11
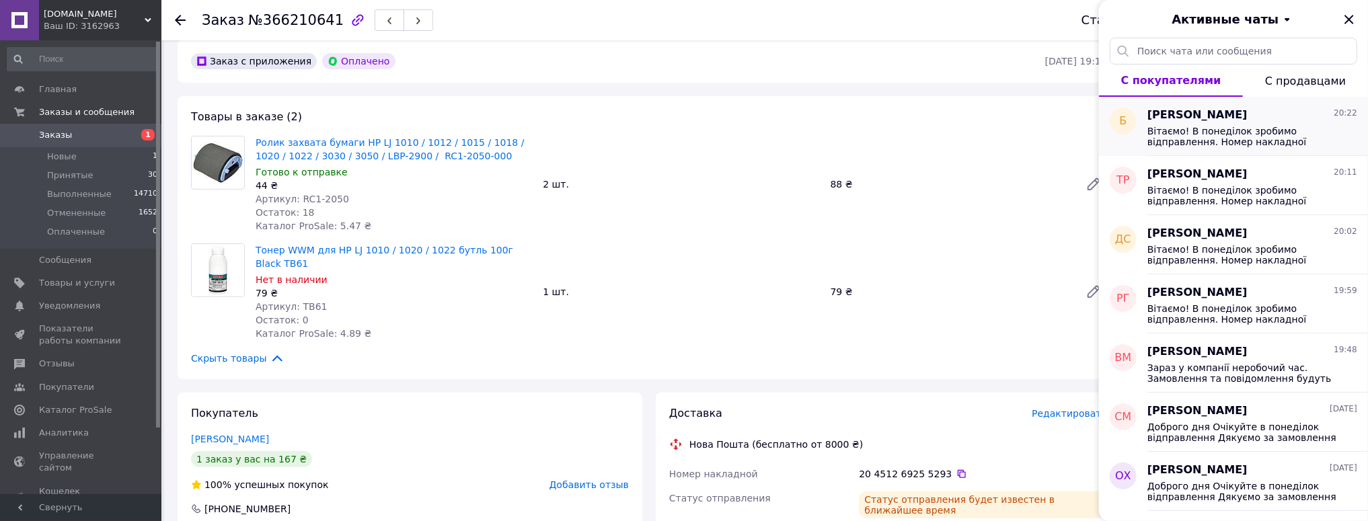
click at [1206, 124] on div "Вітаємо! В понеділок зробимо відправлення. Номер накладної 20451269252998 Дякує…" at bounding box center [1252, 135] width 210 height 24
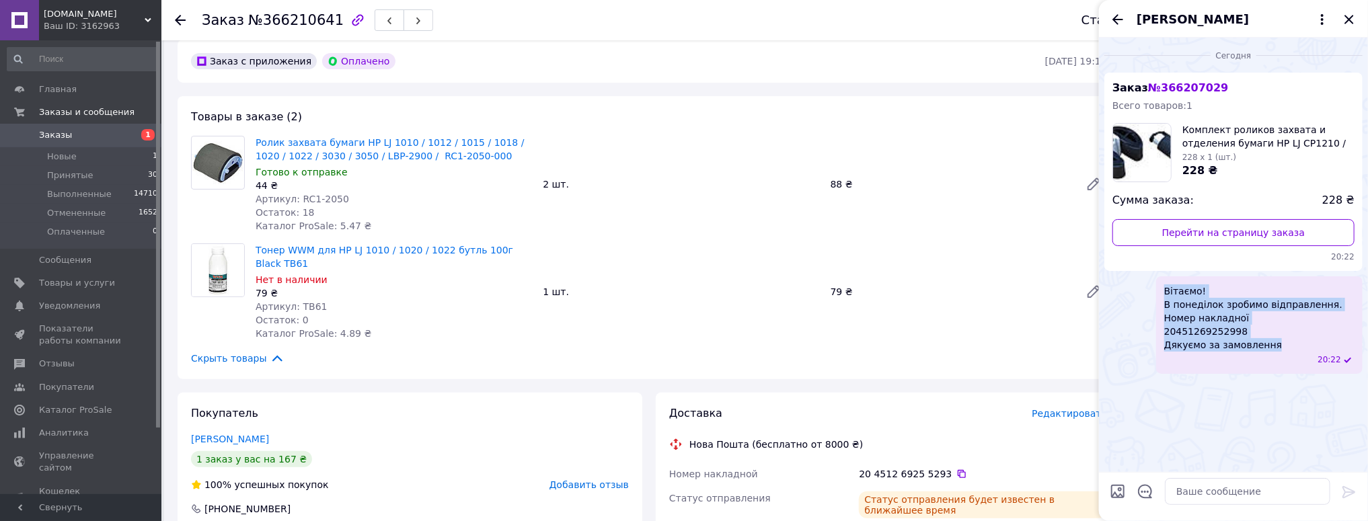
drag, startPoint x: 1271, startPoint y: 347, endPoint x: 1145, endPoint y: 268, distance: 148.7
click at [1153, 281] on div "Вітаємо! В понеділок зробимо відправлення. Номер накладної 20451269252998 Дякує…" at bounding box center [1233, 325] width 258 height 98
copy span "Вітаємо! В понеділок зробимо відправлення. Номер накладної 20451269252998 Дякує…"
click at [1348, 11] on icon "Закрыть" at bounding box center [1349, 19] width 16 height 16
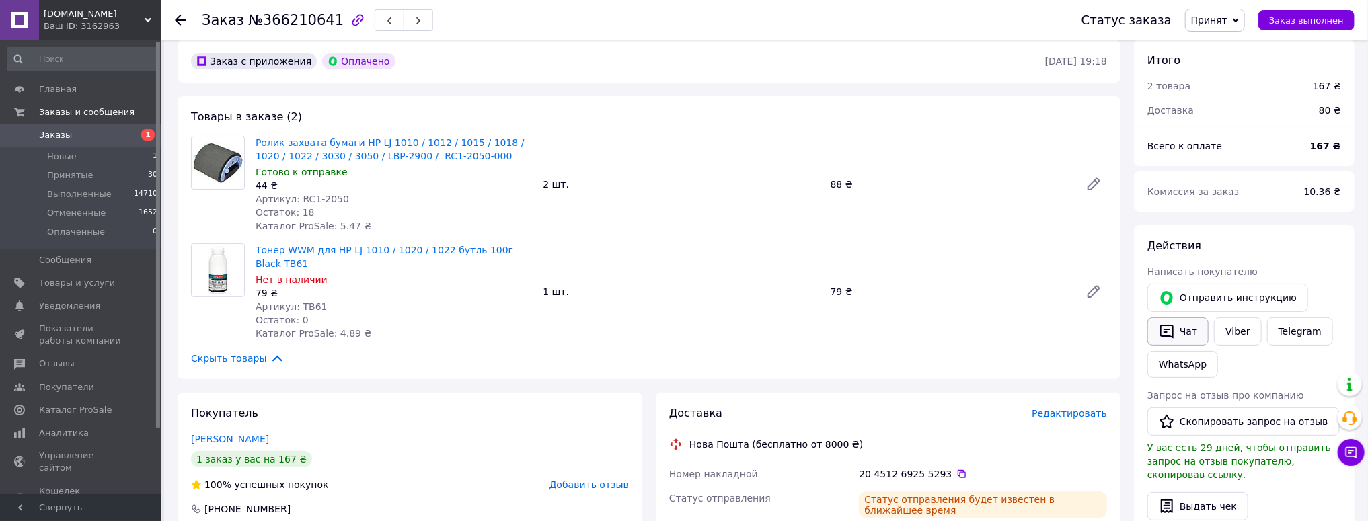
click at [1186, 338] on button "Чат" at bounding box center [1177, 331] width 61 height 28
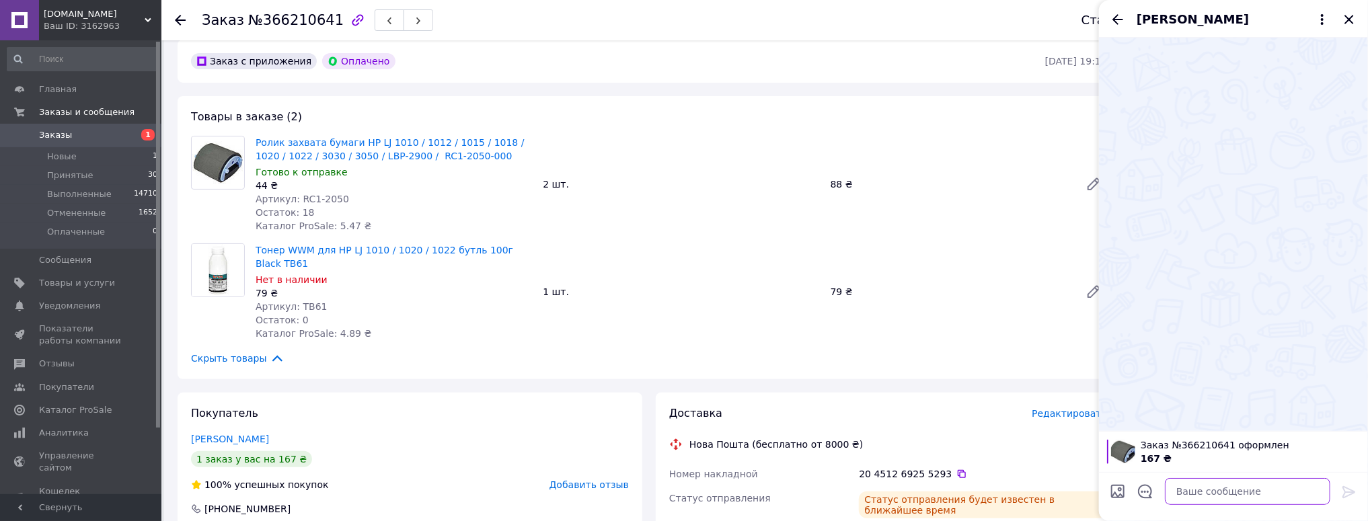
click at [1215, 495] on textarea at bounding box center [1247, 491] width 165 height 27
paste textarea "Вітаємо! В понеділок зробимо відправлення. Номер накладної 20451269252998 Дякує…"
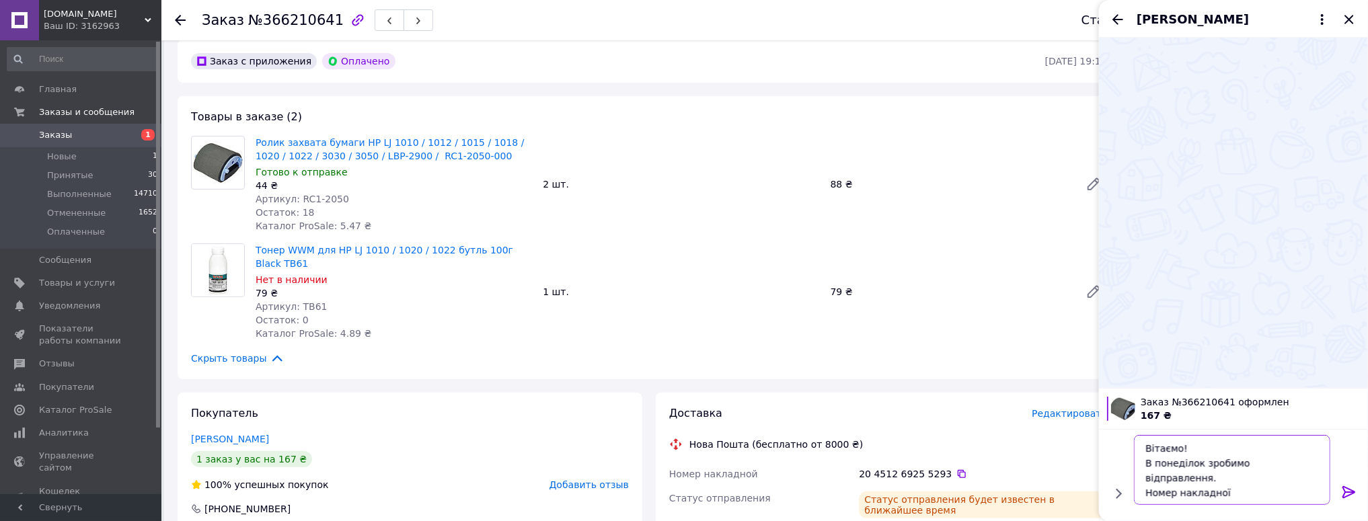
scroll to position [16, 0]
click at [956, 469] on icon at bounding box center [961, 474] width 11 height 11
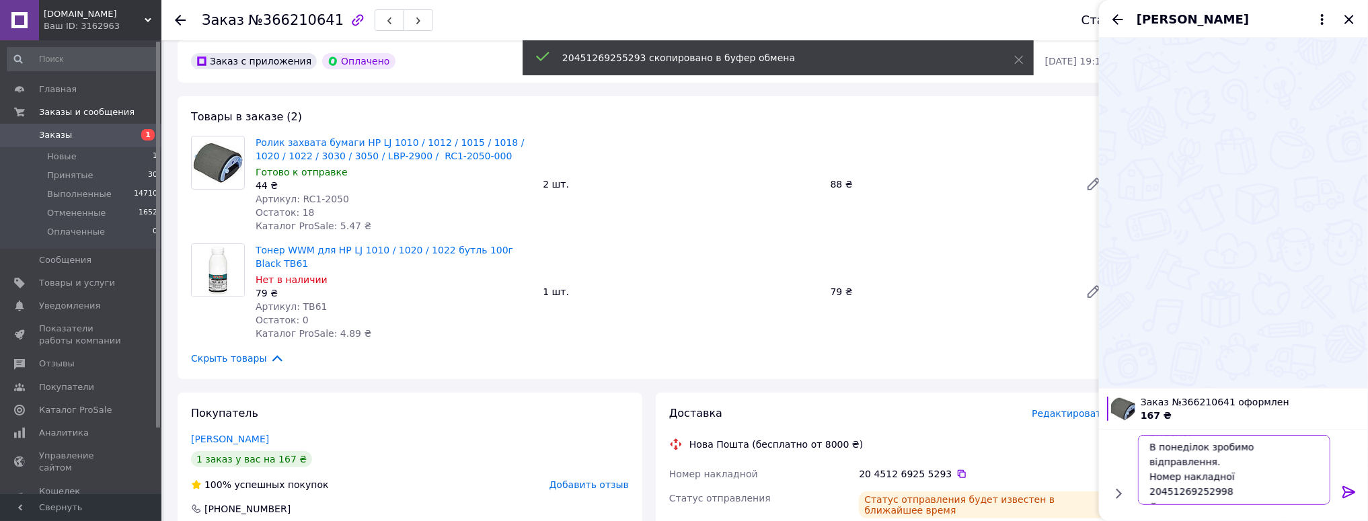
drag, startPoint x: 1239, startPoint y: 479, endPoint x: 1089, endPoint y: 475, distance: 150.7
click at [1096, 476] on body "Print-zip.com.ua Ваш ID: 3162963 Сайт Print-zip.com.ua Кабинет покупателя Прове…" at bounding box center [684, 462] width 1368 height 1032
paste textarea "5293"
type textarea "Вітаємо! В понеділок зробимо відправлення. Номер накладної 20451269255293 Дякує…"
click at [1347, 488] on icon at bounding box center [1348, 492] width 13 height 12
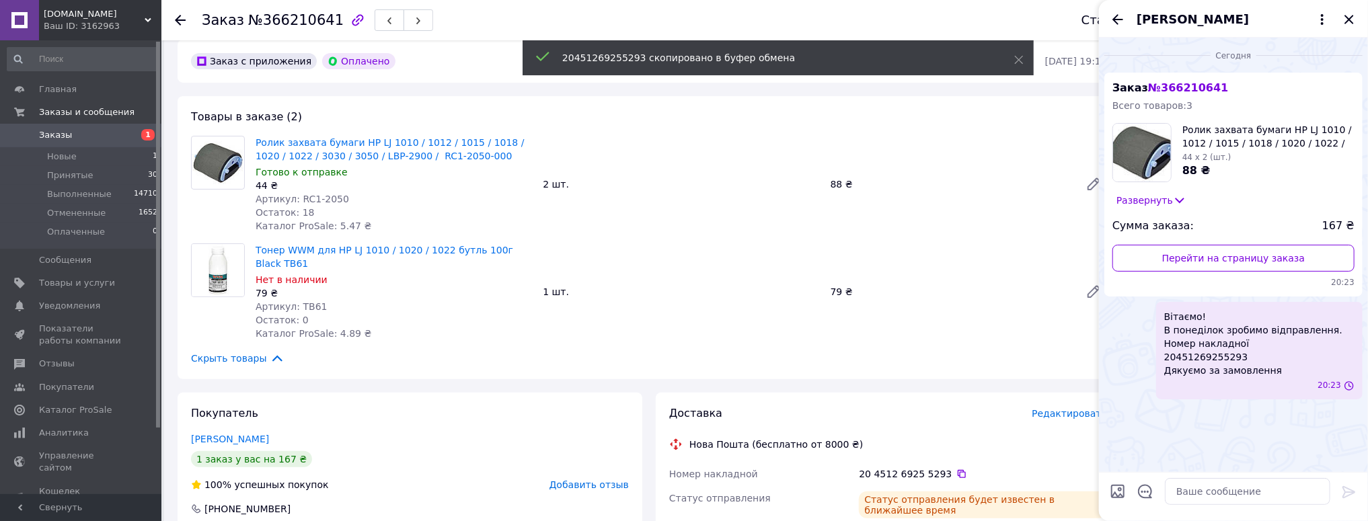
scroll to position [0, 0]
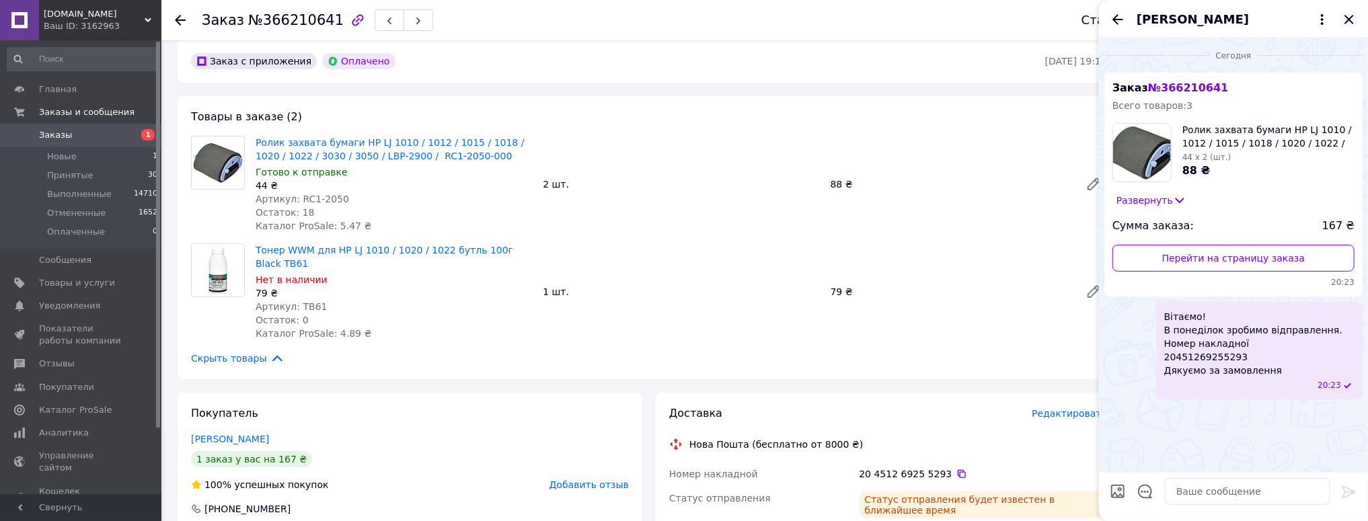
click at [1353, 22] on icon "Закрыть" at bounding box center [1349, 19] width 16 height 16
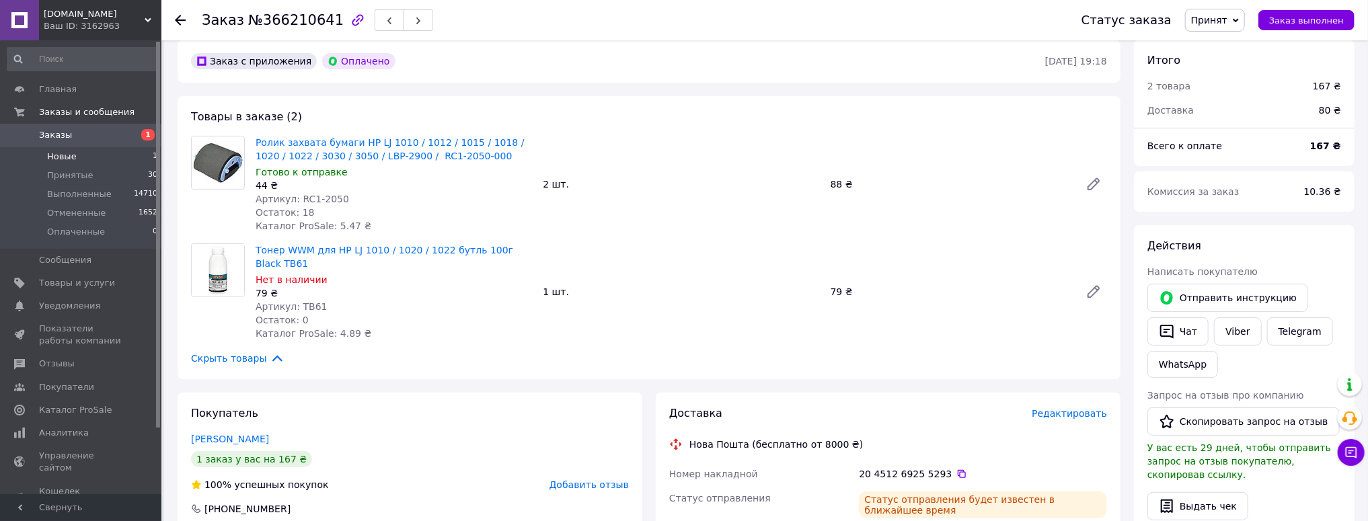
click at [98, 156] on li "Новые 1" at bounding box center [82, 156] width 165 height 19
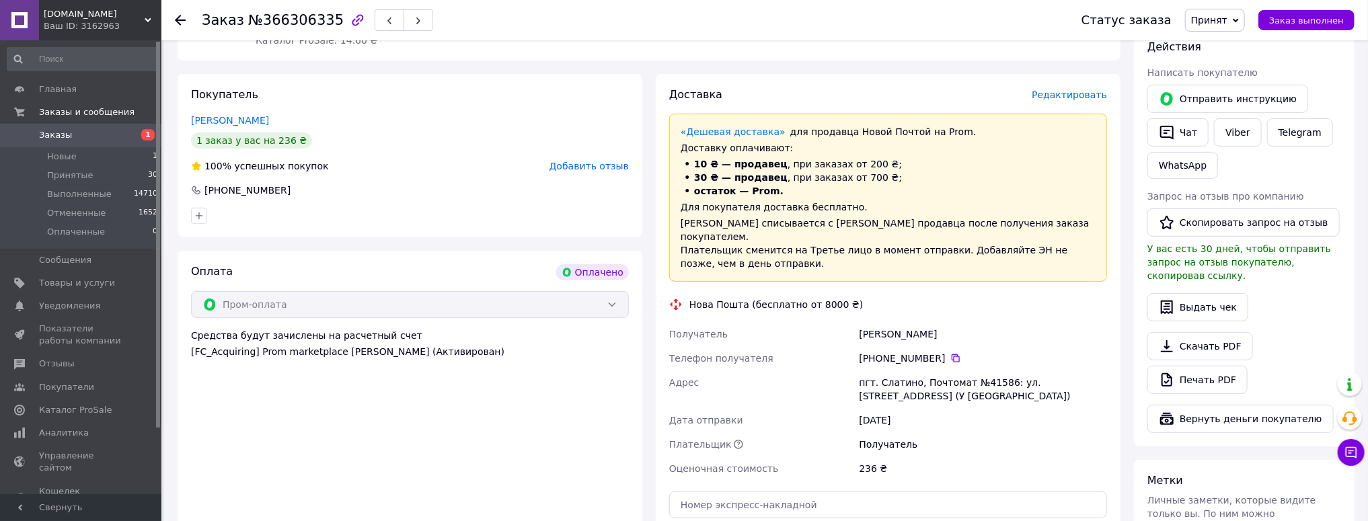
scroll to position [323, 0]
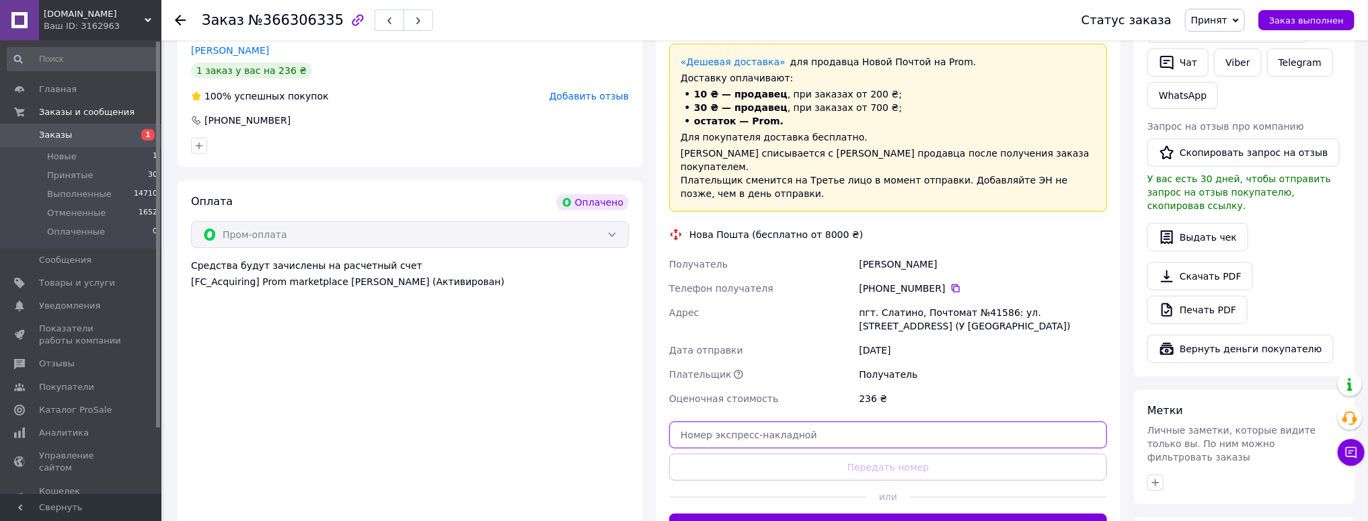
click at [712, 422] on input "text" at bounding box center [888, 435] width 438 height 27
paste input "20451269257650"
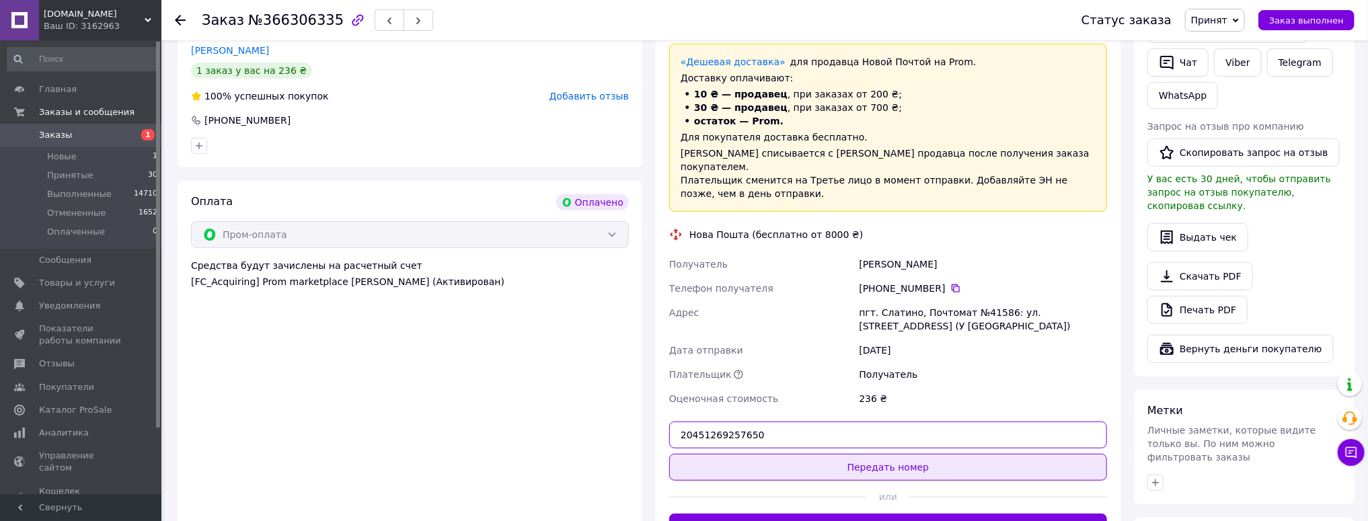
type input "20451269257650"
click at [855, 454] on button "Передать номер" at bounding box center [888, 467] width 438 height 27
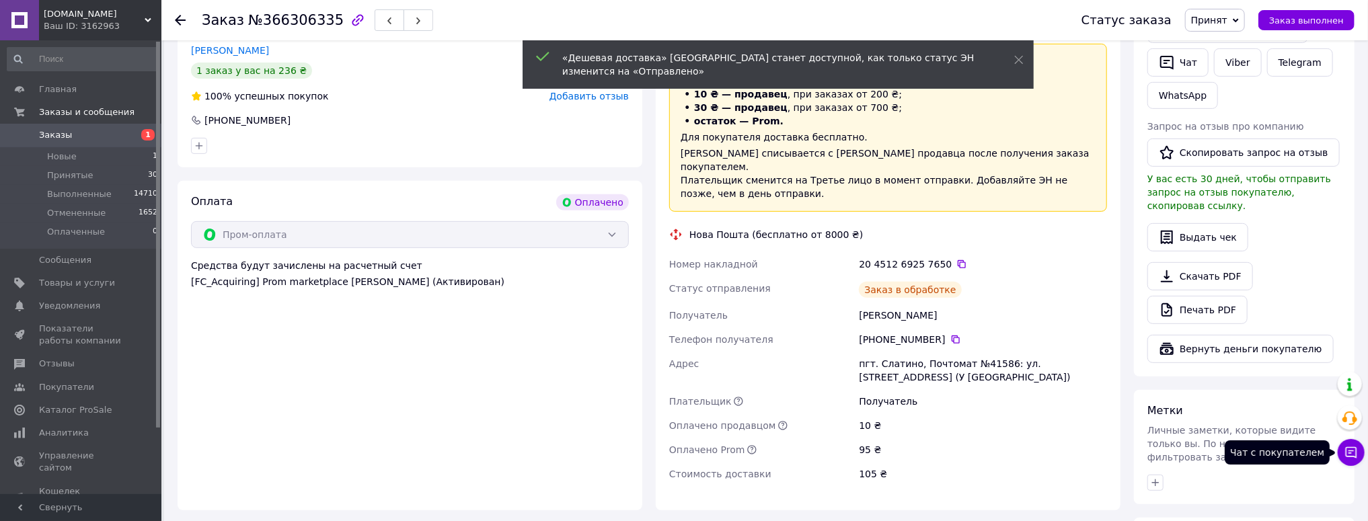
click at [1351, 449] on icon at bounding box center [1350, 452] width 13 height 13
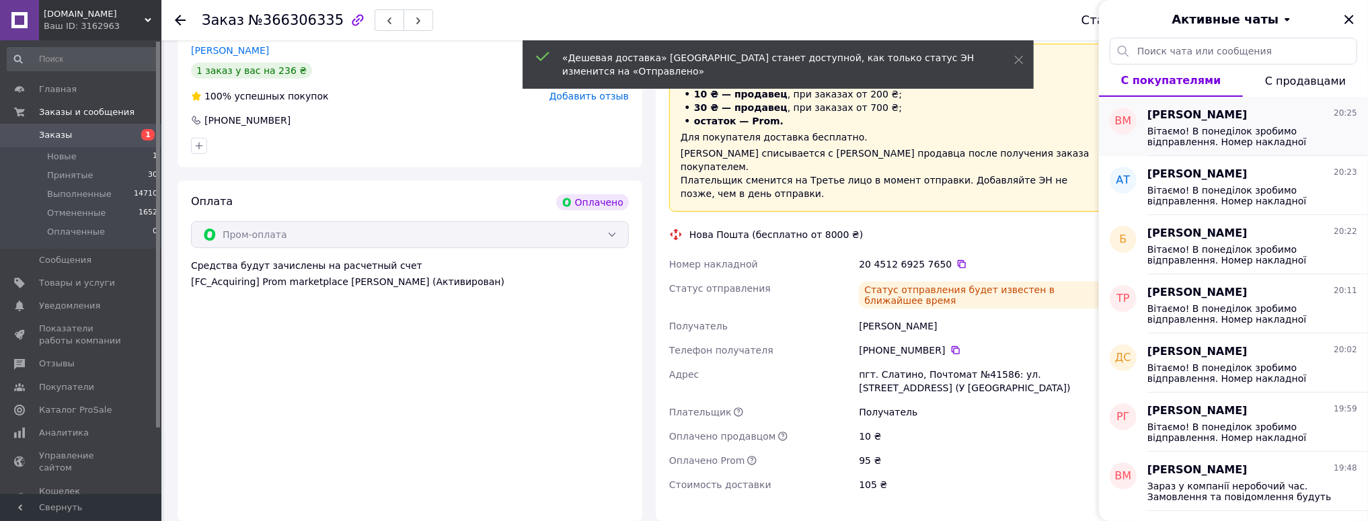
click at [1209, 132] on span "Вітаємо! В понеділок зробимо відправлення. Номер накладної 20451269256033 Дякує…" at bounding box center [1242, 137] width 191 height 22
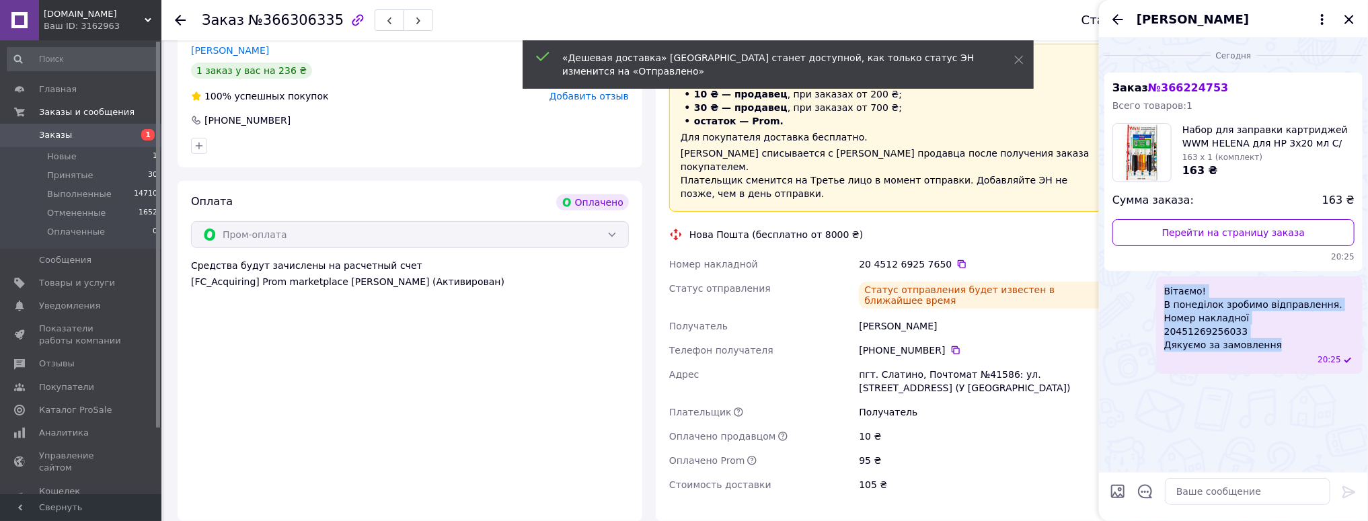
drag, startPoint x: 1225, startPoint y: 342, endPoint x: 1132, endPoint y: 308, distance: 99.3
click at [1132, 308] on div "Вітаємо! В понеділок зробимо відправлення. Номер накладної 20451269256033 Дякує…" at bounding box center [1233, 325] width 258 height 98
copy span "Вітаємо! В понеділок зробимо відправлення. Номер накладної 20451269256033 Дякує…"
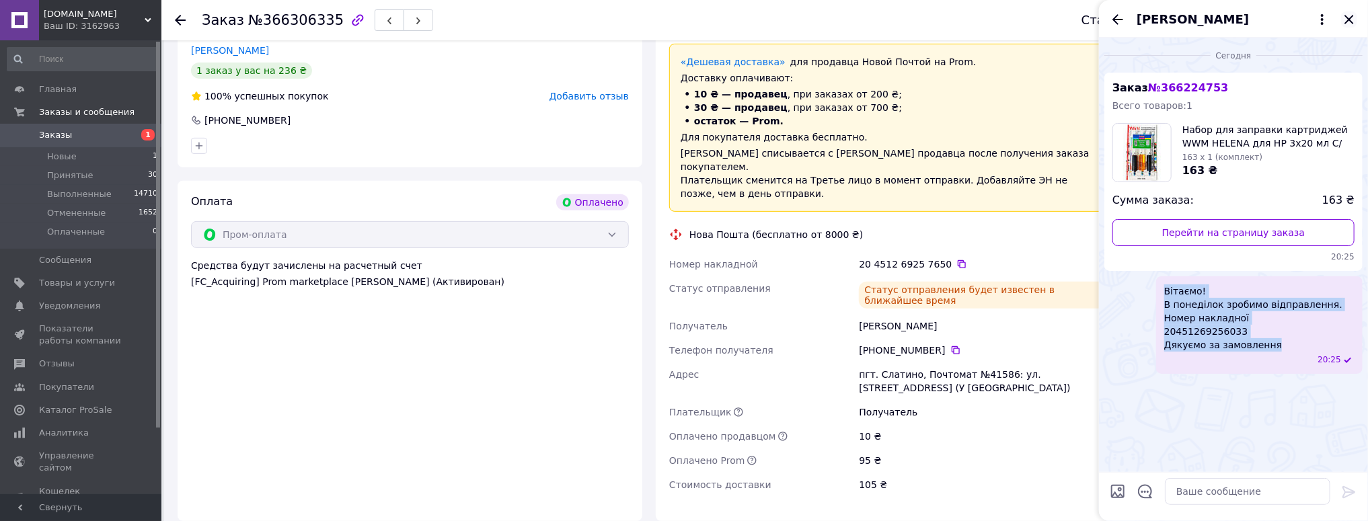
click at [1348, 16] on icon "Закрыть" at bounding box center [1349, 19] width 16 height 16
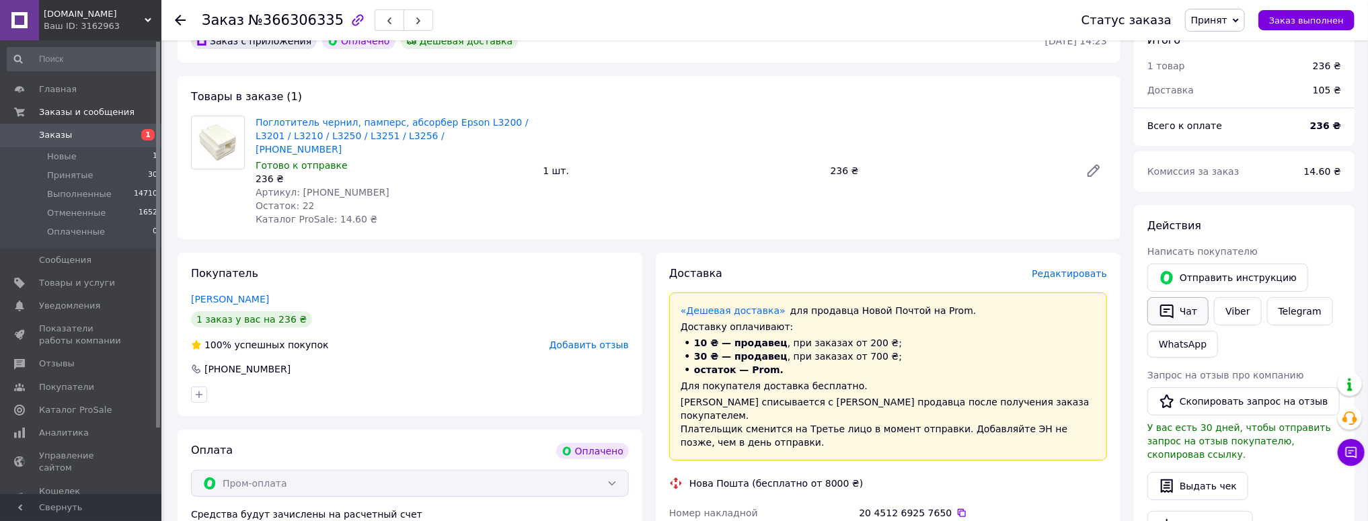
scroll to position [54, 0]
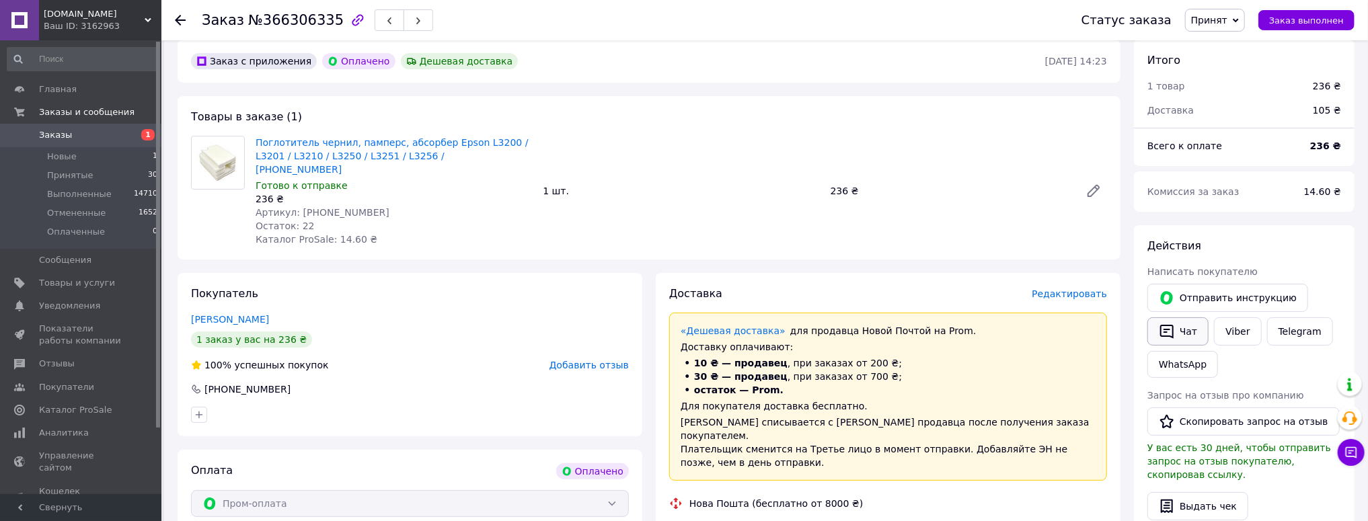
click at [1186, 337] on button "Чат" at bounding box center [1177, 331] width 61 height 28
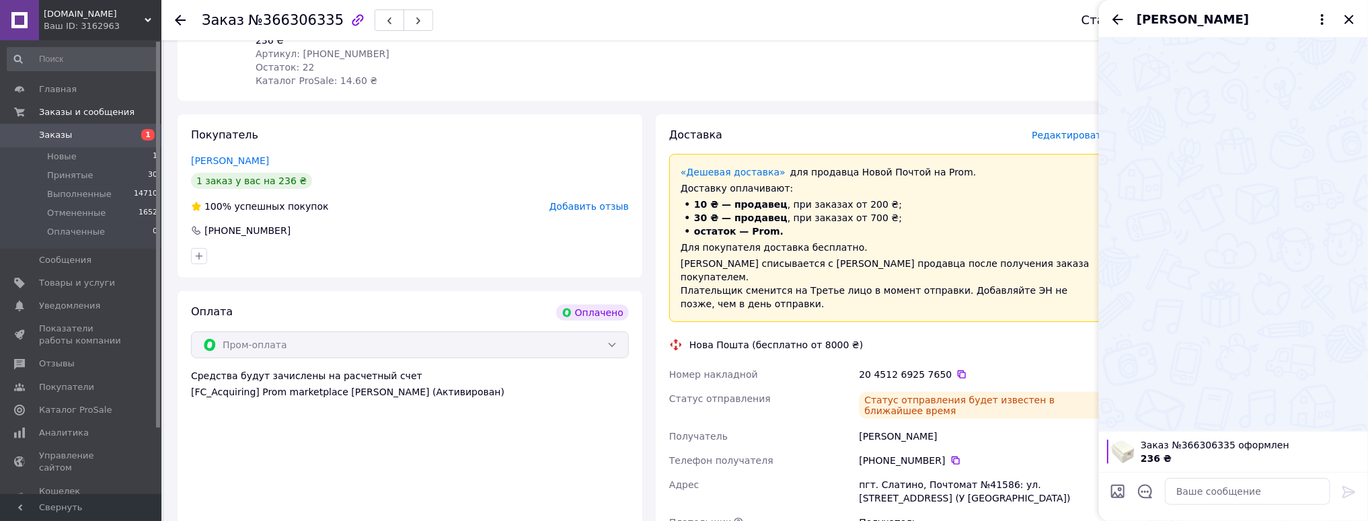
scroll to position [215, 0]
click at [1202, 487] on textarea at bounding box center [1247, 491] width 165 height 27
paste textarea "Вітаємо! В понеділок зробимо відправлення. Номер накладної 20451269256033 Дякує…"
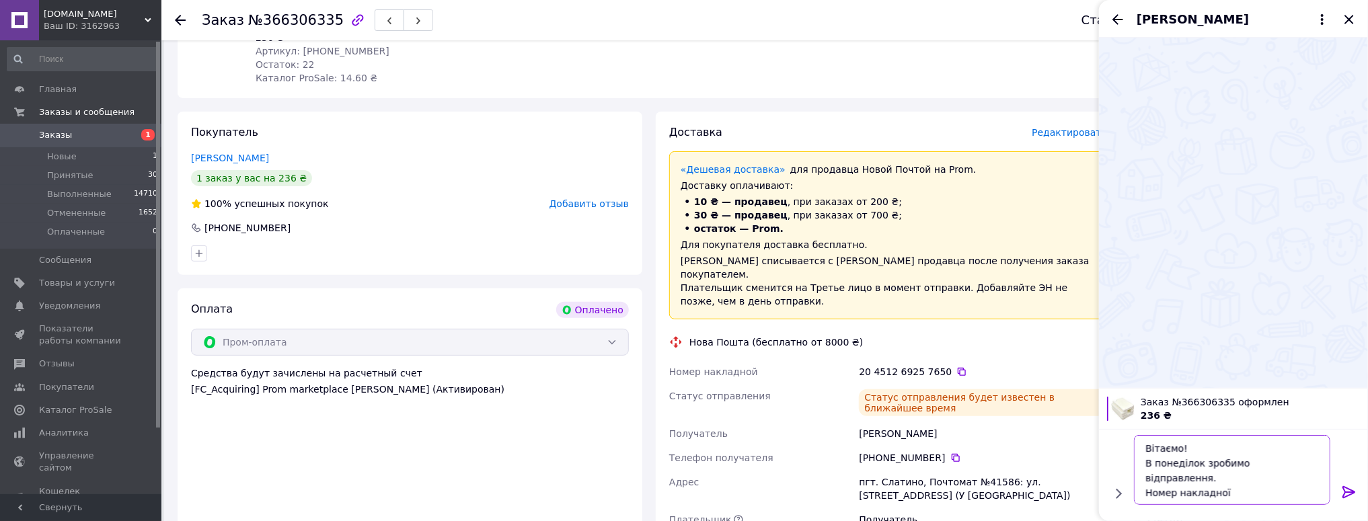
scroll to position [16, 0]
click at [958, 368] on icon at bounding box center [962, 372] width 8 height 8
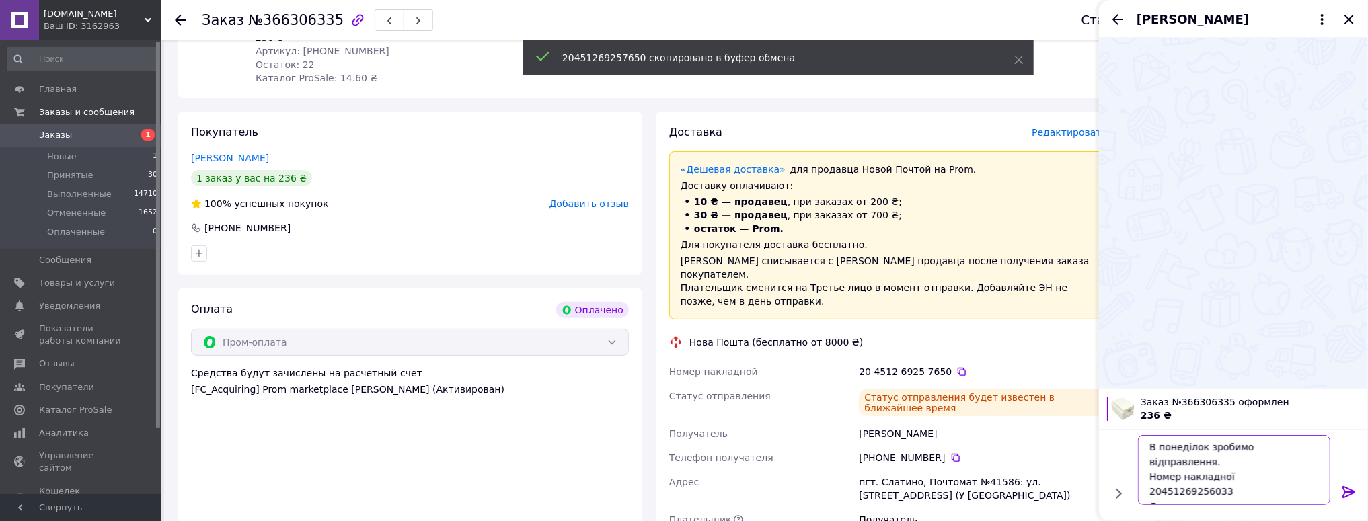
drag, startPoint x: 1231, startPoint y: 482, endPoint x: 1115, endPoint y: 480, distance: 116.4
click at [1115, 480] on div "Вітаємо! В понеділок зробимо відправлення. Номер накладної 20451269256033 Дякує…" at bounding box center [1233, 470] width 258 height 81
paste textarea "7650"
type textarea "Вітаємо! В понеділок зробимо відправлення. Номер накладної 20451269257650 Дякує…"
click at [1348, 490] on icon at bounding box center [1349, 492] width 16 height 16
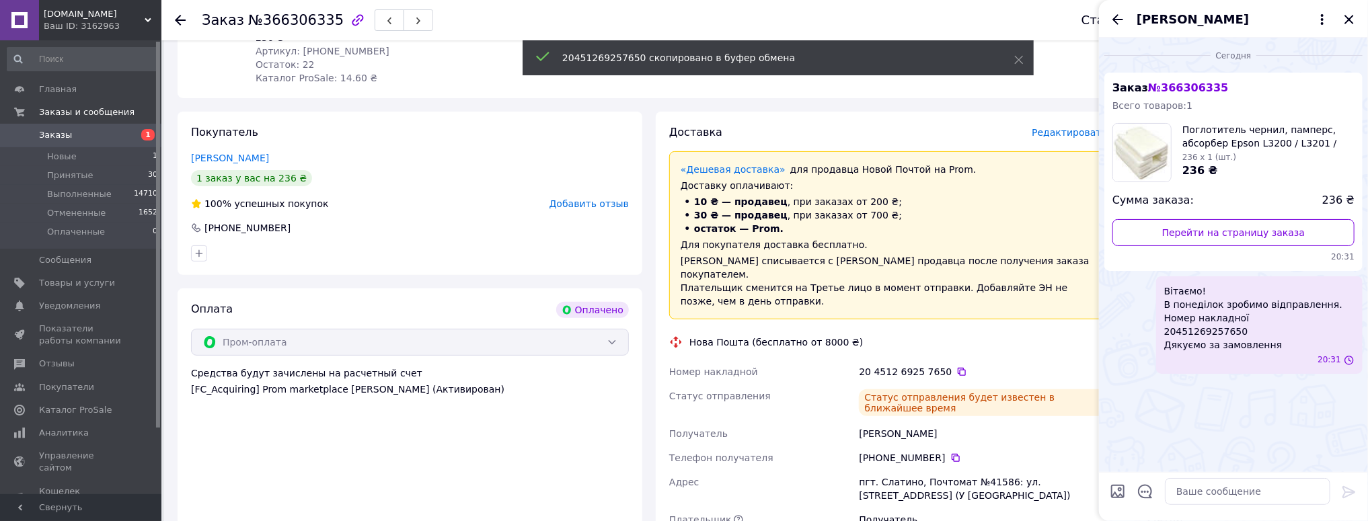
scroll to position [0, 0]
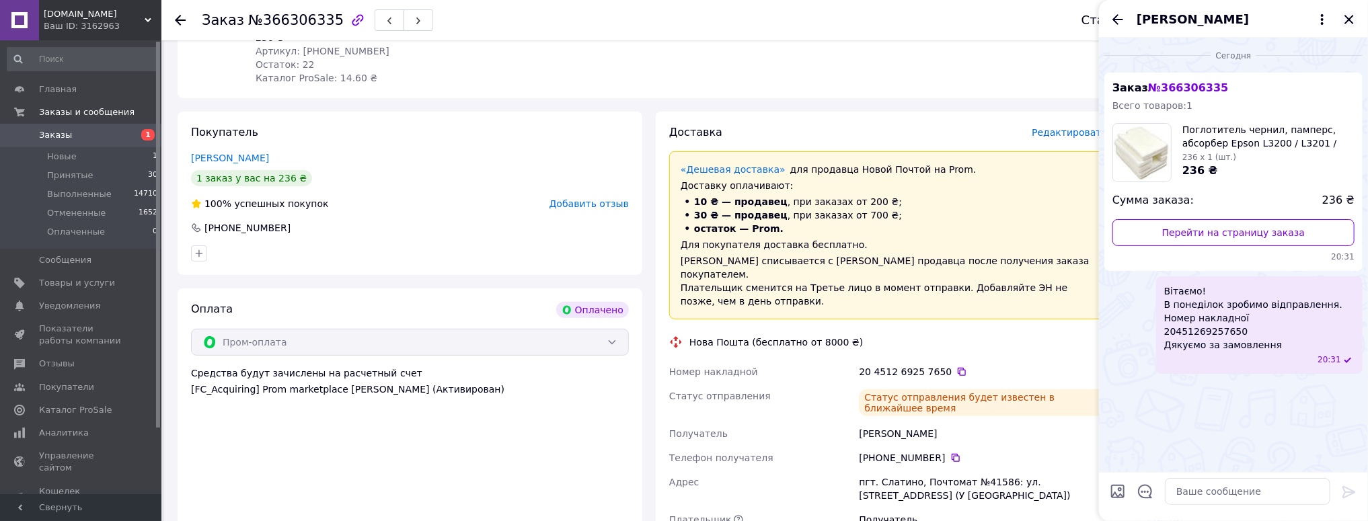
click at [1351, 23] on icon "Закрыть" at bounding box center [1349, 19] width 16 height 16
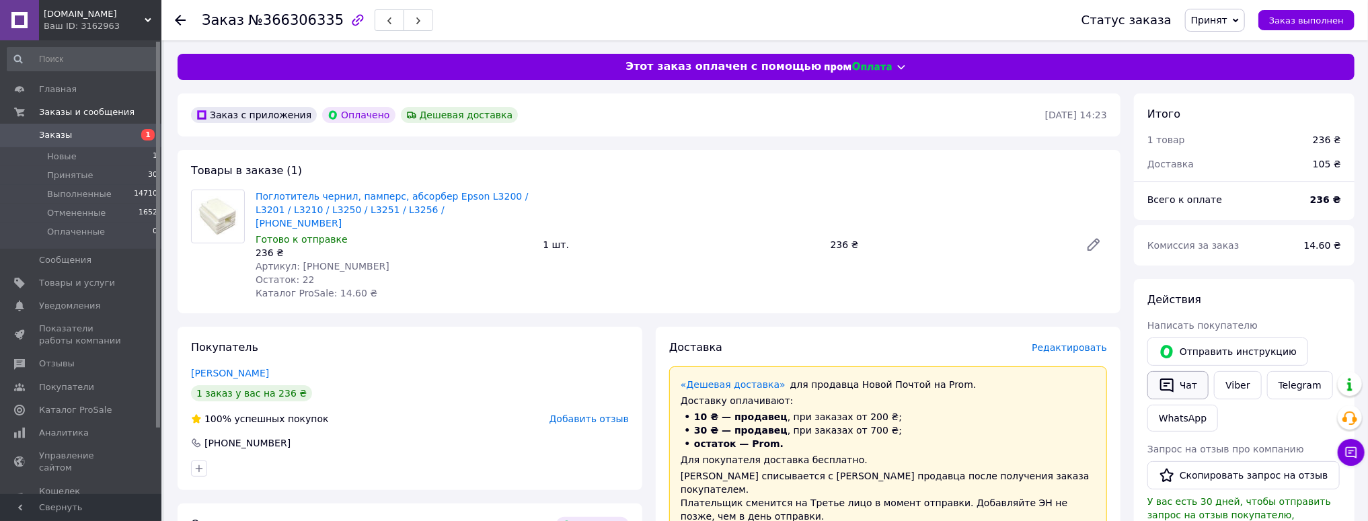
click at [1188, 379] on button "Чат" at bounding box center [1177, 385] width 61 height 28
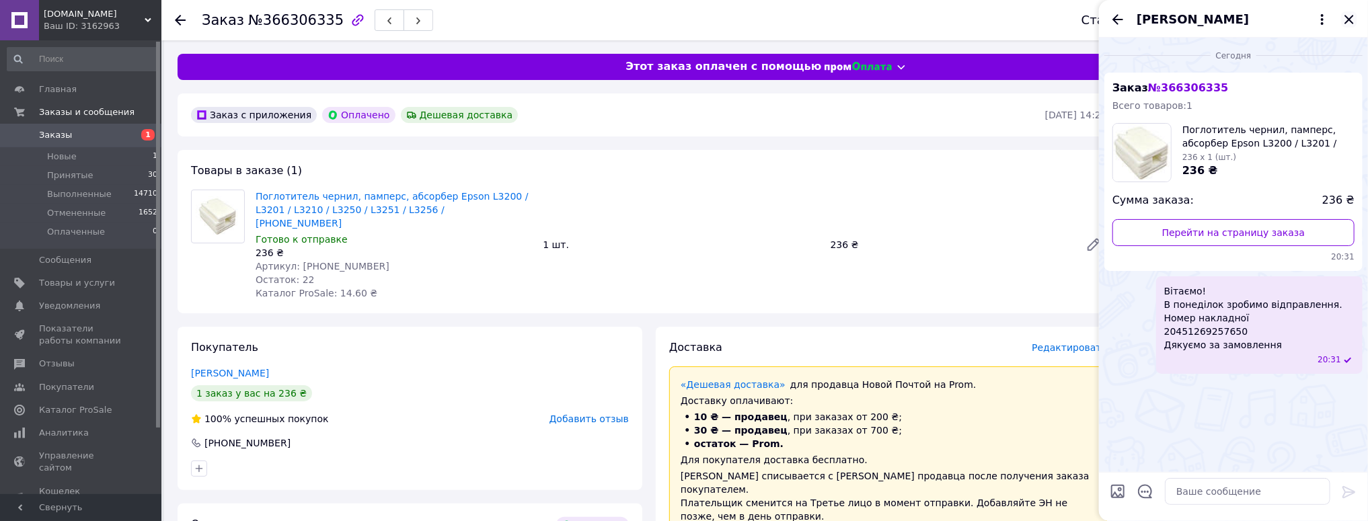
click at [1350, 14] on icon "Закрыть" at bounding box center [1349, 19] width 16 height 16
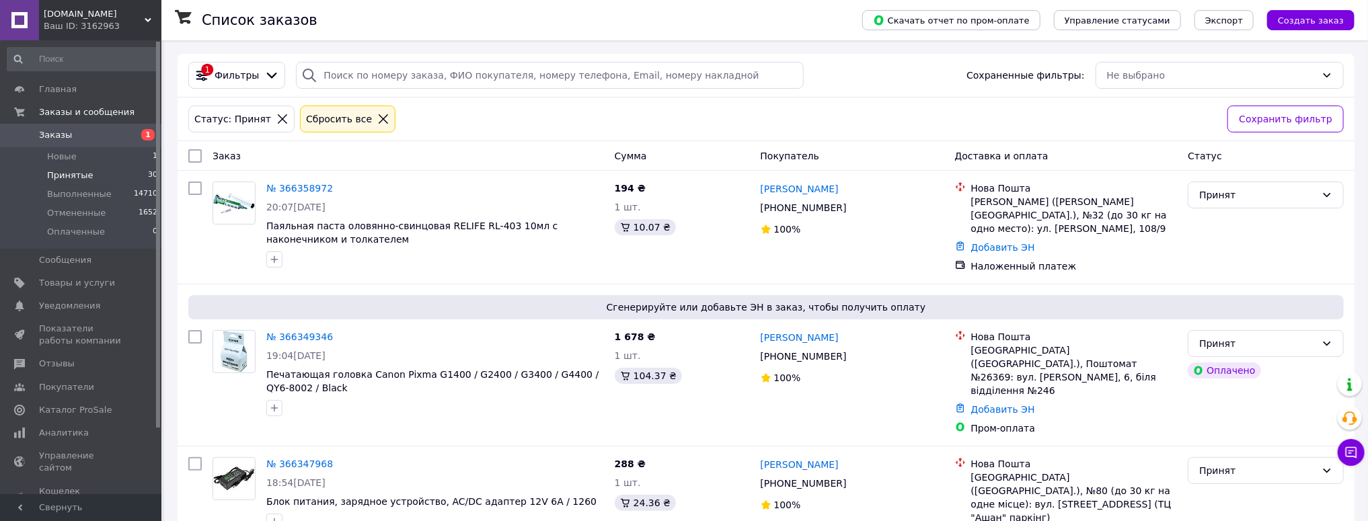
click at [287, 332] on link "№ 366349346" at bounding box center [299, 337] width 67 height 11
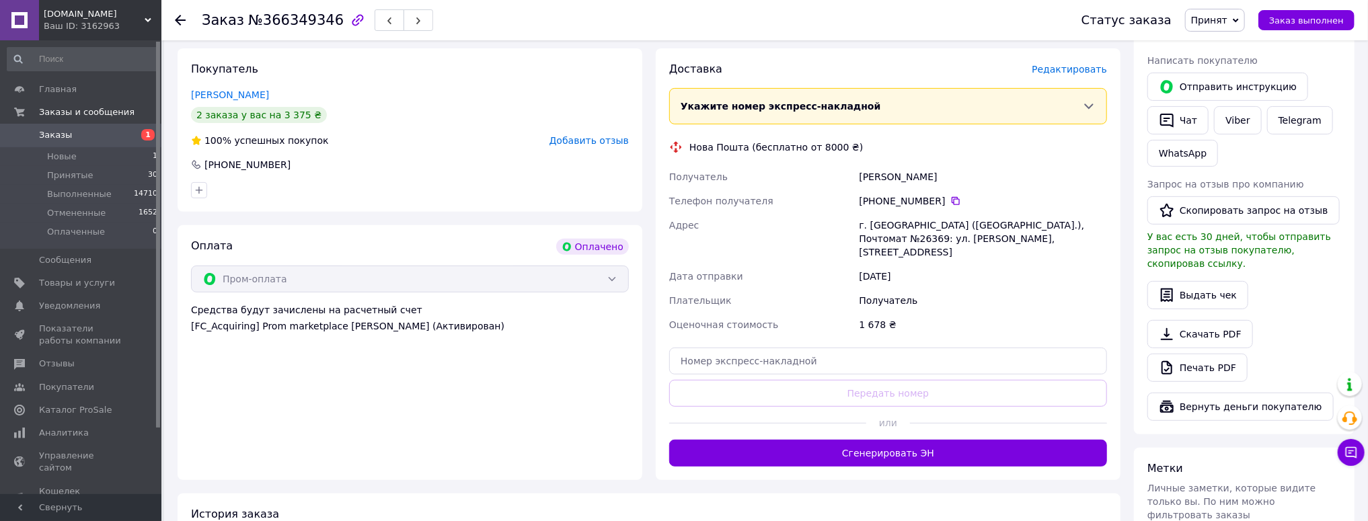
scroll to position [269, 0]
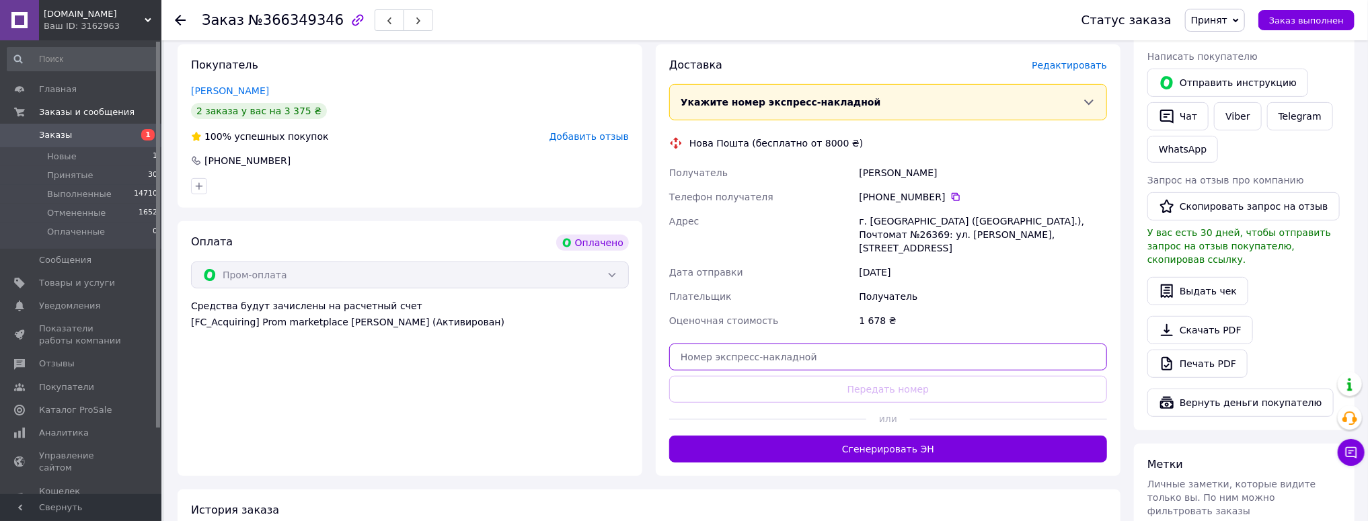
click at [710, 344] on input "text" at bounding box center [888, 357] width 438 height 27
paste input "20451269259455"
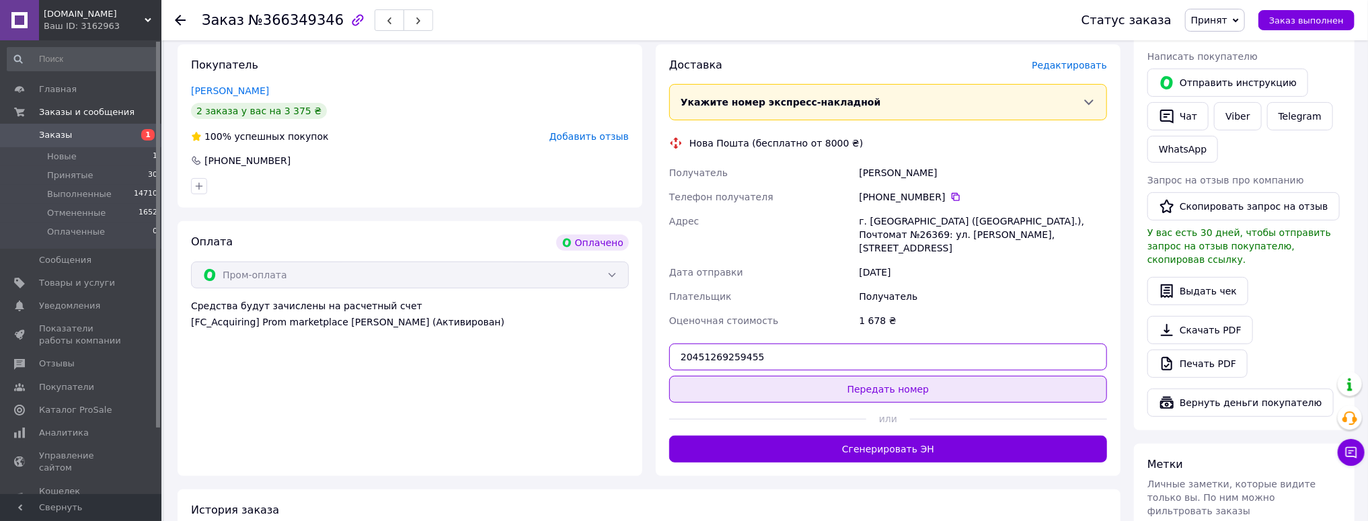
type input "20451269259455"
click at [851, 378] on button "Передать номер" at bounding box center [888, 389] width 438 height 27
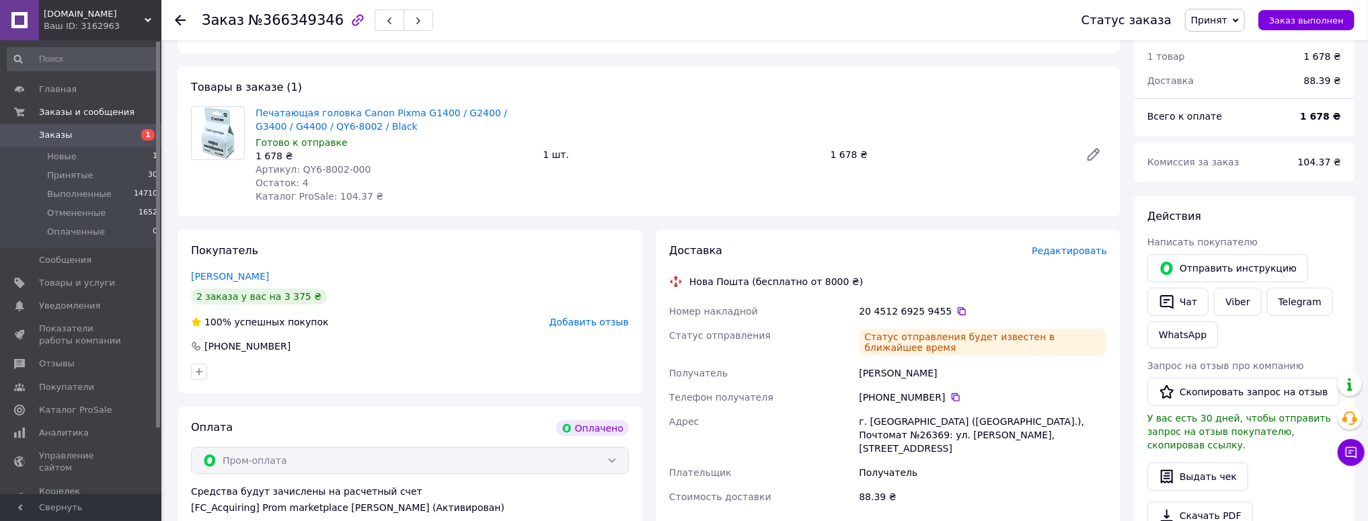
scroll to position [108, 0]
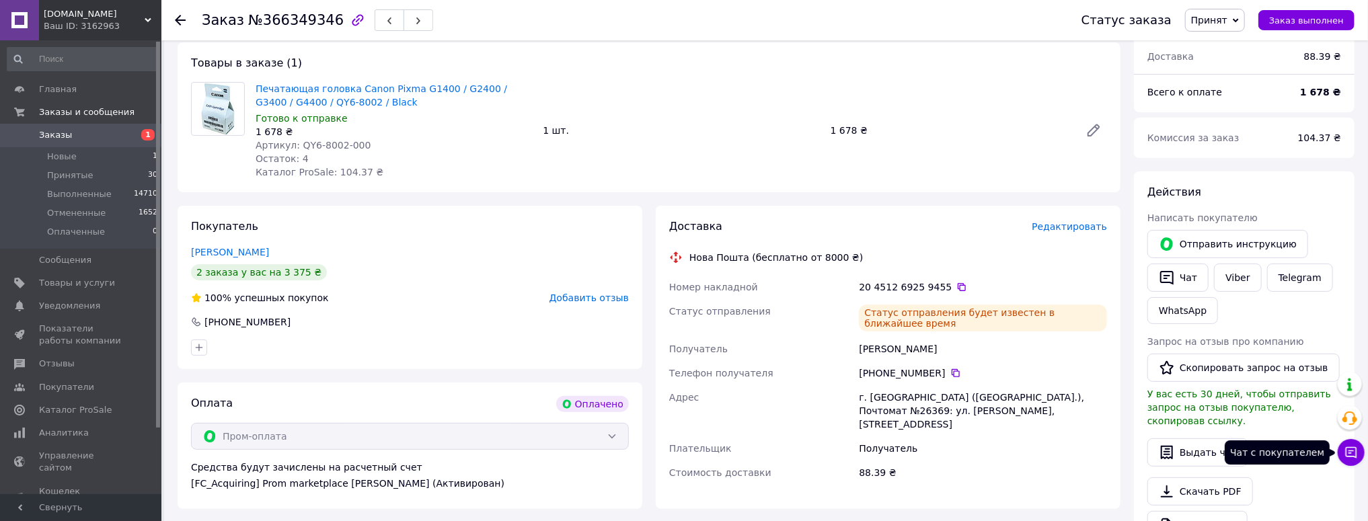
click at [1352, 457] on icon at bounding box center [1350, 452] width 13 height 13
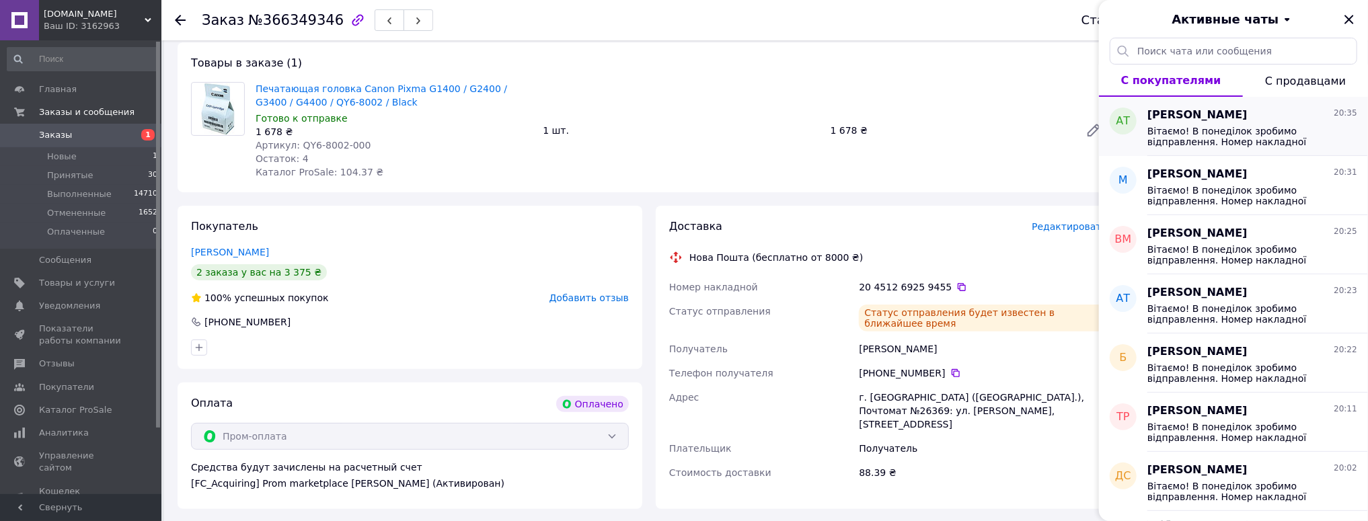
click at [1219, 137] on span "Вітаємо! В понеділок зробимо відправлення. Номер накладної 20451269258681 Дякує…" at bounding box center [1242, 137] width 191 height 22
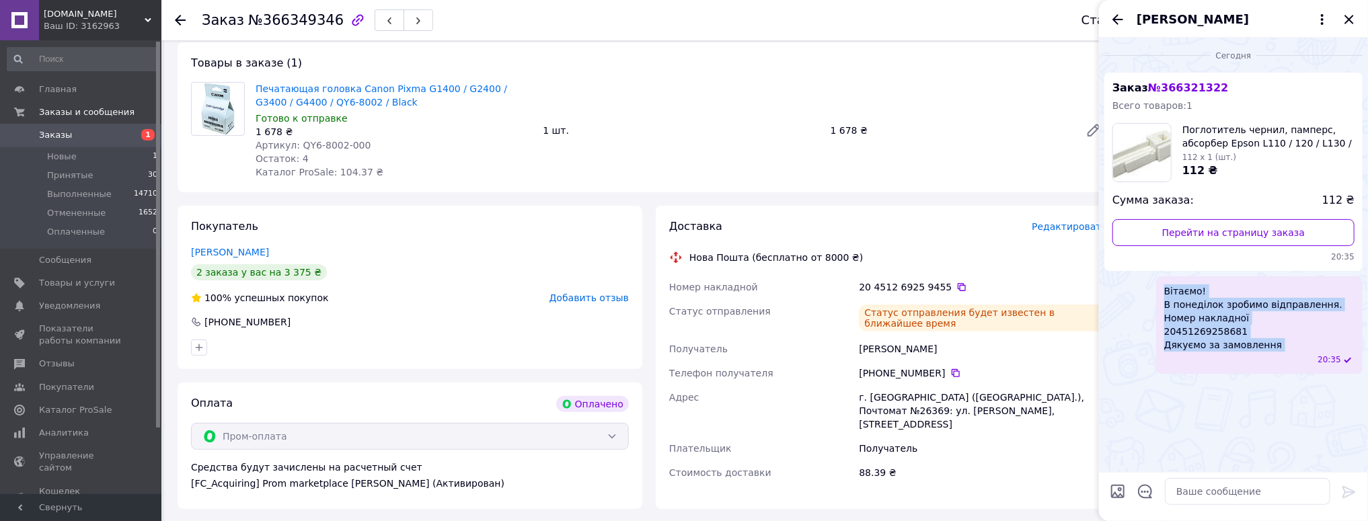
drag, startPoint x: 1278, startPoint y: 355, endPoint x: 1124, endPoint y: 282, distance: 170.6
click at [1124, 282] on div "Вітаємо! В понеділок зробимо відправлення. Номер накладної 20451269258681 Дякує…" at bounding box center [1233, 325] width 258 height 98
copy span "Вітаємо! В понеділок зробимо відправлення. Номер накладної 20451269258681 Дякує…"
click at [1349, 16] on icon "Закрыть" at bounding box center [1349, 19] width 16 height 16
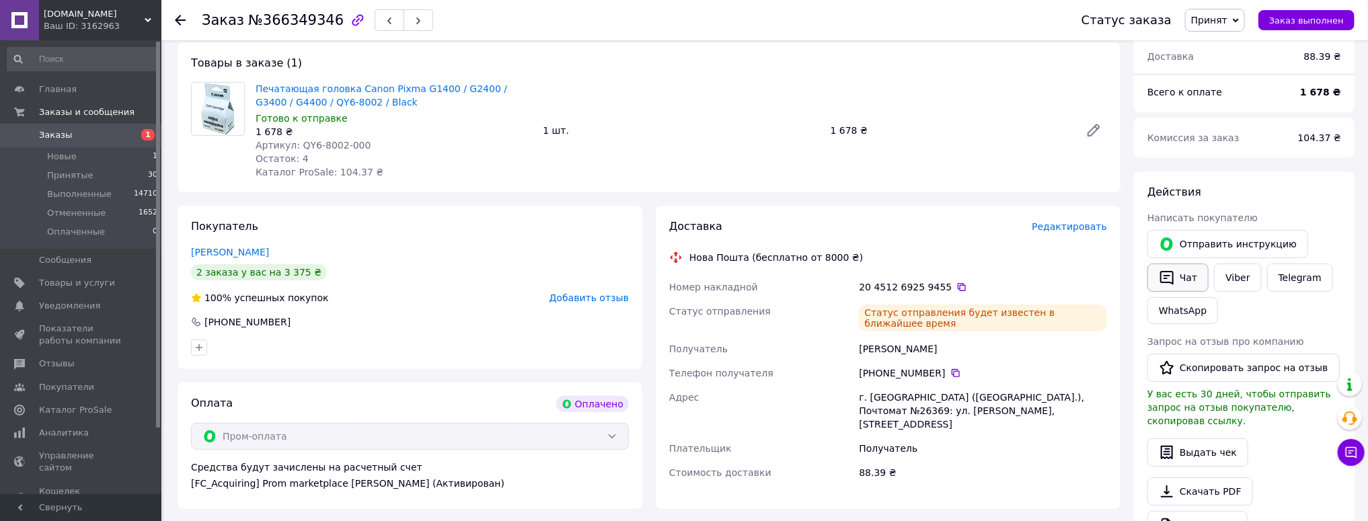
click at [1192, 277] on button "Чат" at bounding box center [1177, 278] width 61 height 28
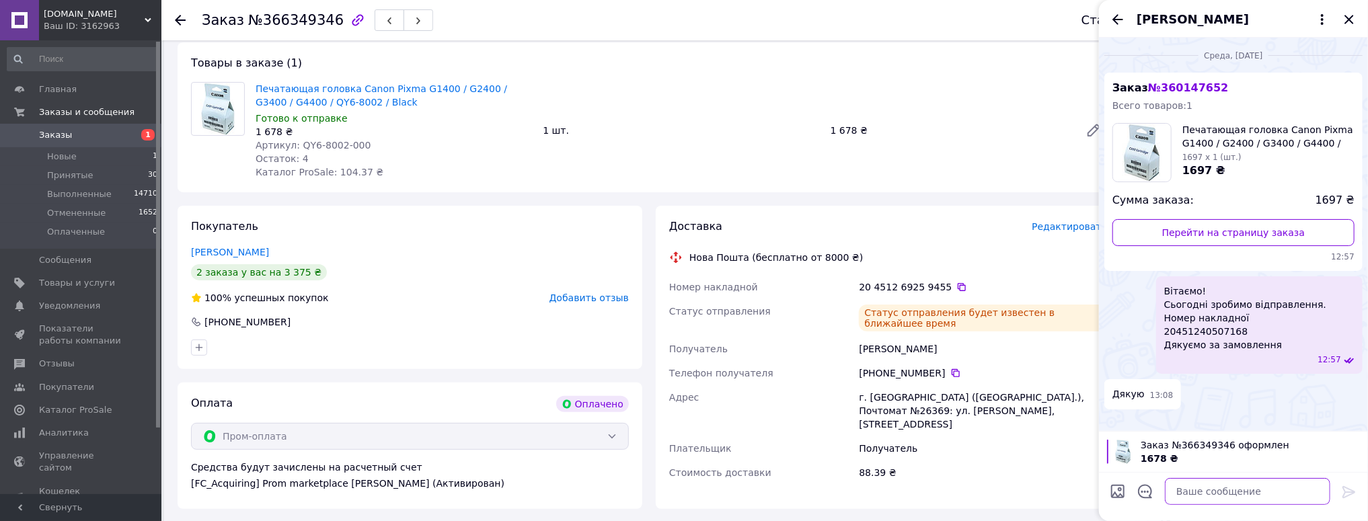
click at [1202, 488] on textarea at bounding box center [1247, 491] width 165 height 27
paste textarea "Вітаємо! В понеділок зробимо відправлення. Номер накладної 20451269258681 Дякує…"
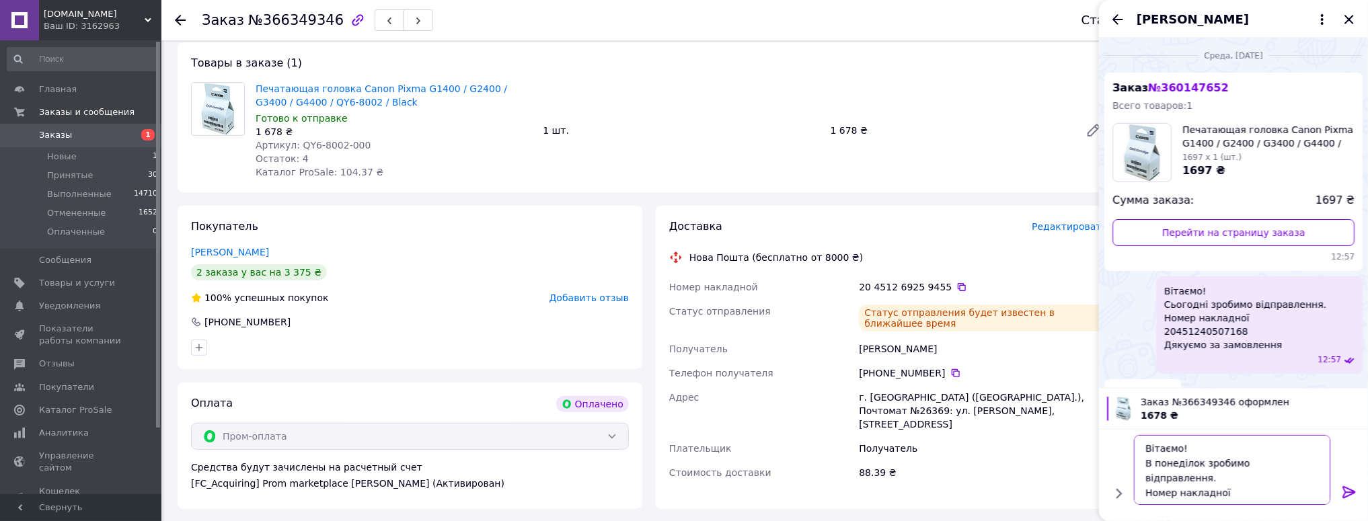
scroll to position [30, 0]
click at [956, 289] on icon at bounding box center [961, 287] width 11 height 11
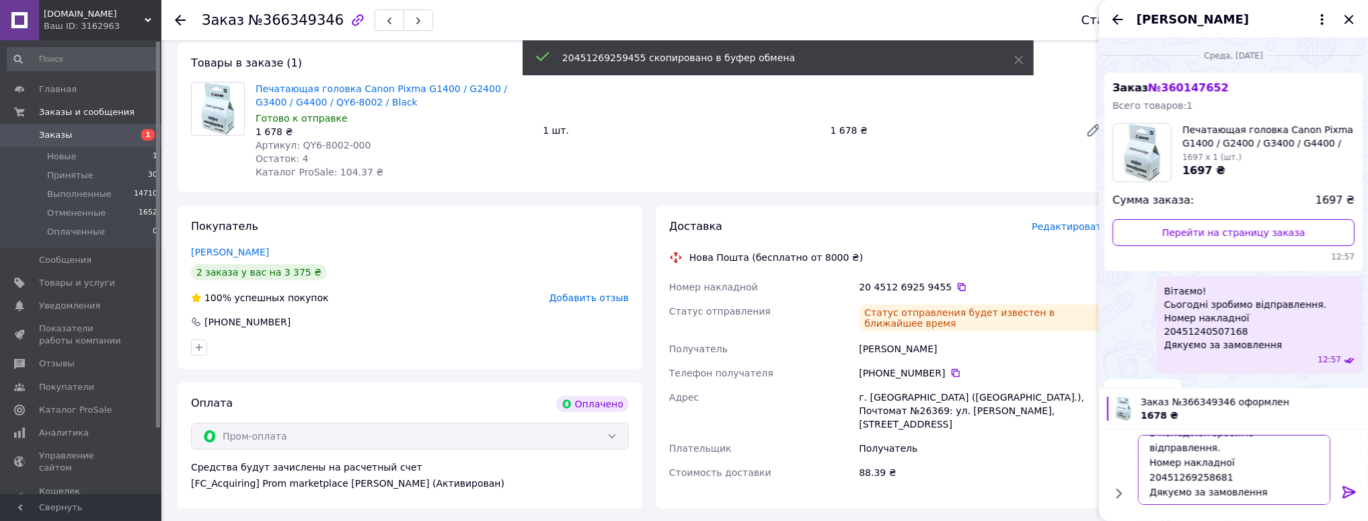
drag, startPoint x: 1232, startPoint y: 461, endPoint x: 1120, endPoint y: 462, distance: 112.3
click at [1120, 462] on div "Вітаємо! В понеділок зробимо відправлення. Номер накладної 20451269258681 Дякує…" at bounding box center [1233, 470] width 258 height 81
paste textarea "9455"
type textarea "Вітаємо! В понеділок зробимо відправлення. Номер накладної 20451269259455 Дякує…"
click at [1350, 492] on icon at bounding box center [1348, 492] width 13 height 12
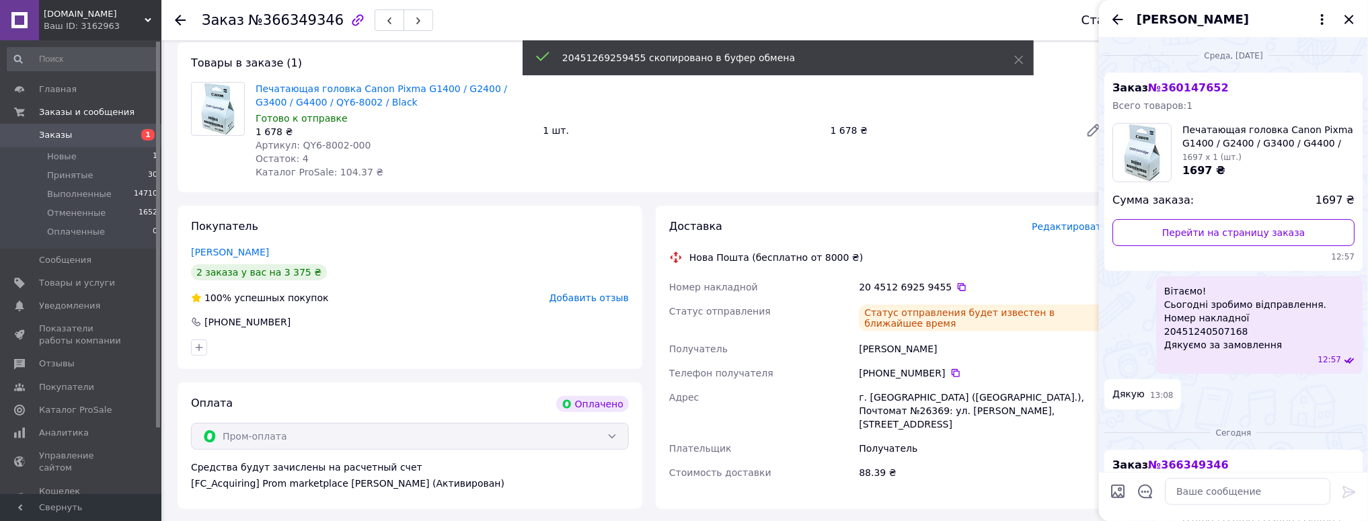
scroll to position [0, 0]
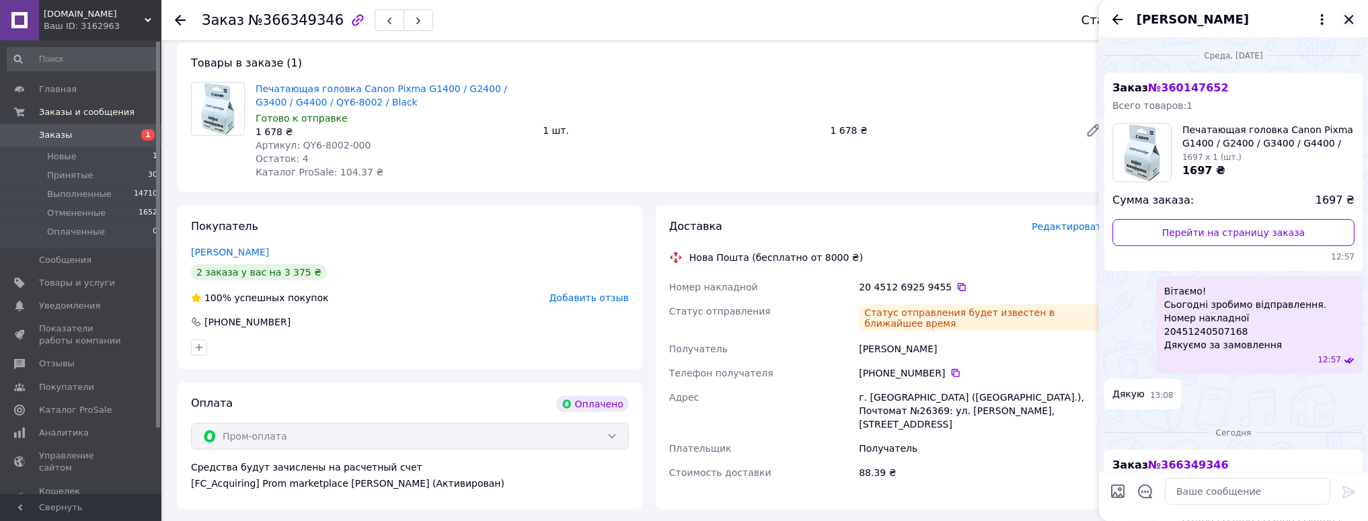
click at [1354, 17] on icon "Закрыть" at bounding box center [1349, 19] width 16 height 16
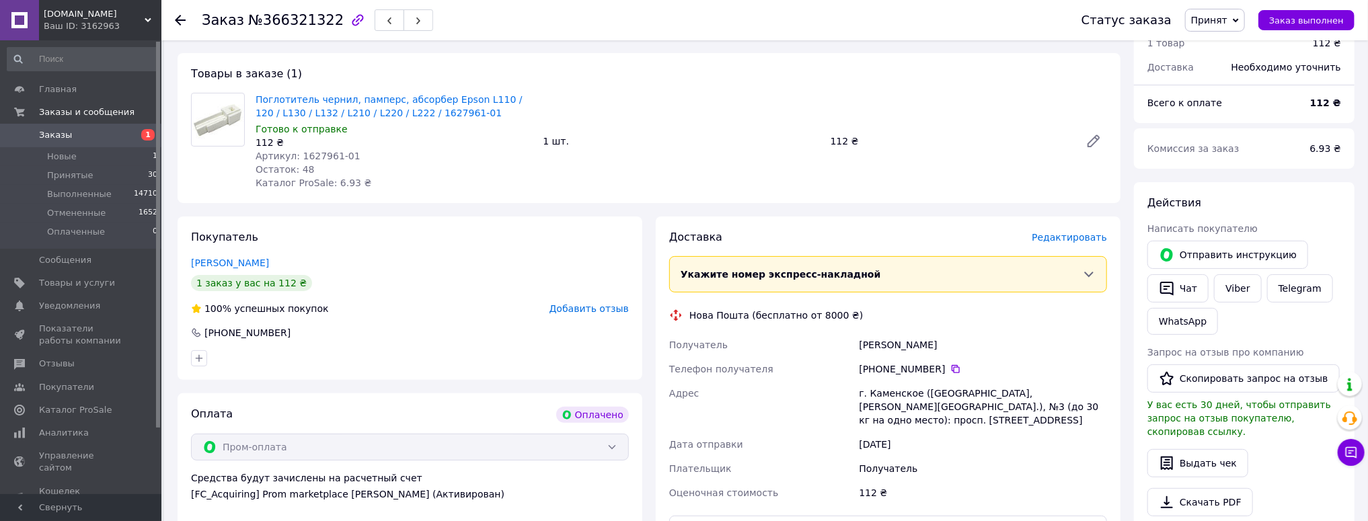
scroll to position [269, 0]
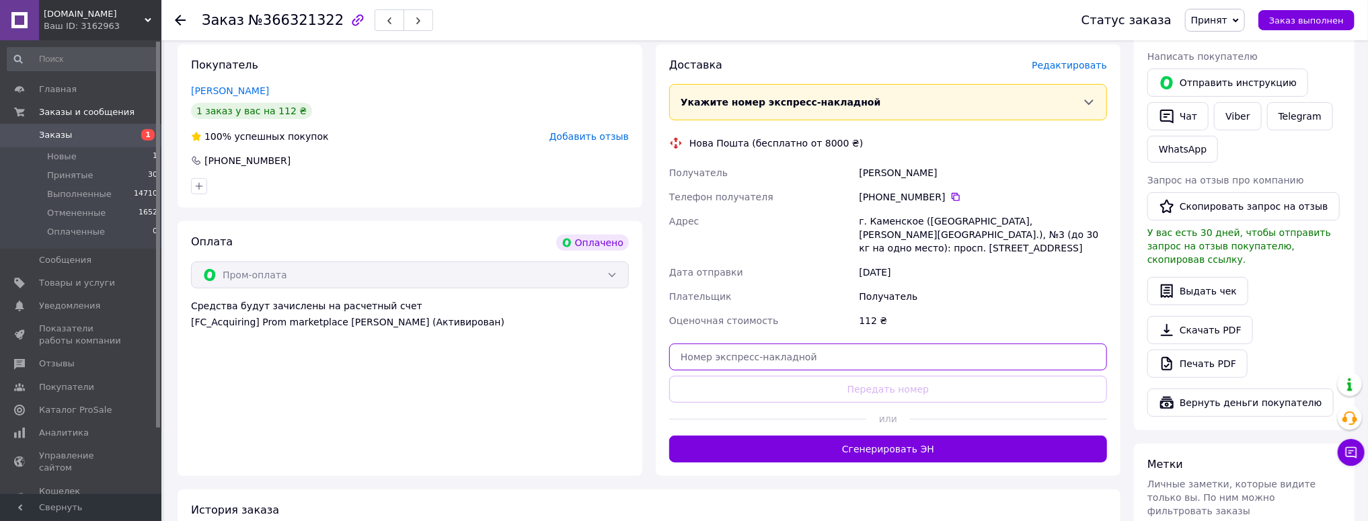
click at [724, 346] on input "text" at bounding box center [888, 357] width 438 height 27
paste input "20451269258681"
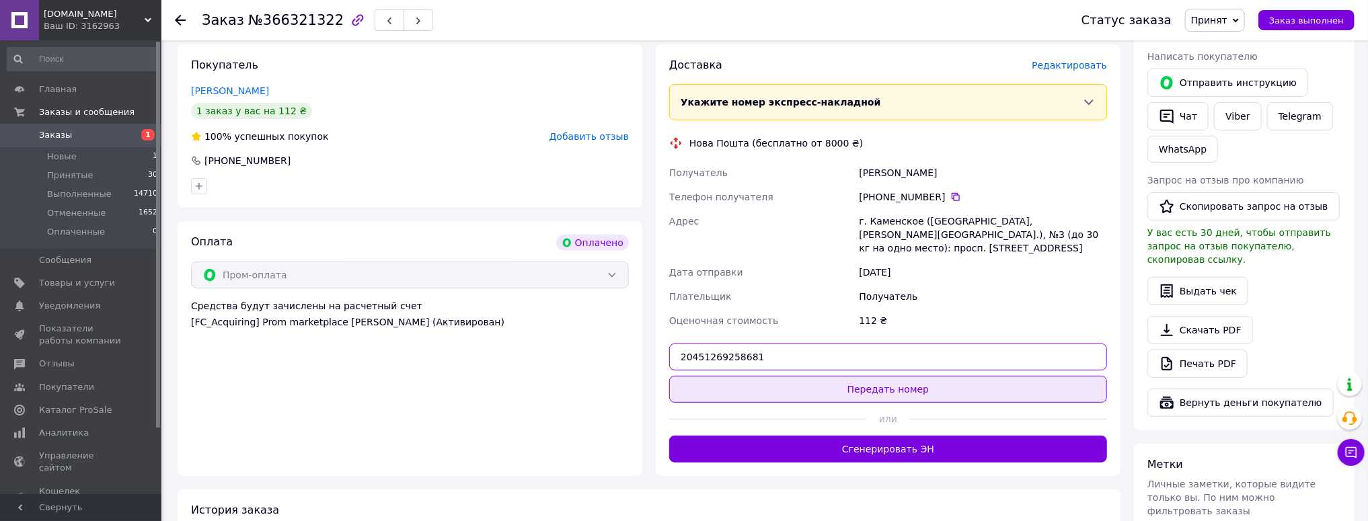
type input "20451269258681"
click at [847, 376] on button "Передать номер" at bounding box center [888, 389] width 438 height 27
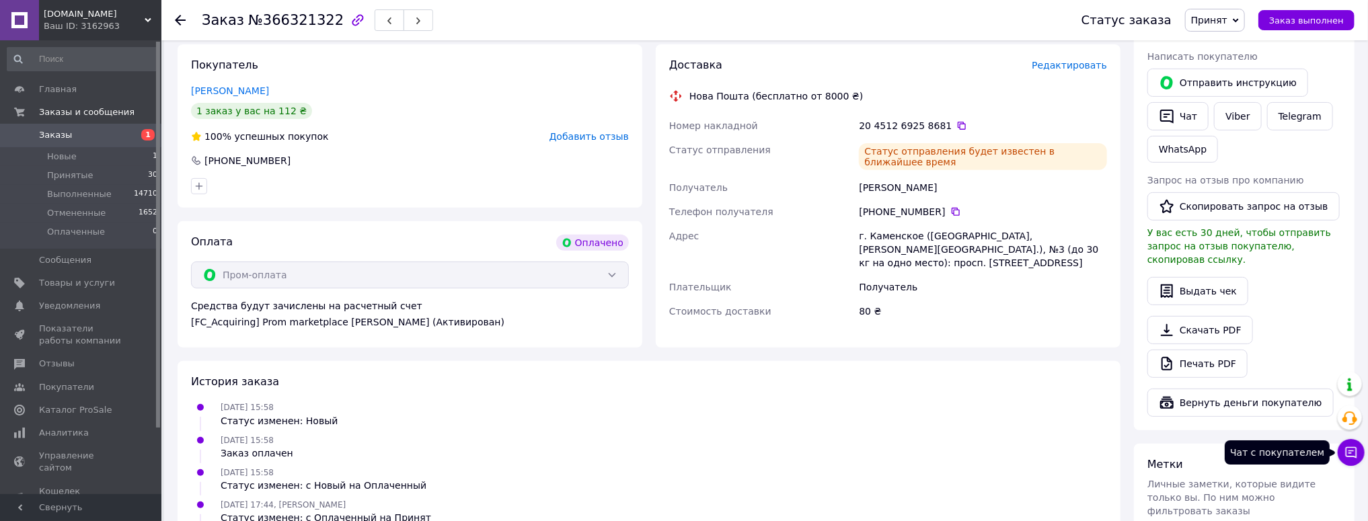
click at [1356, 445] on button "Чат с покупателем" at bounding box center [1351, 452] width 27 height 27
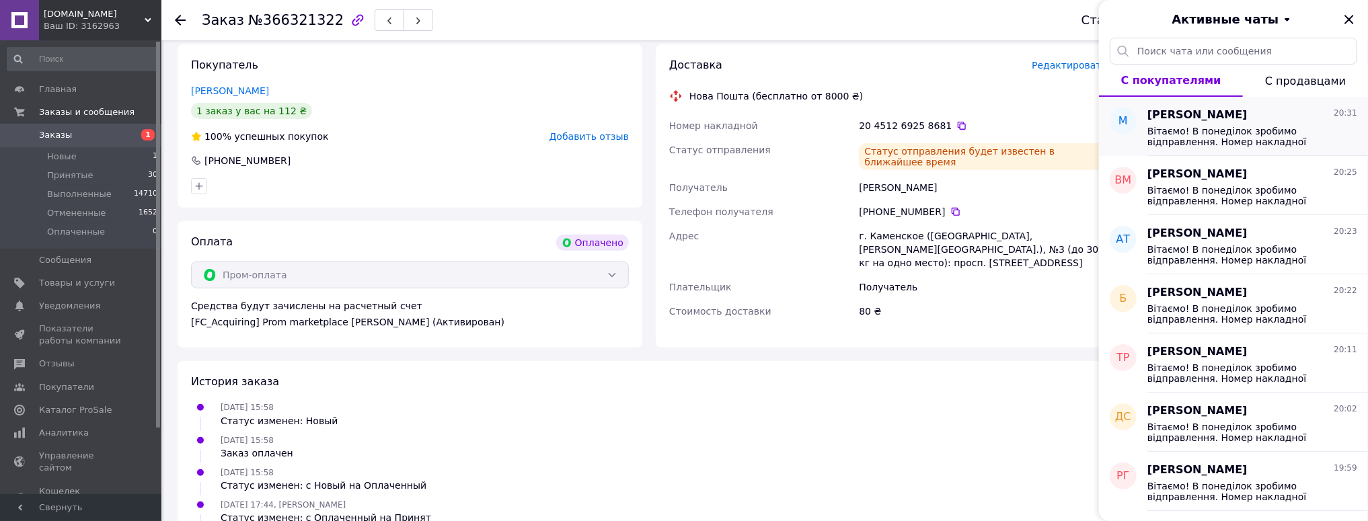
click at [1229, 140] on span "Вітаємо! В понеділок зробимо відправлення. Номер накладної 20451269257650 Дякує…" at bounding box center [1242, 137] width 191 height 22
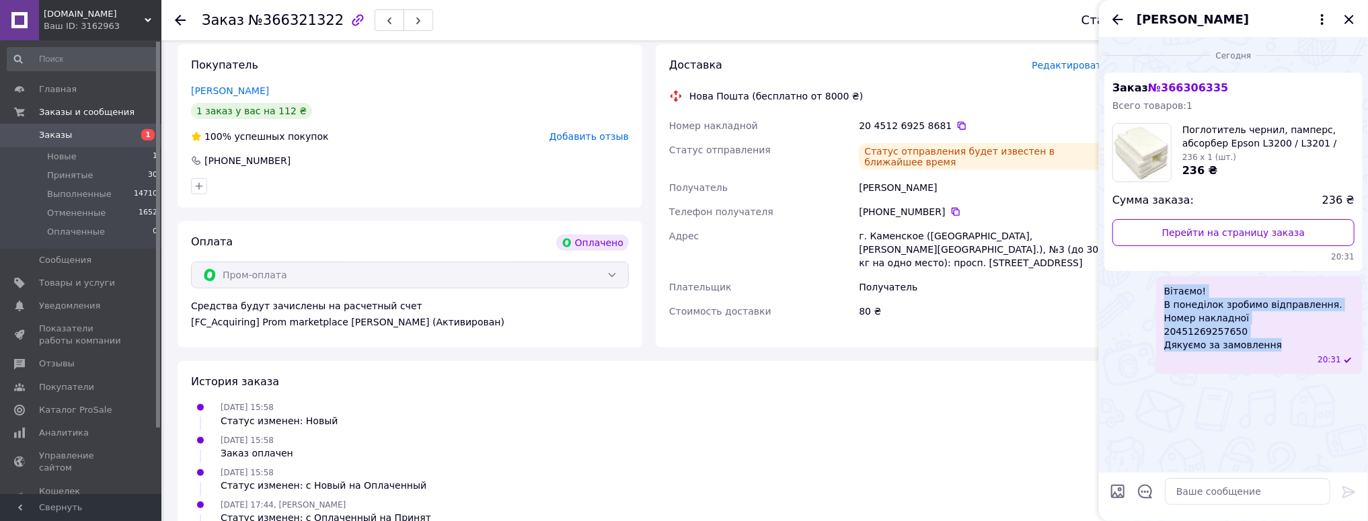
drag, startPoint x: 1271, startPoint y: 346, endPoint x: 1108, endPoint y: 291, distance: 172.7
click at [1108, 291] on div "Вітаємо! В понеділок зробимо відправлення. Номер накладної 20451269257650 Дякує…" at bounding box center [1233, 325] width 258 height 98
copy span "Вітаємо! В понеділок зробимо відправлення. Номер накладної 20451269257650 Дякує…"
click at [1350, 16] on icon "Закрыть" at bounding box center [1349, 19] width 16 height 16
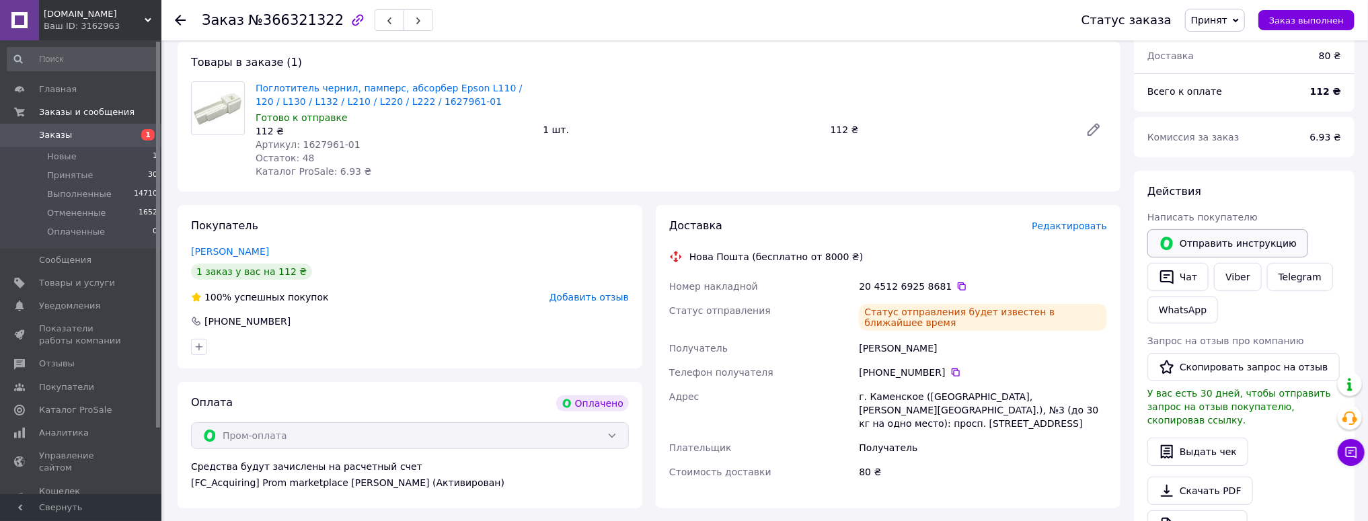
scroll to position [108, 0]
click at [1188, 274] on button "Чат" at bounding box center [1177, 278] width 61 height 28
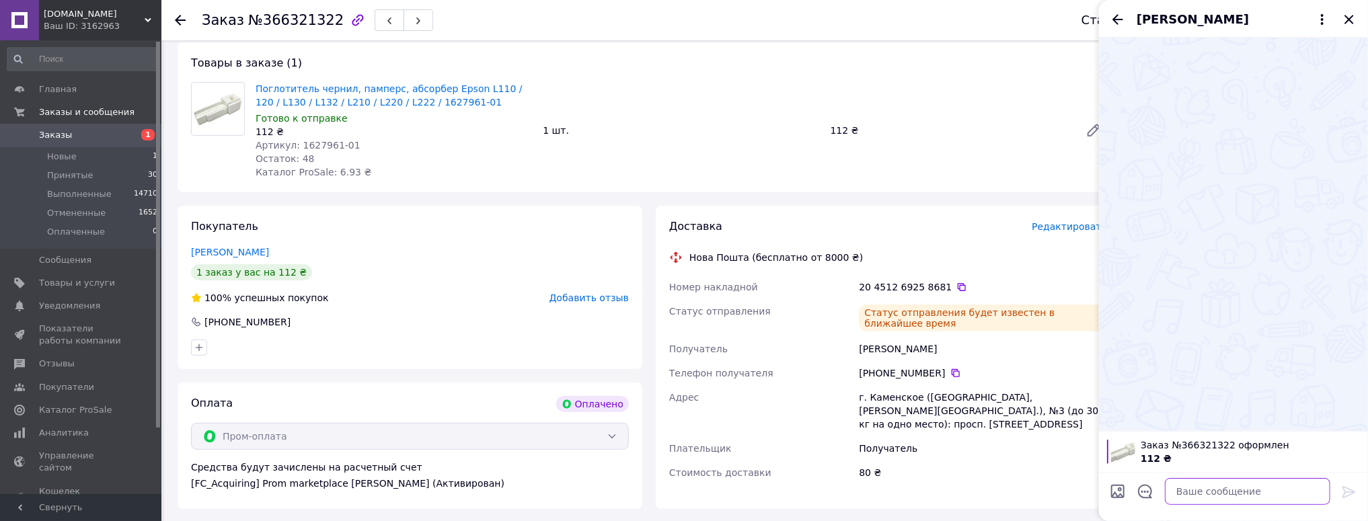
click at [1194, 490] on textarea at bounding box center [1247, 491] width 165 height 27
paste textarea "Вітаємо! В понеділок зробимо відправлення. Номер накладної 20451269257650 Дякує…"
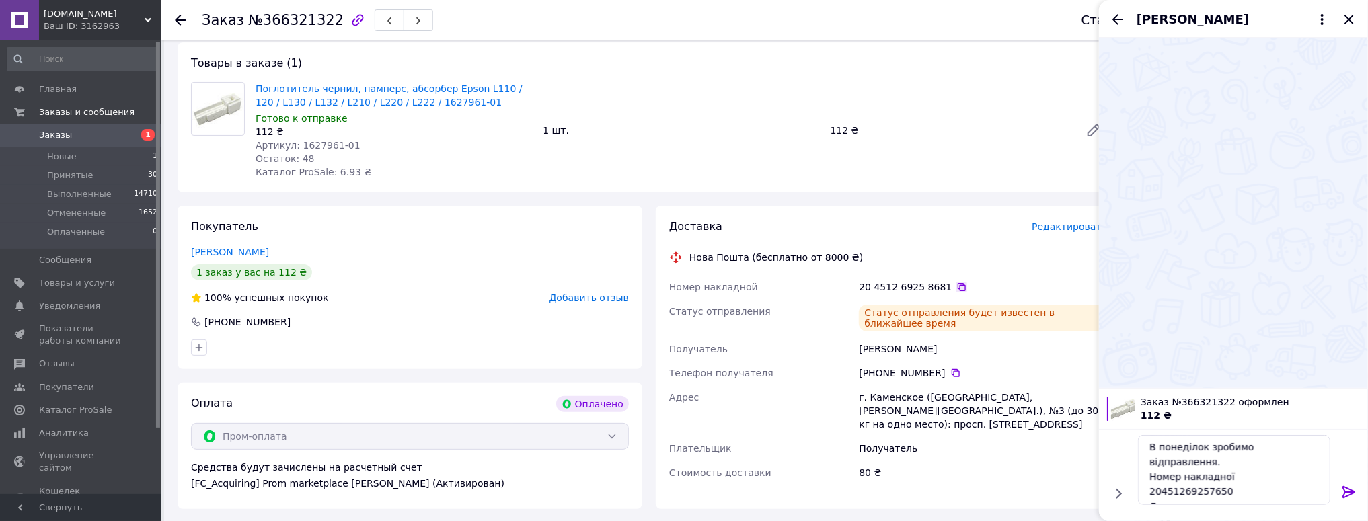
click at [956, 288] on icon at bounding box center [961, 287] width 11 height 11
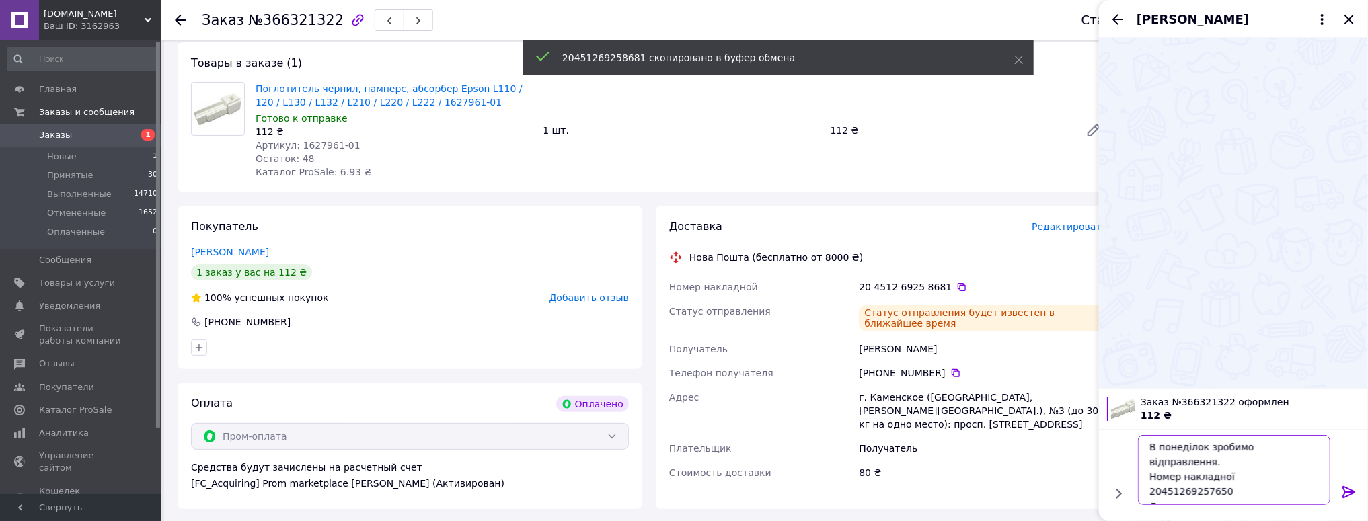
drag, startPoint x: 1226, startPoint y: 475, endPoint x: 1124, endPoint y: 476, distance: 101.6
click at [1124, 476] on div "Вітаємо! В понеділок зробимо відправлення. Номер накладної 20451269257650 Дякує…" at bounding box center [1233, 470] width 258 height 81
paste textarea "8681"
type textarea "Вітаємо! В понеділок зробимо відправлення. Номер накладної 20451269258681 Дякує…"
click at [1343, 487] on icon at bounding box center [1348, 492] width 13 height 12
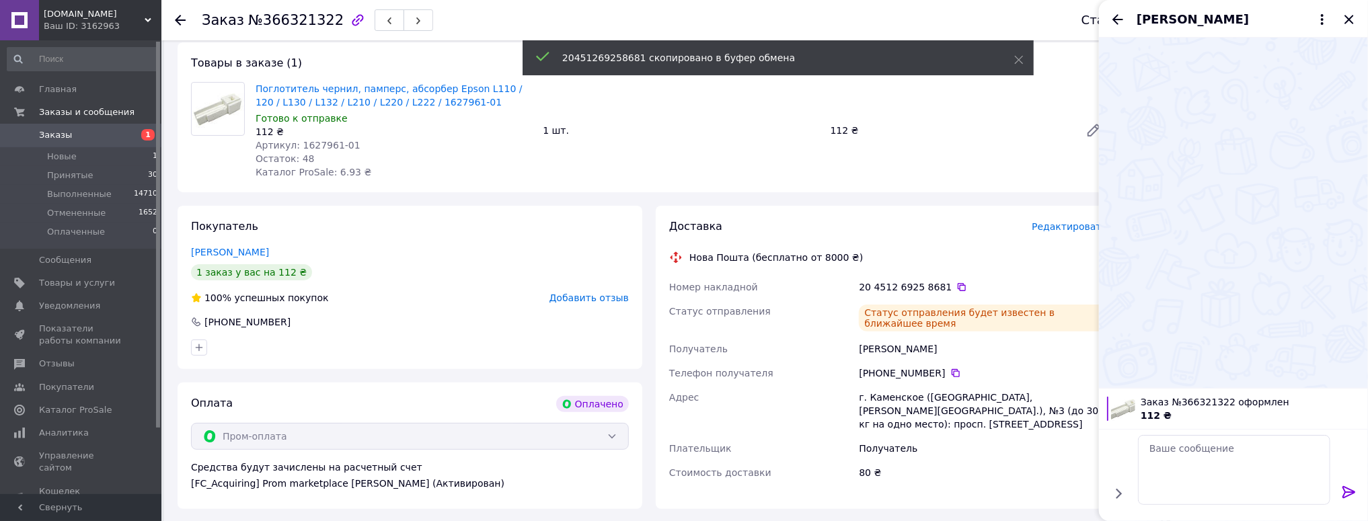
scroll to position [0, 0]
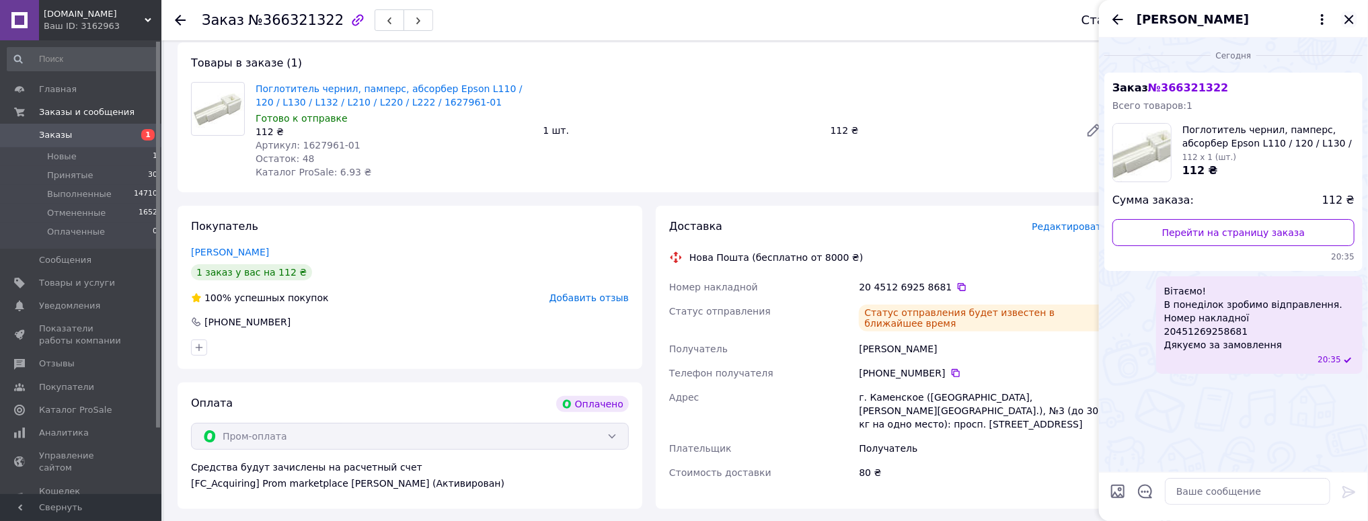
click at [1350, 17] on icon "Закрыть" at bounding box center [1349, 19] width 16 height 16
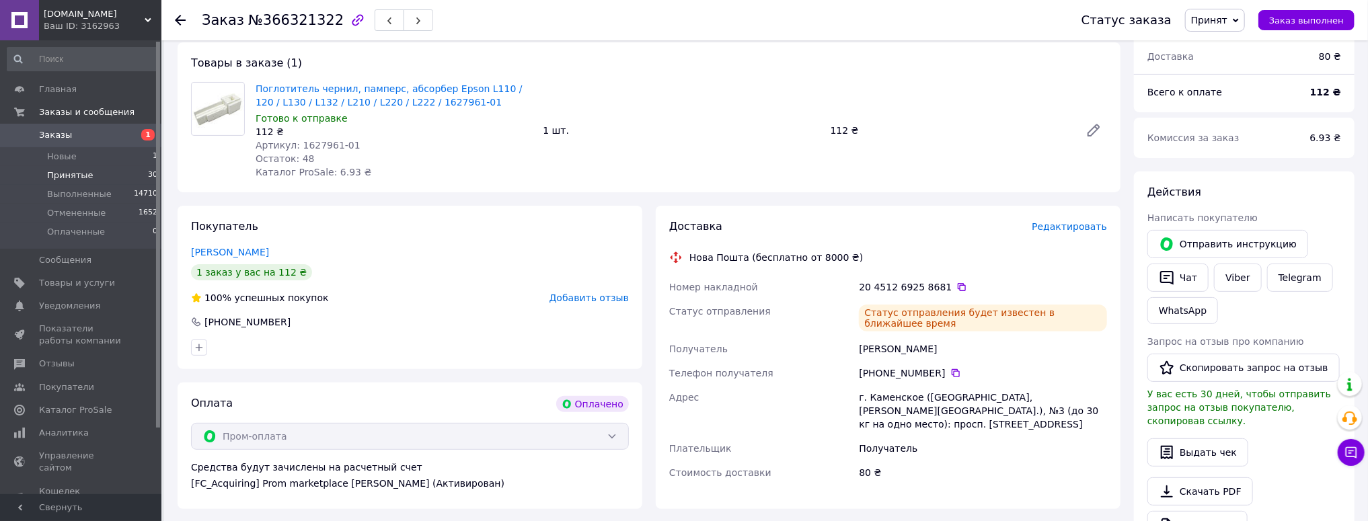
click at [80, 174] on span "Принятые" at bounding box center [70, 175] width 46 height 12
